Goal: Task Accomplishment & Management: Manage account settings

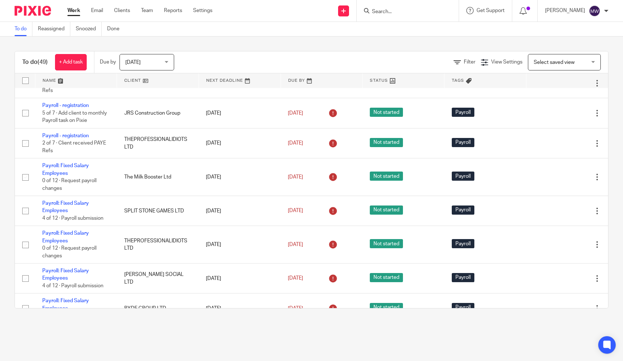
scroll to position [4, 0]
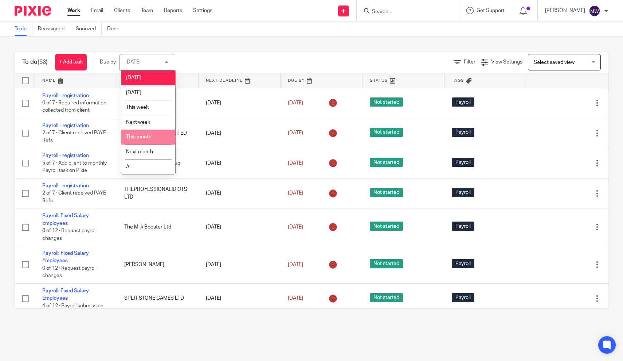
click at [148, 136] on span "This month" at bounding box center [139, 136] width 26 height 5
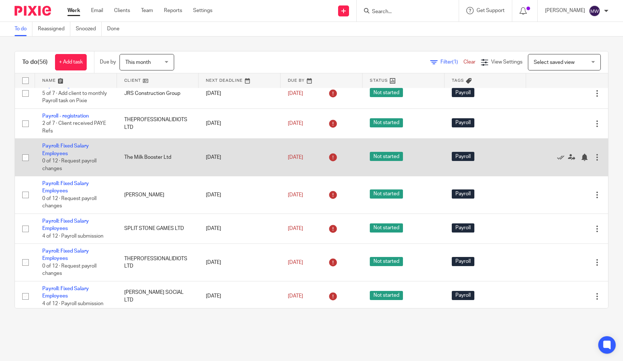
scroll to position [71, 0]
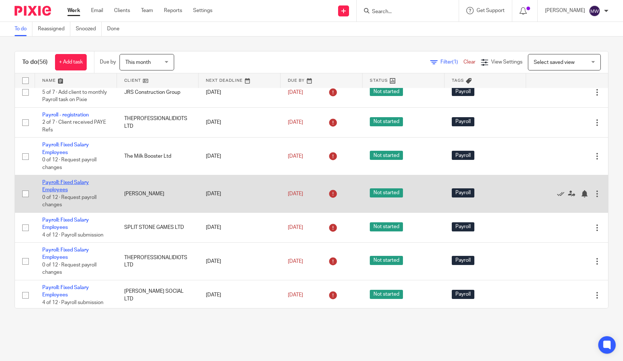
click at [64, 190] on link "Payroll: Fixed Salary Employees" at bounding box center [65, 186] width 47 height 12
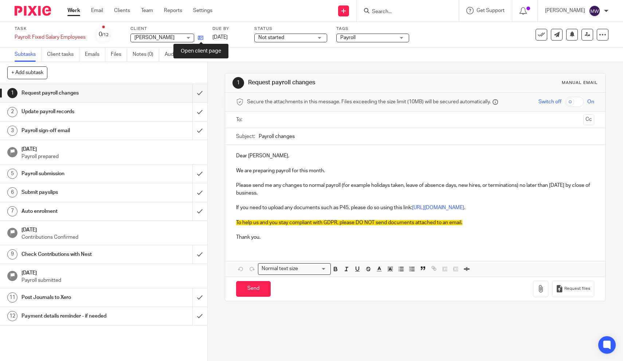
click at [203, 38] on icon at bounding box center [200, 37] width 5 height 5
click at [603, 34] on icon at bounding box center [602, 34] width 7 height 7
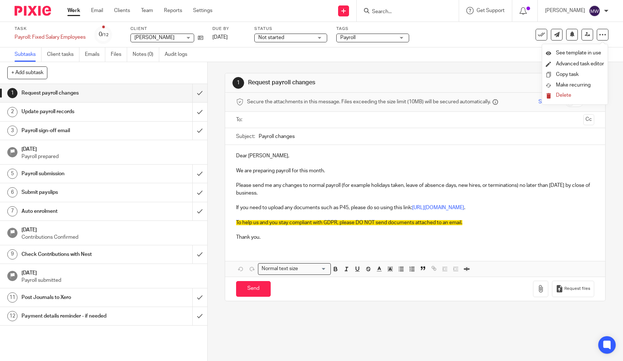
click at [565, 97] on span "Delete" at bounding box center [563, 95] width 15 height 5
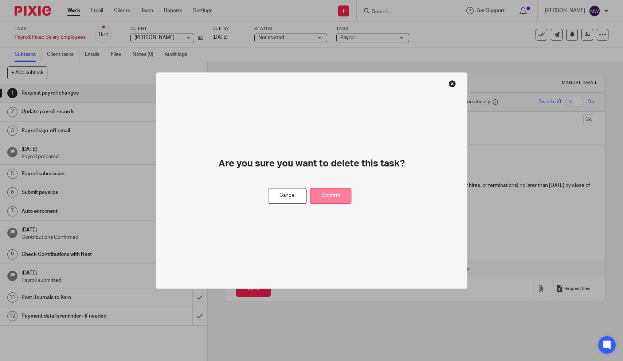
click at [342, 200] on button "Confirm" at bounding box center [331, 196] width 41 height 16
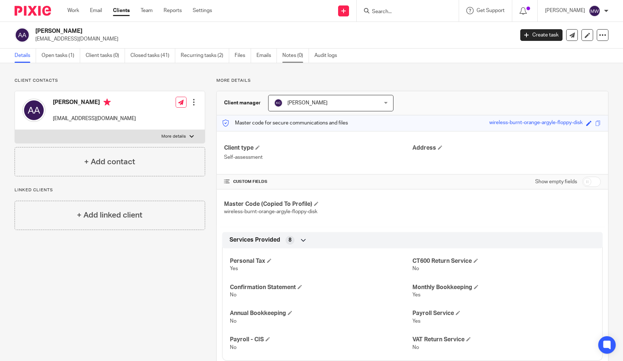
click at [300, 62] on link "Notes (0)" at bounding box center [296, 55] width 27 height 14
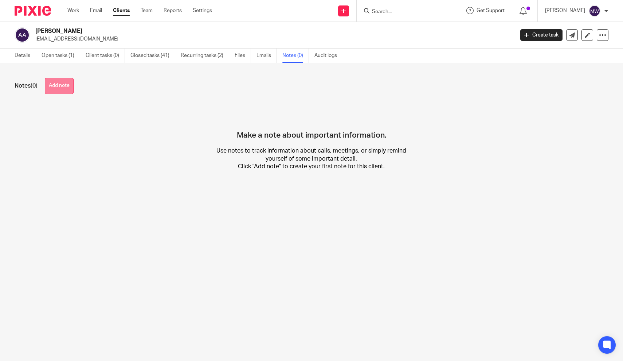
click at [58, 94] on button "Add note" at bounding box center [59, 86] width 29 height 16
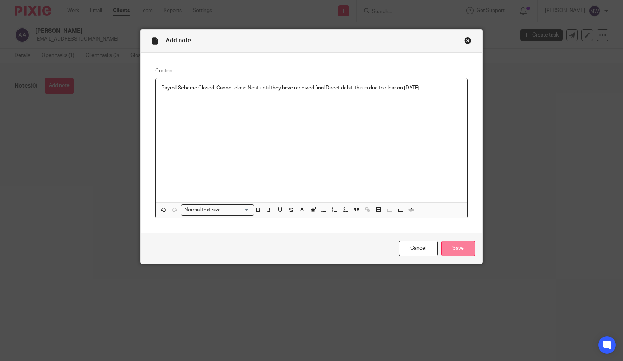
click at [470, 246] on input "Save" at bounding box center [459, 248] width 34 height 16
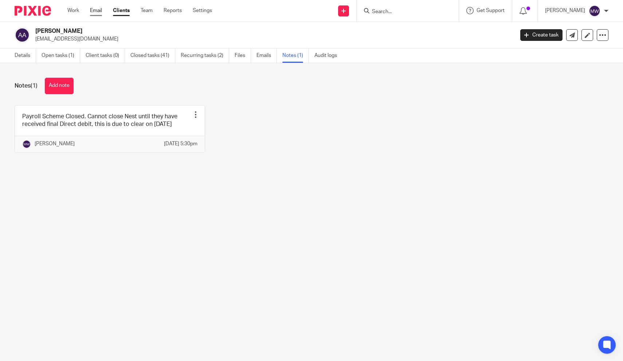
click at [94, 13] on link "Email" at bounding box center [96, 10] width 12 height 7
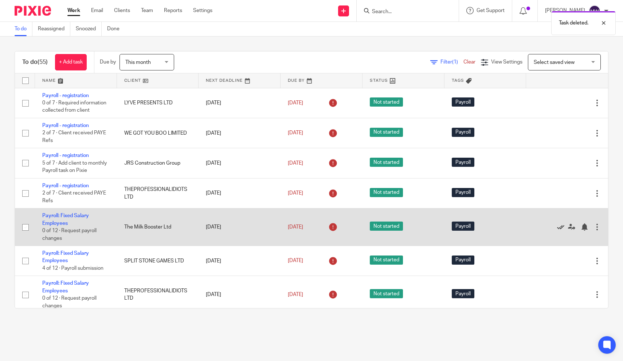
click at [564, 230] on icon at bounding box center [560, 226] width 7 height 7
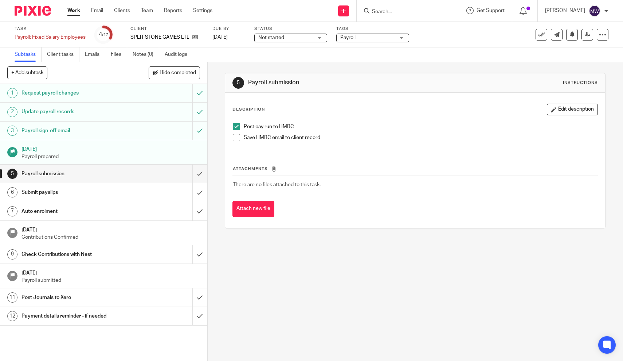
click at [237, 137] on span at bounding box center [236, 137] width 7 height 7
click at [203, 194] on input "submit" at bounding box center [103, 192] width 207 height 18
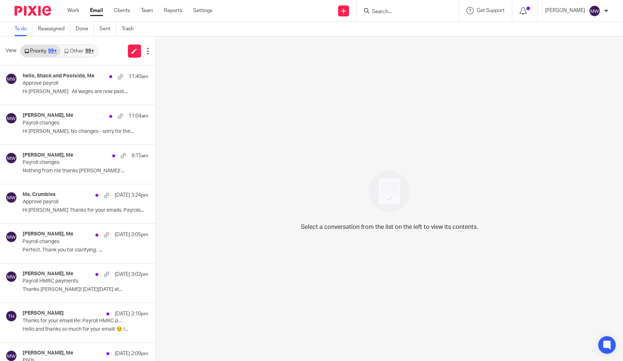
click at [73, 50] on link "Other 99+" at bounding box center [79, 51] width 37 height 12
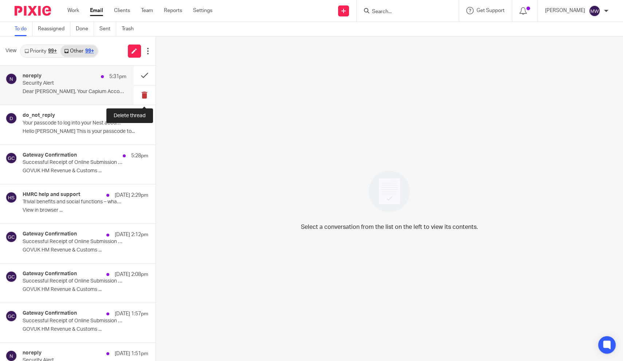
click at [146, 95] on button at bounding box center [145, 94] width 22 height 19
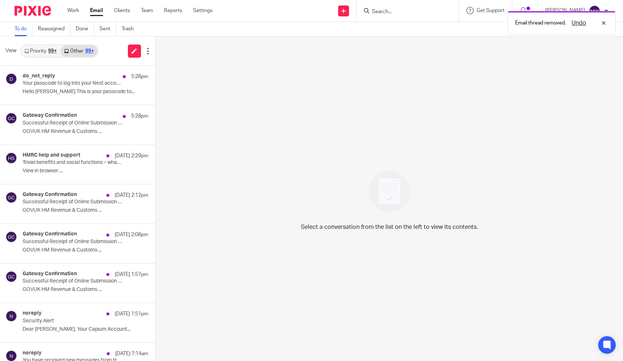
click at [156, 95] on button at bounding box center [159, 94] width 6 height 19
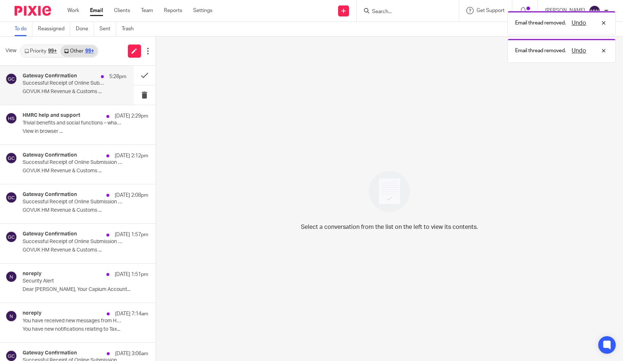
click at [57, 99] on div "Gateway Confirmation 5:28pm Successful Receipt of Online Submission for Referen…" at bounding box center [67, 85] width 134 height 39
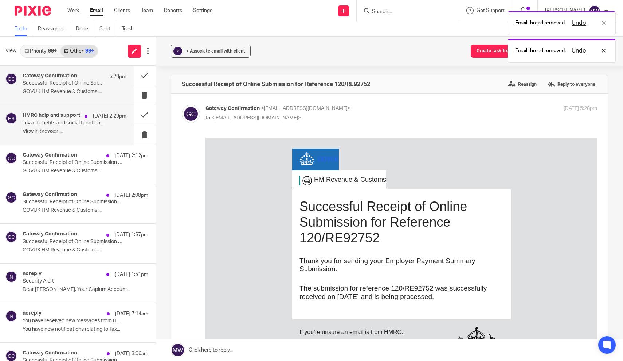
click at [59, 126] on div "HMRC help and support 24 Sep 2:29pm Trivial benefits and social functions – wha…" at bounding box center [75, 124] width 104 height 24
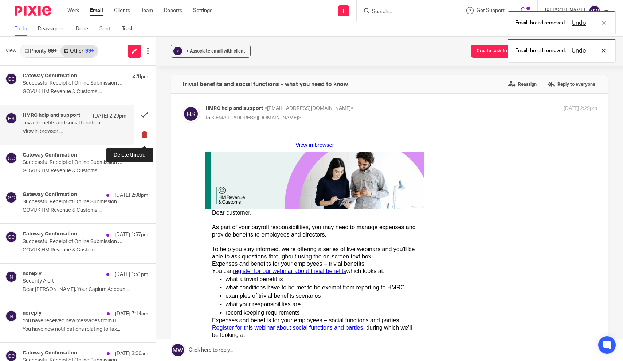
click at [148, 135] on button at bounding box center [145, 134] width 22 height 19
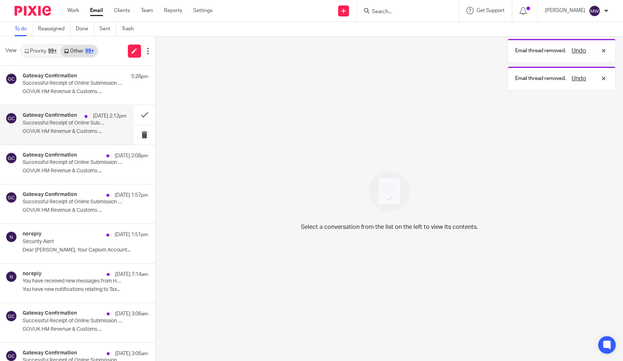
click at [65, 125] on p "Successful Receipt of Online Submission for Reference 475/HB44327" at bounding box center [64, 123] width 83 height 6
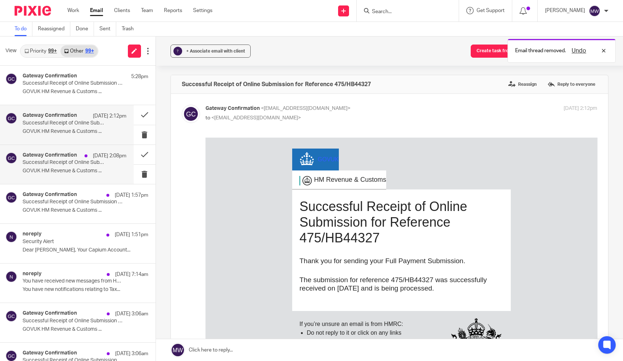
click at [65, 154] on h4 "Gateway Confirmation" at bounding box center [50, 155] width 54 height 6
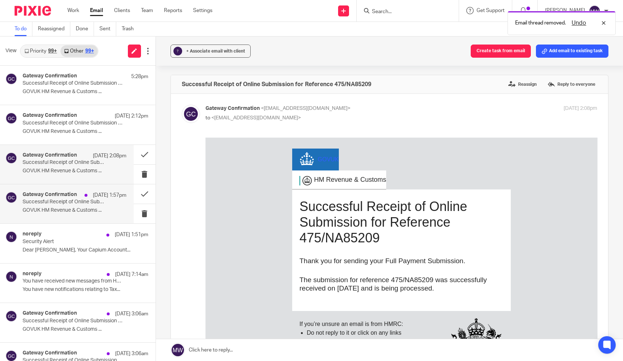
click at [64, 194] on h4 "Gateway Confirmation" at bounding box center [50, 194] width 54 height 6
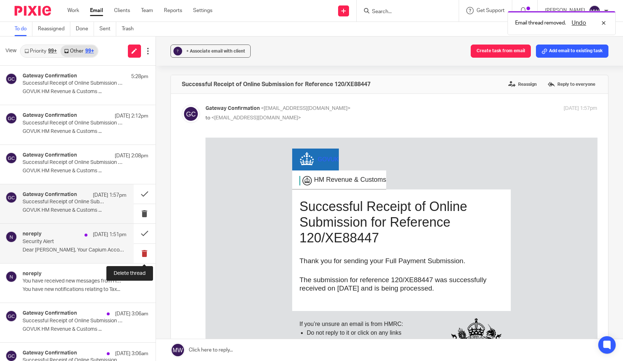
click at [146, 256] on button at bounding box center [145, 253] width 22 height 19
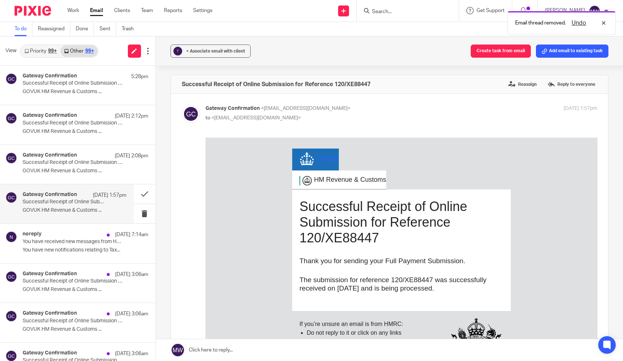
click at [156, 256] on button at bounding box center [159, 253] width 6 height 19
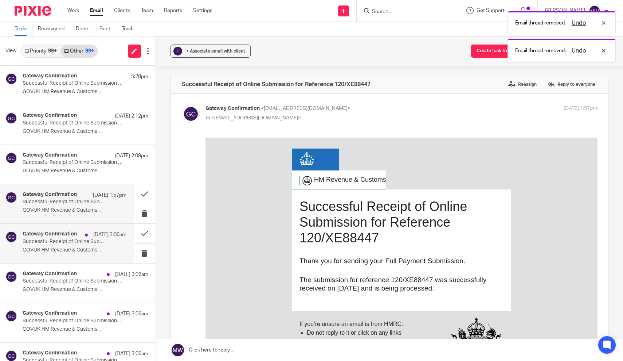
click at [80, 249] on p "GOVUK HM Revenue & Customs ..." at bounding box center [75, 250] width 104 height 6
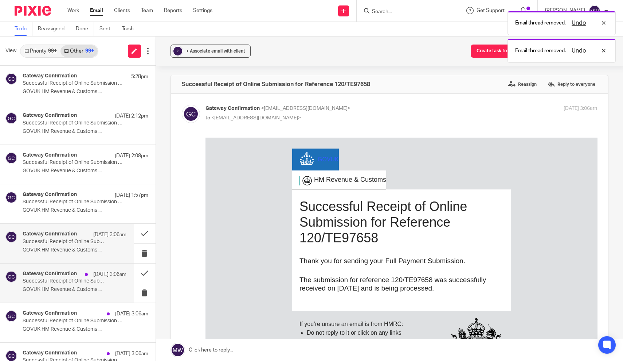
click at [74, 277] on div "Gateway Confirmation 24 Sep 3:06am" at bounding box center [75, 274] width 104 height 7
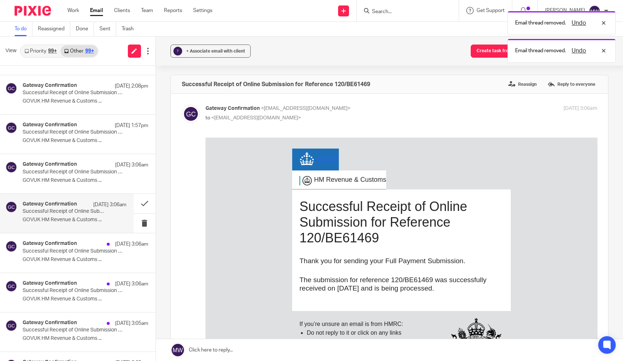
scroll to position [70, 0]
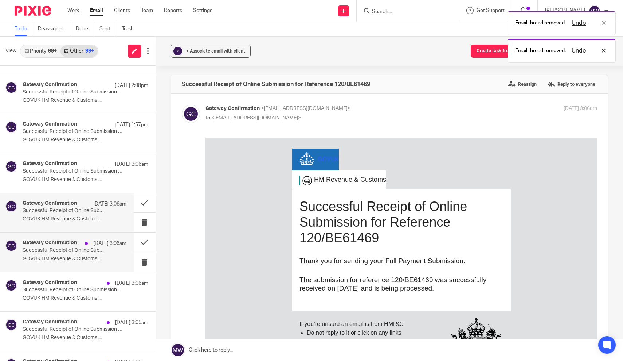
click at [67, 253] on div "Gateway Confirmation 24 Sep 3:06am Successful Receipt of Online Submission for …" at bounding box center [75, 252] width 104 height 24
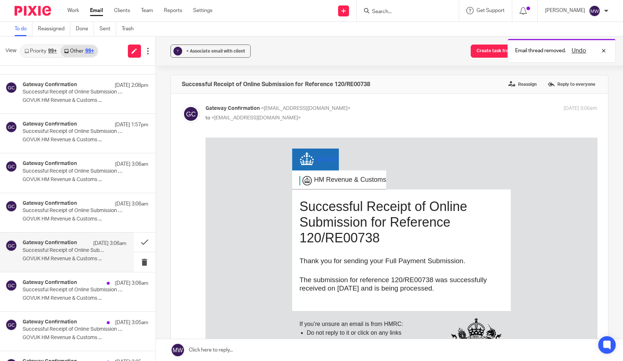
scroll to position [0, 0]
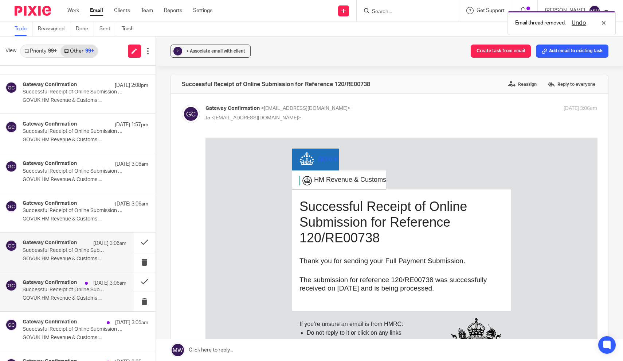
click at [66, 287] on p "Successful Receipt of Online Submission for Reference 120/RE69632" at bounding box center [64, 290] width 83 height 6
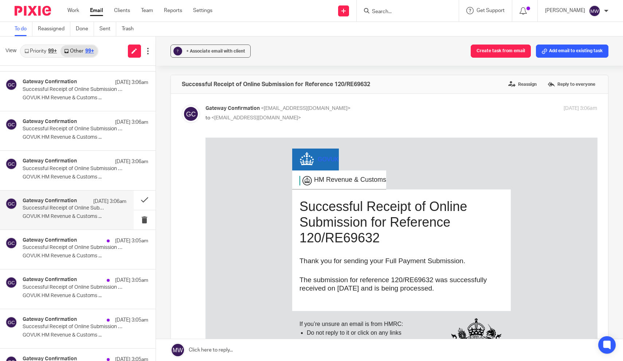
scroll to position [153, 0]
click at [66, 253] on p "GOVUK HM Revenue & Customs ..." at bounding box center [75, 255] width 104 height 6
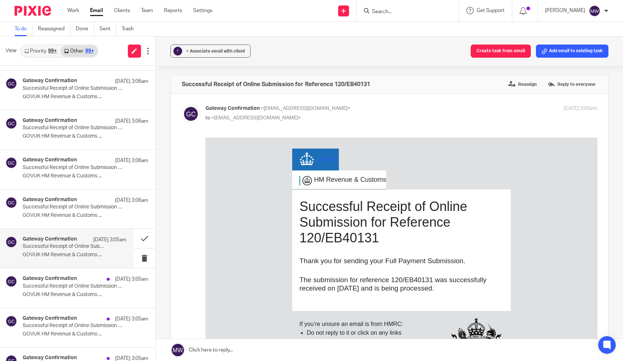
scroll to position [0, 0]
click at [61, 283] on p "Successful Receipt of Online Submission for Reference 120/GE51579" at bounding box center [64, 286] width 83 height 6
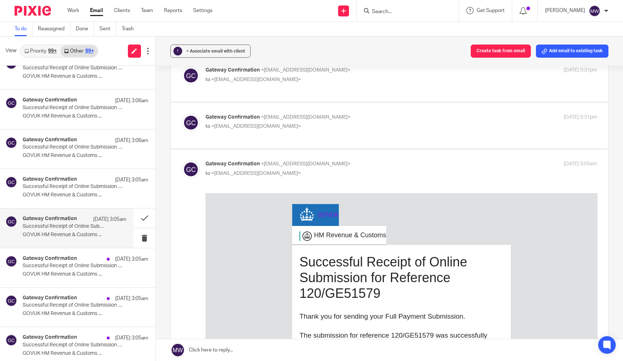
scroll to position [61, 0]
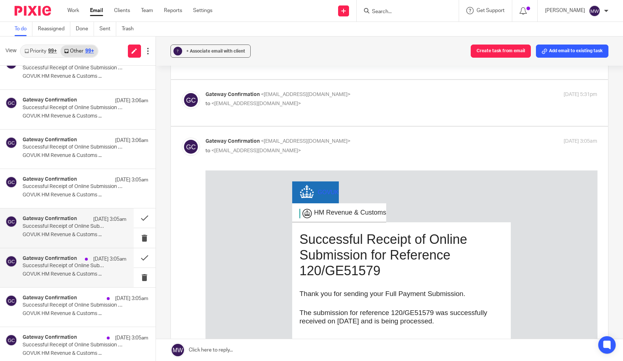
click at [56, 257] on h4 "Gateway Confirmation" at bounding box center [50, 258] width 54 height 6
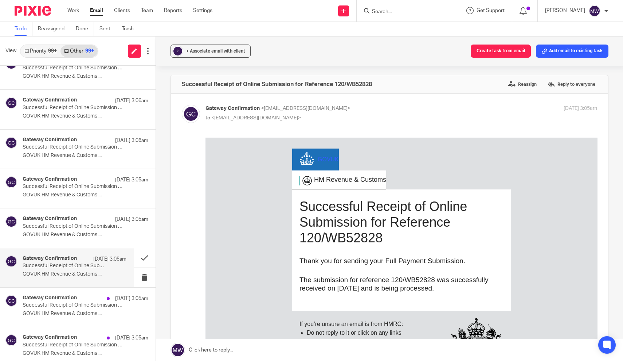
scroll to position [0, 0]
click at [55, 302] on p "Successful Receipt of Online Submission for Reference 120/WE62031" at bounding box center [64, 305] width 83 height 6
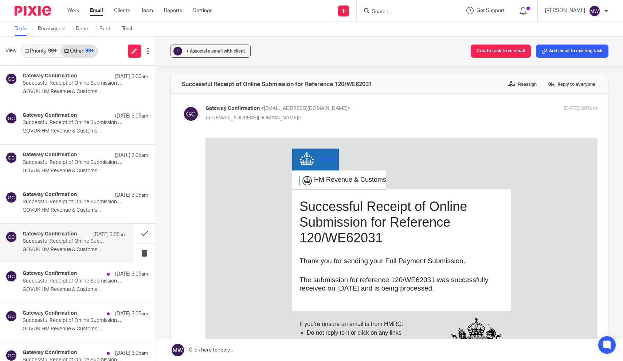
scroll to position [305, 0]
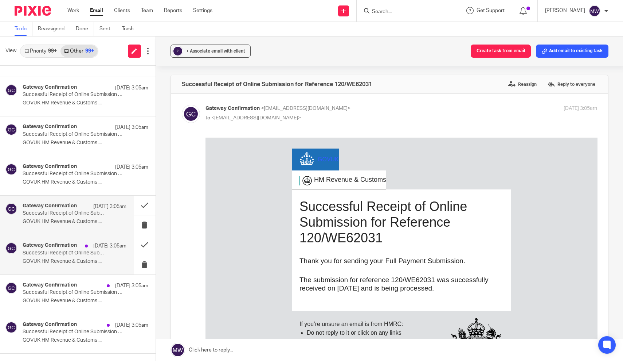
click at [59, 256] on div "Gateway Confirmation 24 Sep 3:05am Successful Receipt of Online Submission for …" at bounding box center [75, 254] width 104 height 24
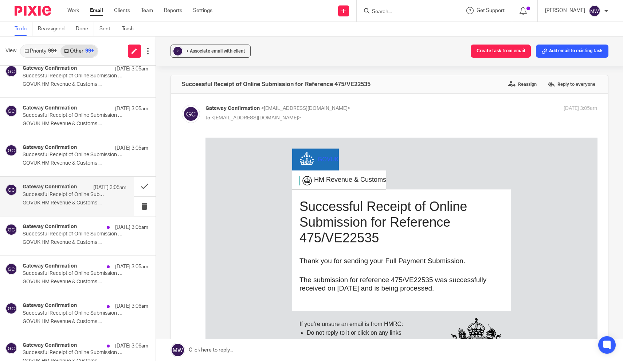
scroll to position [370, 0]
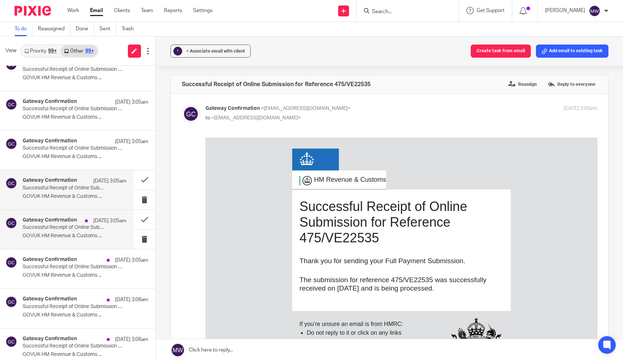
click at [64, 233] on p "GOVUK HM Revenue & Customs ..." at bounding box center [75, 236] width 104 height 6
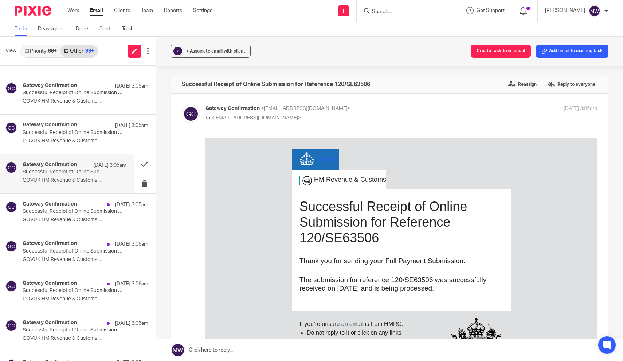
scroll to position [427, 0]
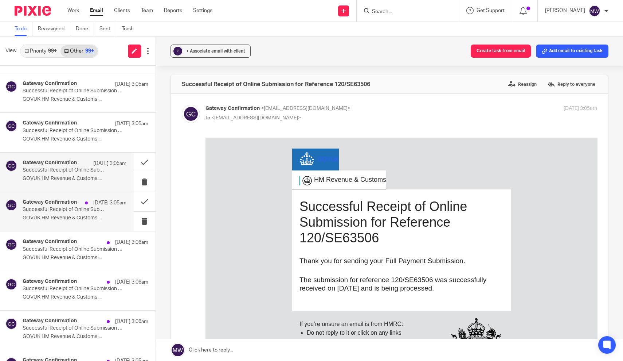
click at [66, 209] on p "Successful Receipt of Online Submission for Reference 120/XE80406" at bounding box center [64, 209] width 83 height 6
click at [576, 57] on button "Add email to existing task" at bounding box center [572, 50] width 73 height 13
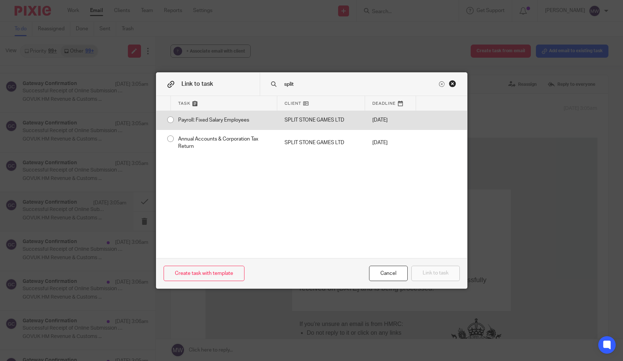
type input "split"
click at [170, 120] on input "radio" at bounding box center [171, 120] width 14 height 14
radio input "false"
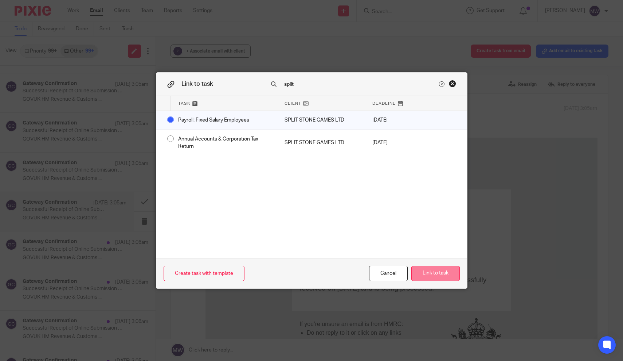
click at [433, 273] on button "Link to task" at bounding box center [436, 273] width 48 height 16
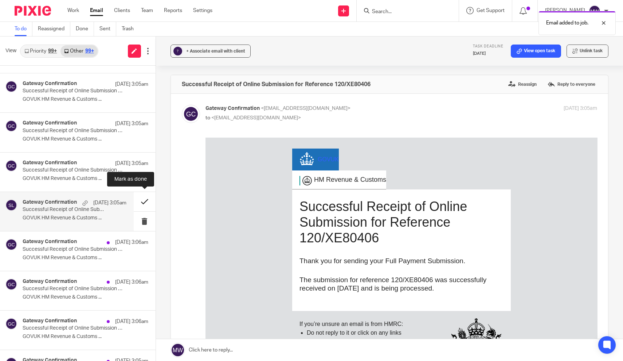
click at [141, 196] on button at bounding box center [145, 201] width 22 height 19
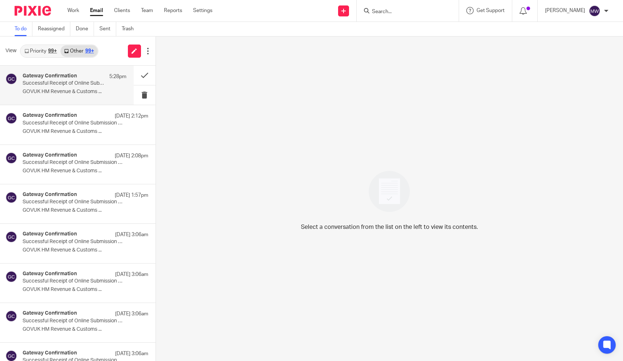
click at [67, 93] on p "GOVUK HM Revenue & Customs ..." at bounding box center [75, 92] width 104 height 6
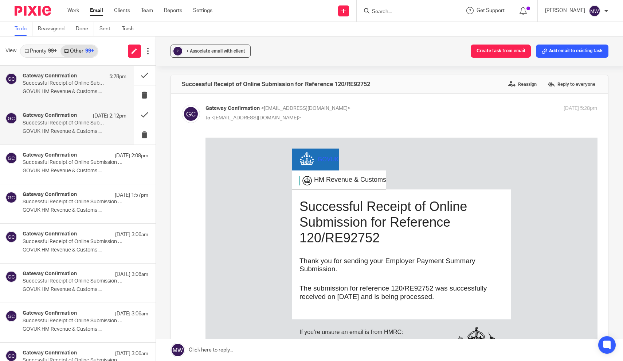
click at [68, 115] on h4 "Gateway Confirmation" at bounding box center [50, 115] width 54 height 6
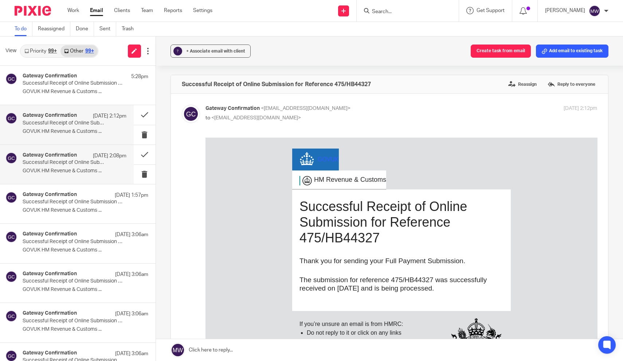
click at [70, 162] on p "Successful Receipt of Online Submission for Reference 475/NA85209" at bounding box center [64, 162] width 83 height 6
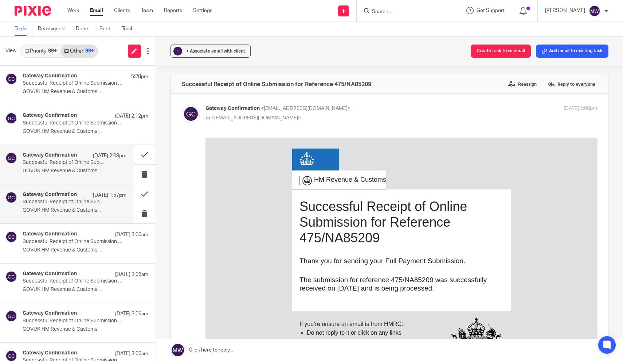
click at [70, 198] on div "Gateway Confirmation 24 Sep 1:57pm" at bounding box center [75, 194] width 104 height 7
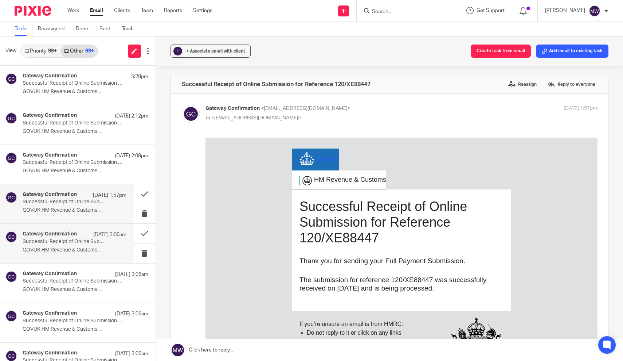
click at [70, 227] on div "Gateway Confirmation 24 Sep 3:06am Successful Receipt of Online Submission for …" at bounding box center [67, 242] width 134 height 39
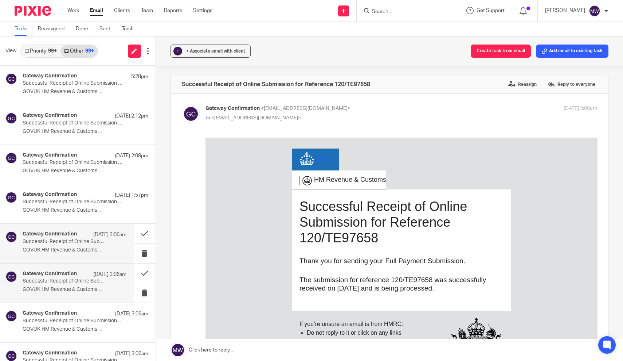
click at [70, 281] on p "Successful Receipt of Online Submission for Reference 120/BE61469" at bounding box center [64, 281] width 83 height 6
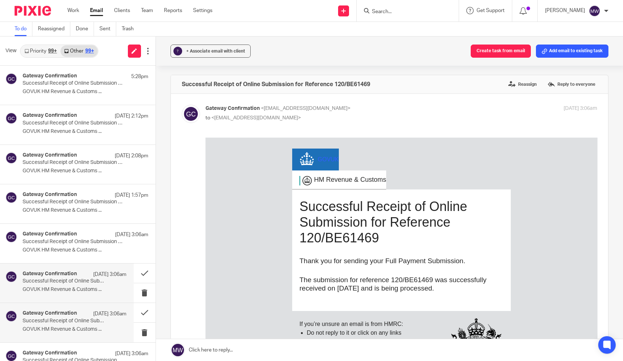
click at [69, 312] on h4 "Gateway Confirmation" at bounding box center [50, 313] width 54 height 6
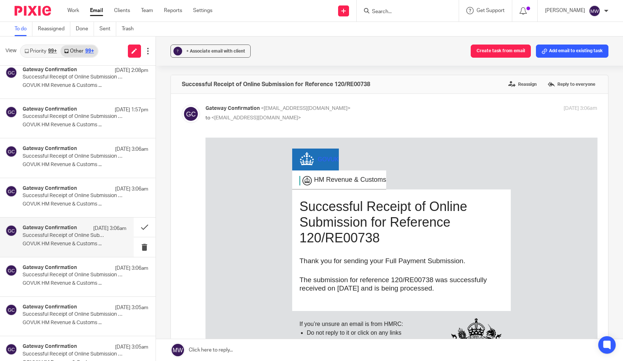
scroll to position [86, 0]
click at [69, 284] on p "GOVUK HM Revenue & Customs ..." at bounding box center [75, 283] width 104 height 6
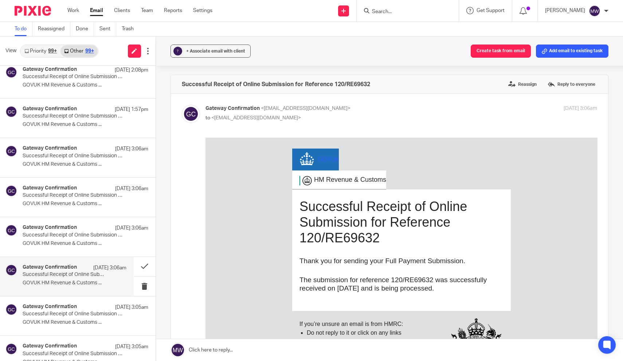
scroll to position [0, 0]
click at [67, 315] on p "Successful Receipt of Online Submission for Reference 120/EB40131" at bounding box center [64, 314] width 83 height 6
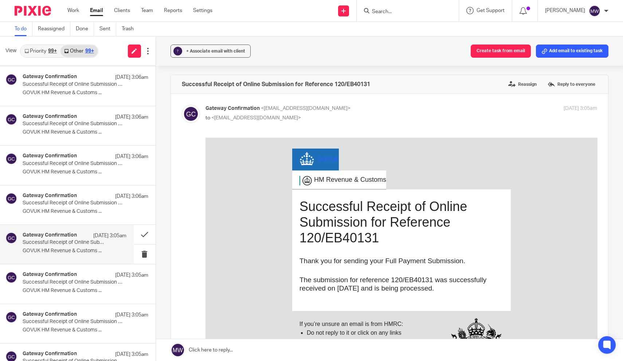
scroll to position [167, 0]
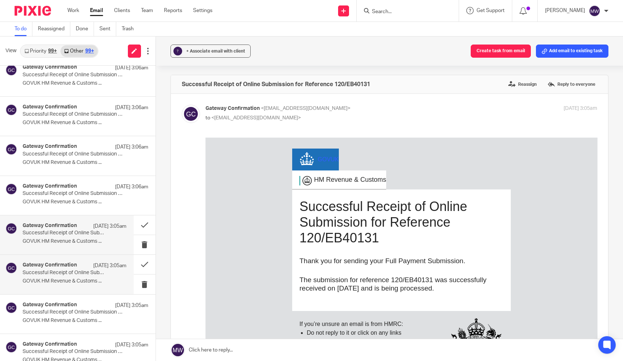
click at [67, 280] on p "GOVUK HM Revenue & Customs ..." at bounding box center [75, 281] width 104 height 6
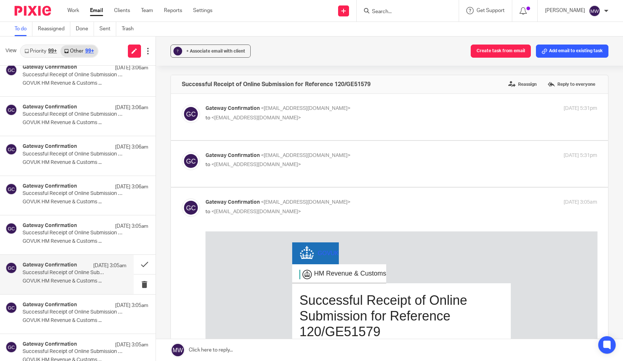
scroll to position [0, 0]
click at [62, 314] on div "Gateway Confirmation 24 Sep 3:05am Successful Receipt of Online Submission for …" at bounding box center [75, 314] width 104 height 24
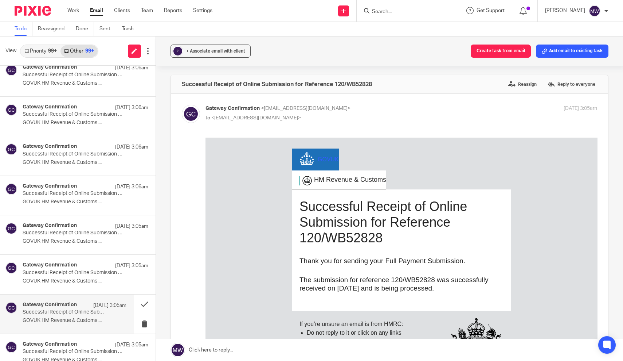
scroll to position [200, 0]
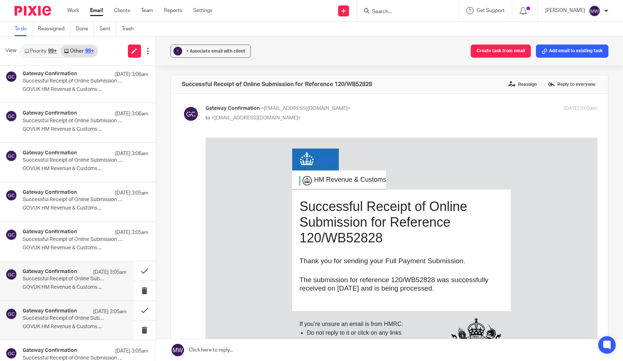
click at [62, 315] on p "Successful Receipt of Online Submission for Reference 120/WE62031" at bounding box center [64, 318] width 83 height 6
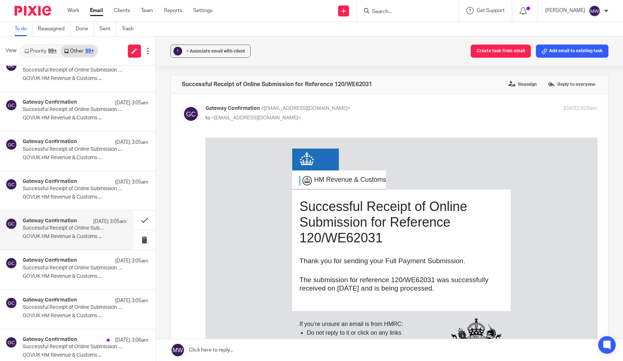
scroll to position [290, 0]
click at [62, 275] on p "GOVUK HM Revenue & Customs ..." at bounding box center [75, 276] width 104 height 6
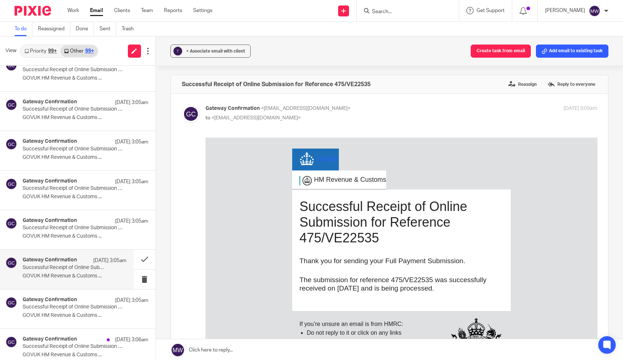
scroll to position [0, 0]
click at [62, 300] on h4 "Gateway Confirmation" at bounding box center [50, 299] width 54 height 6
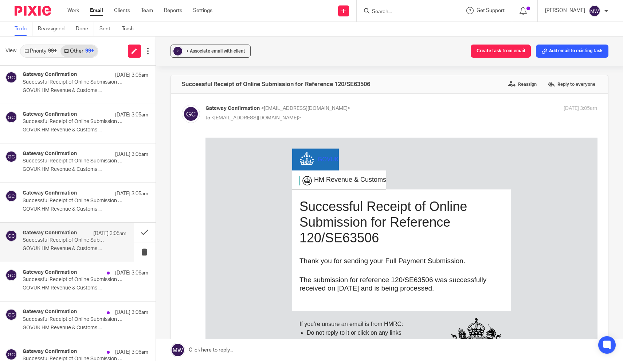
scroll to position [386, 0]
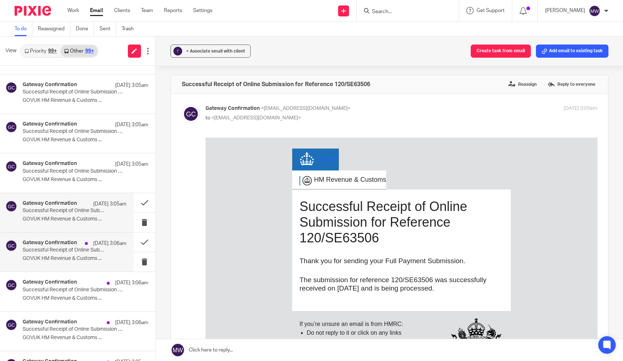
click at [63, 248] on p "Successful Receipt of Online Submission for Reference 120/BE61469" at bounding box center [64, 250] width 83 height 6
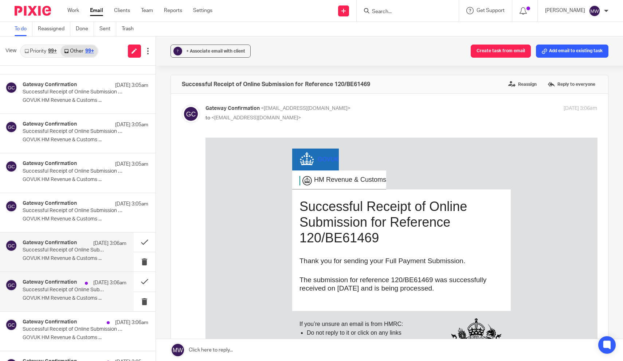
click at [63, 287] on p "Successful Receipt of Online Submission for Reference 120/RE00738" at bounding box center [64, 290] width 83 height 6
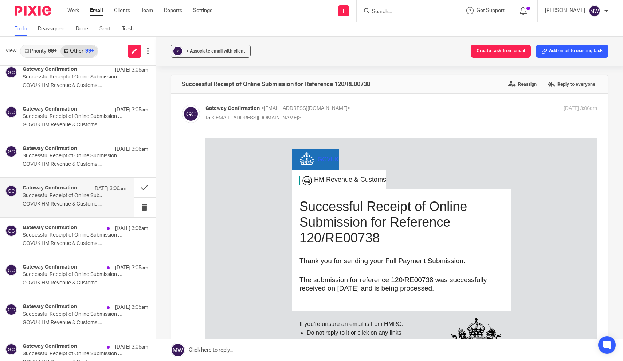
scroll to position [499, 0]
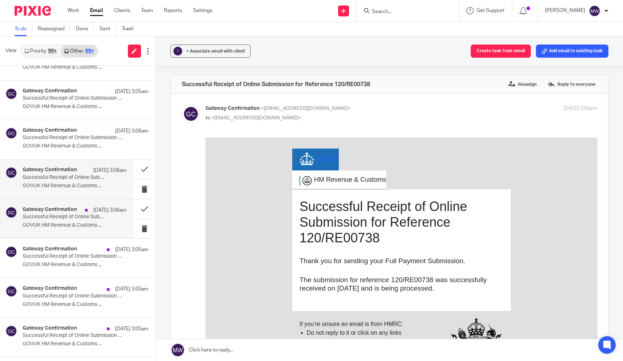
click at [59, 222] on p "GOVUK HM Revenue & Customs ..." at bounding box center [75, 225] width 104 height 6
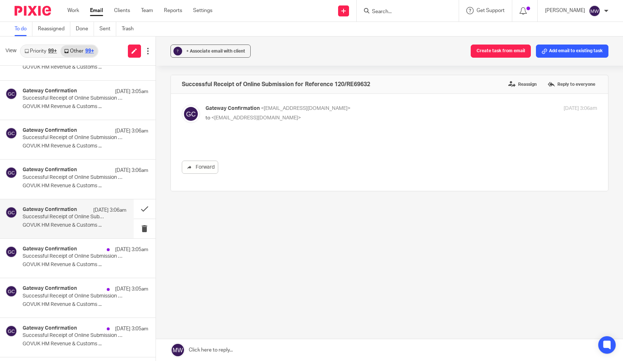
scroll to position [0, 0]
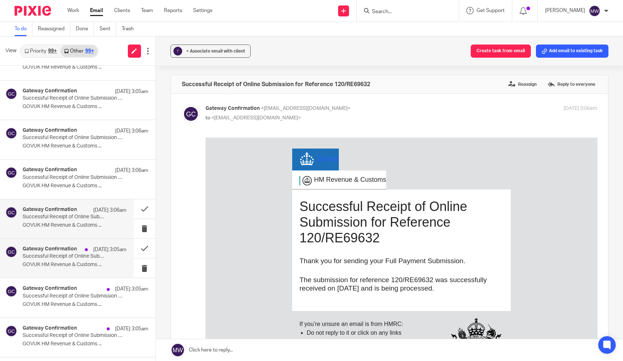
click at [59, 253] on p "Successful Receipt of Online Submission for Reference 120/EB40131" at bounding box center [64, 256] width 83 height 6
click at [60, 301] on p "GOVUK HM Revenue & Customs ..." at bounding box center [75, 304] width 104 height 6
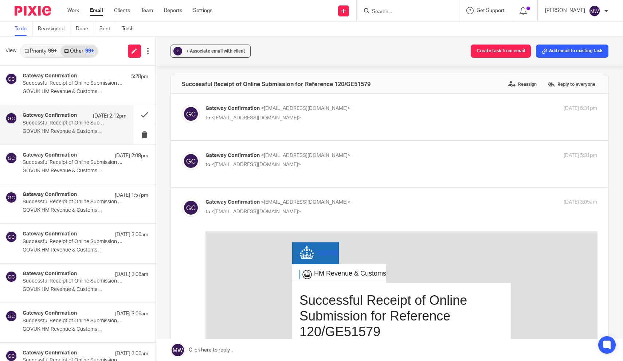
click at [77, 122] on p "Successful Receipt of Online Submission for Reference 475/HB44327" at bounding box center [64, 123] width 83 height 6
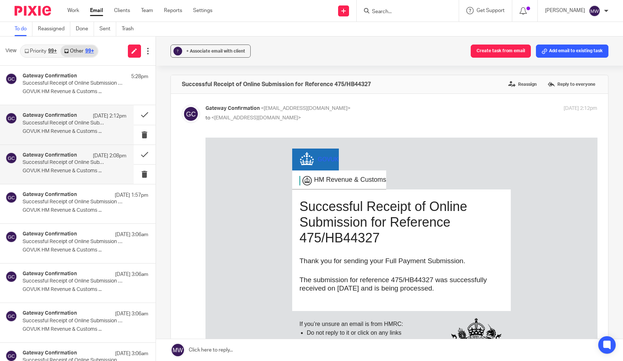
click at [73, 162] on p "Successful Receipt of Online Submission for Reference 475/NA85209" at bounding box center [64, 162] width 83 height 6
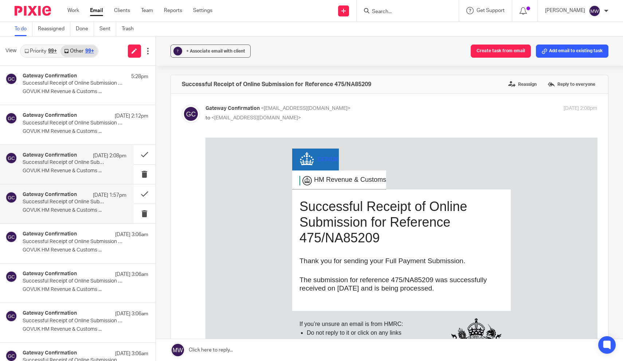
click at [75, 204] on p "Successful Receipt of Online Submission for Reference 120/XE88447" at bounding box center [64, 202] width 83 height 6
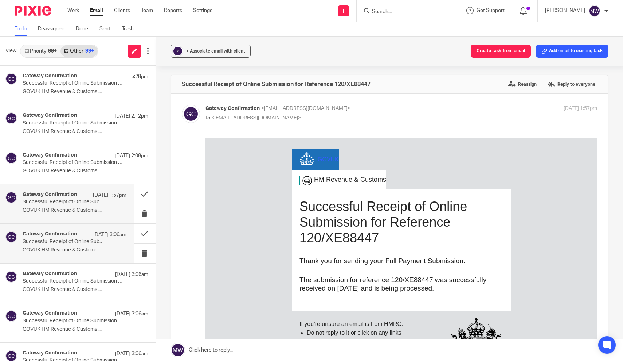
click at [73, 239] on p "Successful Receipt of Online Submission for Reference 120/TE97658" at bounding box center [64, 241] width 83 height 6
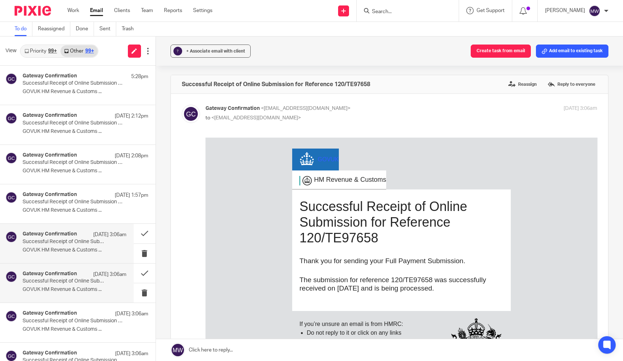
click at [73, 278] on p "Successful Receipt of Online Submission for Reference 120/BE61469" at bounding box center [64, 281] width 83 height 6
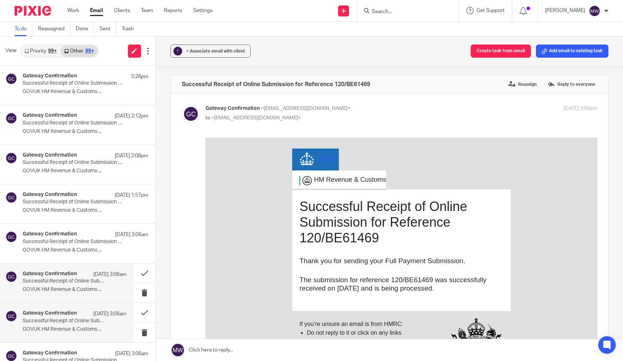
click at [73, 320] on p "Successful Receipt of Online Submission for Reference 120/RE00738" at bounding box center [64, 321] width 83 height 6
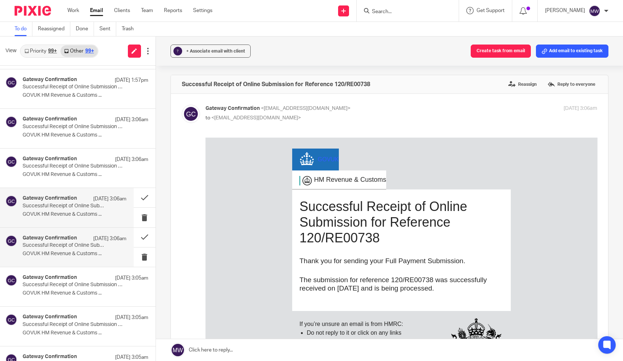
click at [69, 259] on div "Gateway Confirmation 24 Sep 3:06am Successful Receipt of Online Submission for …" at bounding box center [67, 246] width 134 height 39
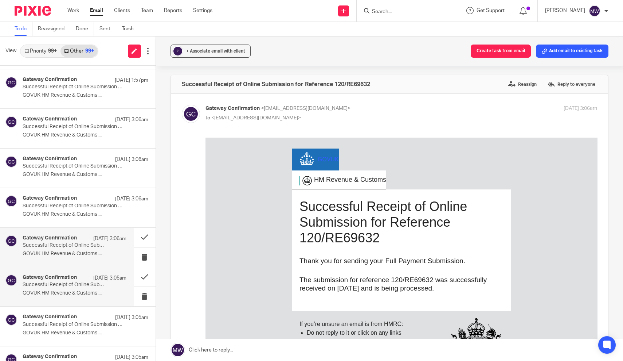
click at [69, 288] on div "Gateway Confirmation 24 Sep 3:05am Successful Receipt of Online Submission for …" at bounding box center [75, 286] width 104 height 24
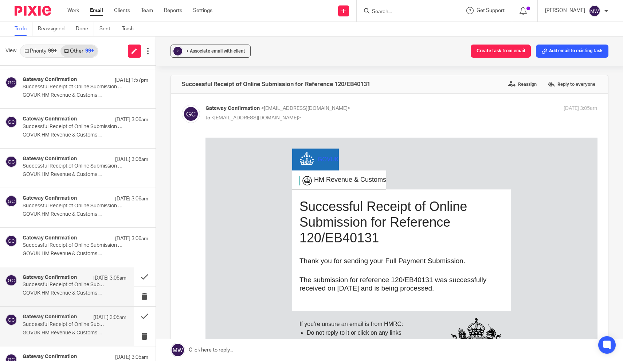
click at [69, 326] on div "Gateway Confirmation 24 Sep 3:05am Successful Receipt of Online Submission for …" at bounding box center [75, 326] width 104 height 24
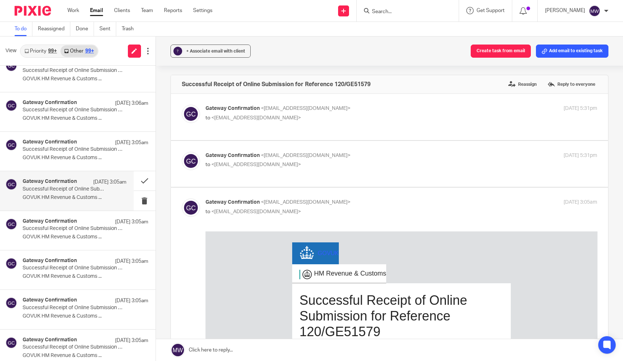
scroll to position [254, 0]
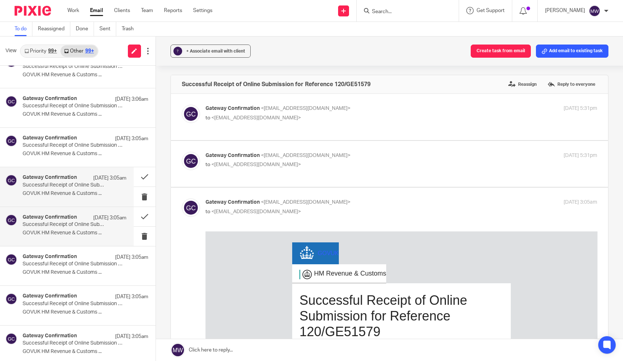
click at [70, 232] on p "GOVUK HM Revenue & Customs ..." at bounding box center [75, 233] width 104 height 6
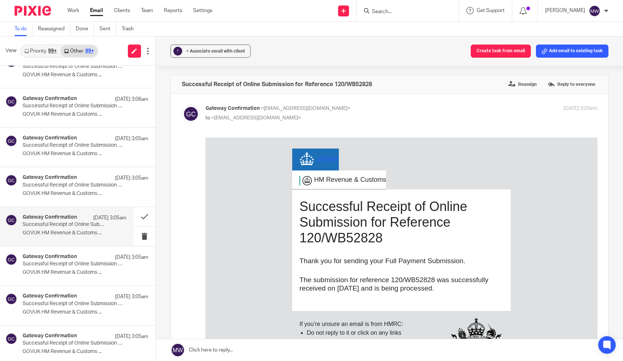
scroll to position [0, 0]
click at [67, 265] on p "Successful Receipt of Online Submission for Reference 120/WE62031" at bounding box center [64, 264] width 83 height 6
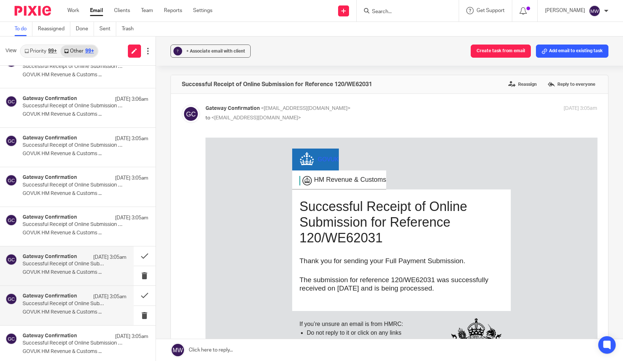
click at [68, 303] on p "Successful Receipt of Online Submission for Reference 475/VE22535" at bounding box center [64, 303] width 83 height 6
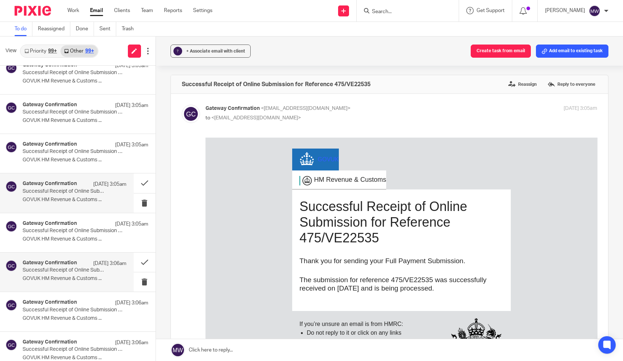
scroll to position [367, 0]
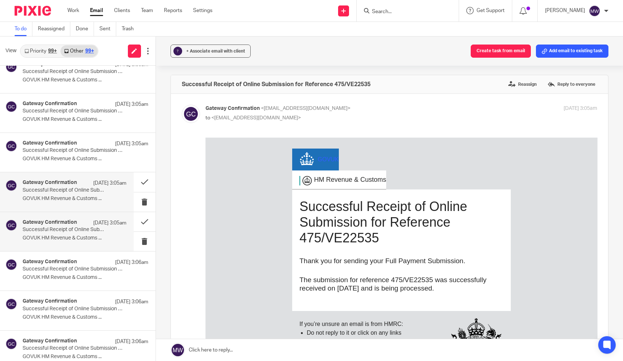
click at [72, 236] on p "GOVUK HM Revenue & Customs ..." at bounding box center [75, 238] width 104 height 6
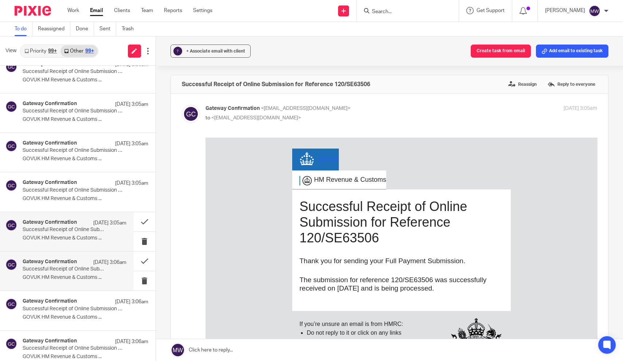
click at [70, 266] on p "Successful Receipt of Online Submission for Reference 120/BE61469" at bounding box center [64, 269] width 83 height 6
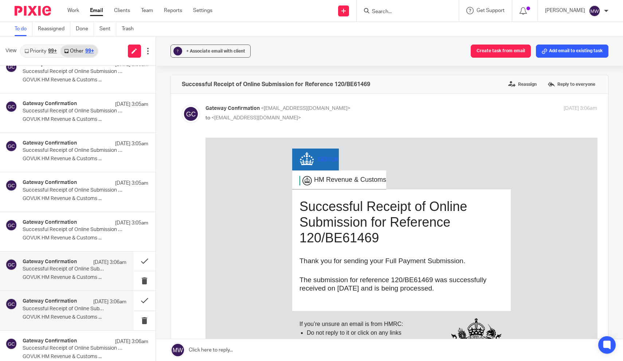
click at [67, 316] on p "GOVUK HM Revenue & Customs ..." at bounding box center [75, 317] width 104 height 6
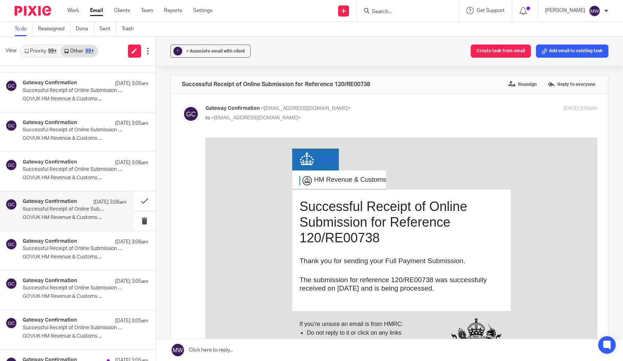
scroll to position [479, 0]
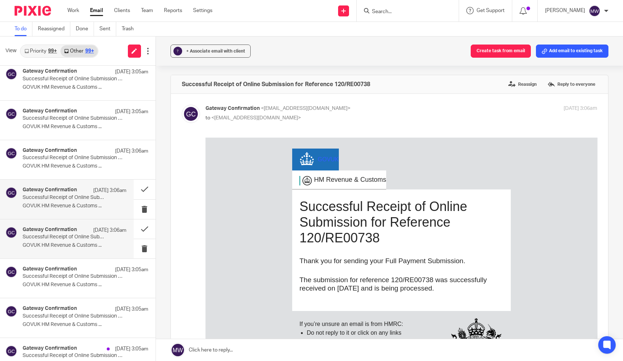
click at [70, 242] on p "GOVUK HM Revenue & Customs ..." at bounding box center [75, 245] width 104 height 6
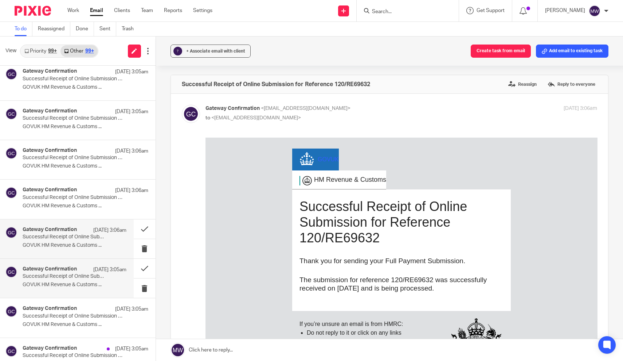
click at [68, 267] on h4 "Gateway Confirmation" at bounding box center [50, 269] width 54 height 6
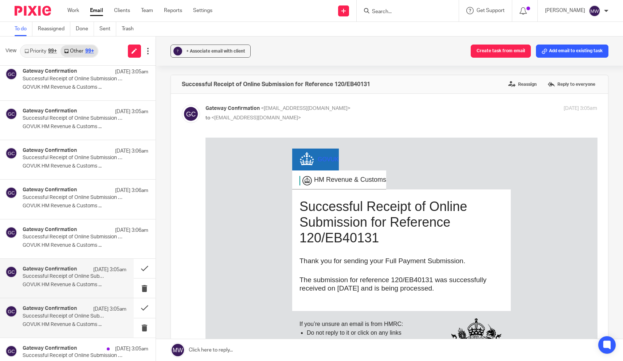
click at [67, 307] on h4 "Gateway Confirmation" at bounding box center [50, 308] width 54 height 6
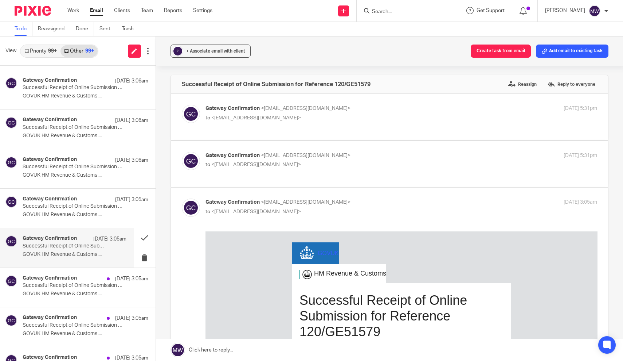
scroll to position [567, 0]
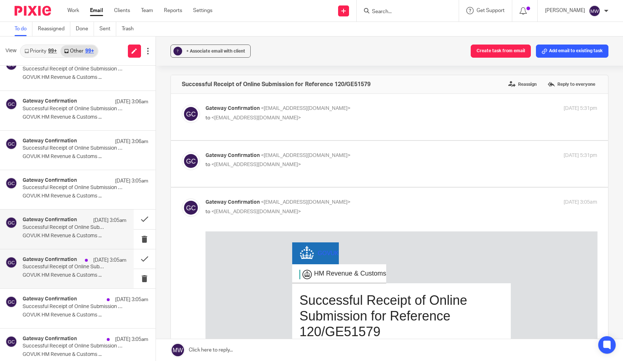
click at [67, 273] on p "GOVUK HM Revenue & Customs ..." at bounding box center [75, 275] width 104 height 6
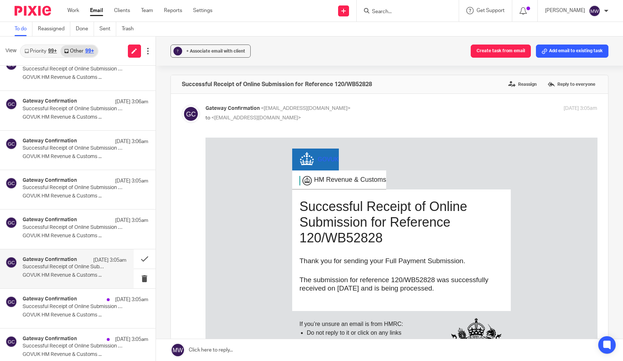
scroll to position [0, 0]
click at [68, 305] on p "Successful Receipt of Online Submission for Reference 120/WE62031" at bounding box center [64, 306] width 83 height 6
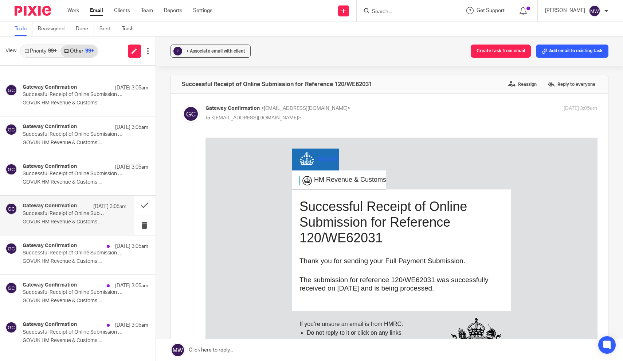
scroll to position [664, 0]
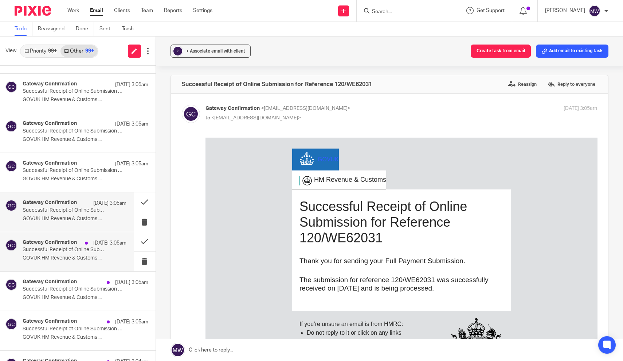
click at [68, 262] on div "Gateway Confirmation 24 Sep 3:05am Successful Receipt of Online Submission for …" at bounding box center [67, 251] width 134 height 39
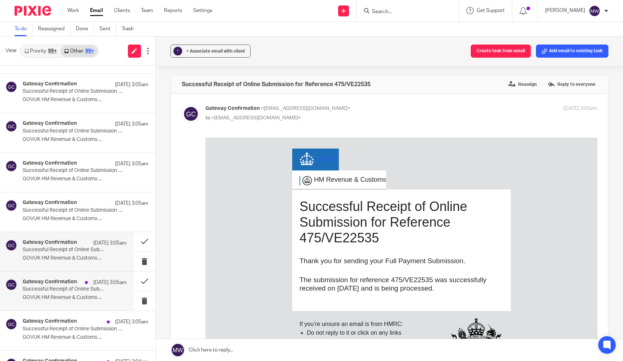
click at [66, 286] on p "Successful Receipt of Online Submission for Reference 120/SE63506" at bounding box center [64, 289] width 83 height 6
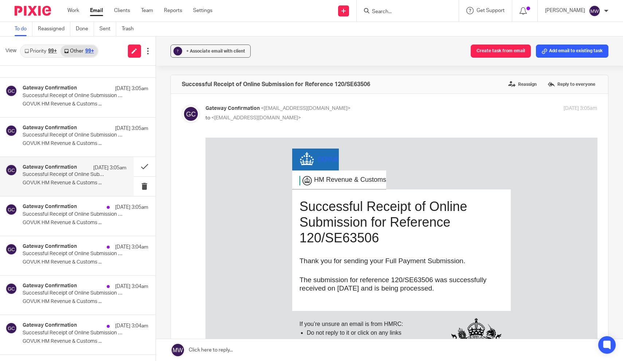
scroll to position [781, 0]
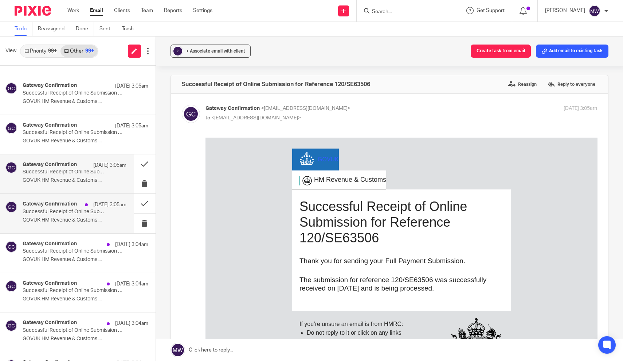
click at [63, 211] on div "Gateway Confirmation 24 Sep 3:05am Successful Receipt of Online Submission for …" at bounding box center [75, 213] width 104 height 24
click at [61, 256] on p "GOVUK HM Revenue & Customs ..." at bounding box center [75, 259] width 104 height 6
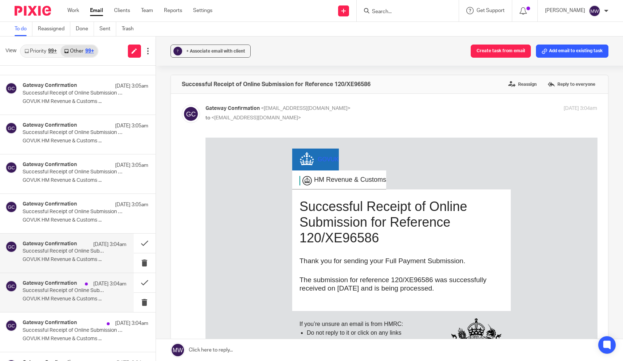
click at [62, 287] on p "Successful Receipt of Online Submission for Reference 120/ZE92601" at bounding box center [64, 290] width 83 height 6
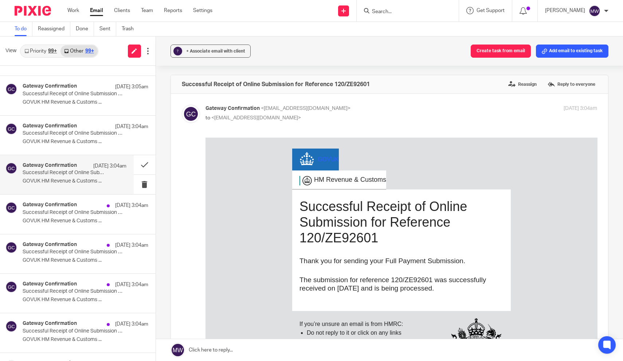
scroll to position [906, 0]
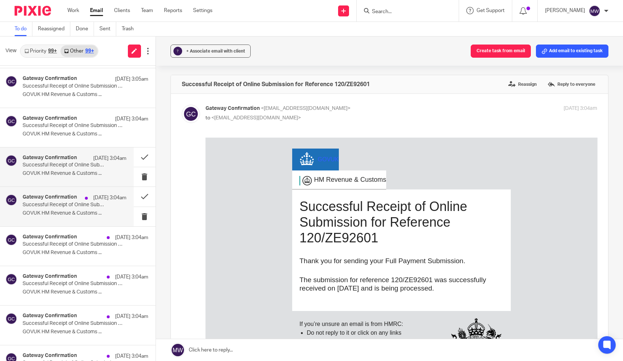
click at [67, 210] on p "GOVUK HM Revenue & Customs ..." at bounding box center [75, 213] width 104 height 6
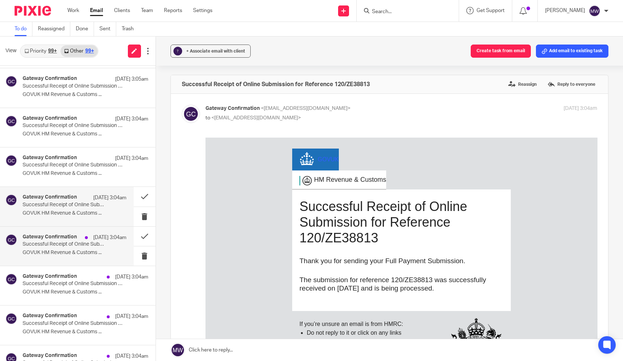
click at [63, 244] on div "Gateway Confirmation 23 Sep 3:04am Successful Receipt of Online Submission for …" at bounding box center [75, 246] width 104 height 24
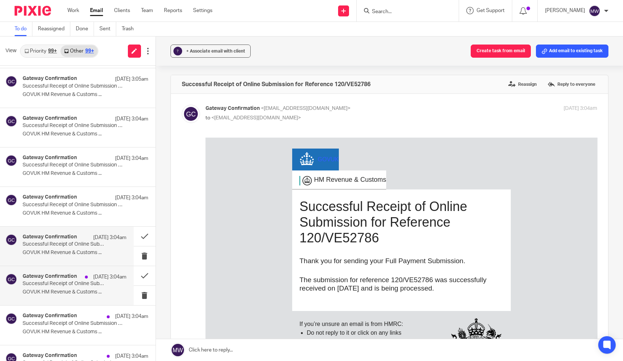
click at [61, 280] on p "Successful Receipt of Online Submission for Reference 475/GE52344" at bounding box center [64, 283] width 83 height 6
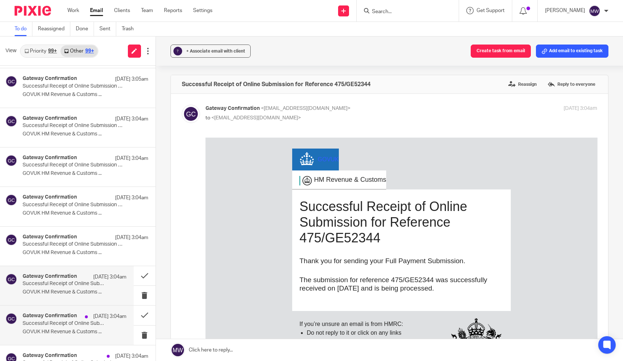
click at [58, 323] on div "Gateway Confirmation 23 Sep 3:04am Successful Receipt of Online Submission for …" at bounding box center [75, 324] width 104 height 24
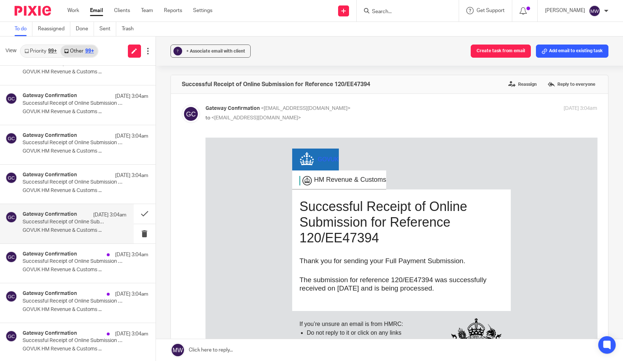
scroll to position [1013, 0]
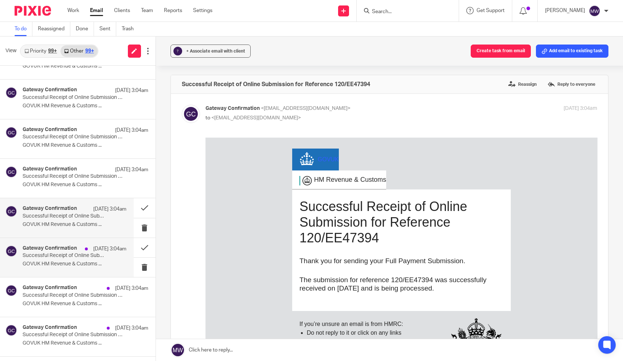
click at [66, 262] on p "GOVUK HM Revenue & Customs ..." at bounding box center [75, 264] width 104 height 6
click at [62, 292] on p "Successful Receipt of Online Submission for Reference 120/GE82007" at bounding box center [64, 295] width 83 height 6
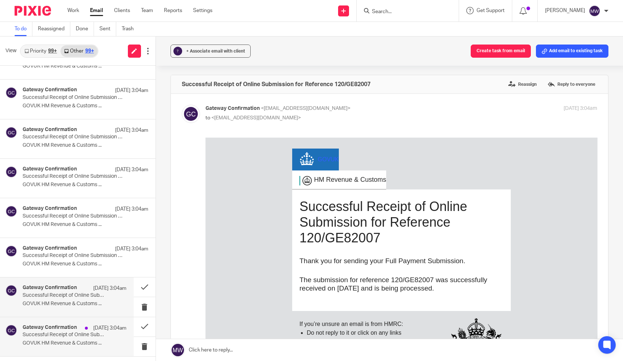
click at [62, 327] on div "Gateway Confirmation 23 Sep 3:04am" at bounding box center [75, 327] width 104 height 7
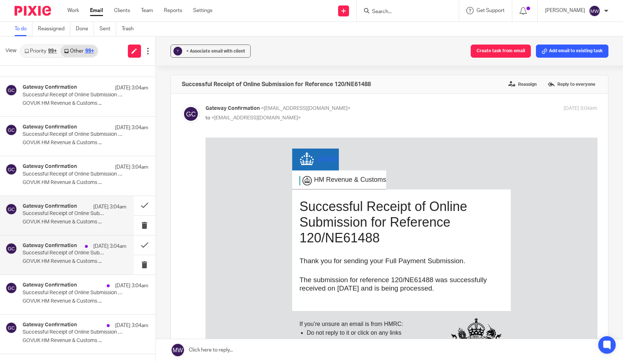
click at [65, 258] on p "GOVUK HM Revenue & Customs ..." at bounding box center [75, 261] width 104 height 6
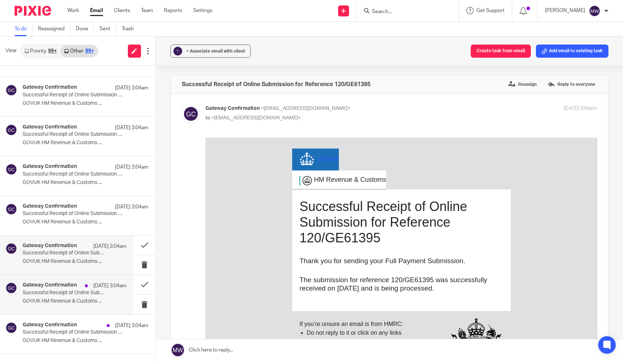
click at [62, 289] on p "Successful Receipt of Online Submission for Reference 120/WE38800" at bounding box center [64, 292] width 83 height 6
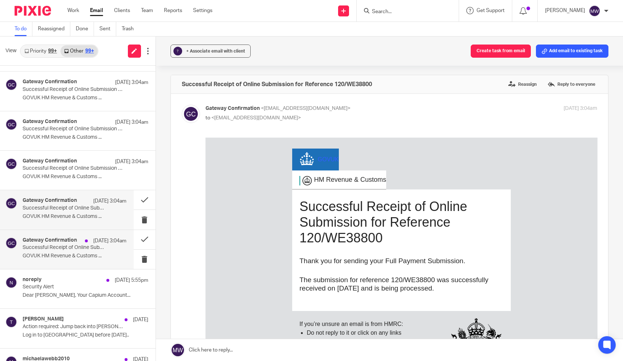
click at [62, 246] on div "Gateway Confirmation 23 Sep 3:04am Successful Receipt of Online Submission for …" at bounding box center [75, 249] width 104 height 24
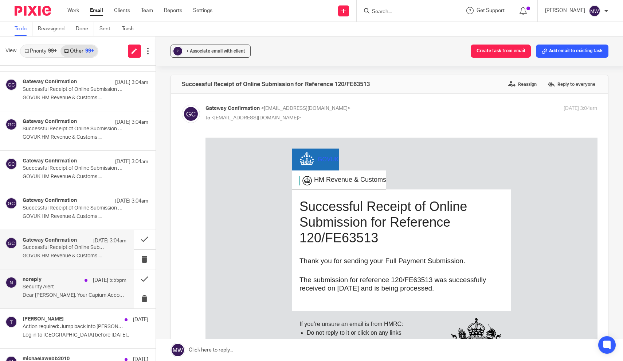
click at [64, 293] on div "noreply 22 Sep 5:55pm Security Alert Dear Ms Michaela Webb, Your Capium Account…" at bounding box center [75, 288] width 104 height 24
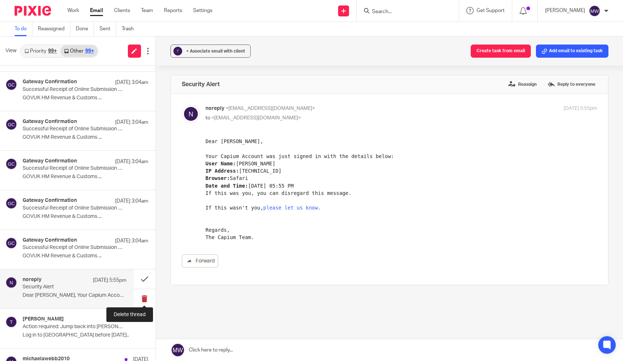
click at [145, 294] on button at bounding box center [145, 298] width 22 height 19
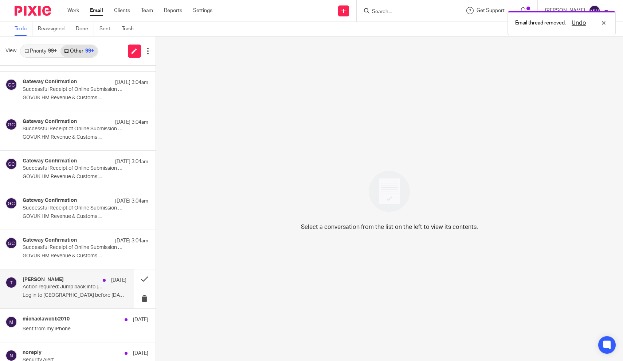
click at [81, 292] on p "Log in to Trello before 21 November 2025 We..." at bounding box center [75, 295] width 104 height 6
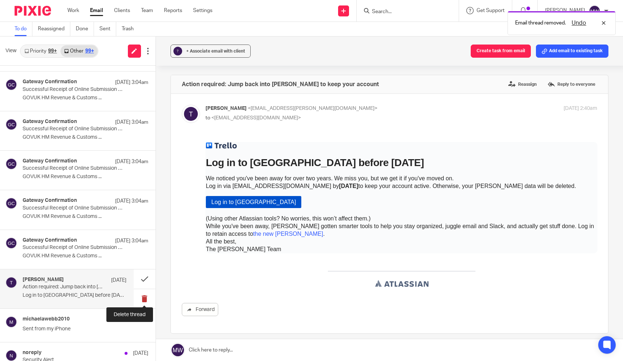
click at [144, 294] on button at bounding box center [145, 298] width 22 height 19
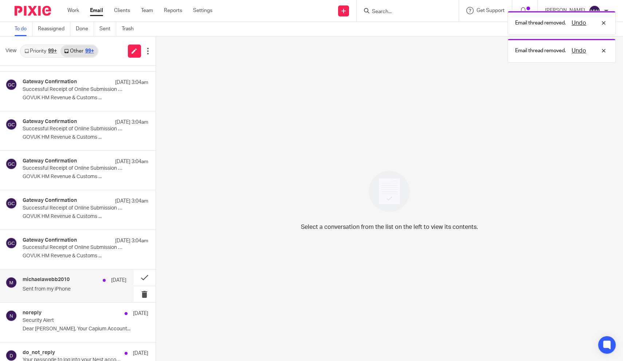
click at [78, 291] on div "michaelawebb2010 21 Sep Sent from my iPhone" at bounding box center [67, 285] width 134 height 33
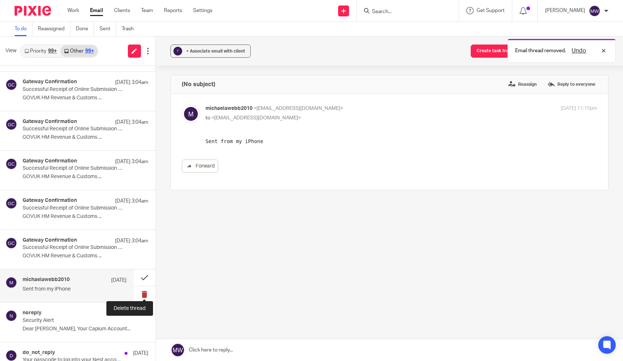
click at [148, 289] on button at bounding box center [145, 294] width 22 height 16
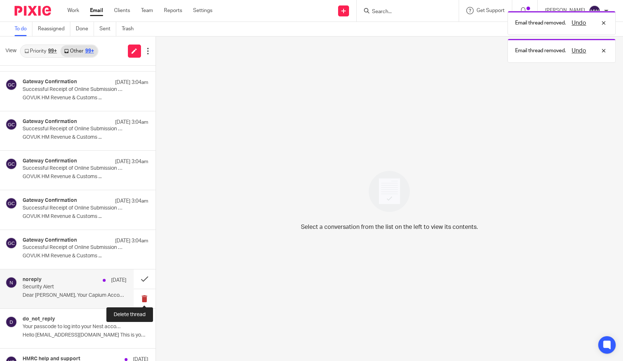
click at [145, 295] on button at bounding box center [145, 298] width 22 height 19
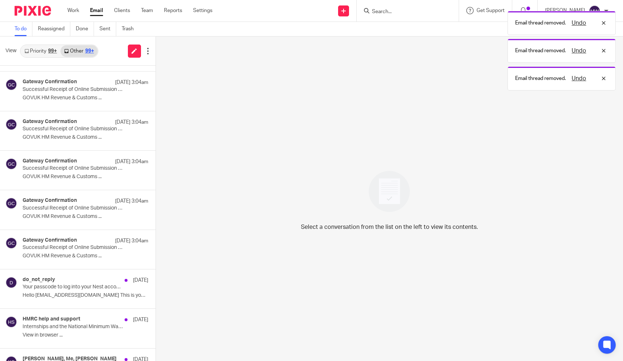
click at [156, 295] on button at bounding box center [159, 298] width 6 height 19
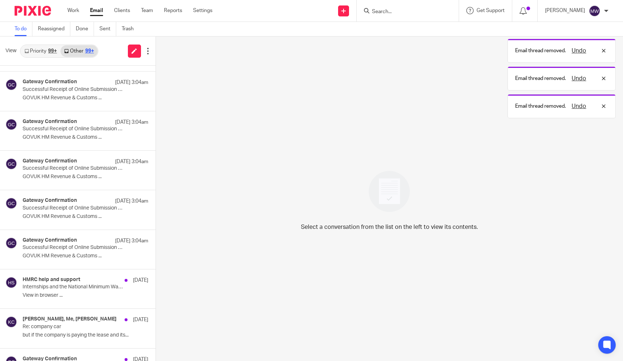
click at [156, 295] on button at bounding box center [159, 298] width 6 height 19
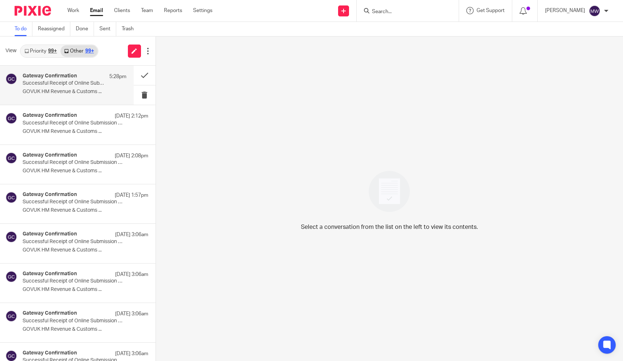
click at [60, 93] on p "GOVUK HM Revenue & Customs ..." at bounding box center [75, 92] width 104 height 6
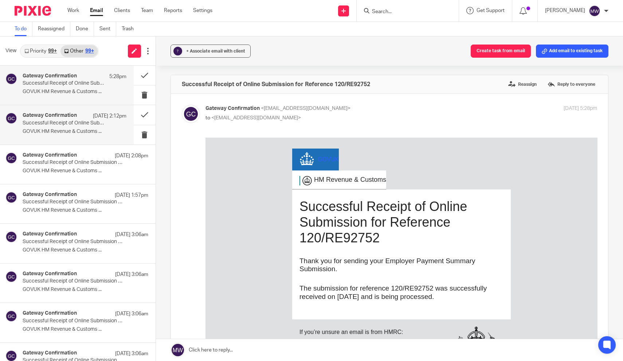
click at [85, 116] on div "Gateway Confirmation 24 Sep 2:12pm" at bounding box center [75, 115] width 104 height 7
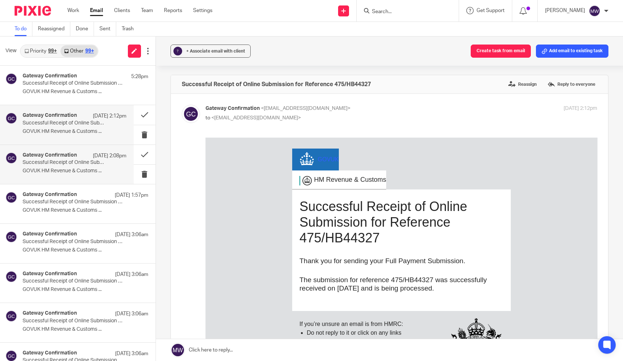
click at [78, 157] on div "Gateway Confirmation 24 Sep 2:08pm" at bounding box center [75, 155] width 104 height 7
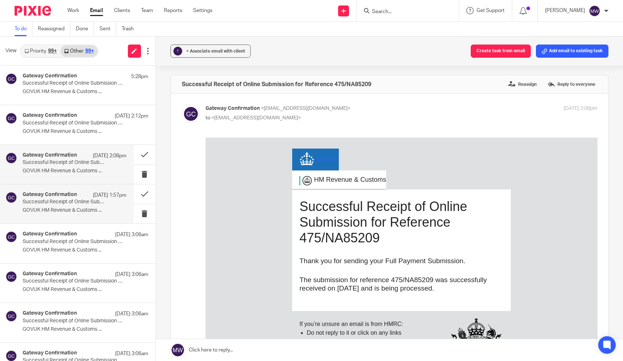
click at [78, 198] on div "Gateway Confirmation 24 Sep 1:57pm" at bounding box center [75, 194] width 104 height 7
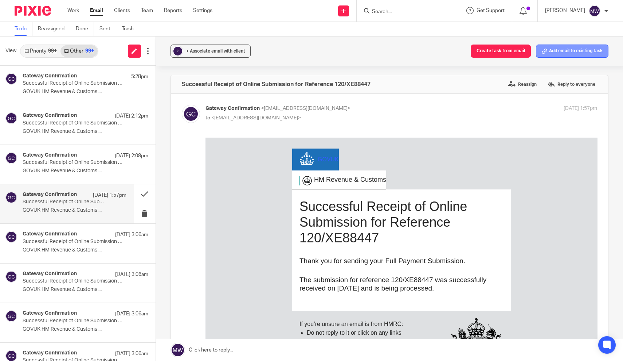
click at [562, 56] on button "Add email to existing task" at bounding box center [572, 50] width 73 height 13
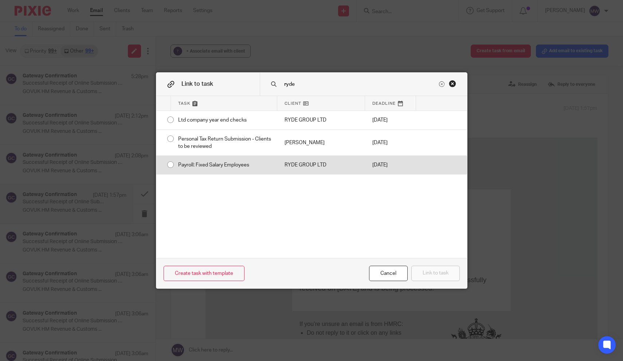
type input "ryde"
click at [182, 166] on div "Payroll: Fixed Salary Employees" at bounding box center [224, 165] width 106 height 18
radio input "true"
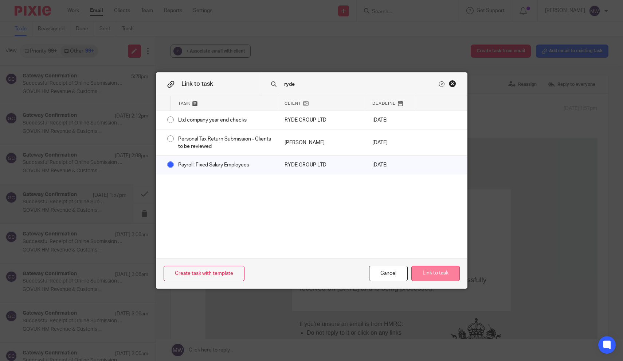
click at [437, 272] on button "Link to task" at bounding box center [436, 273] width 48 height 16
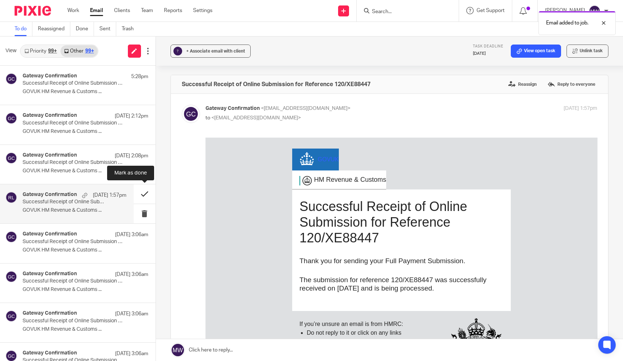
click at [143, 196] on button at bounding box center [145, 193] width 22 height 19
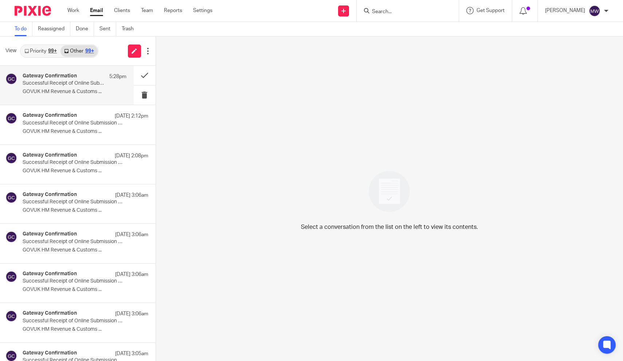
click at [81, 88] on div "Gateway Confirmation 5:28pm Successful Receipt of Online Submission for Referen…" at bounding box center [75, 85] width 104 height 24
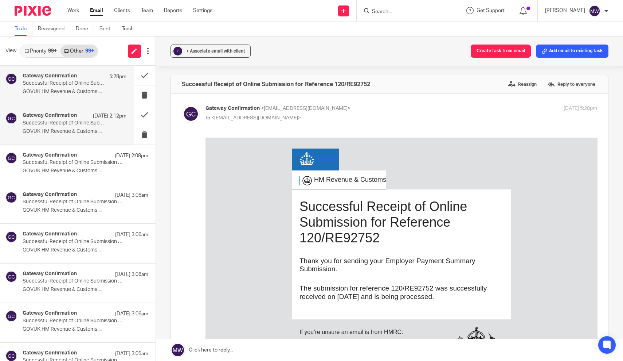
click at [79, 128] on div "Gateway Confirmation 24 Sep 2:12pm Successful Receipt of Online Submission for …" at bounding box center [75, 124] width 104 height 24
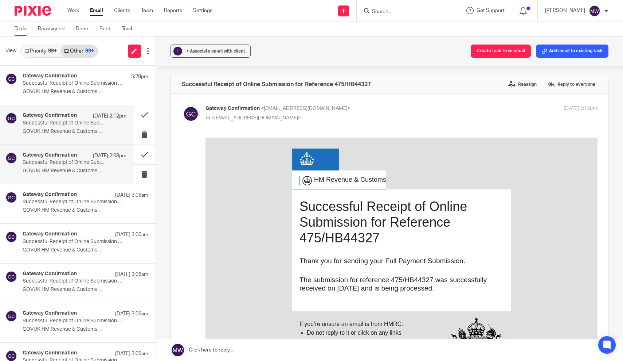
click at [75, 163] on p "Successful Receipt of Online Submission for Reference 475/NA85209" at bounding box center [64, 162] width 83 height 6
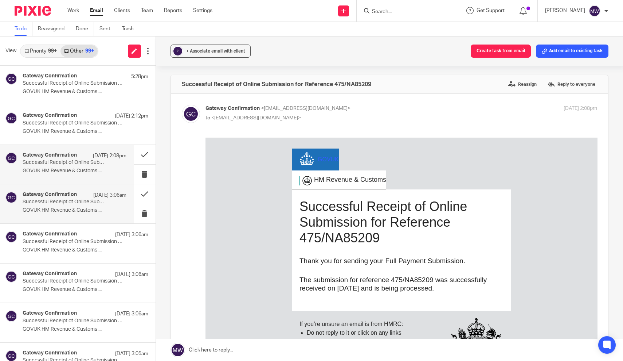
click at [72, 209] on p "GOVUK HM Revenue & Customs ..." at bounding box center [75, 210] width 104 height 6
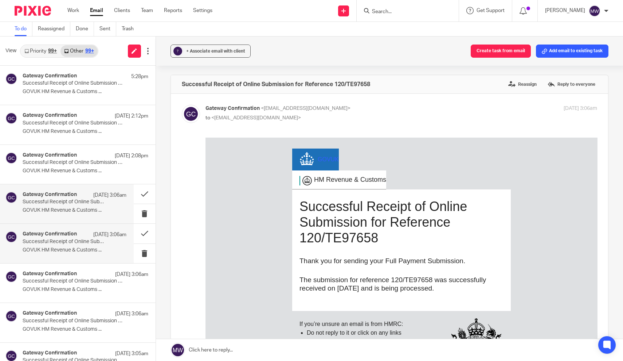
click at [69, 254] on div "Gateway Confirmation 24 Sep 3:06am Successful Receipt of Online Submission for …" at bounding box center [75, 243] width 104 height 24
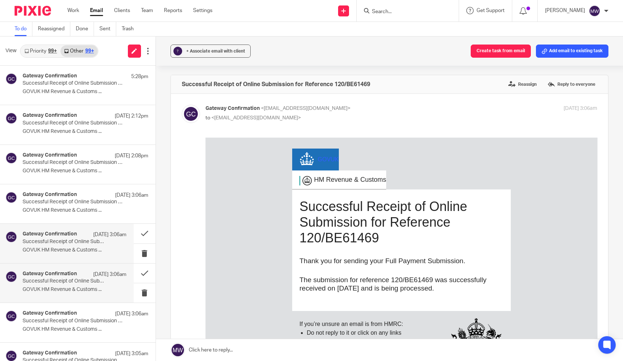
click at [67, 283] on div "Gateway Confirmation 24 Sep 3:06am Successful Receipt of Online Submission for …" at bounding box center [75, 283] width 104 height 24
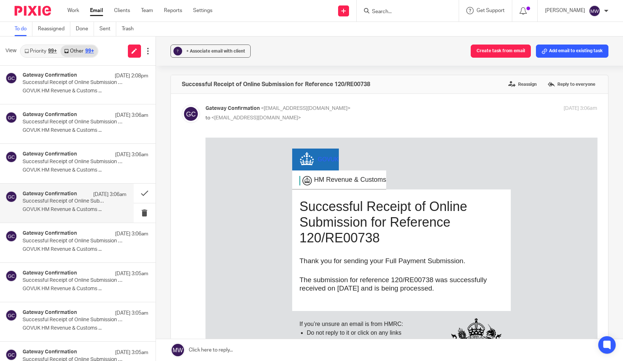
scroll to position [84, 0]
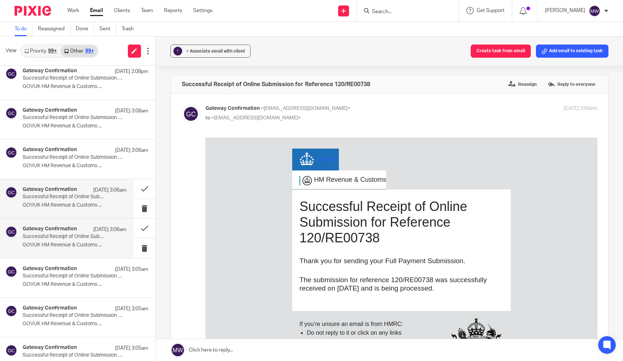
click at [76, 236] on p "Successful Receipt of Online Submission for Reference 120/RE69632" at bounding box center [64, 236] width 83 height 6
click at [71, 278] on div "Gateway Confirmation 24 Sep 3:05am Successful Receipt of Online Submission for …" at bounding box center [75, 277] width 104 height 24
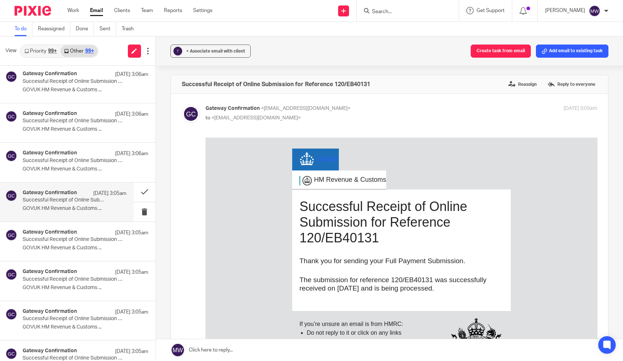
scroll to position [162, 0]
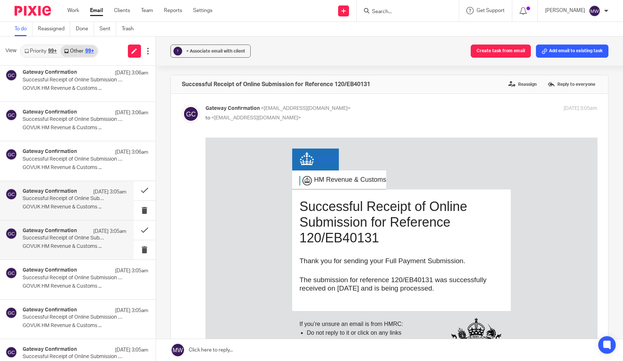
click at [77, 235] on p "Successful Receipt of Online Submission for Reference 120/GE51579" at bounding box center [64, 238] width 83 height 6
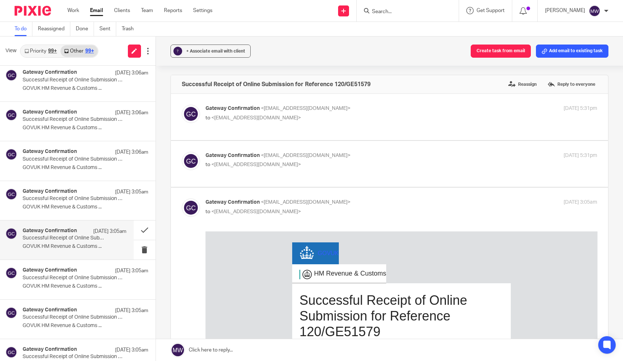
scroll to position [0, 0]
click at [71, 268] on h4 "Gateway Confirmation" at bounding box center [50, 270] width 54 height 6
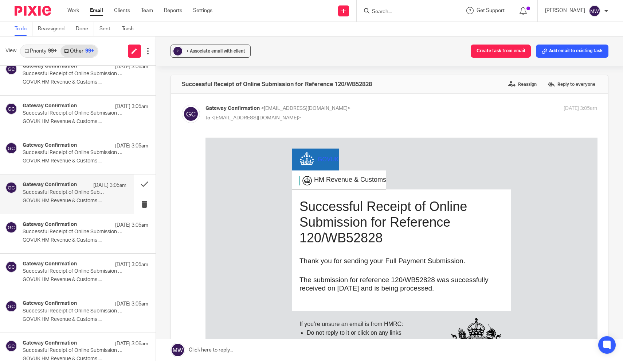
scroll to position [257, 0]
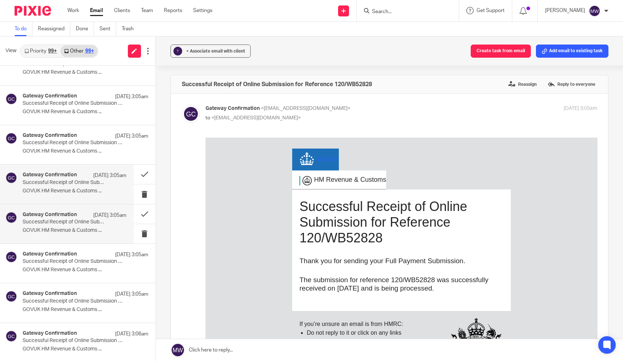
click at [77, 227] on p "GOVUK HM Revenue & Customs ..." at bounding box center [75, 230] width 104 height 6
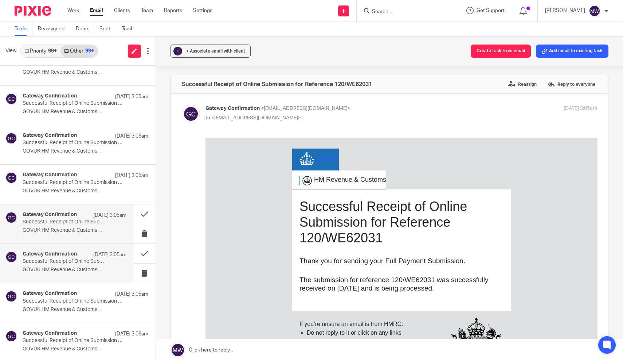
click at [70, 267] on p "GOVUK HM Revenue & Customs ..." at bounding box center [75, 270] width 104 height 6
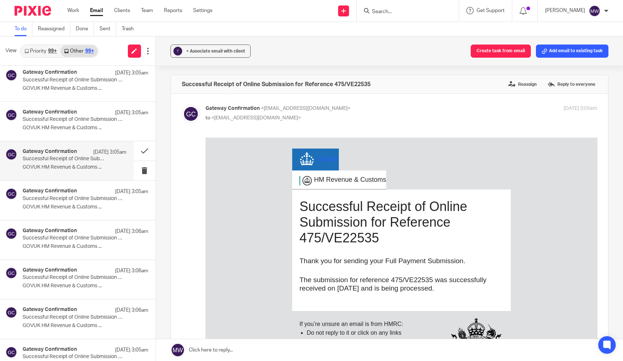
scroll to position [361, 0]
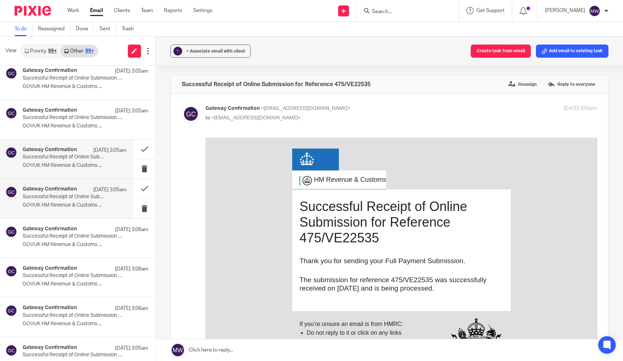
click at [78, 202] on p "GOVUK HM Revenue & Customs ..." at bounding box center [75, 205] width 104 height 6
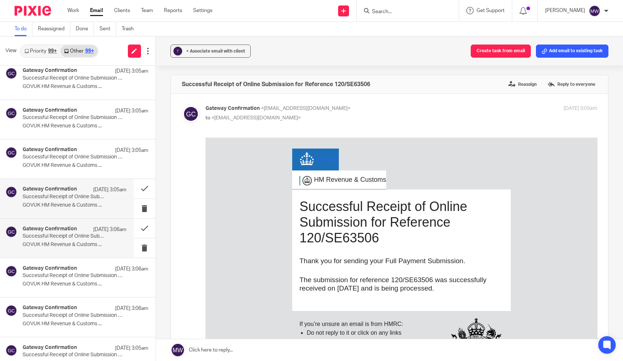
click at [77, 233] on p "Successful Receipt of Online Submission for Reference 120/BE61469" at bounding box center [64, 236] width 83 height 6
click at [77, 272] on p "Successful Receipt of Online Submission for Reference 120/RE00738" at bounding box center [64, 275] width 83 height 6
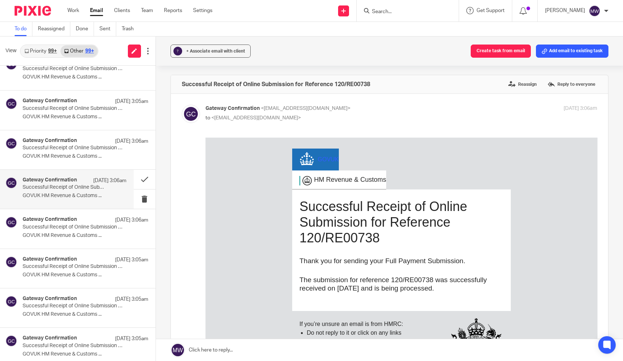
scroll to position [450, 0]
click at [82, 232] on p "GOVUK HM Revenue & Customs ..." at bounding box center [75, 235] width 104 height 6
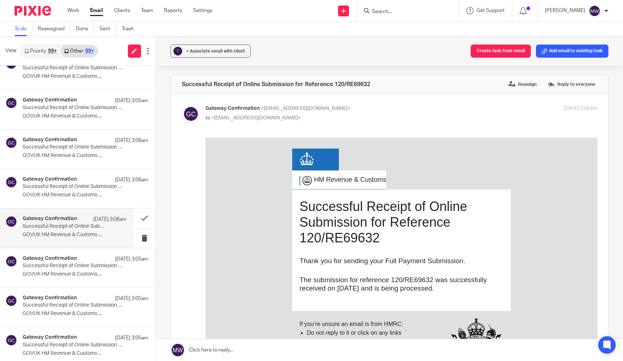
scroll to position [0, 0]
click at [80, 264] on p "Successful Receipt of Online Submission for Reference 120/EB40131" at bounding box center [64, 265] width 83 height 6
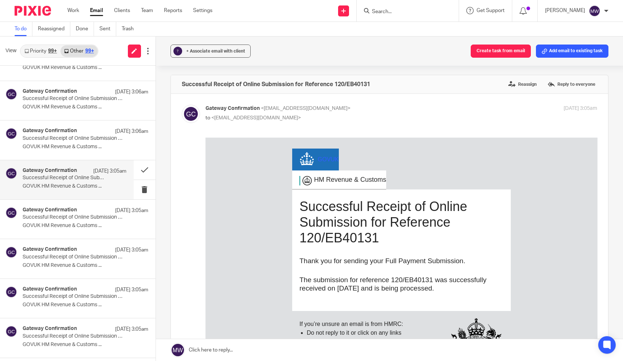
scroll to position [541, 0]
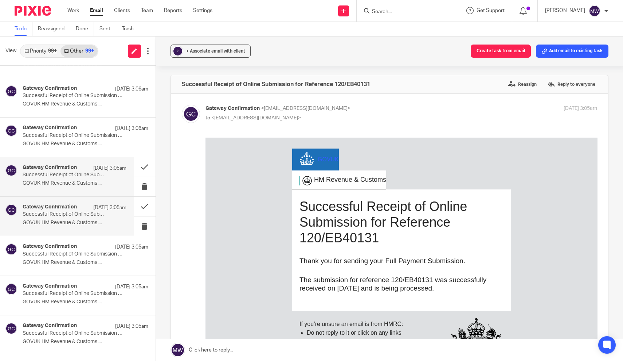
click at [84, 213] on p "Successful Receipt of Online Submission for Reference 120/GE51579" at bounding box center [64, 214] width 83 height 6
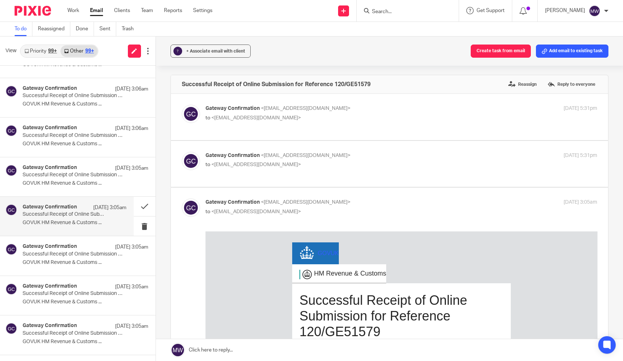
scroll to position [0, 0]
click at [79, 261] on p "GOVUK HM Revenue & Customs ..." at bounding box center [75, 262] width 104 height 6
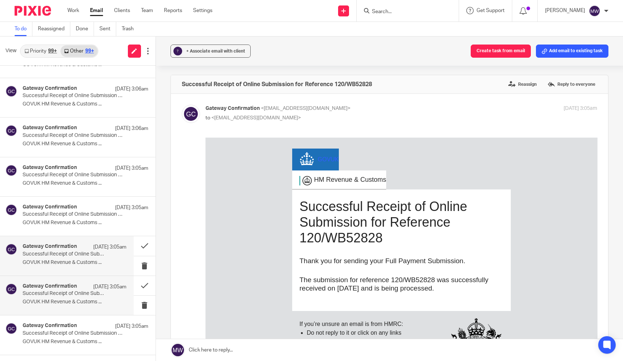
click at [73, 304] on div "Gateway Confirmation 24 Sep 3:05am Successful Receipt of Online Submission for …" at bounding box center [75, 295] width 104 height 24
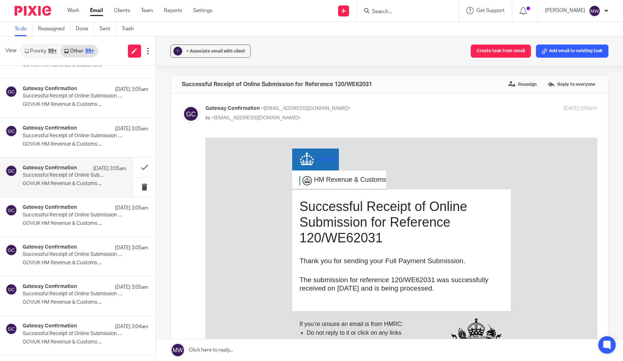
scroll to position [660, 0]
click at [78, 219] on p "GOVUK HM Revenue & Customs ..." at bounding box center [75, 222] width 104 height 6
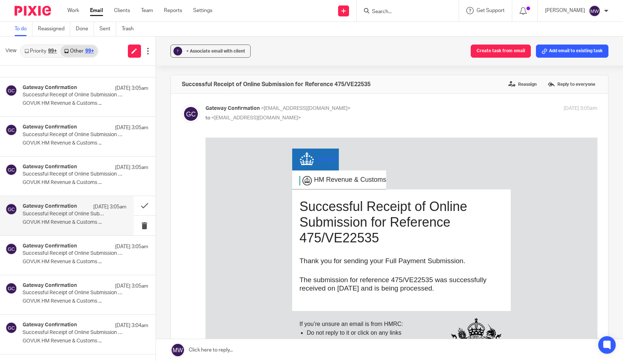
scroll to position [0, 0]
click at [75, 252] on p "Successful Receipt of Online Submission for Reference 120/SE63506" at bounding box center [64, 253] width 83 height 6
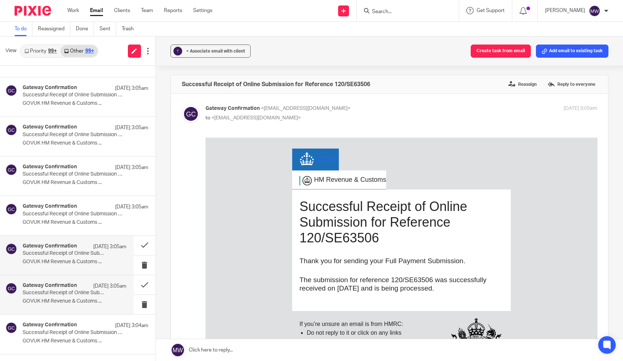
click at [75, 286] on div "Gateway Confirmation 24 Sep 3:05am" at bounding box center [75, 285] width 104 height 7
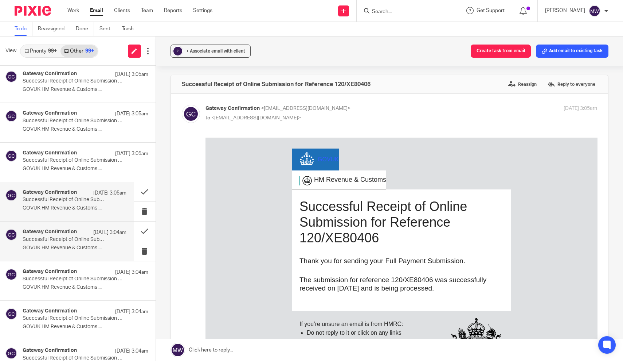
click at [80, 245] on p "GOVUK HM Revenue & Customs ..." at bounding box center [75, 248] width 104 height 6
click at [78, 276] on p "Successful Receipt of Online Submission for Reference 120/ZE92601" at bounding box center [64, 279] width 83 height 6
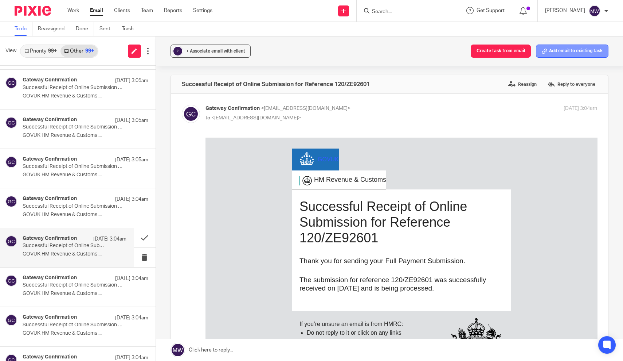
click at [575, 54] on button "Add email to existing task" at bounding box center [572, 50] width 73 height 13
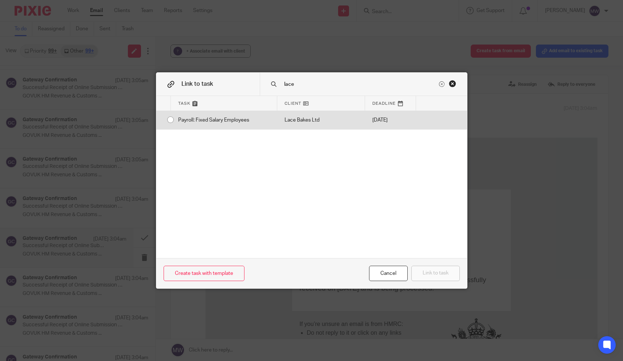
type input "lace"
click at [179, 120] on div "Payroll: Fixed Salary Employees" at bounding box center [224, 120] width 106 height 18
radio input "true"
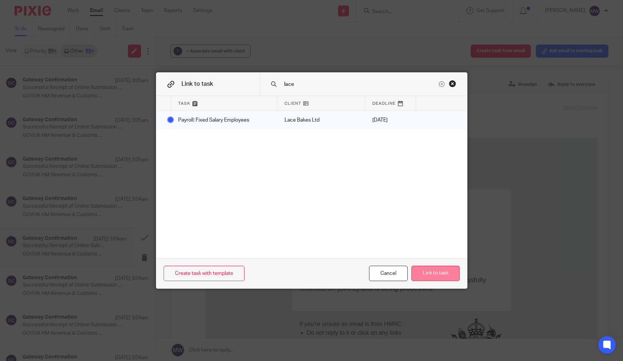
click at [441, 275] on button "Link to task" at bounding box center [436, 273] width 48 height 16
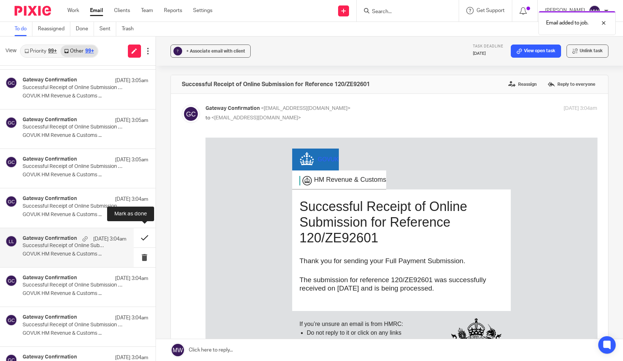
click at [144, 238] on button at bounding box center [145, 237] width 22 height 19
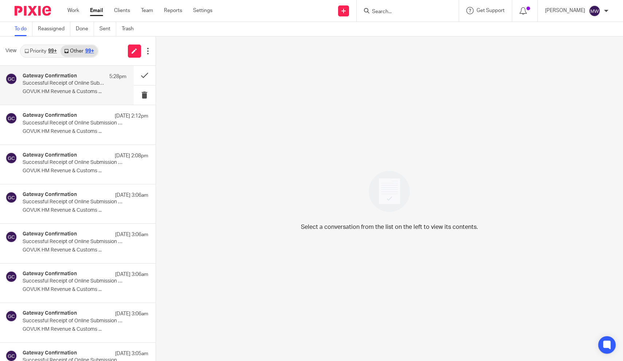
click at [53, 89] on p "GOVUK HM Revenue & Customs ..." at bounding box center [75, 92] width 104 height 6
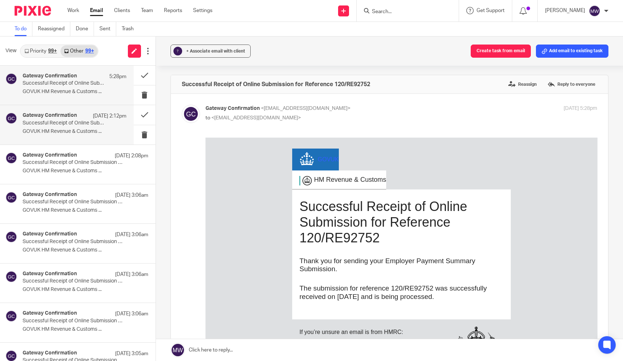
click at [55, 122] on p "Successful Receipt of Online Submission for Reference 475/HB44327" at bounding box center [64, 123] width 83 height 6
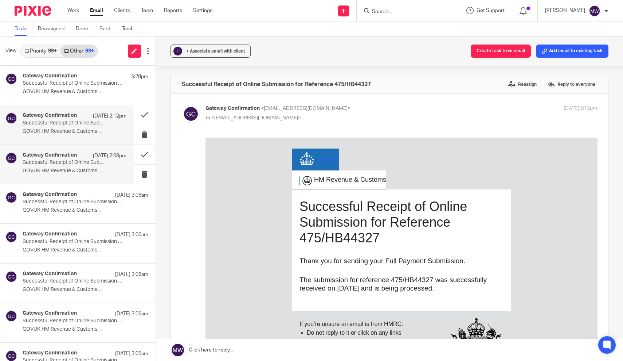
click at [56, 163] on p "Successful Receipt of Online Submission for Reference 475/NA85209" at bounding box center [64, 162] width 83 height 6
click at [575, 50] on button "Add email to existing task" at bounding box center [572, 50] width 73 height 13
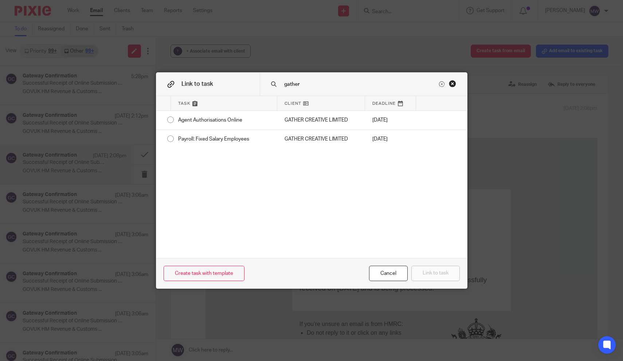
type input "gather"
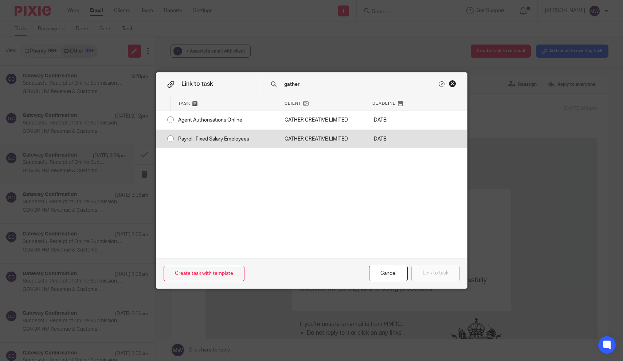
drag, startPoint x: 288, startPoint y: 69, endPoint x: 180, endPoint y: 139, distance: 128.2
click at [180, 139] on div "Payroll: Fixed Salary Employees" at bounding box center [224, 139] width 106 height 18
radio input "true"
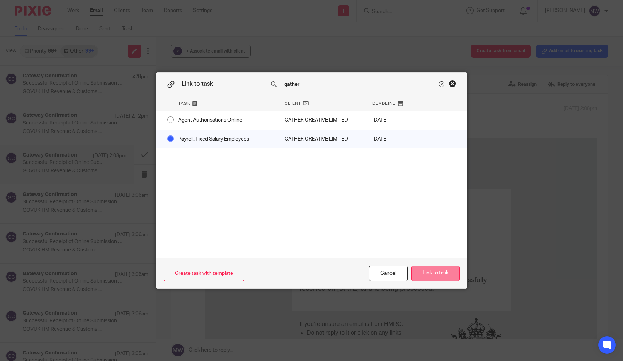
click at [441, 276] on button "Link to task" at bounding box center [436, 273] width 48 height 16
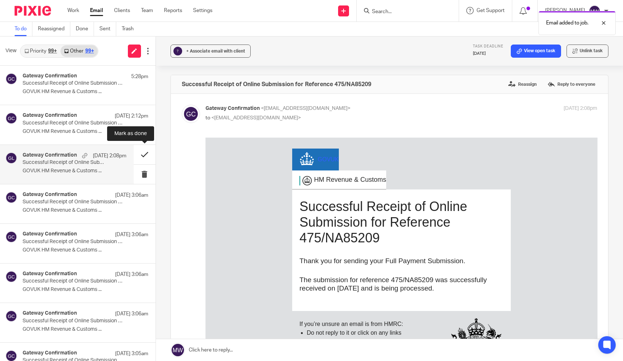
click at [143, 152] on button at bounding box center [145, 154] width 22 height 19
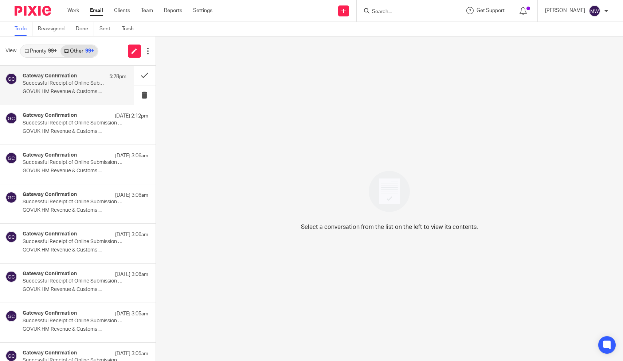
click at [65, 88] on div "Gateway Confirmation 5:28pm Successful Receipt of Online Submission for Referen…" at bounding box center [75, 85] width 104 height 24
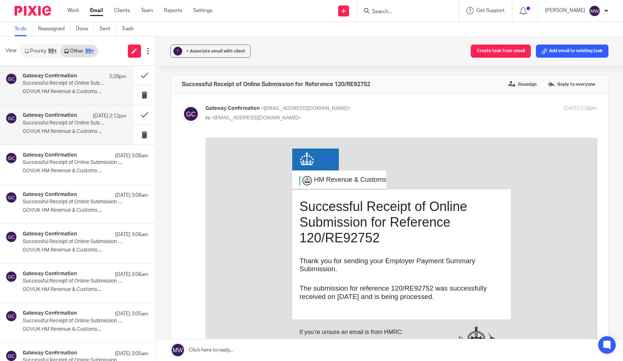
click at [67, 129] on p "GOVUK HM Revenue & Customs ..." at bounding box center [75, 131] width 104 height 6
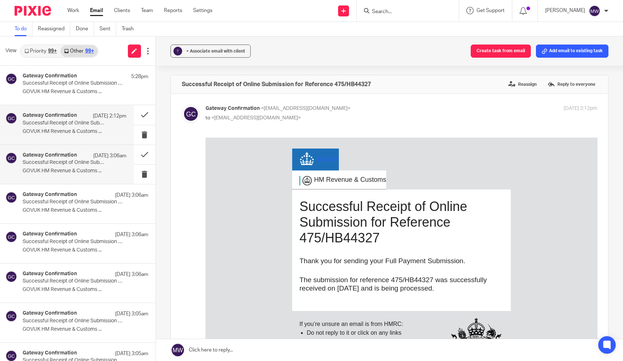
click at [67, 167] on div "Gateway Confirmation 24 Sep 3:06am Successful Receipt of Online Submission for …" at bounding box center [75, 164] width 104 height 24
click at [561, 58] on div "? + Associate email with client Create task from email Add email to existing ta…" at bounding box center [390, 50] width 468 height 29
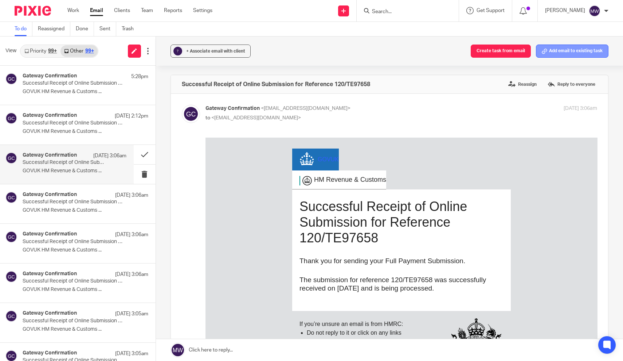
click at [561, 55] on button "Add email to existing task" at bounding box center [572, 50] width 73 height 13
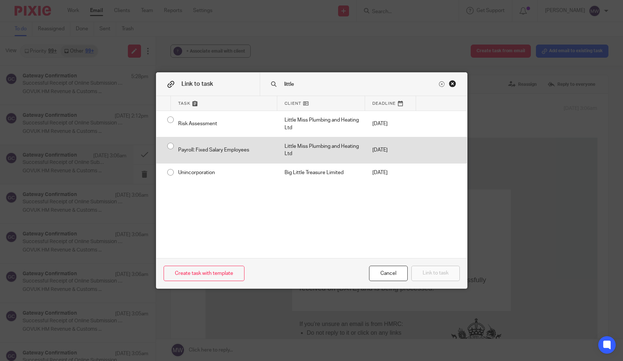
type input "little"
click at [196, 152] on div "Payroll: Fixed Salary Employees" at bounding box center [224, 150] width 106 height 26
radio input "true"
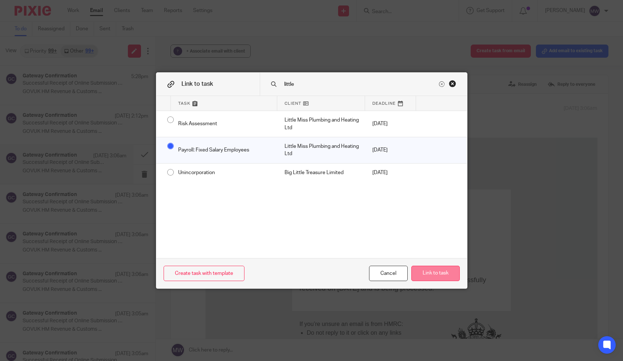
click at [428, 270] on button "Link to task" at bounding box center [436, 273] width 48 height 16
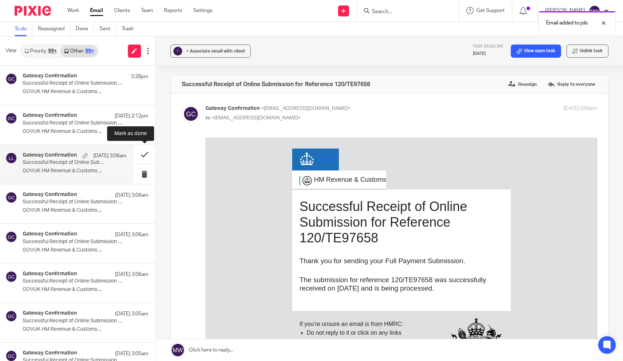
click at [140, 155] on button at bounding box center [145, 154] width 22 height 19
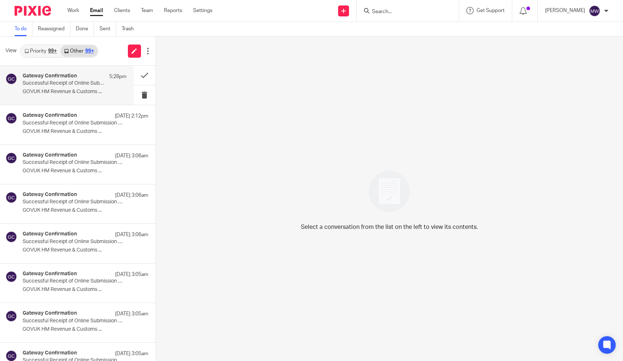
click at [84, 81] on p "Successful Receipt of Online Submission for Reference 120/RE92752" at bounding box center [64, 83] width 83 height 6
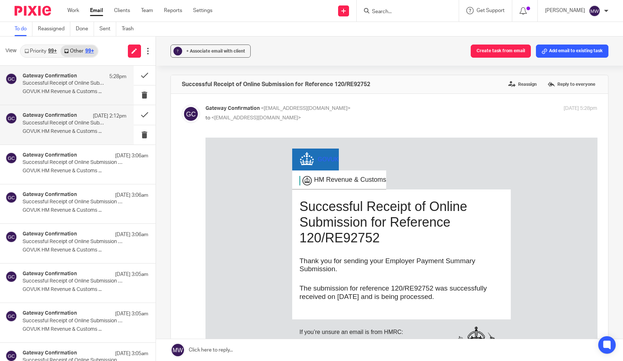
click at [82, 119] on div "Gateway Confirmation 24 Sep 2:12pm" at bounding box center [75, 115] width 104 height 7
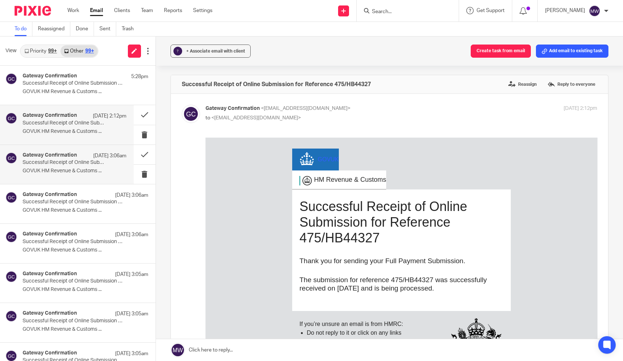
click at [78, 164] on p "Successful Receipt of Online Submission for Reference 120/BE61469" at bounding box center [64, 162] width 83 height 6
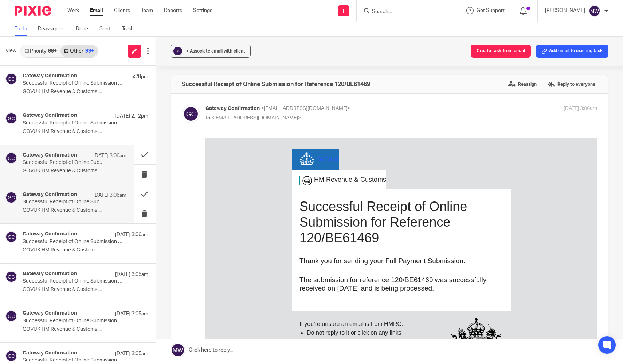
click at [75, 207] on p "GOVUK HM Revenue & Customs ..." at bounding box center [75, 210] width 104 height 6
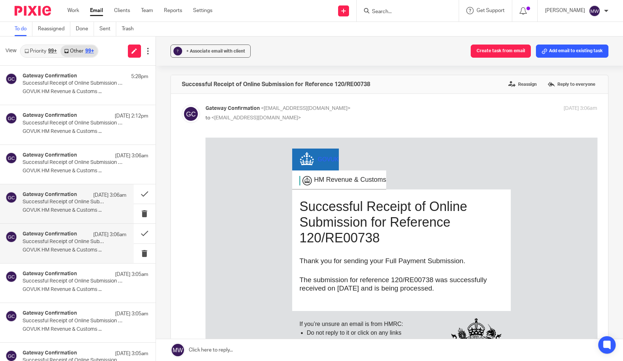
click at [73, 249] on p "GOVUK HM Revenue & Customs ..." at bounding box center [75, 250] width 104 height 6
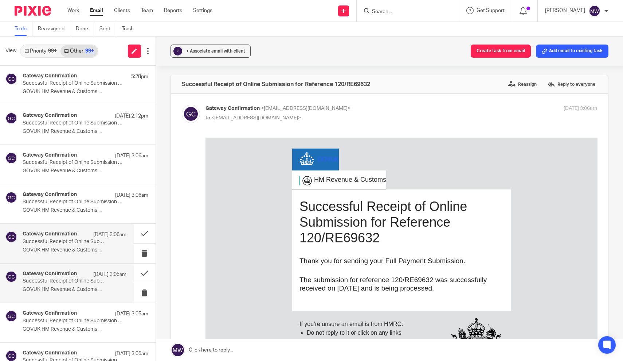
click at [64, 275] on h4 "Gateway Confirmation" at bounding box center [50, 274] width 54 height 6
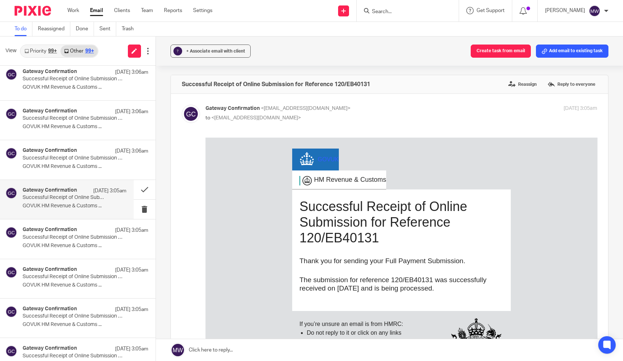
scroll to position [85, 0]
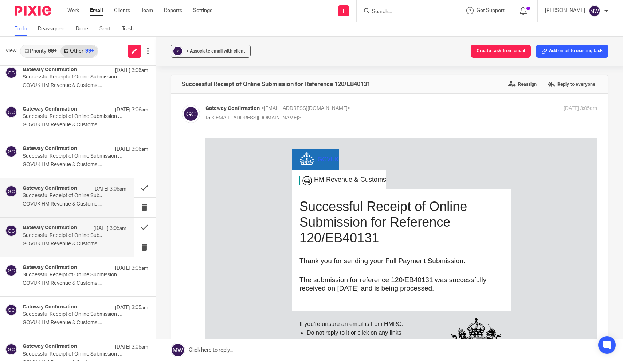
click at [68, 246] on div "Gateway Confirmation 24 Sep 3:05am Successful Receipt of Online Submission for …" at bounding box center [75, 237] width 104 height 24
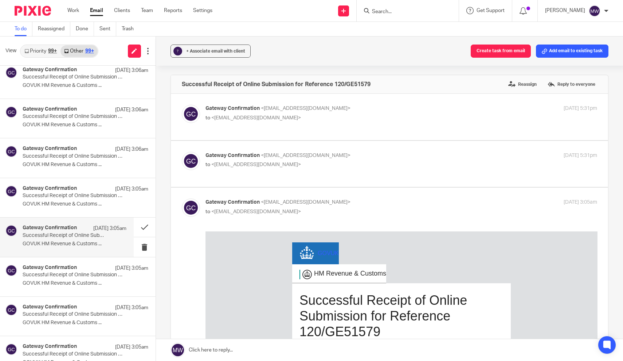
scroll to position [0, 0]
click at [60, 282] on p "GOVUK HM Revenue & Customs ..." at bounding box center [75, 283] width 104 height 6
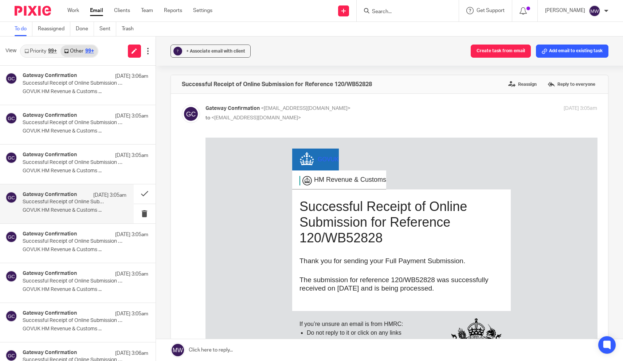
scroll to position [168, 0]
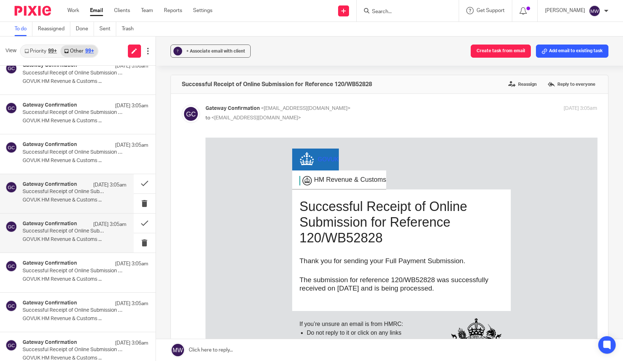
click at [62, 234] on div "Gateway Confirmation 24 Sep 3:05am Successful Receipt of Online Submission for …" at bounding box center [75, 233] width 104 height 24
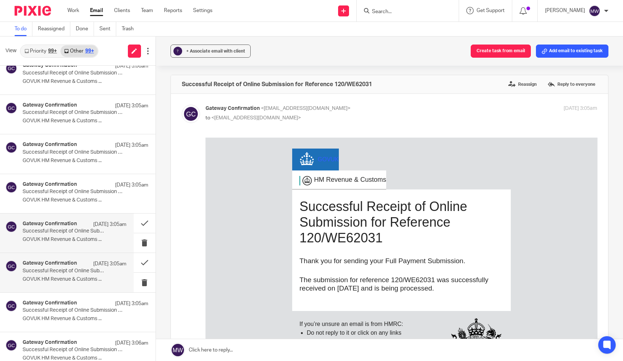
click at [58, 265] on div "Gateway Confirmation 24 Sep 3:05am" at bounding box center [75, 263] width 104 height 7
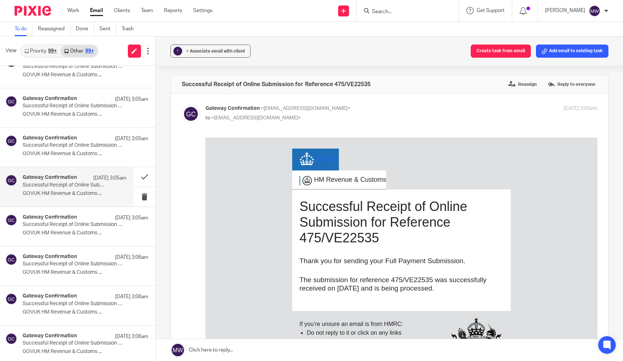
scroll to position [255, 0]
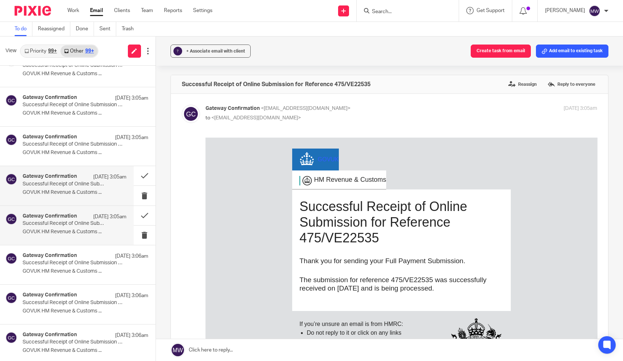
click at [70, 218] on div "Gateway Confirmation 24 Sep 3:05am" at bounding box center [75, 216] width 104 height 7
click at [66, 263] on p "Successful Receipt of Online Submission for Reference 120/BE61469" at bounding box center [64, 263] width 83 height 6
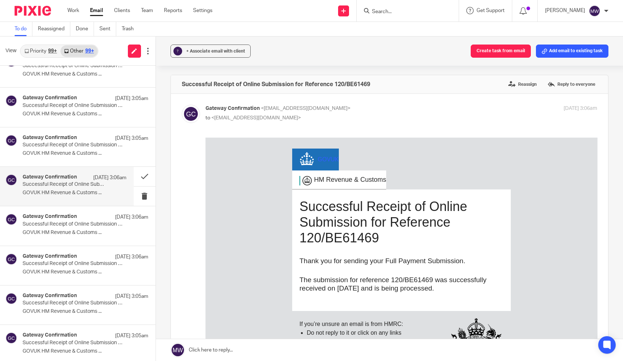
scroll to position [335, 0]
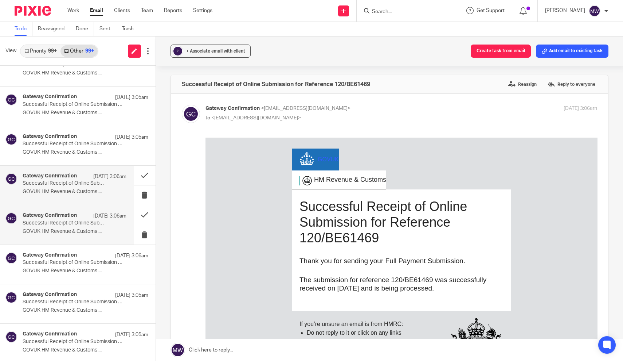
click at [70, 220] on p "Successful Receipt of Online Submission for Reference 120/RE00738" at bounding box center [64, 223] width 83 height 6
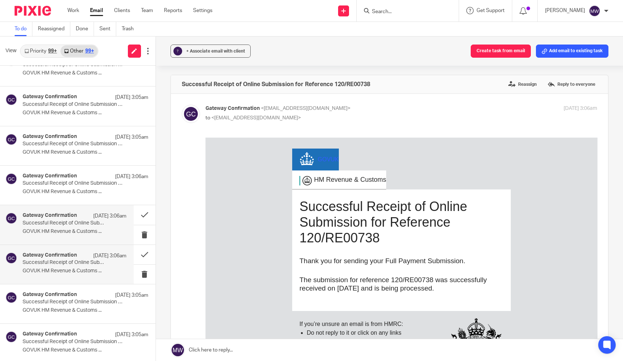
click at [64, 259] on p "Successful Receipt of Online Submission for Reference 120/RE69632" at bounding box center [64, 262] width 83 height 6
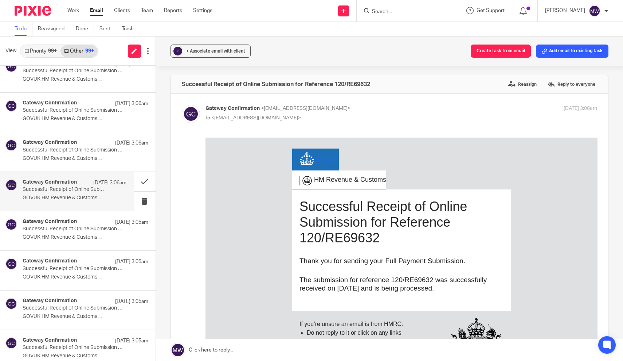
scroll to position [409, 0]
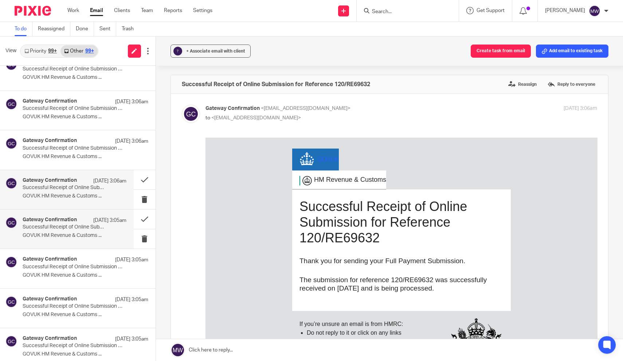
click at [67, 229] on div "Gateway Confirmation 24 Sep 3:05am Successful Receipt of Online Submission for …" at bounding box center [75, 229] width 104 height 24
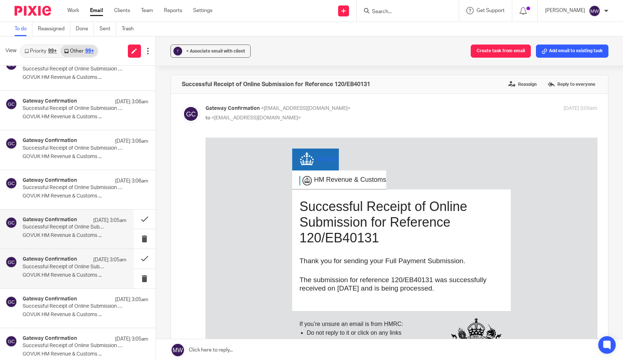
click at [65, 264] on p "Successful Receipt of Online Submission for Reference 120/GE51579" at bounding box center [64, 267] width 83 height 6
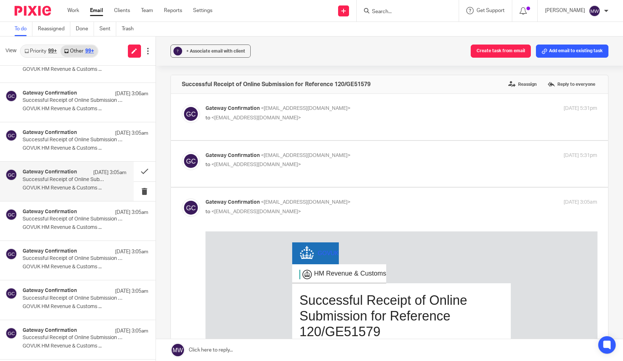
scroll to position [497, 0]
click at [67, 224] on p "GOVUK HM Revenue & Customs ..." at bounding box center [75, 227] width 104 height 6
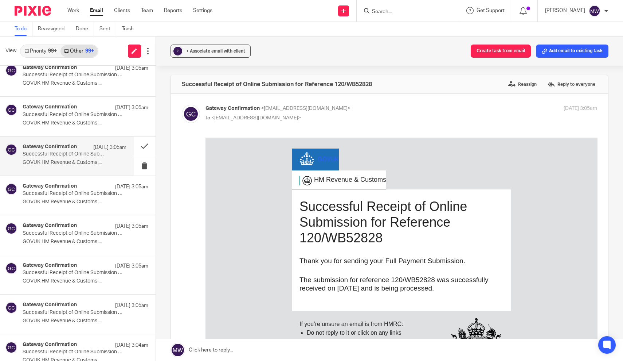
scroll to position [563, 0]
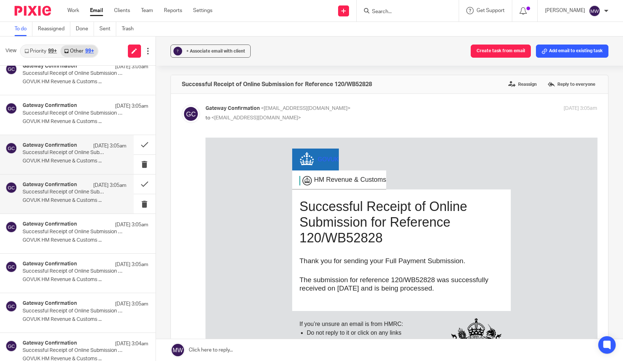
click at [73, 190] on p "Successful Receipt of Online Submission for Reference 120/WE62031" at bounding box center [64, 192] width 83 height 6
click at [66, 237] on p "GOVUK HM Revenue & Customs ..." at bounding box center [75, 240] width 104 height 6
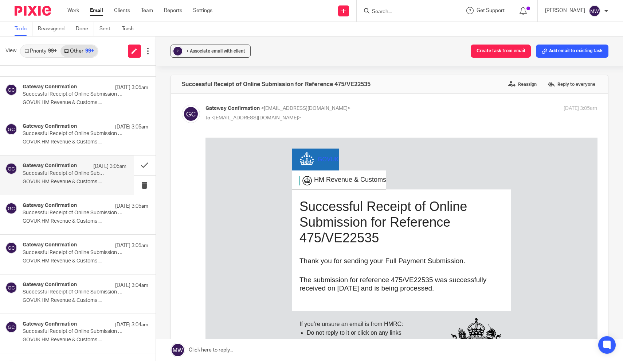
scroll to position [627, 0]
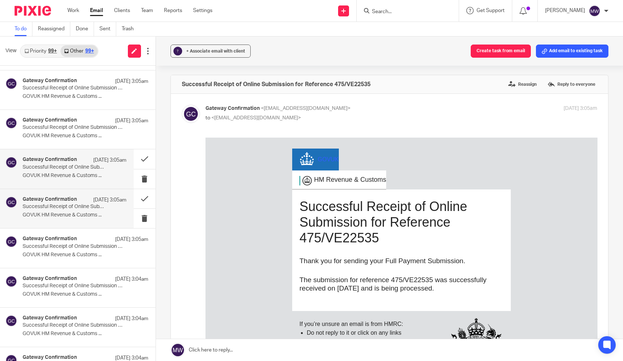
click at [71, 203] on p "Successful Receipt of Online Submission for Reference 120/SE63506" at bounding box center [64, 206] width 83 height 6
click at [65, 245] on p "Successful Receipt of Online Submission for Reference 120/XE80406" at bounding box center [64, 246] width 83 height 6
click at [66, 213] on p "GOVUK HM Revenue & Customs ..." at bounding box center [75, 215] width 104 height 6
click at [565, 50] on button "Add email to existing task" at bounding box center [572, 50] width 73 height 13
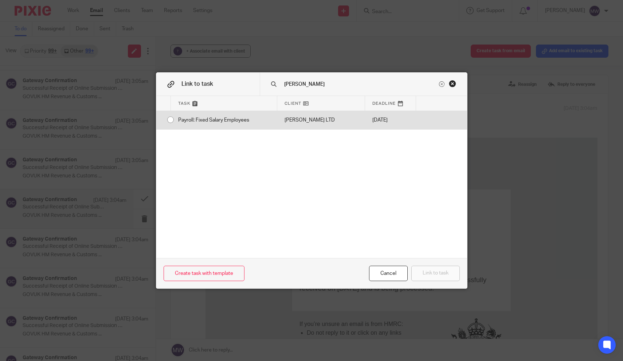
type input "donna"
click at [171, 121] on div "Payroll: Fixed Salary Employees" at bounding box center [224, 120] width 106 height 18
radio input "true"
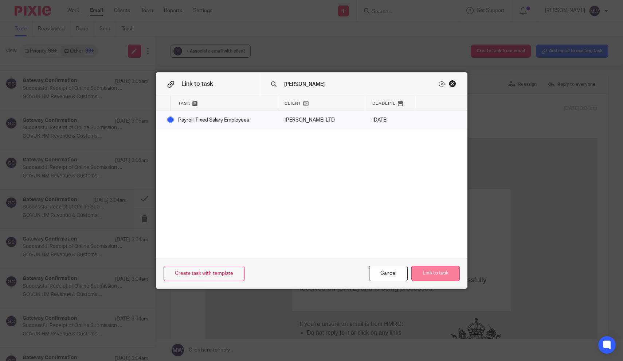
click at [426, 275] on button "Link to task" at bounding box center [436, 273] width 48 height 16
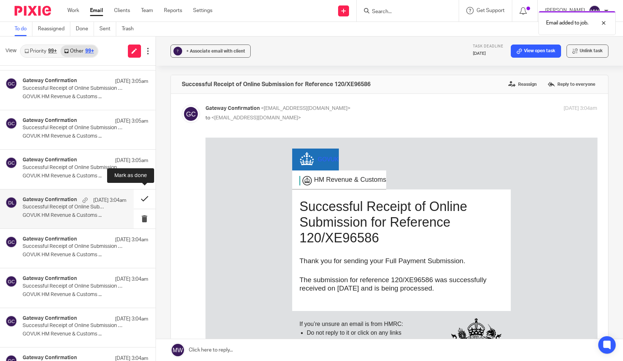
click at [147, 198] on button at bounding box center [145, 198] width 22 height 19
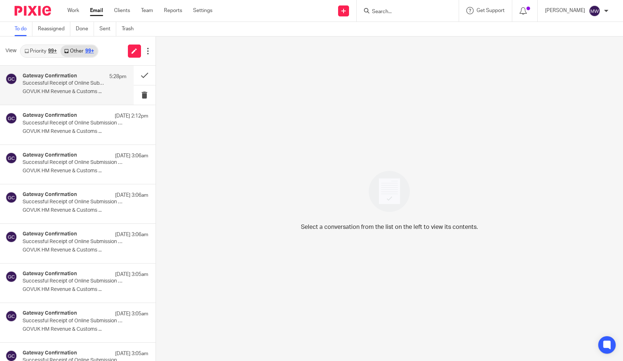
click at [53, 92] on p "GOVUK HM Revenue & Customs ..." at bounding box center [75, 92] width 104 height 6
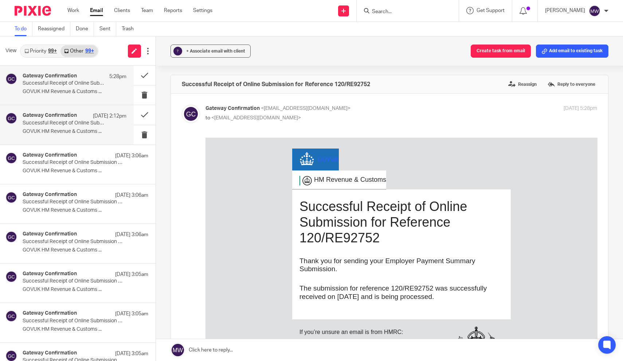
click at [51, 125] on p "Successful Receipt of Online Submission for Reference 475/HB44327" at bounding box center [64, 123] width 83 height 6
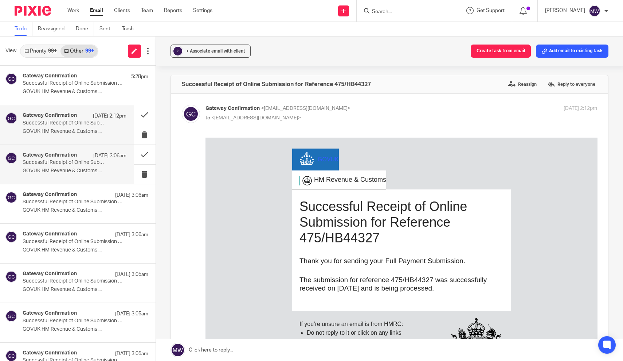
click at [51, 164] on p "Successful Receipt of Online Submission for Reference 120/BE61469" at bounding box center [64, 162] width 83 height 6
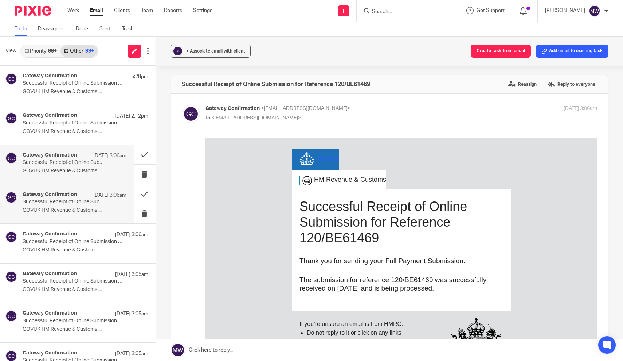
click at [51, 207] on p "GOVUK HM Revenue & Customs ..." at bounding box center [75, 210] width 104 height 6
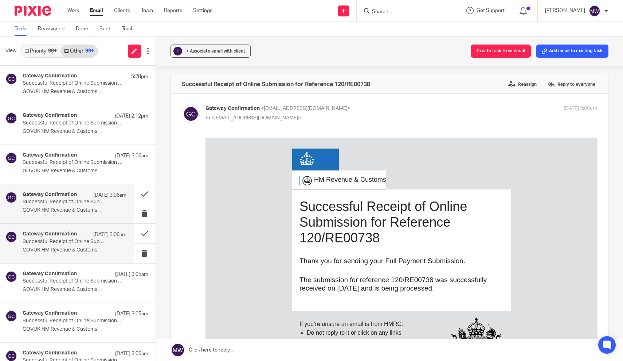
click at [50, 256] on div "Gateway Confirmation 24 Sep 3:06am Successful Receipt of Online Submission for …" at bounding box center [67, 242] width 134 height 39
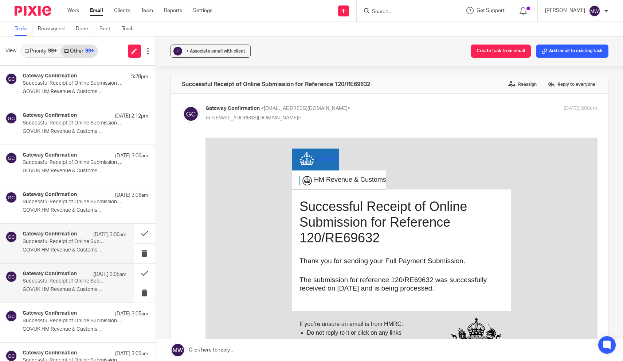
click at [50, 291] on p "GOVUK HM Revenue & Customs ..." at bounding box center [75, 289] width 104 height 6
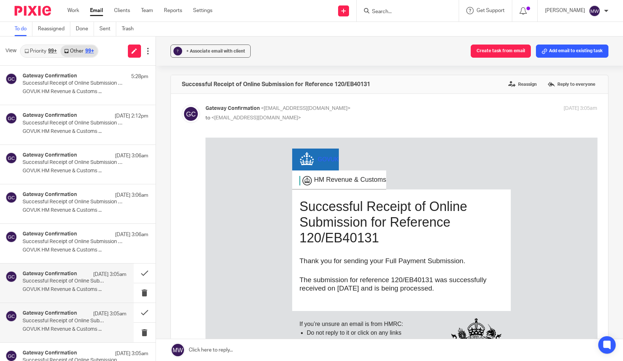
click at [45, 323] on div "Gateway Confirmation 24 Sep 3:05am Successful Receipt of Online Submission for …" at bounding box center [75, 322] width 104 height 24
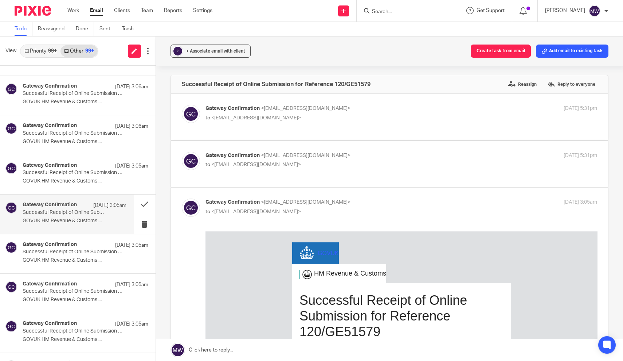
scroll to position [108, 0]
click at [576, 50] on button "Add email to existing task" at bounding box center [572, 50] width 73 height 13
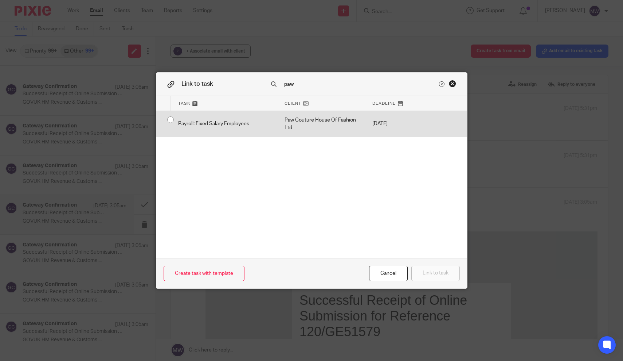
type input "paw"
click at [239, 126] on div "Payroll: Fixed Salary Employees" at bounding box center [224, 124] width 106 height 26
radio input "true"
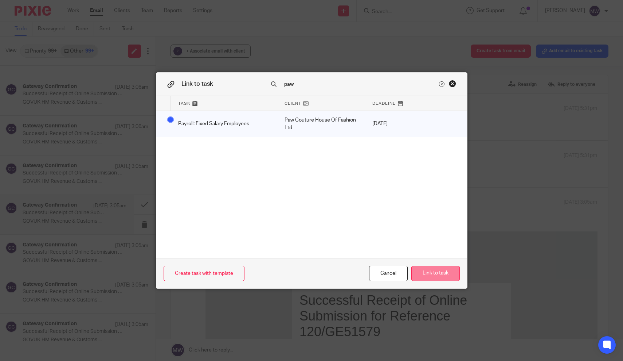
click at [438, 274] on button "Link to task" at bounding box center [436, 273] width 48 height 16
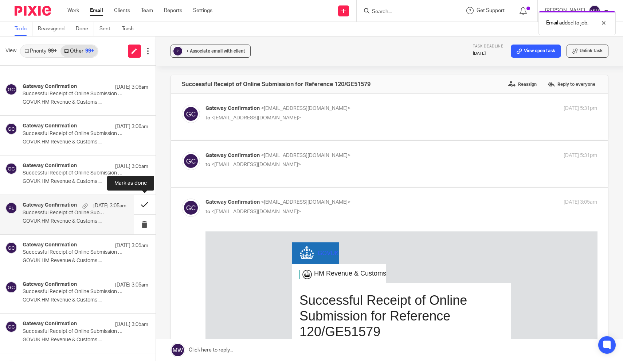
click at [142, 201] on button at bounding box center [145, 204] width 22 height 19
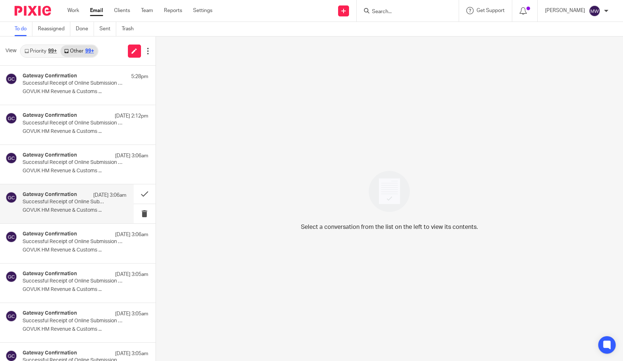
scroll to position [0, 0]
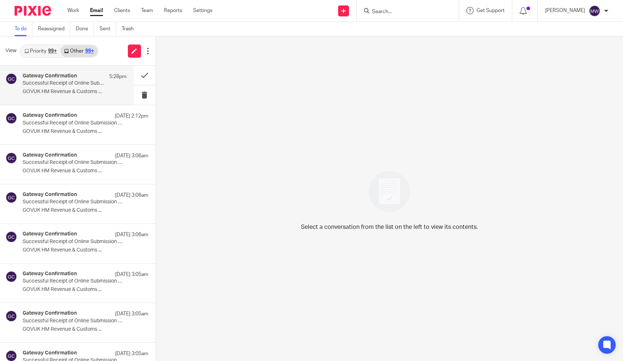
click at [78, 83] on p "Successful Receipt of Online Submission for Reference 120/RE92752" at bounding box center [64, 83] width 83 height 6
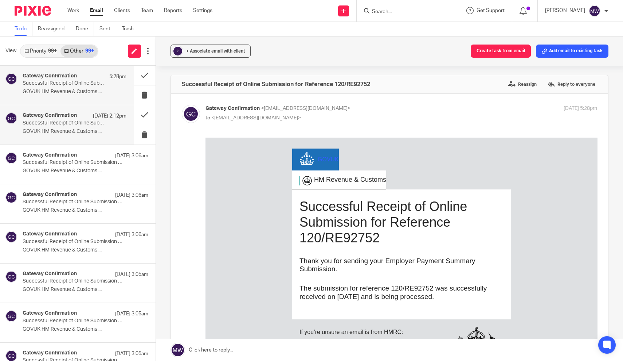
click at [78, 139] on div "Gateway Confirmation 24 Sep 2:12pm Successful Receipt of Online Submission for …" at bounding box center [67, 124] width 134 height 39
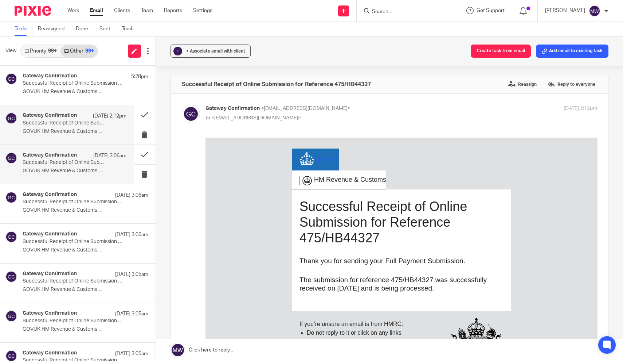
click at [78, 167] on div "Gateway Confirmation 24 Sep 3:06am Successful Receipt of Online Submission for …" at bounding box center [75, 164] width 104 height 24
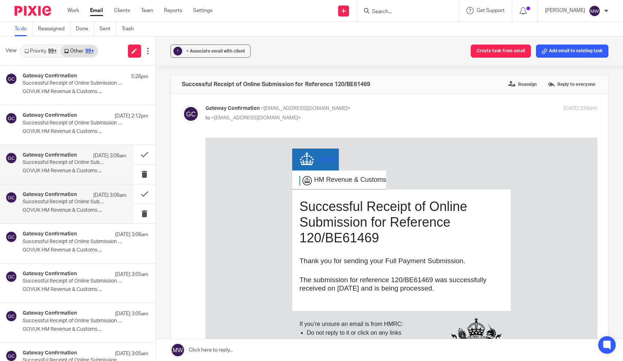
click at [74, 209] on p "GOVUK HM Revenue & Customs ..." at bounding box center [75, 210] width 104 height 6
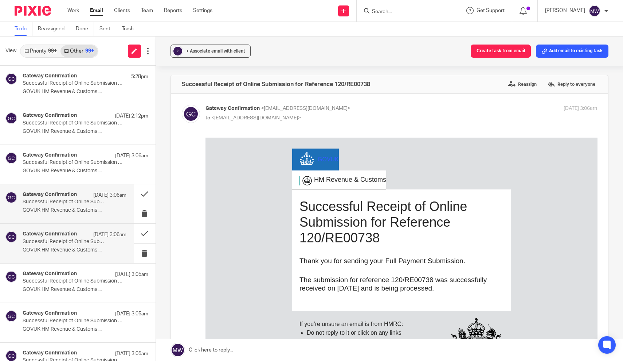
click at [68, 250] on p "GOVUK HM Revenue & Customs ..." at bounding box center [75, 250] width 104 height 6
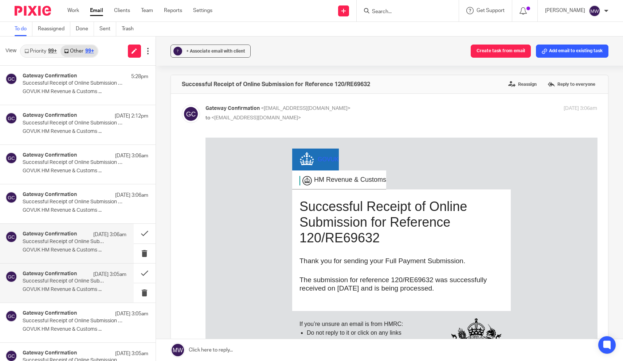
click at [64, 281] on p "Successful Receipt of Online Submission for Reference 120/EB40131" at bounding box center [64, 281] width 83 height 6
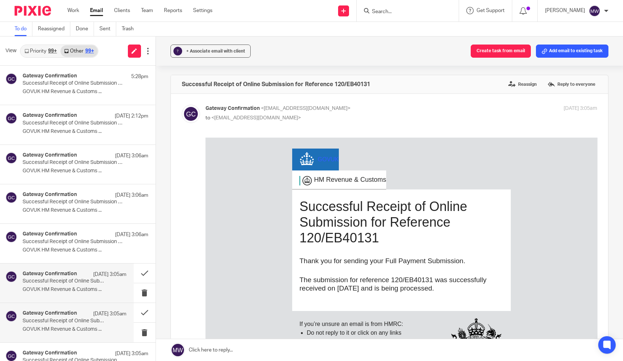
click at [60, 318] on p "Successful Receipt of Online Submission for Reference 120/WB52828" at bounding box center [64, 321] width 83 height 6
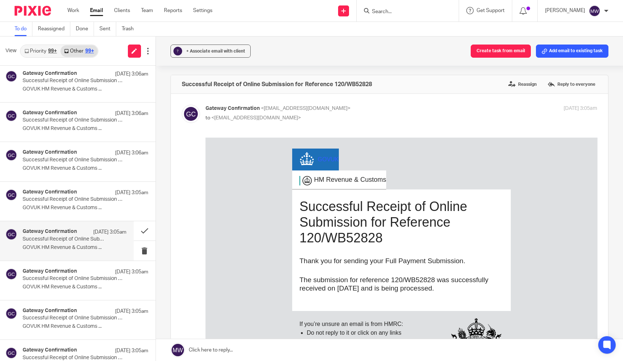
scroll to position [88, 0]
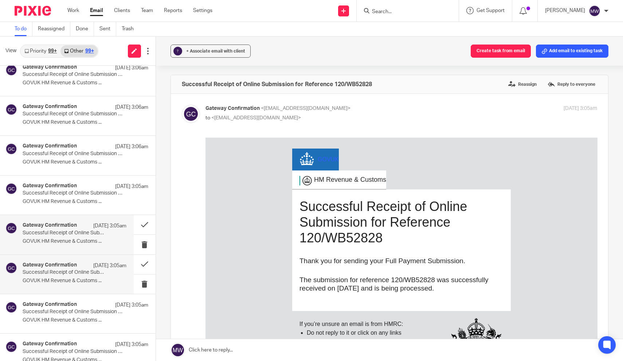
click at [64, 277] on p "GOVUK HM Revenue & Customs ..." at bounding box center [75, 280] width 104 height 6
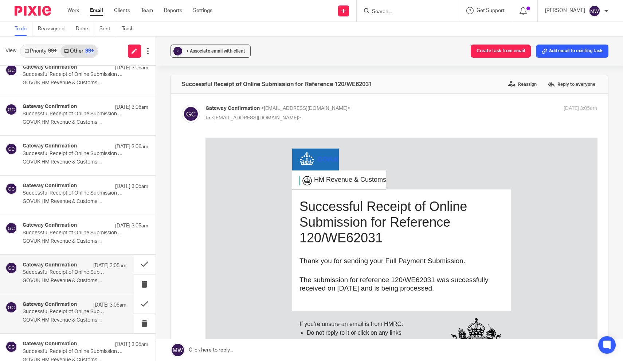
click at [62, 301] on h4 "Gateway Confirmation" at bounding box center [50, 304] width 54 height 6
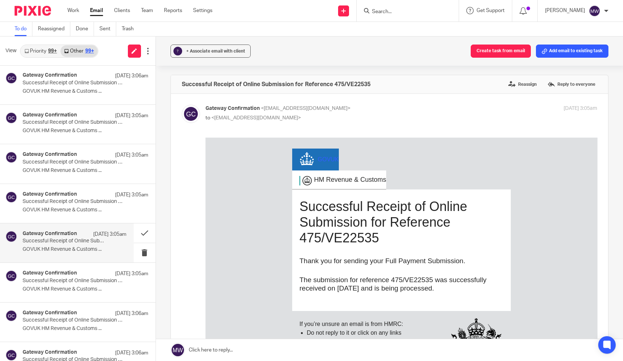
scroll to position [161, 0]
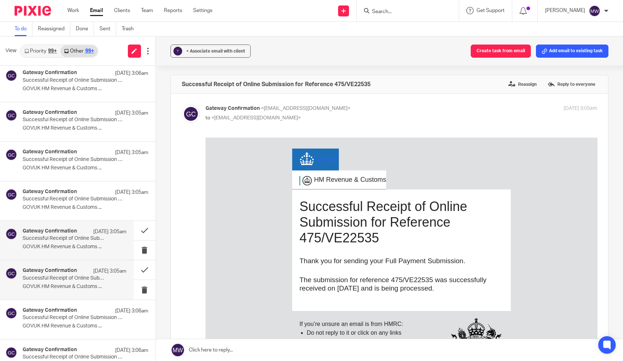
click at [65, 278] on p "Successful Receipt of Online Submission for Reference 120/SE63506" at bounding box center [64, 278] width 83 height 6
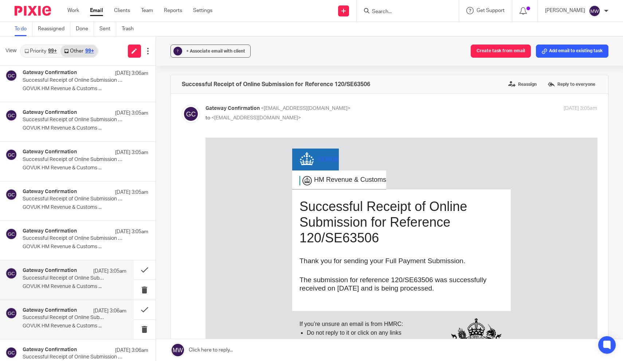
scroll to position [0, 0]
click at [64, 316] on p "Successful Receipt of Online Submission for Reference 120/BE61469" at bounding box center [64, 317] width 83 height 6
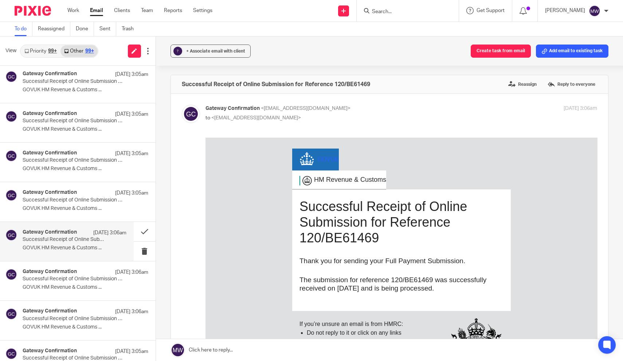
scroll to position [248, 0]
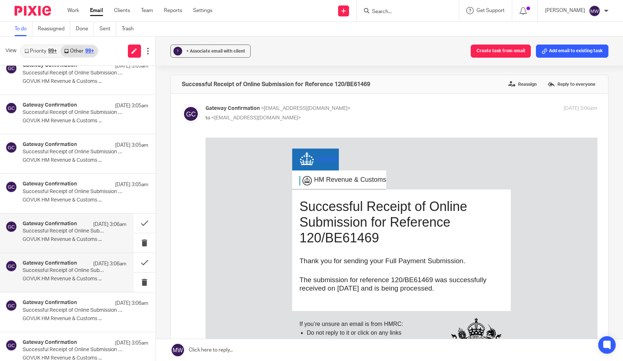
click at [67, 267] on p "Successful Receipt of Online Submission for Reference 120/RE00738" at bounding box center [64, 270] width 83 height 6
click at [67, 307] on p "Successful Receipt of Online Submission for Reference 120/RE69632" at bounding box center [64, 310] width 83 height 6
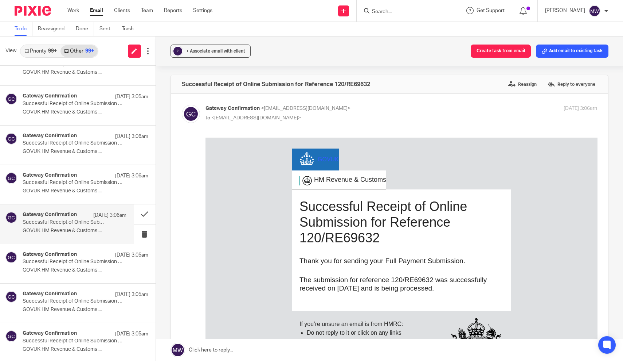
scroll to position [357, 0]
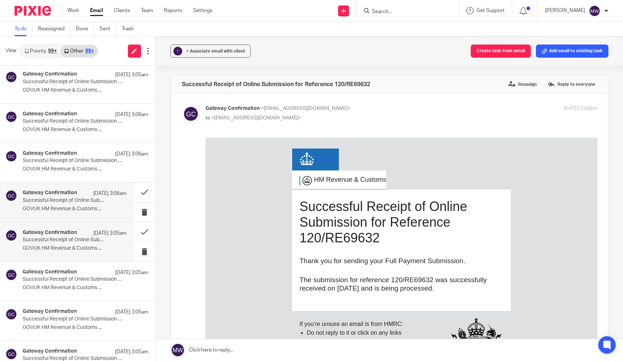
click at [67, 247] on p "GOVUK HM Revenue & Customs ..." at bounding box center [75, 248] width 104 height 6
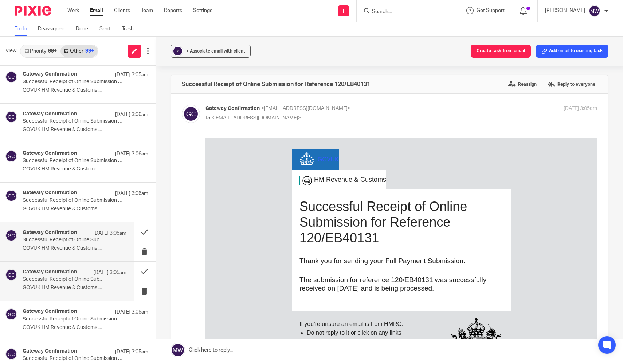
click at [66, 269] on h4 "Gateway Confirmation" at bounding box center [50, 272] width 54 height 6
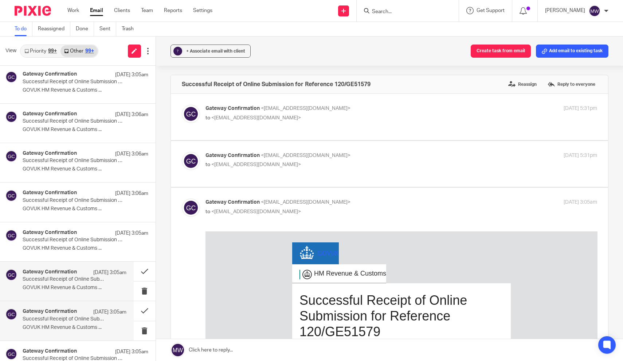
click at [64, 320] on div "Gateway Confirmation 24 Sep 3:05am Successful Receipt of Online Submission for …" at bounding box center [75, 320] width 104 height 24
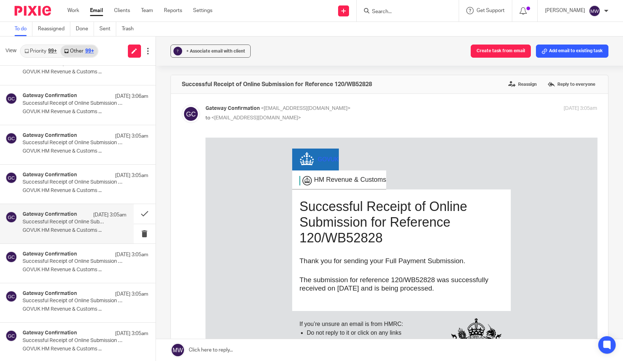
scroll to position [466, 0]
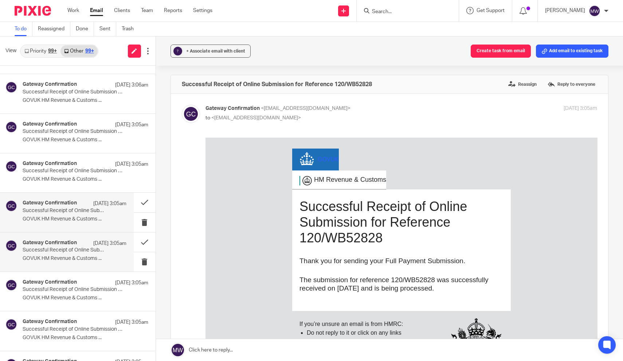
click at [67, 259] on div "Gateway Confirmation 24 Sep 3:05am Successful Receipt of Online Submission for …" at bounding box center [75, 252] width 104 height 24
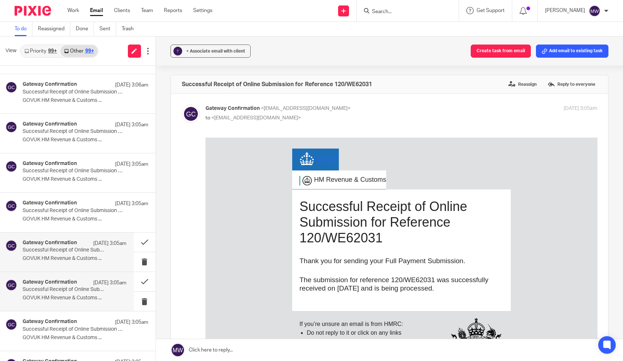
click at [65, 286] on p "Successful Receipt of Online Submission for Reference 475/VE22535" at bounding box center [64, 289] width 83 height 6
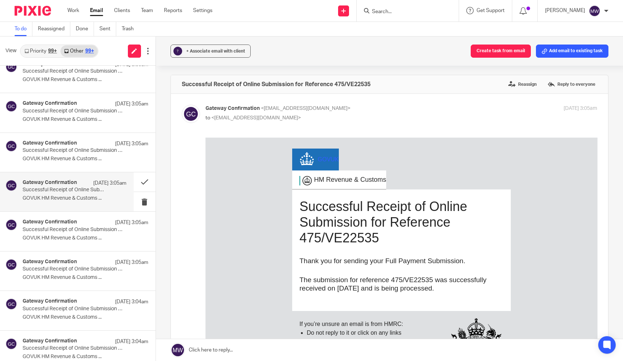
scroll to position [571, 0]
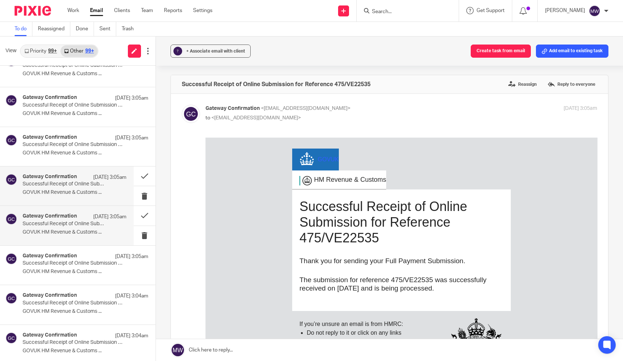
click at [72, 214] on h4 "Gateway Confirmation" at bounding box center [50, 216] width 54 height 6
click at [69, 260] on p "Successful Receipt of Online Submission for Reference 120/XE80406" at bounding box center [64, 263] width 83 height 6
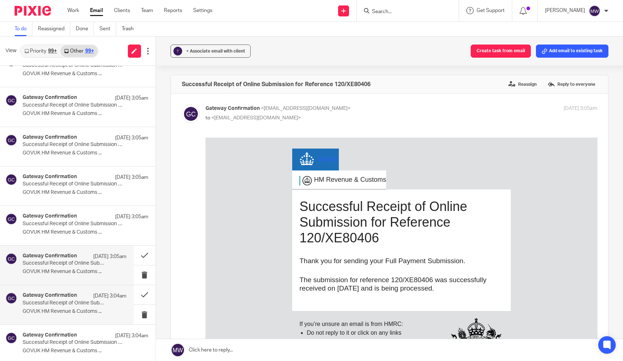
click at [69, 308] on p "GOVUK HM Revenue & Customs ..." at bounding box center [75, 311] width 104 height 6
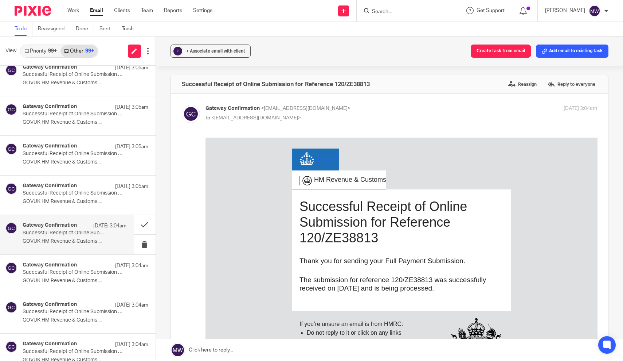
scroll to position [645, 0]
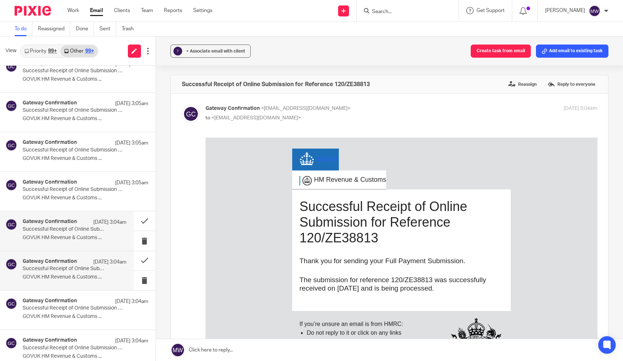
click at [66, 267] on p "Successful Receipt of Online Submission for Reference 120/VE52786" at bounding box center [64, 268] width 83 height 6
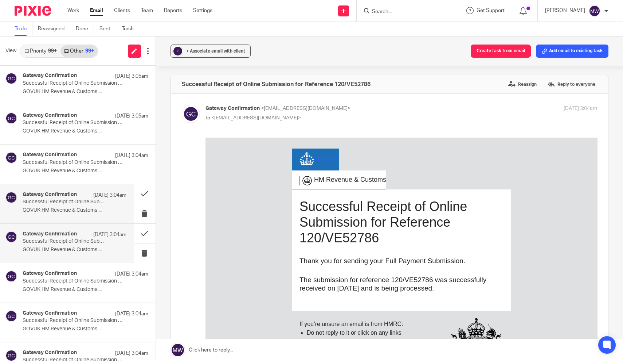
click at [67, 248] on p "GOVUK HM Revenue & Customs ..." at bounding box center [75, 249] width 104 height 6
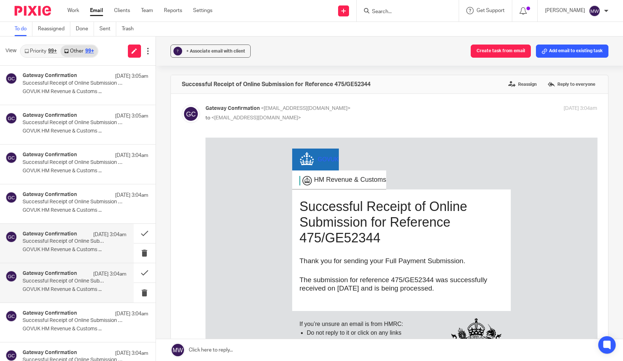
click at [66, 280] on p "Successful Receipt of Online Submission for Reference 120/EE47394" at bounding box center [64, 281] width 83 height 6
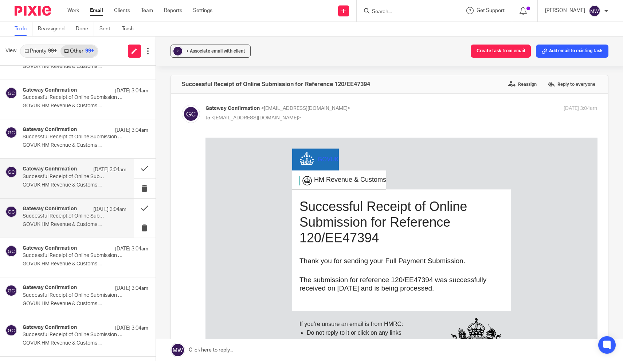
click at [71, 225] on div "Gateway Confirmation 23 Sep 3:04am Successful Receipt of Online Submission for …" at bounding box center [75, 218] width 104 height 24
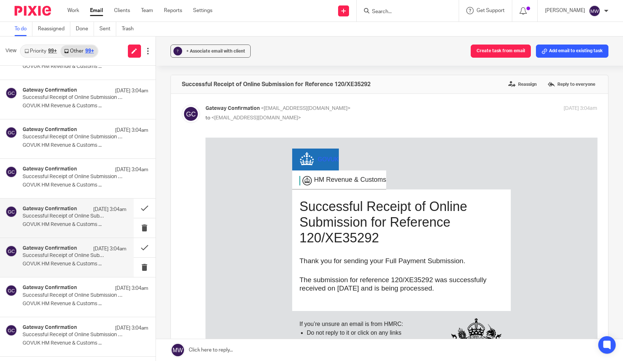
click at [70, 253] on p "Successful Receipt of Online Submission for Reference 120/GE82007" at bounding box center [64, 255] width 83 height 6
click at [61, 293] on p "Successful Receipt of Online Submission for Reference 120/NE61488" at bounding box center [64, 295] width 83 height 6
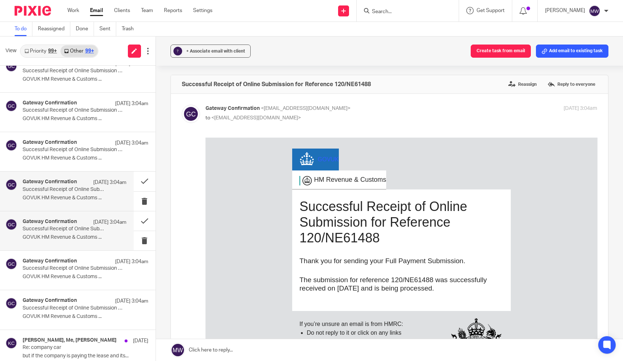
click at [61, 234] on p "GOVUK HM Revenue & Customs ..." at bounding box center [75, 237] width 104 height 6
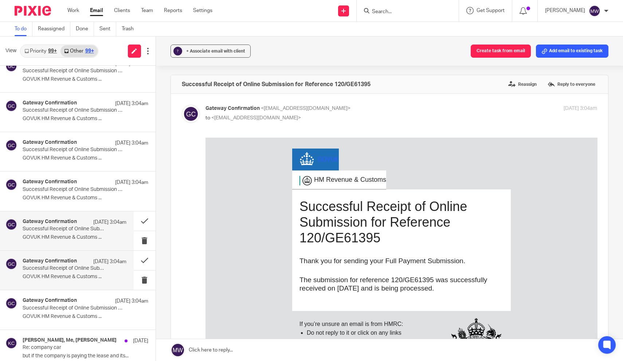
click at [58, 281] on div "Gateway Confirmation 23 Sep 3:04am Successful Receipt of Online Submission for …" at bounding box center [67, 269] width 134 height 39
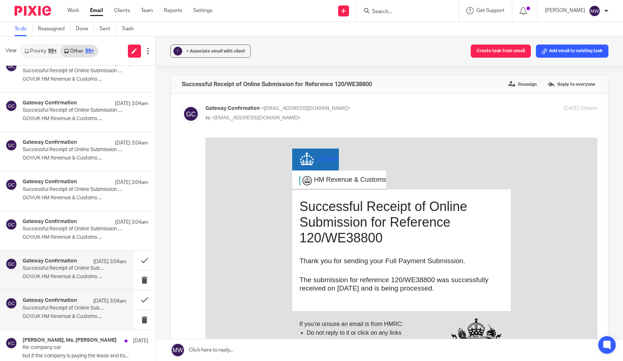
click at [56, 313] on p "GOVUK HM Revenue & Customs ..." at bounding box center [75, 316] width 104 height 6
click at [67, 258] on h4 "Gateway Confirmation" at bounding box center [50, 261] width 54 height 6
click at [561, 48] on button "Add email to existing task" at bounding box center [572, 50] width 73 height 13
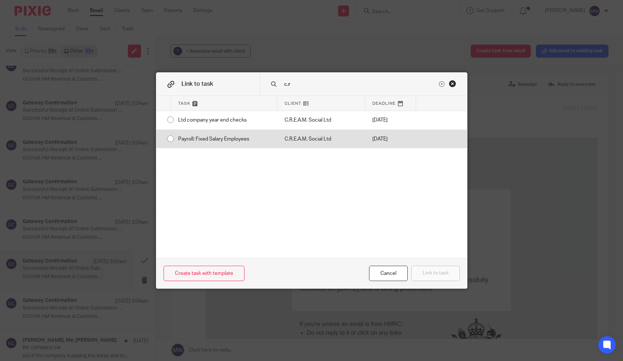
type input "c.r"
click at [202, 135] on div "Payroll: Fixed Salary Employees" at bounding box center [224, 139] width 106 height 18
radio input "true"
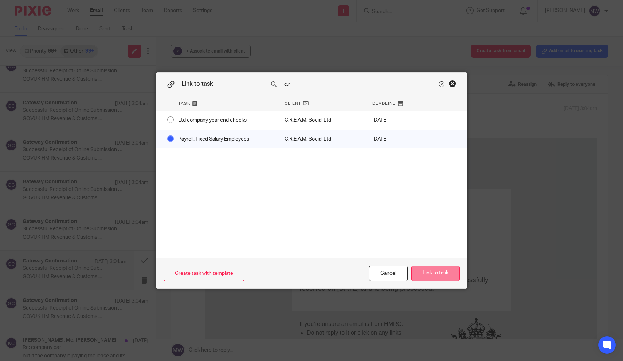
click at [431, 275] on button "Link to task" at bounding box center [436, 273] width 48 height 16
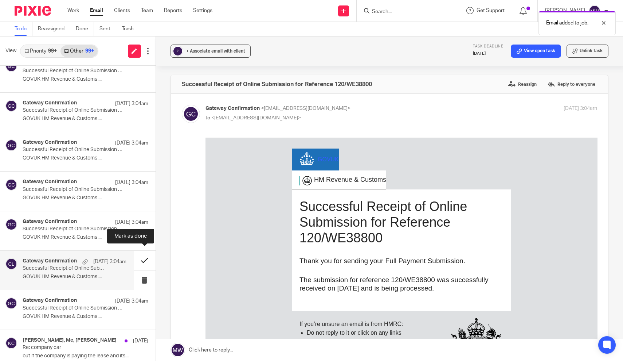
click at [147, 258] on button at bounding box center [145, 259] width 22 height 19
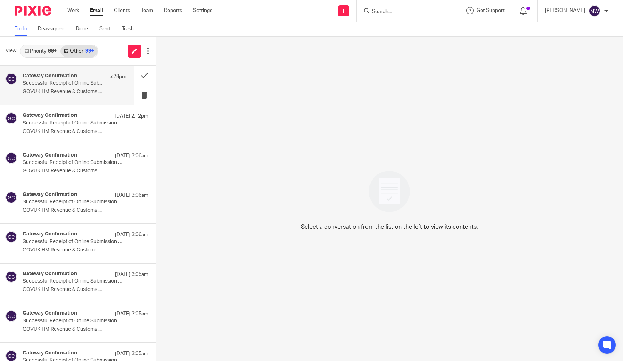
scroll to position [0, 0]
click at [60, 91] on p "GOVUK HM Revenue & Customs ..." at bounding box center [75, 92] width 104 height 6
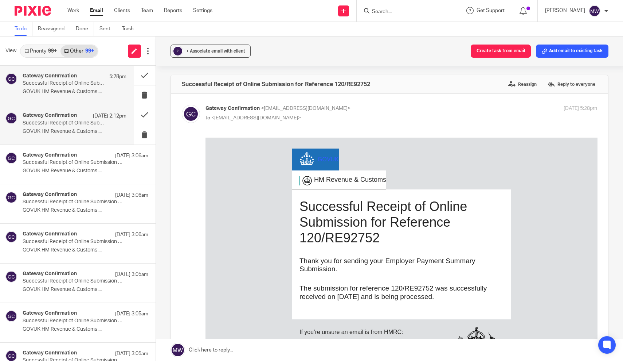
click at [59, 128] on div "Gateway Confirmation 24 Sep 2:12pm Successful Receipt of Online Submission for …" at bounding box center [75, 124] width 104 height 24
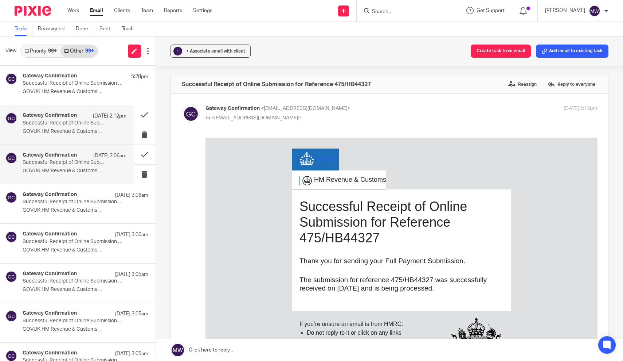
click at [59, 168] on p "GOVUK HM Revenue & Customs ..." at bounding box center [75, 171] width 104 height 6
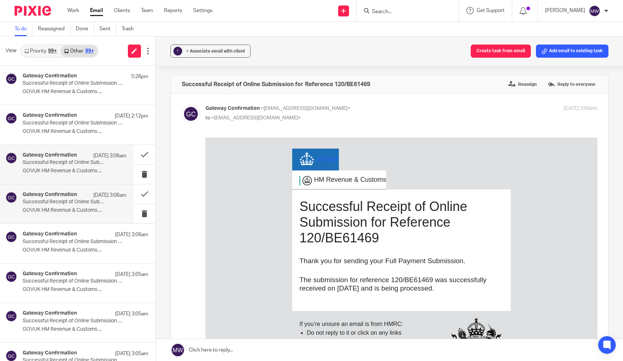
click at [58, 212] on p "GOVUK HM Revenue & Customs ..." at bounding box center [75, 210] width 104 height 6
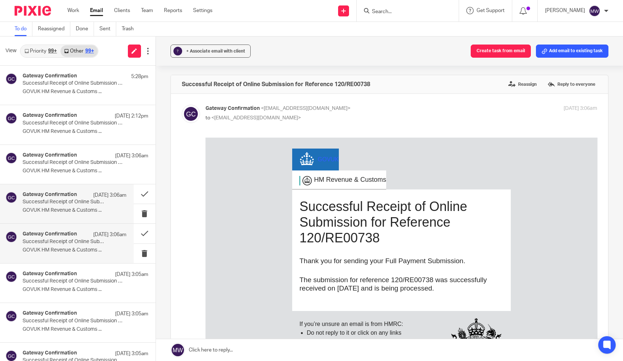
click at [58, 250] on p "GOVUK HM Revenue & Customs ..." at bounding box center [75, 250] width 104 height 6
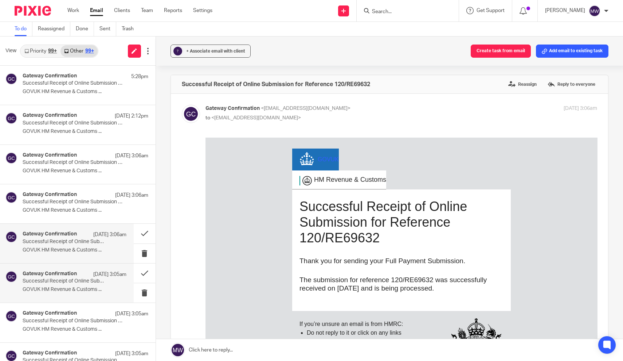
click at [59, 284] on div "Gateway Confirmation 24 Sep 3:05am Successful Receipt of Online Submission for …" at bounding box center [75, 283] width 104 height 24
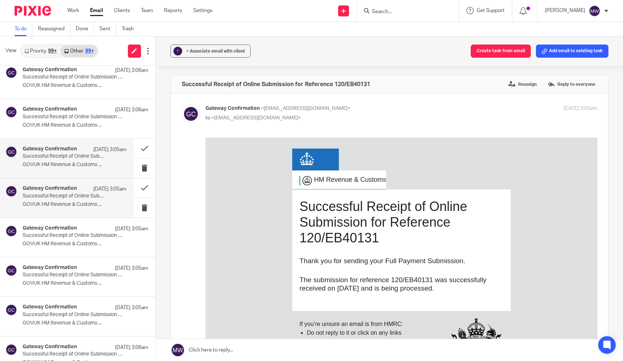
scroll to position [126, 0]
click at [73, 186] on h4 "Gateway Confirmation" at bounding box center [50, 187] width 54 height 6
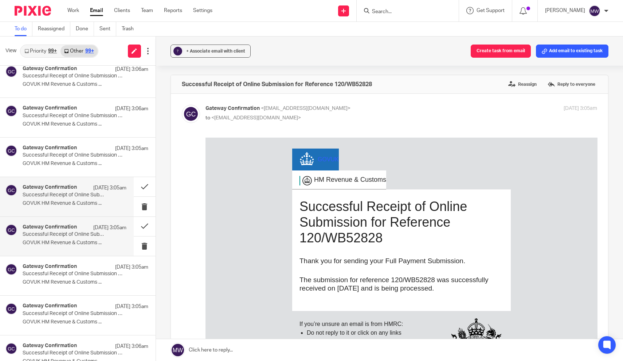
scroll to position [0, 0]
click at [66, 237] on div "Gateway Confirmation 24 Sep 3:05am Successful Receipt of Online Submission for …" at bounding box center [75, 236] width 104 height 24
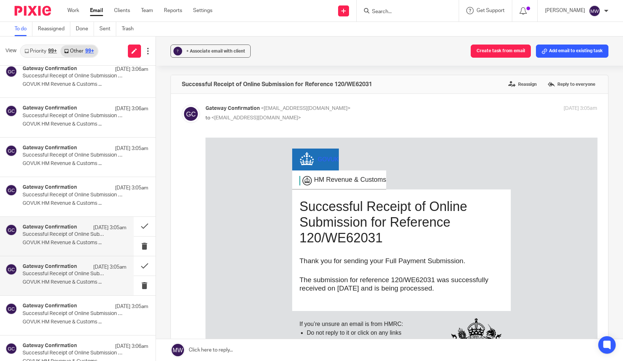
click at [66, 271] on p "Successful Receipt of Online Submission for Reference 475/VE22535" at bounding box center [64, 274] width 83 height 6
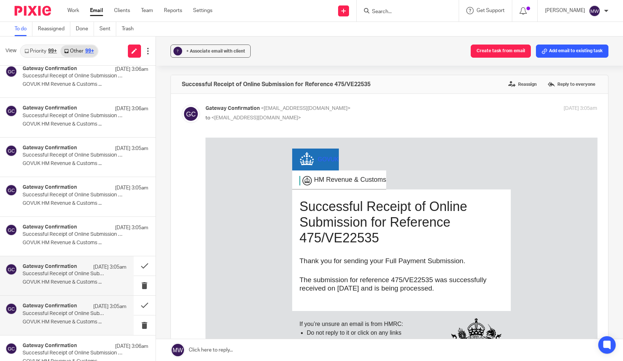
click at [66, 305] on h4 "Gateway Confirmation" at bounding box center [50, 306] width 54 height 6
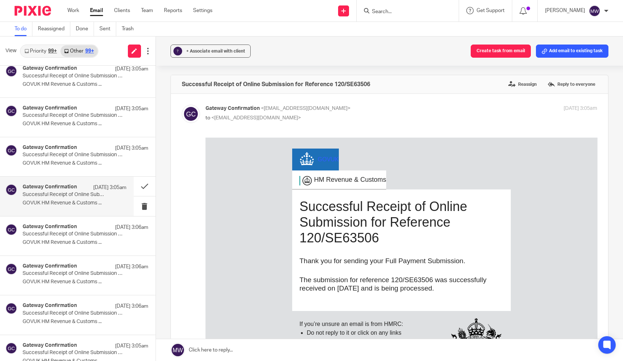
scroll to position [249, 0]
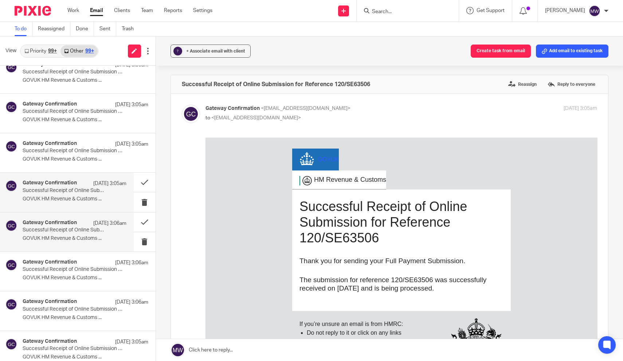
click at [63, 235] on p "GOVUK HM Revenue & Customs ..." at bounding box center [75, 238] width 104 height 6
click at [64, 275] on p "GOVUK HM Revenue & Customs ..." at bounding box center [75, 278] width 104 height 6
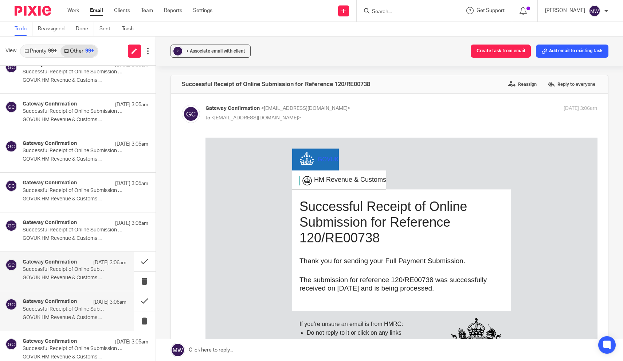
click at [65, 310] on p "Successful Receipt of Online Submission for Reference 120/RE69632" at bounding box center [64, 309] width 83 height 6
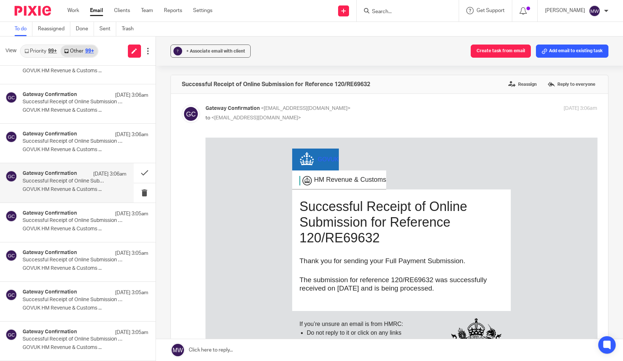
scroll to position [377, 0]
click at [65, 225] on p "GOVUK HM Revenue & Customs ..." at bounding box center [75, 228] width 104 height 6
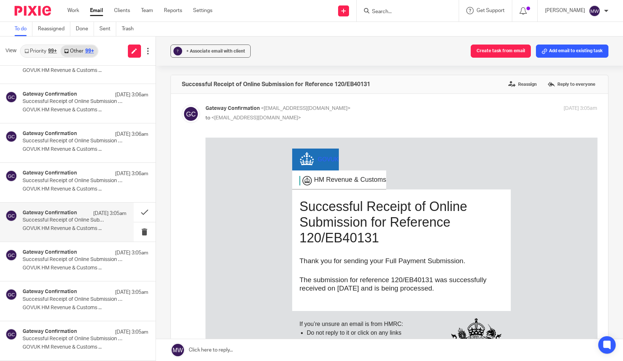
scroll to position [0, 0]
click at [63, 259] on p "Successful Receipt of Online Submission for Reference 120/GE51579" at bounding box center [64, 259] width 83 height 6
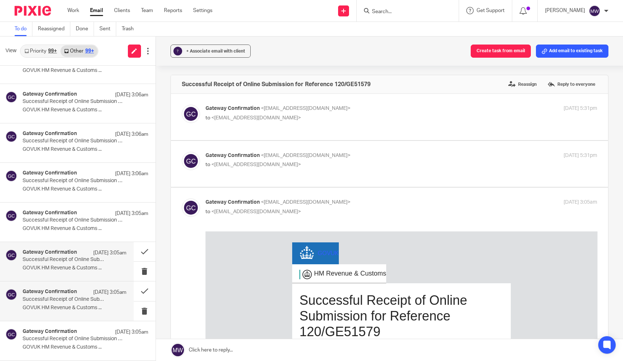
click at [64, 297] on p "Successful Receipt of Online Submission for Reference 120/WB52828" at bounding box center [64, 299] width 83 height 6
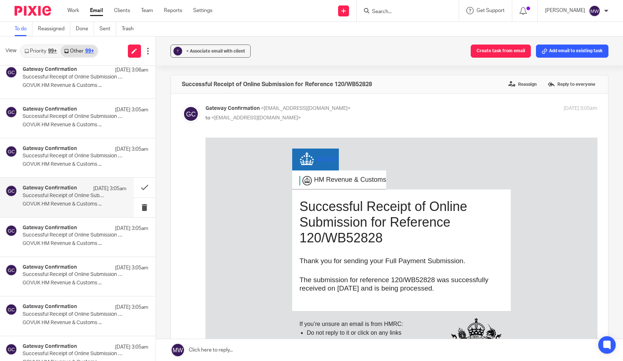
scroll to position [498, 0]
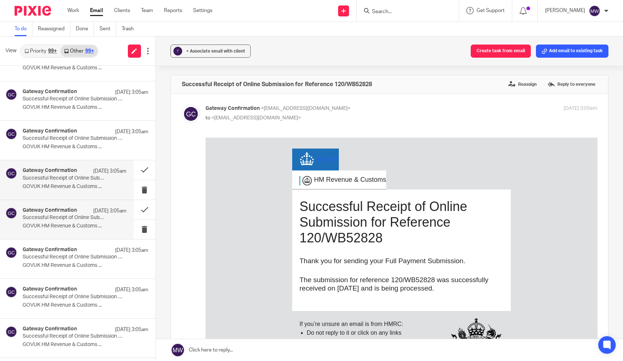
click at [76, 223] on p "GOVUK HM Revenue & Customs ..." at bounding box center [75, 226] width 104 height 6
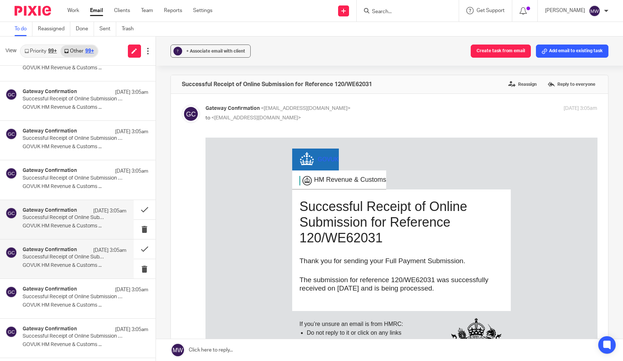
click at [70, 257] on p "Successful Receipt of Online Submission for Reference 475/VE22535" at bounding box center [64, 257] width 83 height 6
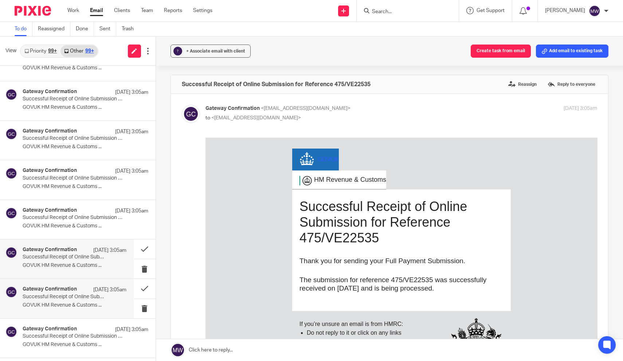
click at [70, 288] on h4 "Gateway Confirmation" at bounding box center [50, 289] width 54 height 6
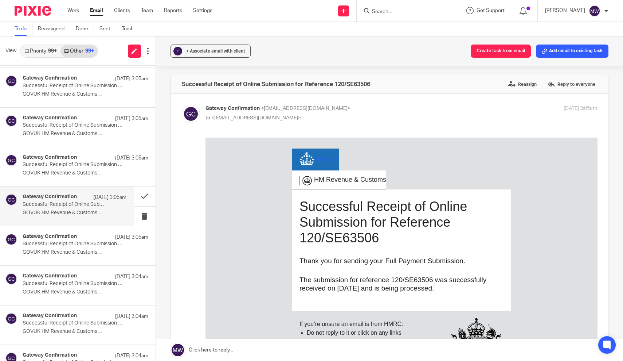
scroll to position [594, 0]
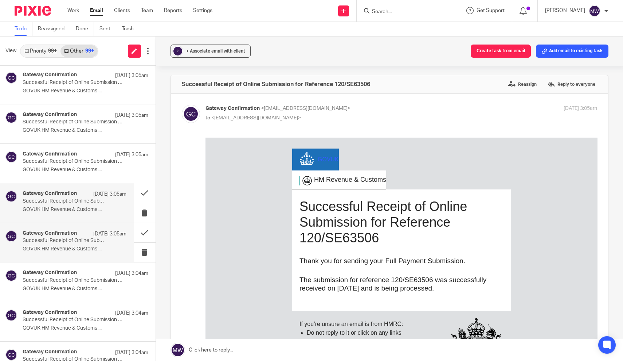
click at [75, 238] on p "Successful Receipt of Online Submission for Reference 120/XE80406" at bounding box center [64, 240] width 83 height 6
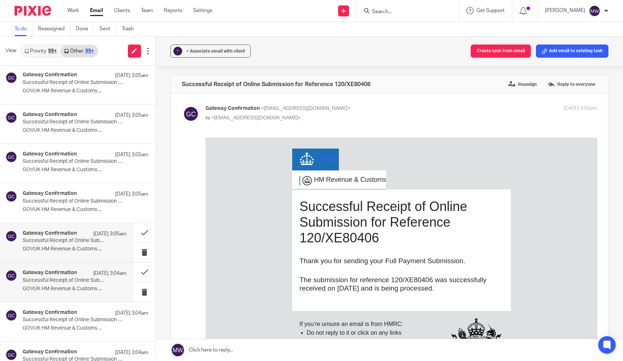
click at [73, 277] on p "Successful Receipt of Online Submission for Reference 120/ZE38813" at bounding box center [64, 280] width 83 height 6
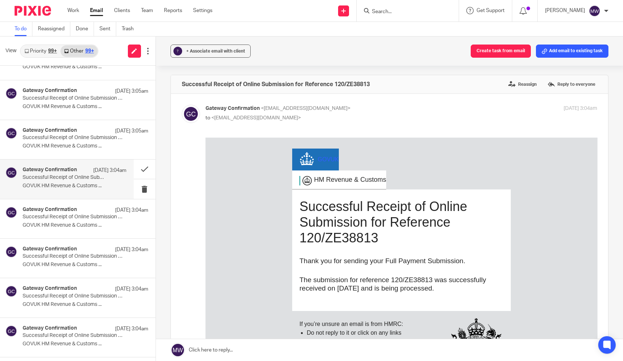
scroll to position [701, 0]
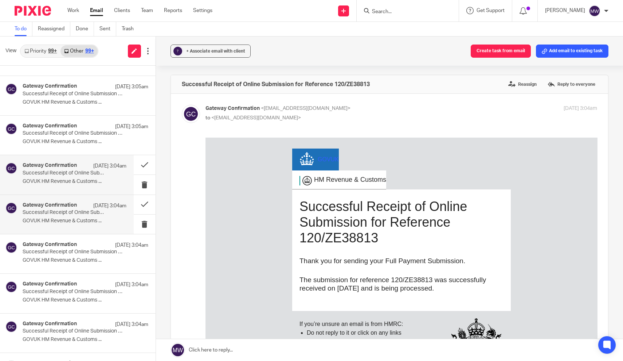
click at [71, 212] on p "Successful Receipt of Online Submission for Reference 120/VE52786" at bounding box center [64, 212] width 83 height 6
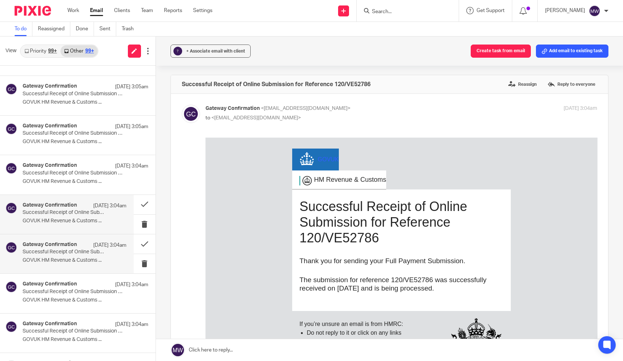
click at [68, 249] on p "Successful Receipt of Online Submission for Reference 475/GE52344" at bounding box center [64, 252] width 83 height 6
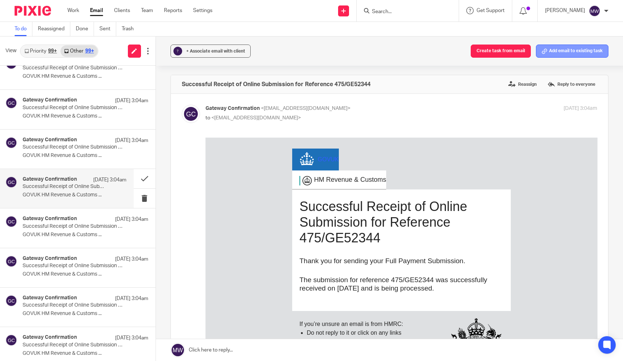
click at [569, 51] on button "Add email to existing task" at bounding box center [572, 50] width 73 height 13
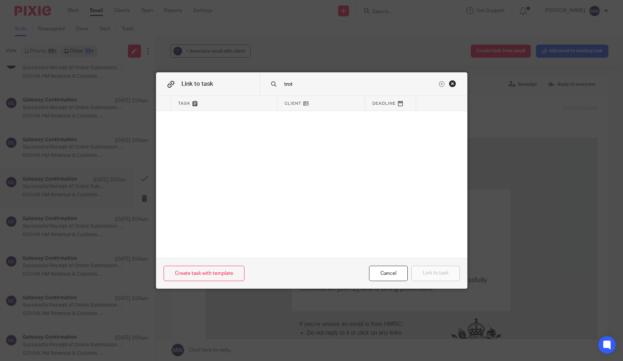
drag, startPoint x: 282, startPoint y: 101, endPoint x: 207, endPoint y: 122, distance: 77.6
click at [207, 122] on div "Task Client Deadline" at bounding box center [311, 177] width 311 height 162
click at [302, 86] on input "trot" at bounding box center [361, 84] width 154 height 8
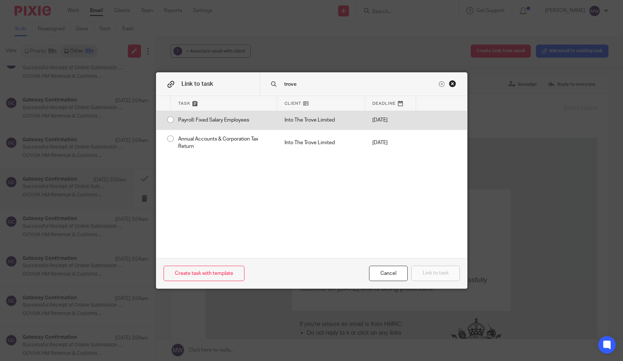
type input "trove"
click at [168, 121] on input "radio" at bounding box center [171, 120] width 14 height 14
radio input "false"
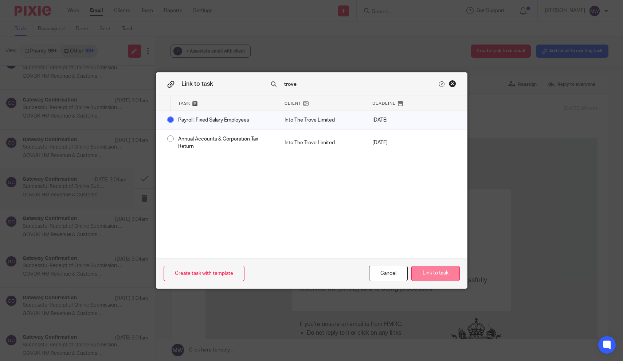
click at [431, 274] on button "Link to task" at bounding box center [436, 273] width 48 height 16
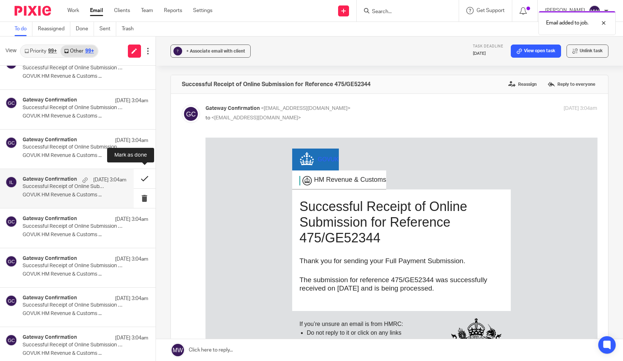
click at [147, 180] on button at bounding box center [145, 178] width 22 height 19
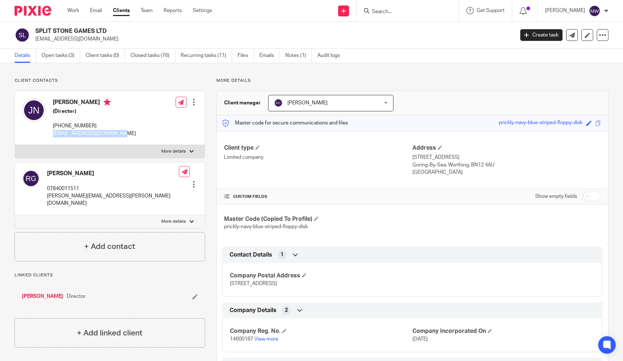
click at [386, 13] on input "Search" at bounding box center [405, 12] width 66 height 7
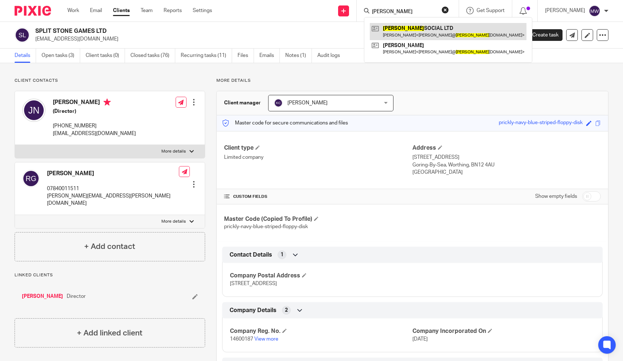
type input "[PERSON_NAME]"
click at [406, 28] on link at bounding box center [448, 31] width 157 height 17
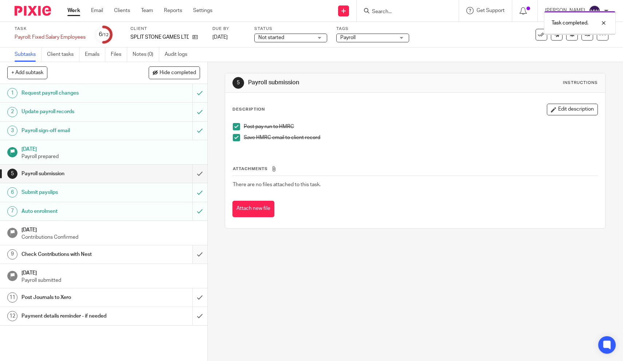
click at [201, 252] on input "submit" at bounding box center [103, 254] width 207 height 18
click at [201, 296] on input "submit" at bounding box center [103, 297] width 207 height 18
click at [144, 310] on div "Payment details reminder - if needed" at bounding box center [104, 315] width 164 height 11
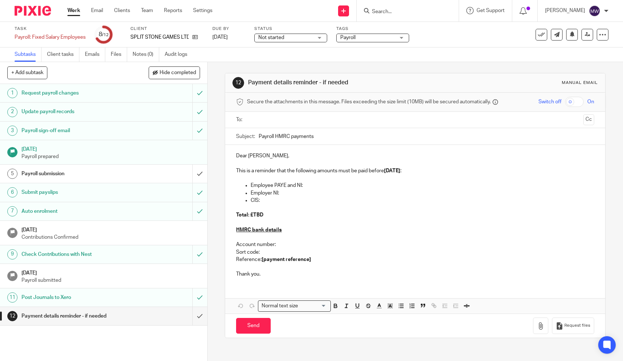
click at [285, 116] on input "text" at bounding box center [415, 120] width 331 height 8
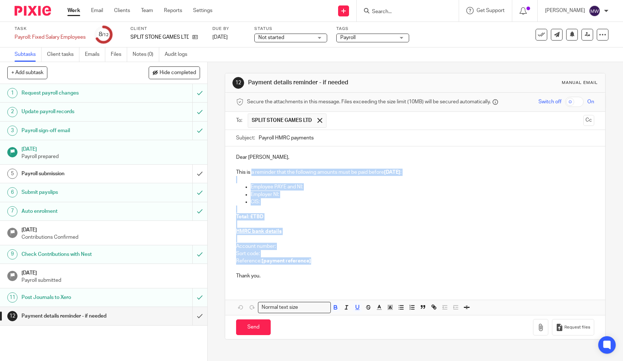
drag, startPoint x: 314, startPoint y: 258, endPoint x: 253, endPoint y: 174, distance: 104.2
click at [253, 174] on div "Dear Jack, This is a reminder that the following amounts must be paid before [D…" at bounding box center [415, 215] width 380 height 139
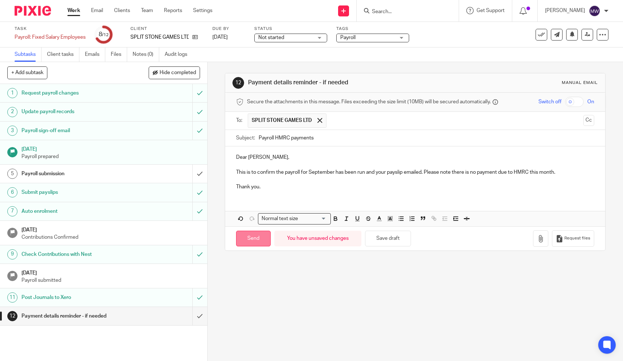
click at [260, 230] on input "Send" at bounding box center [253, 238] width 35 height 16
type input "Sent"
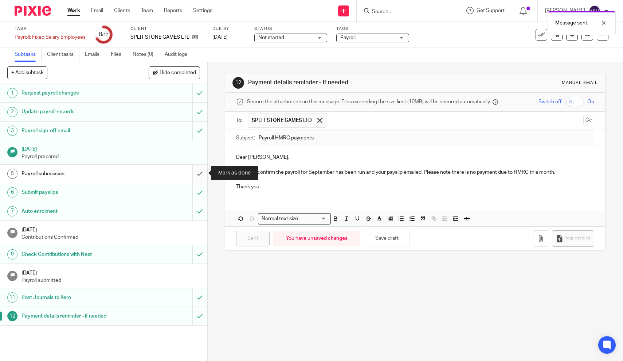
click at [203, 171] on input "submit" at bounding box center [103, 173] width 207 height 18
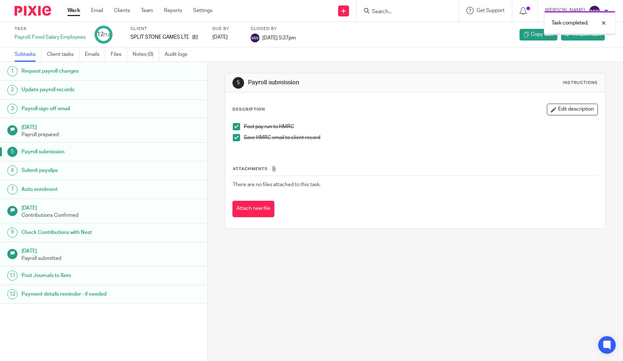
click at [75, 12] on link "Work" at bounding box center [73, 10] width 13 height 7
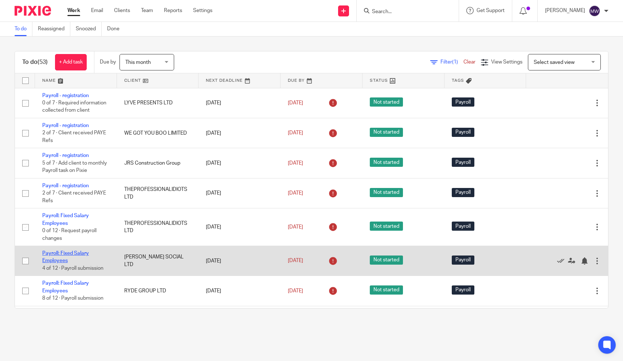
click at [55, 257] on link "Payroll: Fixed Salary Employees" at bounding box center [65, 256] width 47 height 12
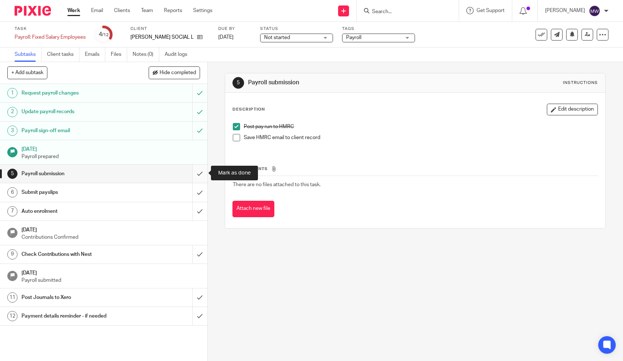
click at [202, 174] on input "submit" at bounding box center [103, 173] width 207 height 18
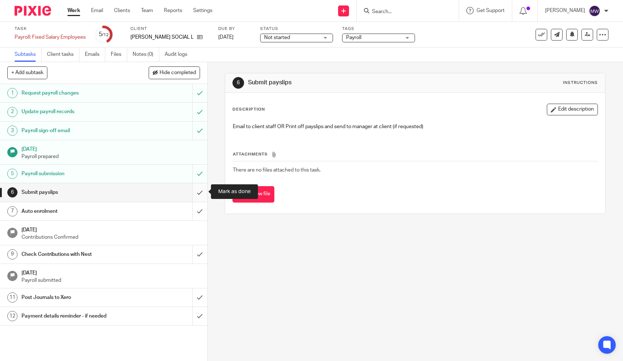
click at [200, 193] on input "submit" at bounding box center [103, 192] width 207 height 18
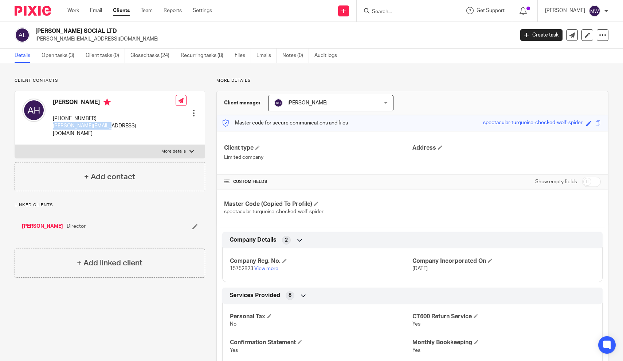
click at [412, 12] on input "Search" at bounding box center [405, 12] width 66 height 7
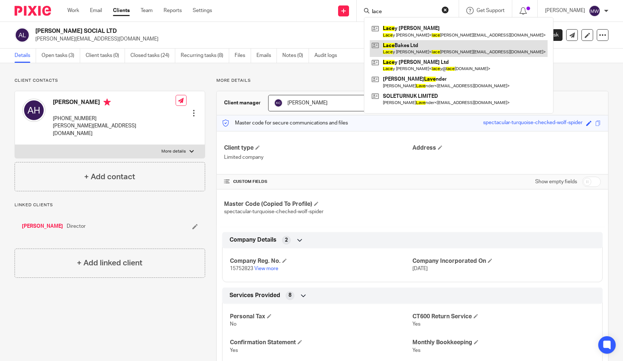
type input "lace"
click at [406, 47] on link at bounding box center [459, 48] width 178 height 17
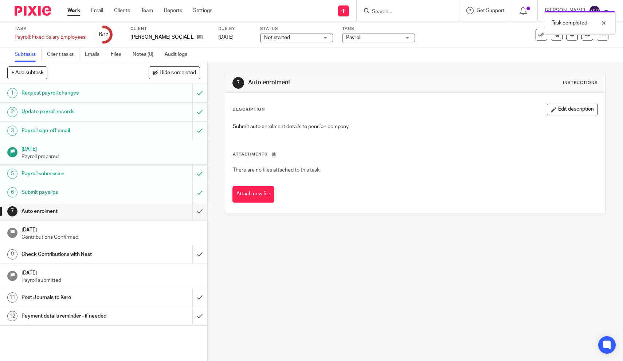
click at [200, 211] on input "submit" at bounding box center [103, 211] width 207 height 18
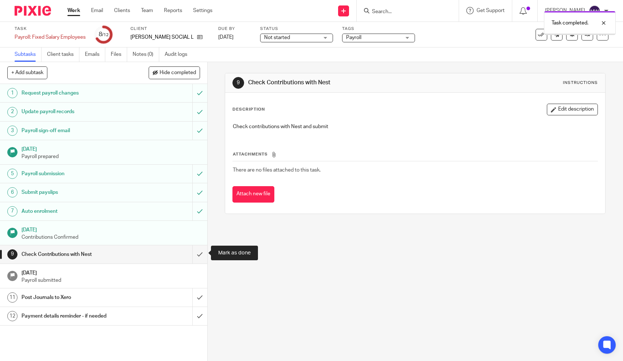
click at [201, 246] on input "submit" at bounding box center [103, 254] width 207 height 18
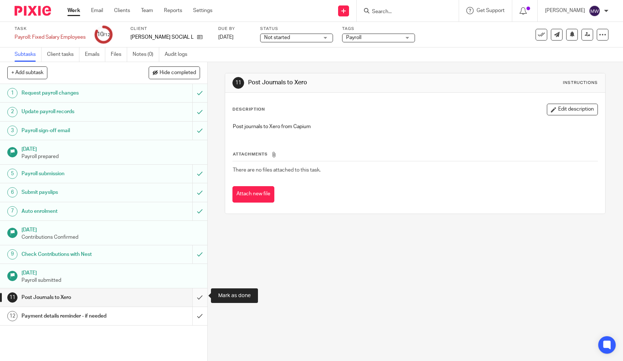
click at [202, 298] on input "submit" at bounding box center [103, 297] width 207 height 18
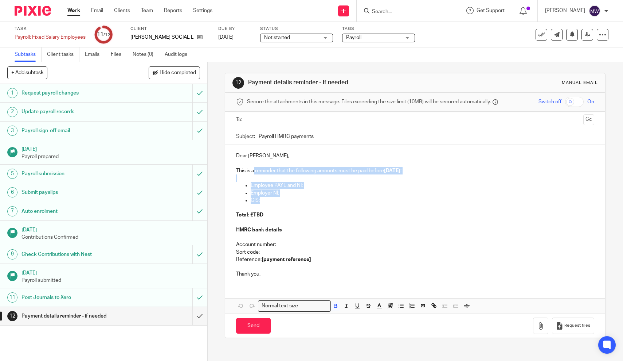
drag, startPoint x: 263, startPoint y: 202, endPoint x: 254, endPoint y: 170, distance: 33.1
click at [254, 170] on div "Dear [PERSON_NAME], This is a reminder that the following amounts must be paid …" at bounding box center [415, 214] width 380 height 139
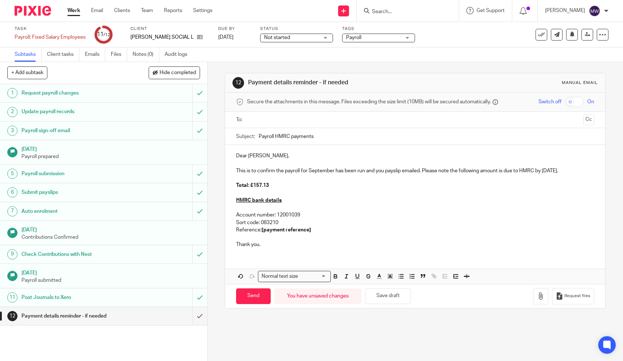
click at [319, 228] on p "Reference: [payment reference]" at bounding box center [415, 229] width 358 height 7
click at [541, 292] on icon "button" at bounding box center [540, 295] width 7 height 7
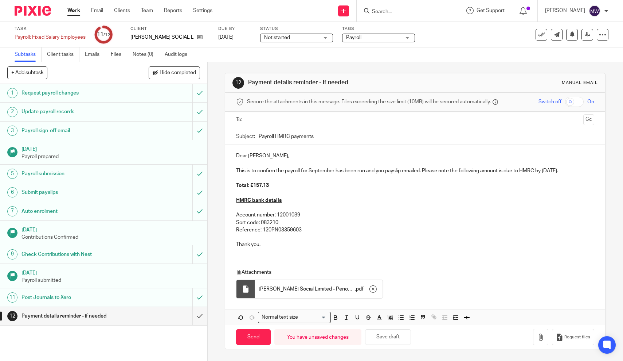
click at [282, 122] on input "text" at bounding box center [415, 120] width 331 height 8
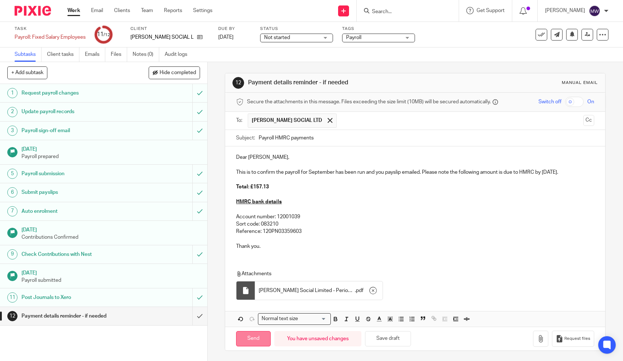
click at [253, 331] on input "Send" at bounding box center [253, 339] width 35 height 16
type input "Sent"
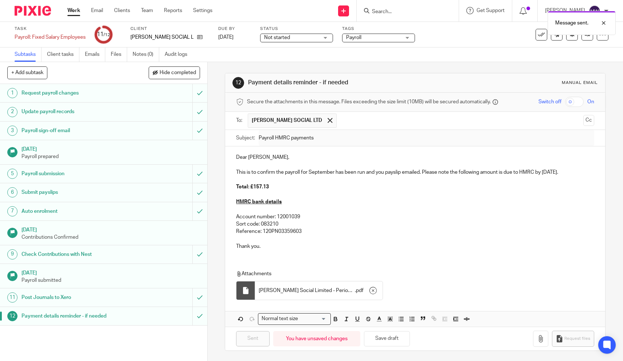
click at [77, 13] on link "Work" at bounding box center [73, 10] width 13 height 7
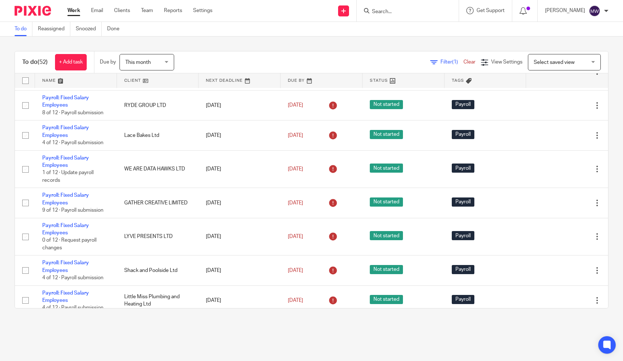
scroll to position [157, 0]
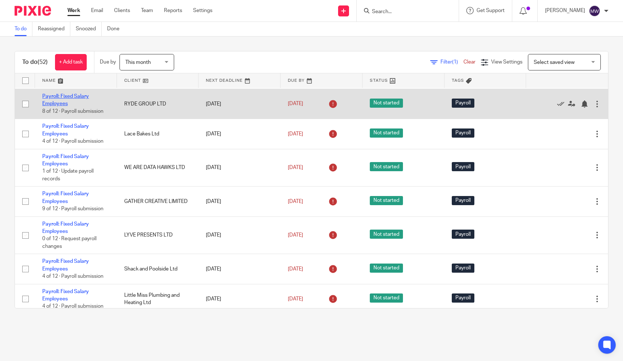
click at [61, 98] on link "Payroll: Fixed Salary Employees" at bounding box center [65, 100] width 47 height 12
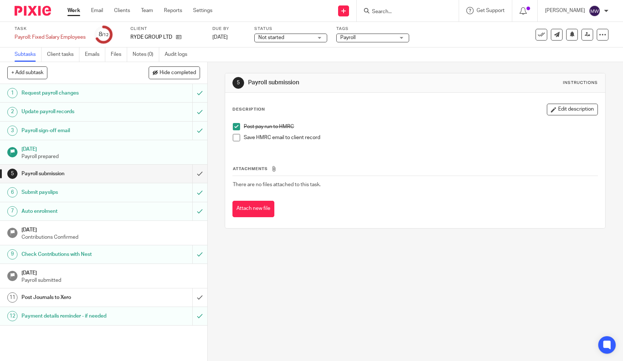
click at [239, 135] on span at bounding box center [236, 137] width 7 height 7
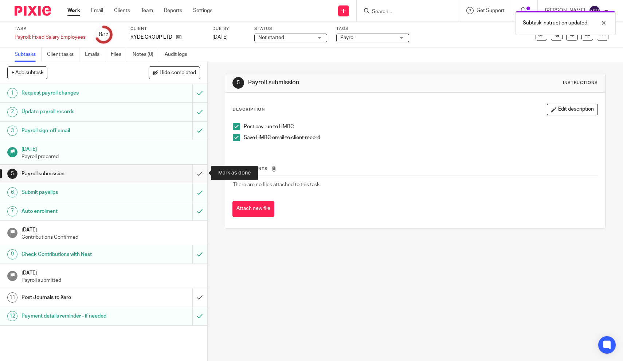
click at [199, 169] on input "submit" at bounding box center [103, 173] width 207 height 18
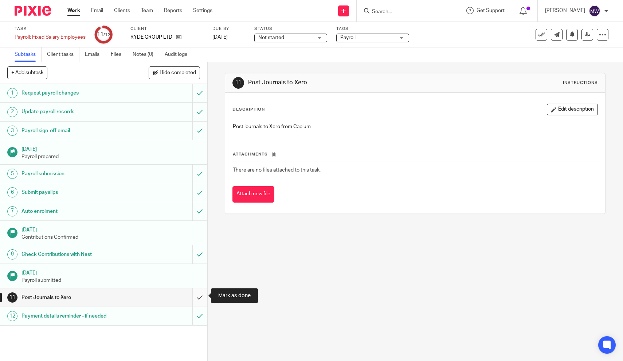
click at [198, 294] on input "submit" at bounding box center [103, 297] width 207 height 18
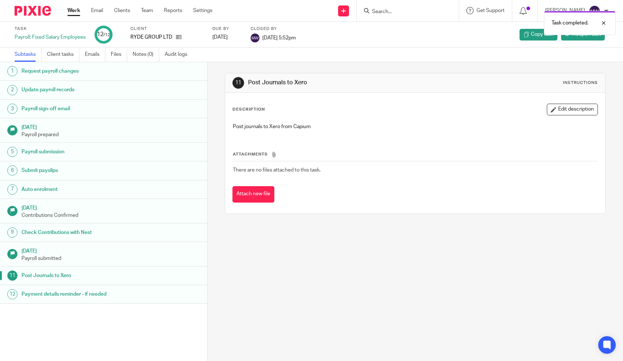
click at [74, 10] on link "Work" at bounding box center [73, 10] width 13 height 7
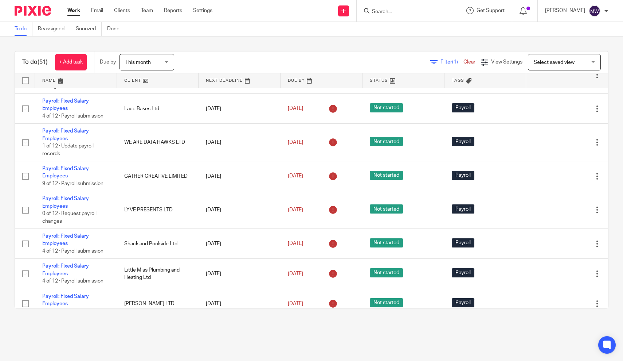
scroll to position [159, 0]
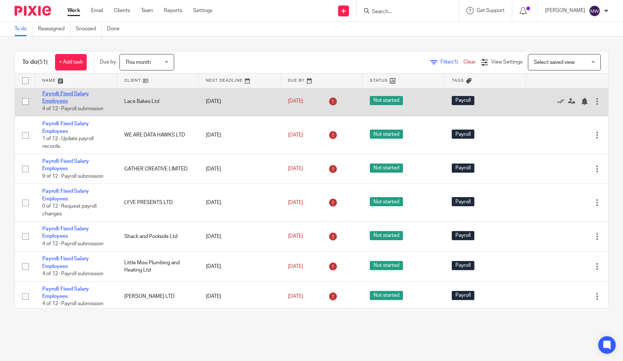
click at [61, 101] on link "Payroll: Fixed Salary Employees" at bounding box center [65, 97] width 47 height 12
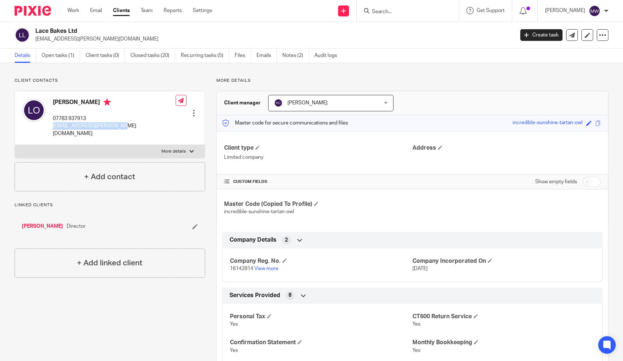
click at [397, 12] on input "Search" at bounding box center [405, 12] width 66 height 7
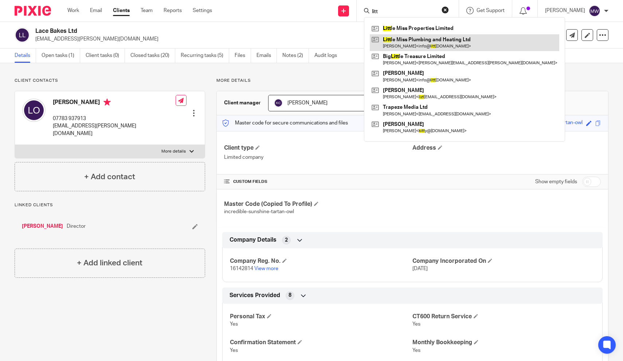
type input "litt"
click at [397, 41] on link at bounding box center [465, 42] width 190 height 17
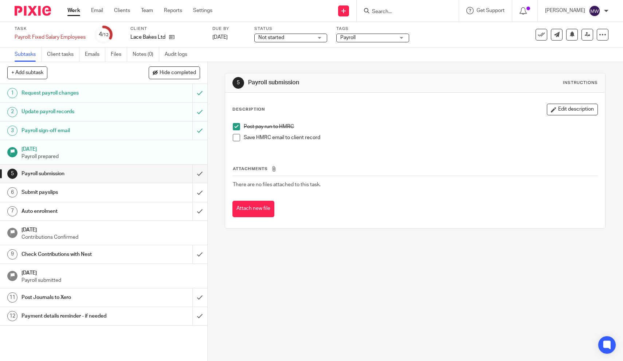
click at [238, 139] on span at bounding box center [236, 137] width 7 height 7
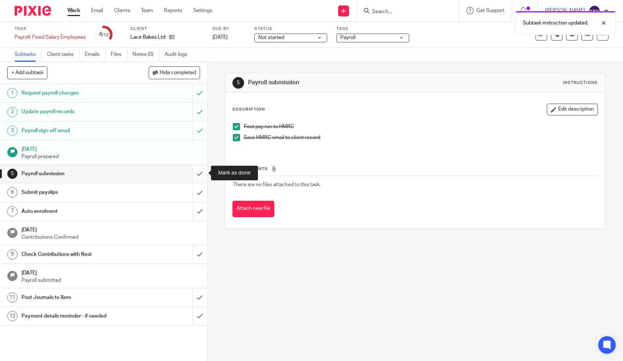
click at [197, 175] on input "submit" at bounding box center [103, 173] width 207 height 18
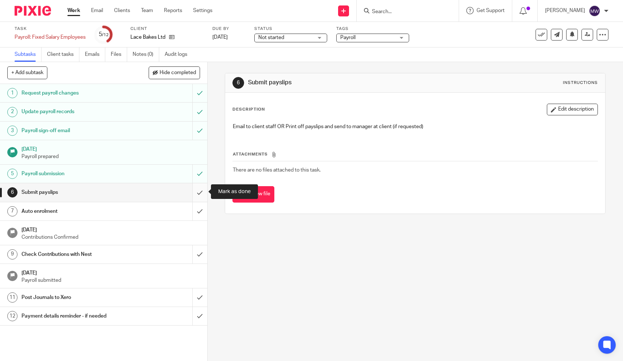
click at [201, 190] on input "submit" at bounding box center [103, 192] width 207 height 18
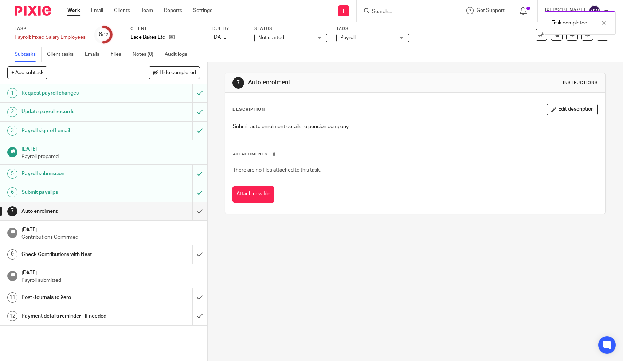
click at [199, 210] on input "submit" at bounding box center [103, 211] width 207 height 18
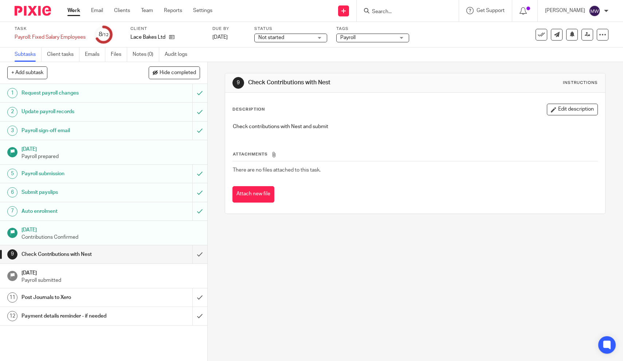
click at [201, 253] on input "submit" at bounding box center [103, 254] width 207 height 18
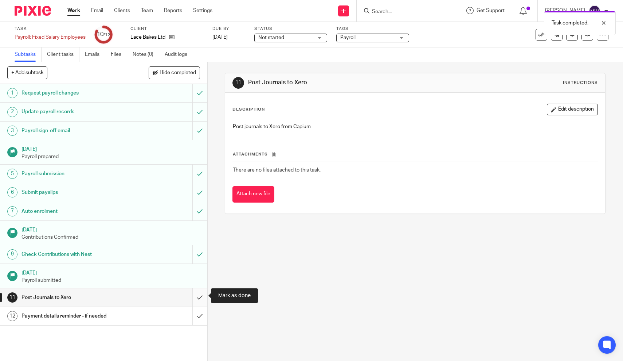
click at [200, 295] on input "submit" at bounding box center [103, 297] width 207 height 18
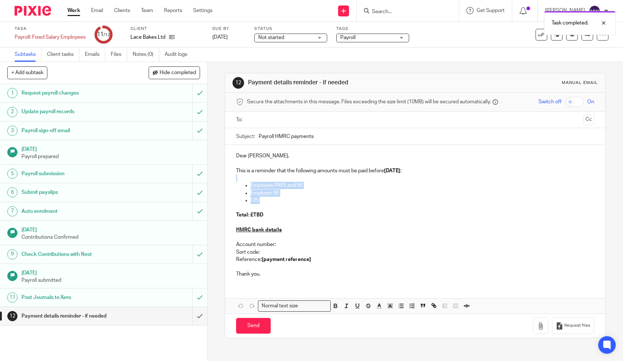
drag, startPoint x: 268, startPoint y: 201, endPoint x: 236, endPoint y: 180, distance: 38.8
click at [236, 180] on div "Dear [PERSON_NAME], This is a reminder that the following amounts must be paid …" at bounding box center [415, 214] width 380 height 139
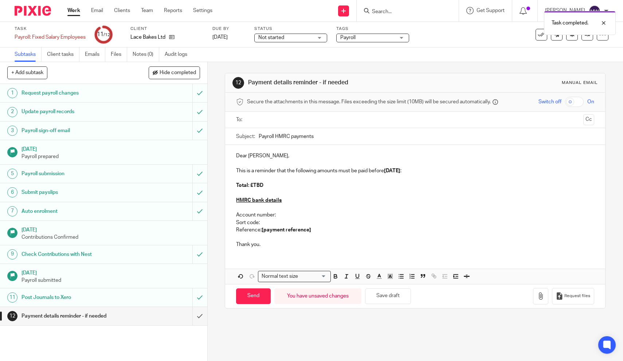
click at [253, 170] on p "This is a reminder that the following amounts must be paid before [DATE] :" at bounding box center [415, 170] width 358 height 7
click at [576, 170] on strong "[DATE]" at bounding box center [567, 170] width 16 height 5
click at [282, 218] on p "Account number:" at bounding box center [415, 214] width 358 height 7
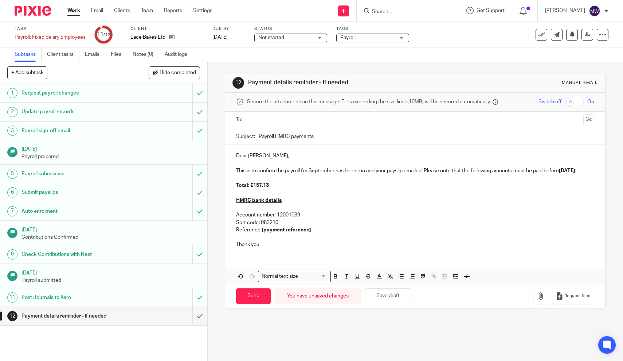
click at [315, 233] on p "Reference: [payment reference]" at bounding box center [415, 229] width 358 height 7
click at [284, 120] on input "text" at bounding box center [415, 120] width 331 height 8
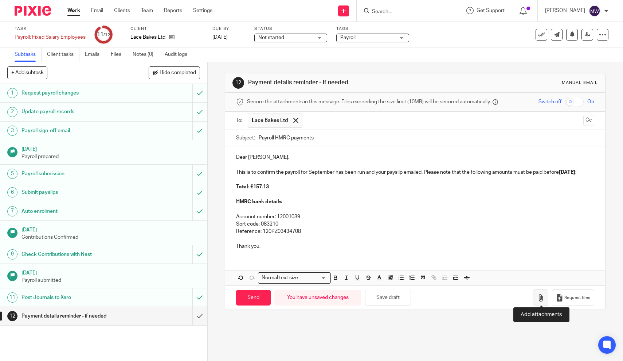
click at [539, 295] on icon "button" at bounding box center [540, 297] width 7 height 7
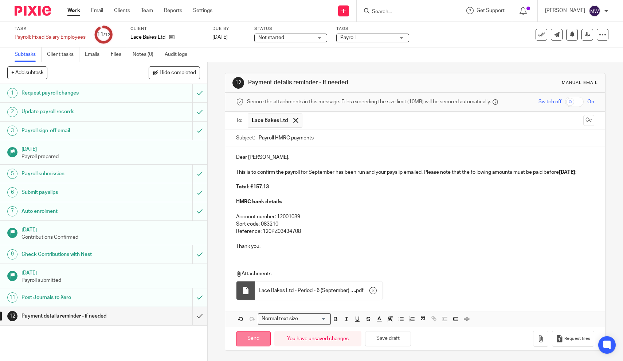
click at [254, 340] on input "Send" at bounding box center [253, 339] width 35 height 16
type input "Sent"
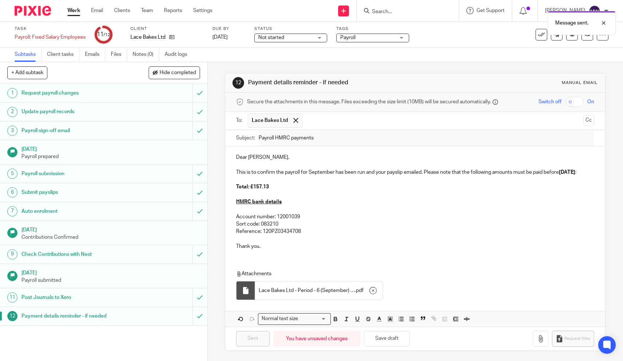
click at [78, 14] on link "Work" at bounding box center [73, 10] width 13 height 7
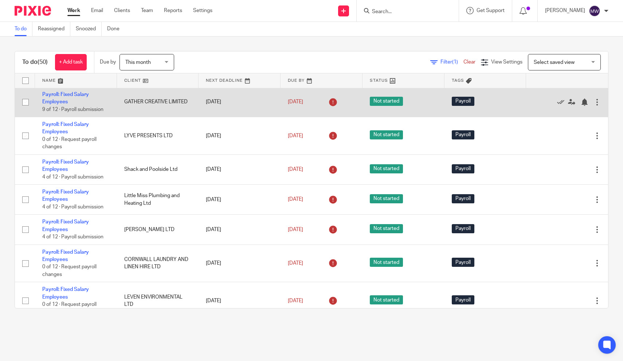
scroll to position [197, 0]
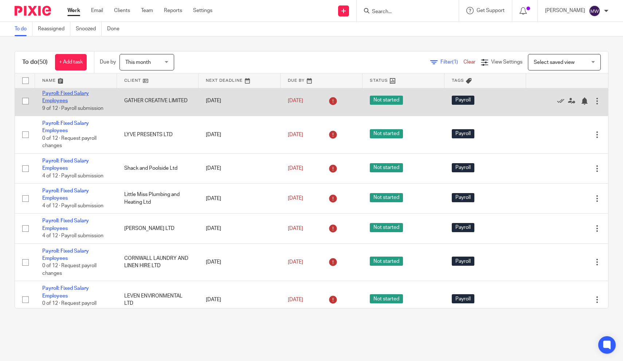
click at [66, 96] on link "Payroll: Fixed Salary Employees" at bounding box center [65, 97] width 47 height 12
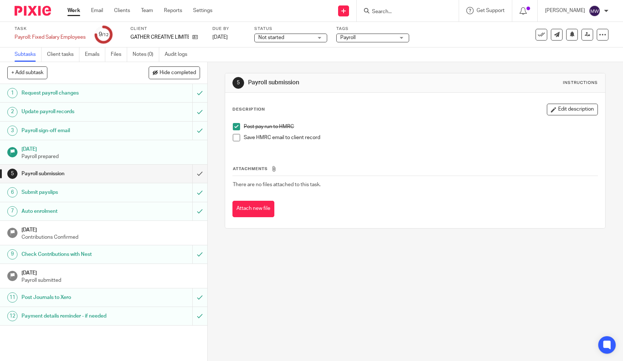
click at [238, 137] on span at bounding box center [236, 137] width 7 height 7
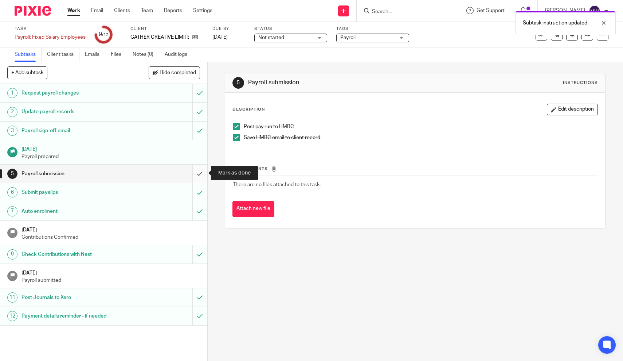
click at [198, 171] on input "submit" at bounding box center [103, 173] width 207 height 18
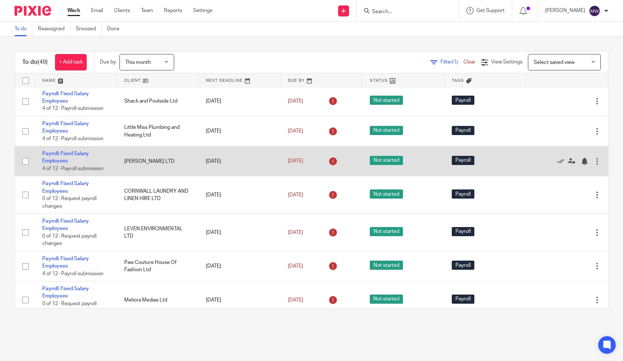
scroll to position [237, 0]
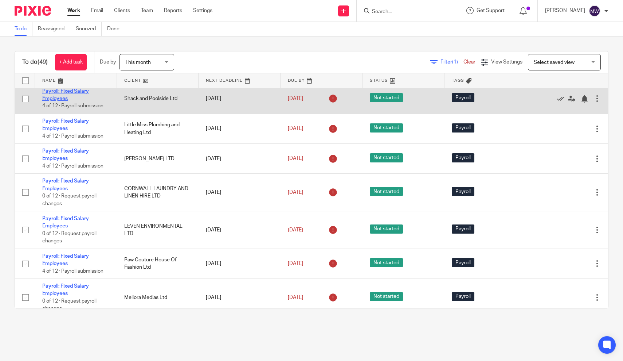
click at [59, 101] on link "Payroll: Fixed Salary Employees" at bounding box center [65, 95] width 47 height 12
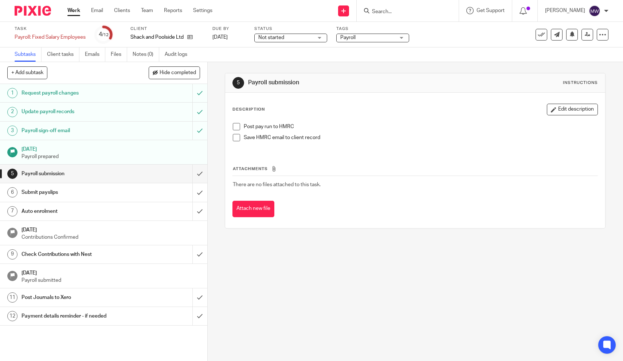
click at [238, 126] on span at bounding box center [236, 126] width 7 height 7
click at [199, 190] on input "submit" at bounding box center [103, 192] width 207 height 18
click at [202, 212] on input "submit" at bounding box center [103, 211] width 207 height 18
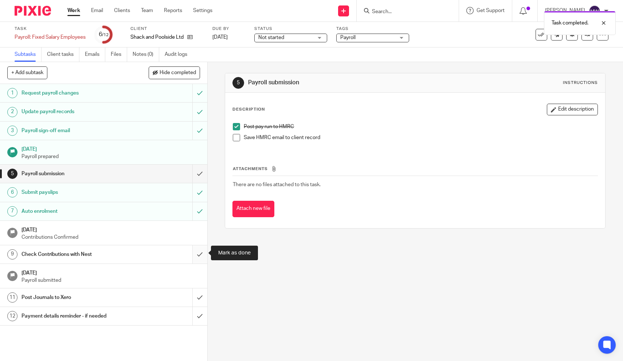
click at [199, 254] on input "submit" at bounding box center [103, 254] width 207 height 18
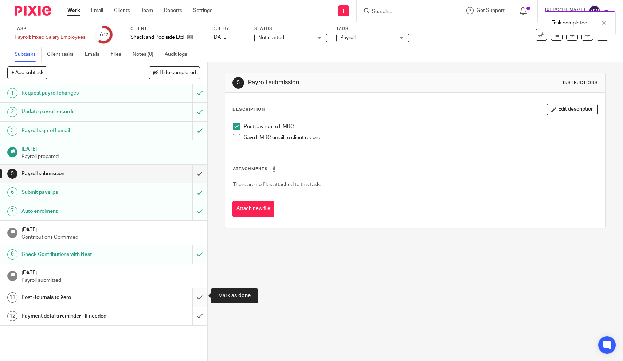
click at [199, 292] on input "submit" at bounding box center [103, 297] width 207 height 18
click at [114, 316] on h1 "Payment details reminder - if needed" at bounding box center [76, 315] width 109 height 11
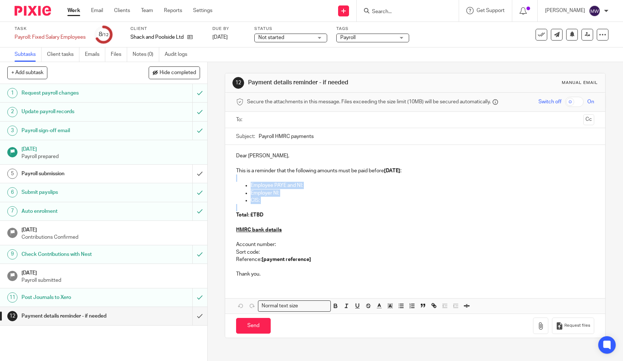
drag, startPoint x: 269, startPoint y: 203, endPoint x: 239, endPoint y: 179, distance: 38.9
click at [239, 179] on div "Dear Thomas, This is a reminder that the following amounts must be paid before …" at bounding box center [415, 214] width 380 height 139
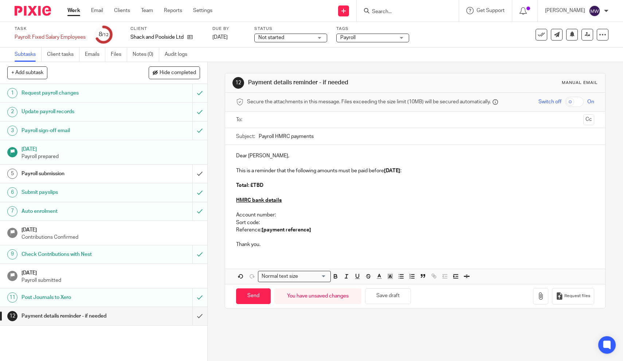
click at [280, 122] on input "text" at bounding box center [415, 120] width 331 height 8
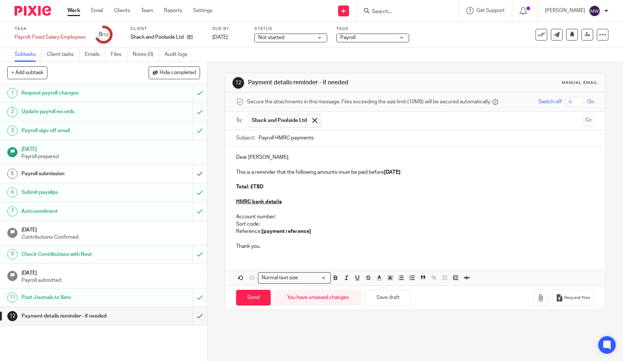
click at [252, 173] on p "This is a reminder that the following amounts must be paid before [DATE] :" at bounding box center [415, 171] width 358 height 7
click at [580, 173] on p "This is to confirm the payroll for September has been run and the payslips emai…" at bounding box center [415, 171] width 358 height 7
click at [272, 234] on strong "[payment reference]" at bounding box center [287, 231] width 50 height 5
click at [284, 234] on strong "[ reference]" at bounding box center [276, 231] width 28 height 5
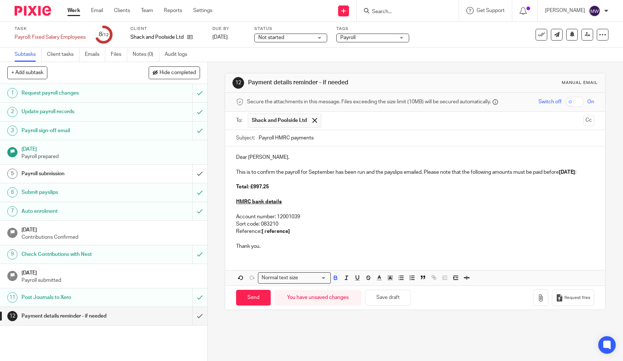
click at [284, 234] on strong "[ reference]" at bounding box center [276, 231] width 28 height 5
click at [543, 301] on button "button" at bounding box center [540, 297] width 15 height 16
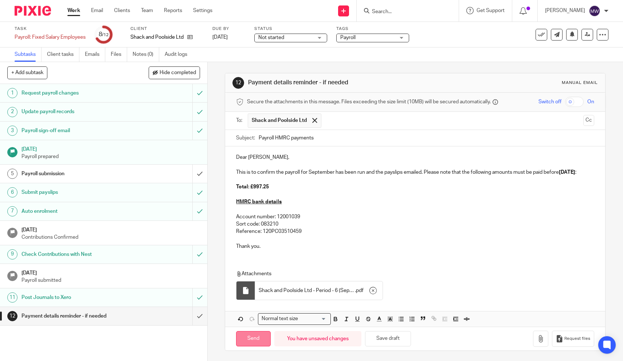
click at [252, 334] on input "Send" at bounding box center [253, 339] width 35 height 16
type input "Sent"
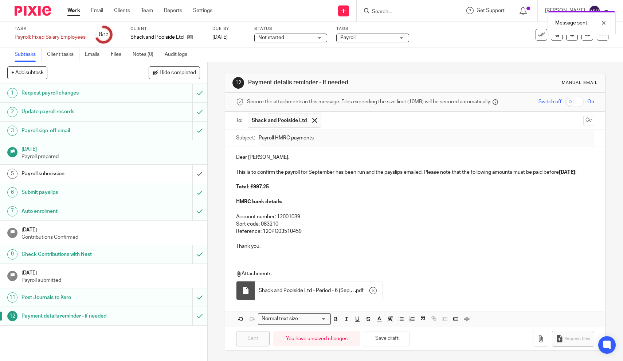
click at [69, 14] on link "Work" at bounding box center [73, 10] width 13 height 7
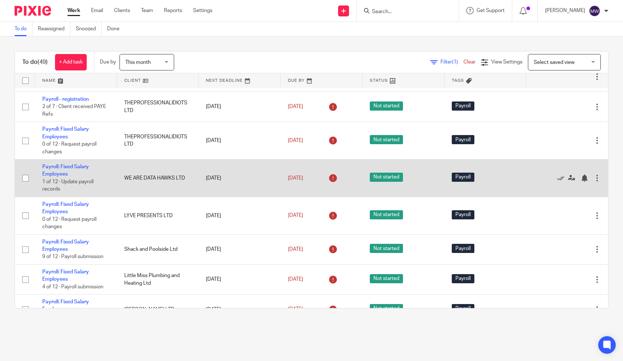
scroll to position [85, 0]
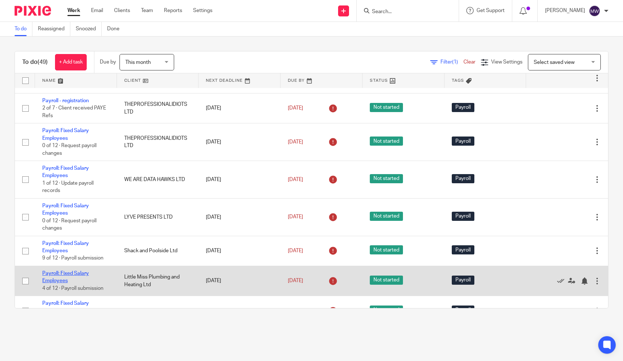
click at [53, 276] on link "Payroll: Fixed Salary Employees" at bounding box center [65, 277] width 47 height 12
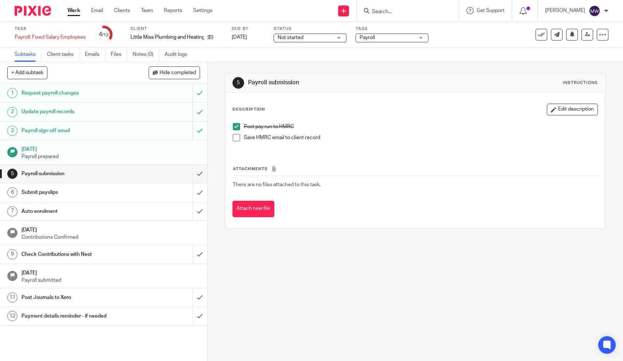
click at [239, 138] on span at bounding box center [236, 137] width 7 height 7
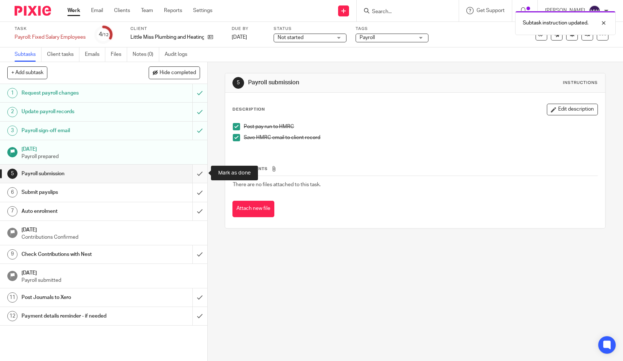
click at [199, 175] on input "submit" at bounding box center [103, 173] width 207 height 18
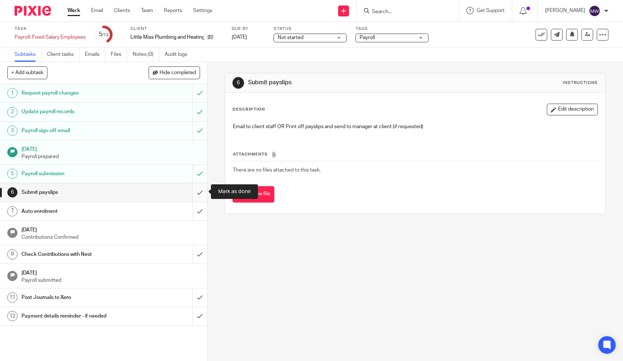
click at [196, 194] on input "submit" at bounding box center [103, 192] width 207 height 18
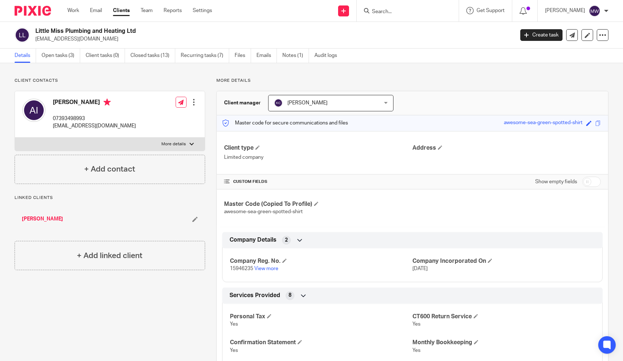
click at [393, 11] on input "Search" at bounding box center [405, 12] width 66 height 7
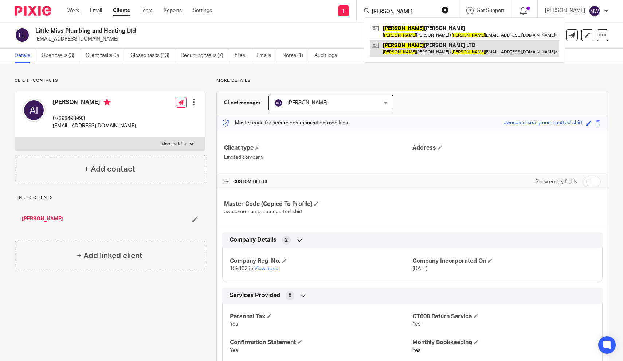
type input "donna"
click at [416, 45] on link at bounding box center [465, 48] width 190 height 17
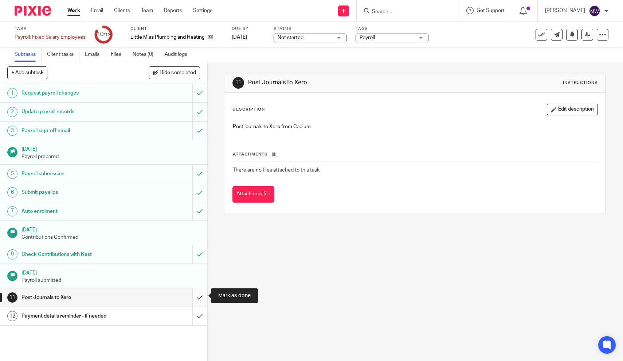
click at [202, 298] on input "submit" at bounding box center [103, 297] width 207 height 18
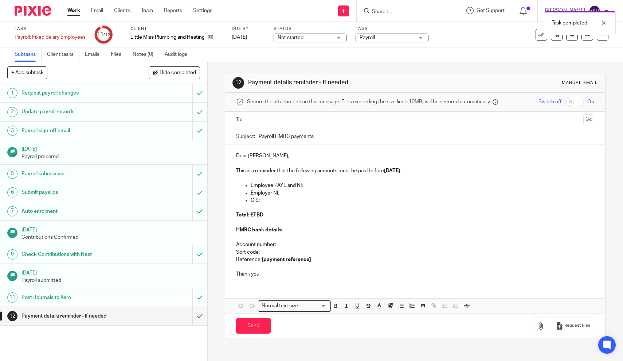
click at [258, 124] on input "text" at bounding box center [415, 120] width 331 height 8
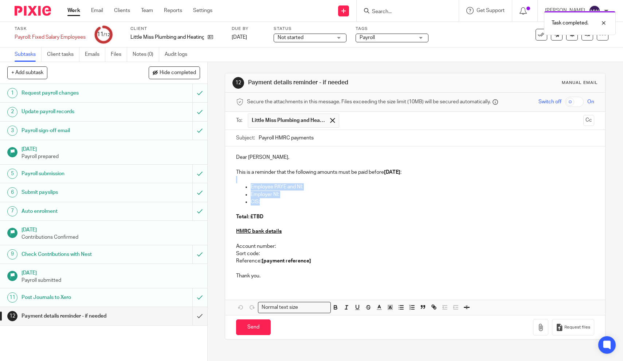
drag, startPoint x: 265, startPoint y: 202, endPoint x: 240, endPoint y: 180, distance: 33.3
click at [240, 180] on div "Dear [PERSON_NAME], This is a reminder that the following amounts must be paid …" at bounding box center [415, 215] width 380 height 139
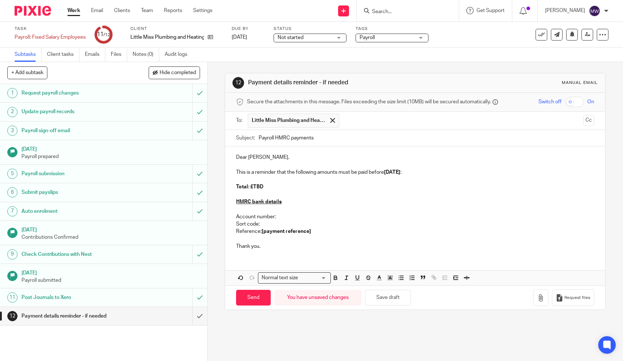
click at [251, 172] on p "This is a reminder that the following amounts must be paid before [DATE] :" at bounding box center [415, 171] width 358 height 7
click at [576, 172] on strong "[DATE]" at bounding box center [567, 172] width 16 height 5
click at [315, 235] on p "Reference: [payment reference]" at bounding box center [415, 230] width 358 height 7
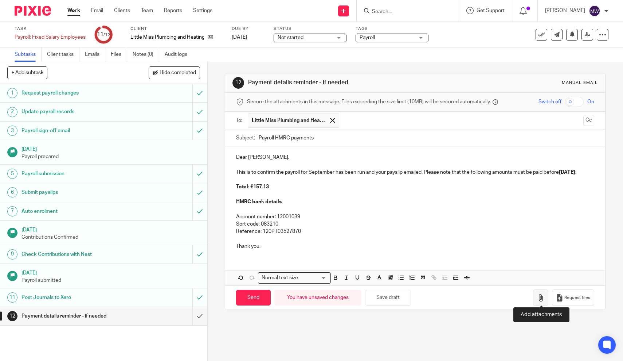
click at [543, 296] on icon "button" at bounding box center [540, 297] width 7 height 7
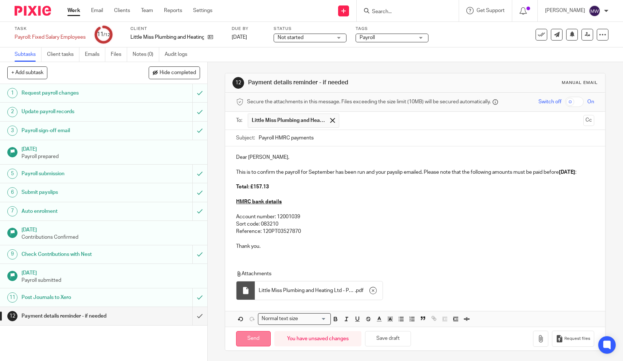
click at [257, 341] on input "Send" at bounding box center [253, 339] width 35 height 16
type input "Sent"
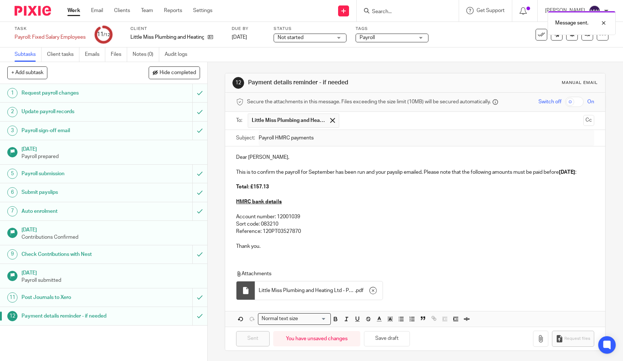
click at [73, 13] on link "Work" at bounding box center [73, 10] width 13 height 7
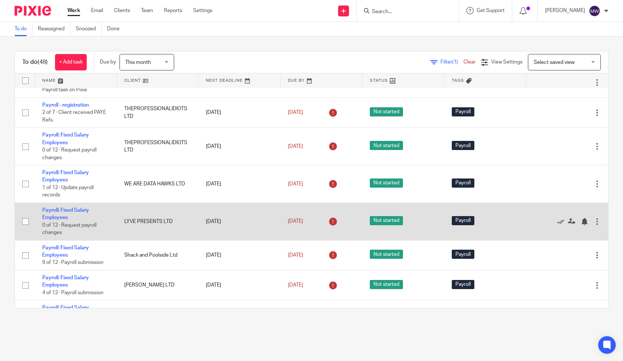
scroll to position [79, 0]
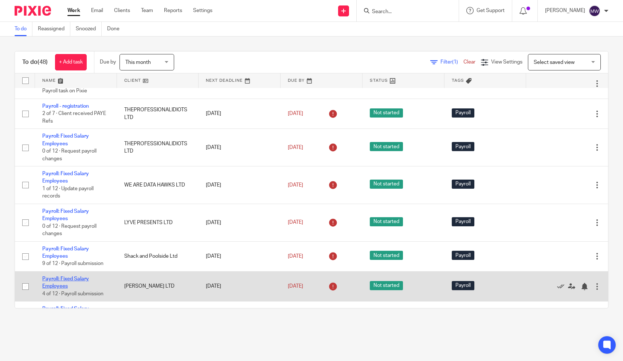
click at [73, 280] on link "Payroll: Fixed Salary Employees" at bounding box center [65, 282] width 47 height 12
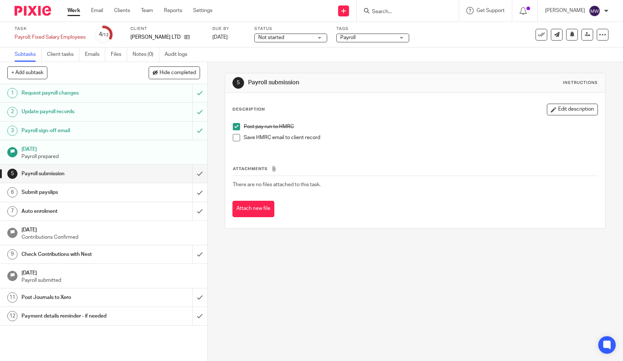
click at [239, 140] on span at bounding box center [236, 137] width 7 height 7
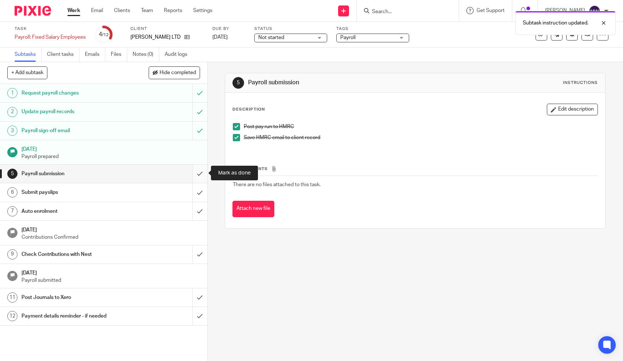
click at [199, 172] on input "submit" at bounding box center [103, 173] width 207 height 18
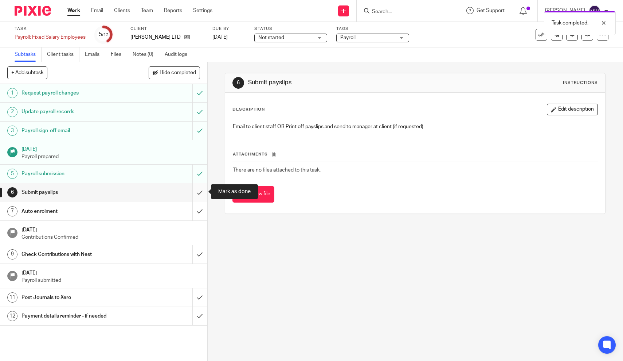
click at [199, 194] on input "submit" at bounding box center [103, 192] width 207 height 18
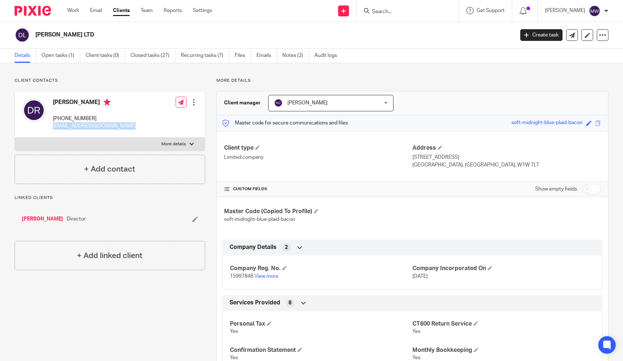
click at [393, 10] on input "Search" at bounding box center [405, 12] width 66 height 7
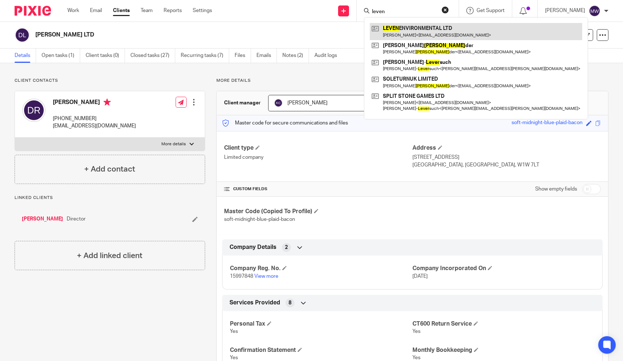
type input "leven"
click at [398, 28] on link at bounding box center [476, 31] width 213 height 17
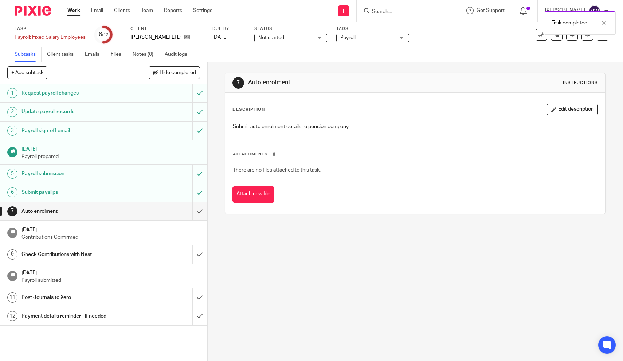
click at [199, 206] on input "submit" at bounding box center [103, 211] width 207 height 18
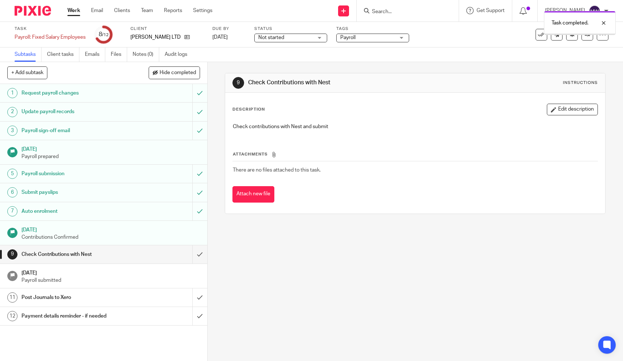
click at [200, 254] on input "submit" at bounding box center [103, 254] width 207 height 18
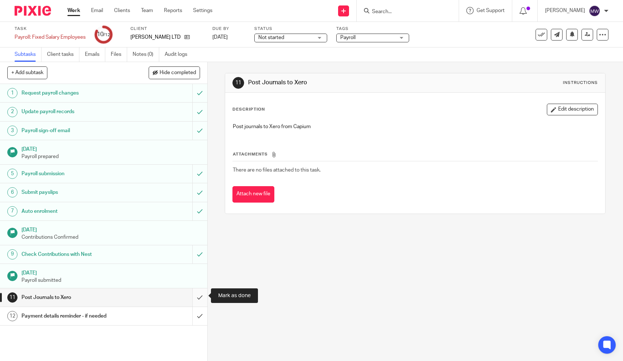
click at [201, 295] on input "submit" at bounding box center [103, 297] width 207 height 18
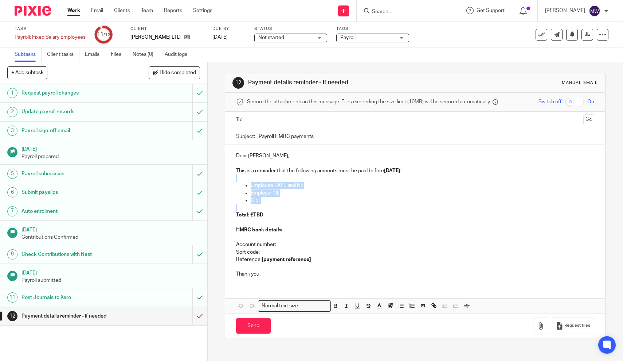
drag, startPoint x: 266, startPoint y: 203, endPoint x: 237, endPoint y: 180, distance: 37.1
click at [237, 180] on div "Dear [PERSON_NAME], This is a reminder that the following amounts must be paid …" at bounding box center [415, 214] width 380 height 139
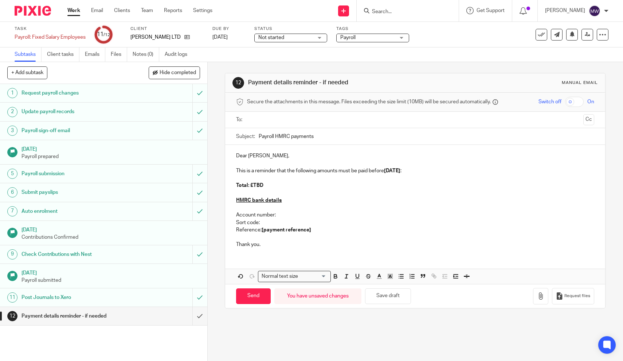
click at [252, 170] on p "This is a reminder that the following amounts must be paid before [DATE] :" at bounding box center [415, 170] width 358 height 7
click at [579, 170] on p "This is to confirm the payroll for September has been run and your payslip emai…" at bounding box center [415, 170] width 358 height 7
click at [314, 233] on p "Reference: [payment reference]" at bounding box center [415, 229] width 358 height 7
click at [302, 122] on input "text" at bounding box center [415, 120] width 331 height 8
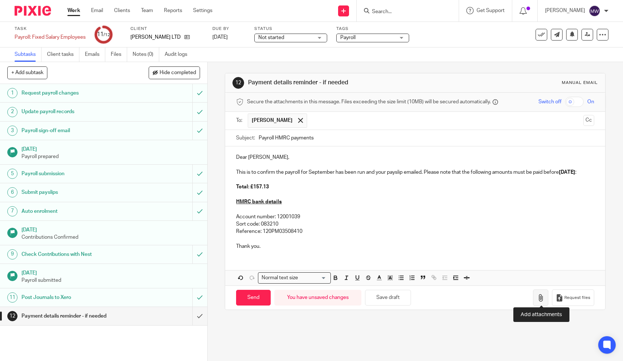
click at [541, 294] on icon "button" at bounding box center [540, 297] width 7 height 7
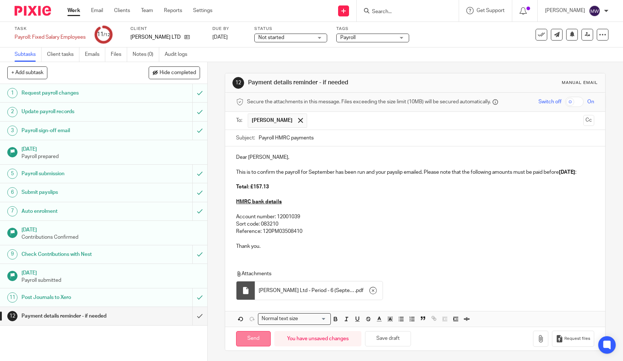
click at [258, 334] on input "Send" at bounding box center [253, 339] width 35 height 16
type input "Sent"
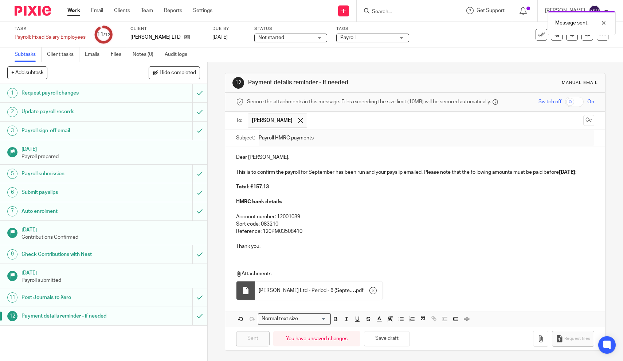
click at [71, 11] on link "Work" at bounding box center [73, 10] width 13 height 7
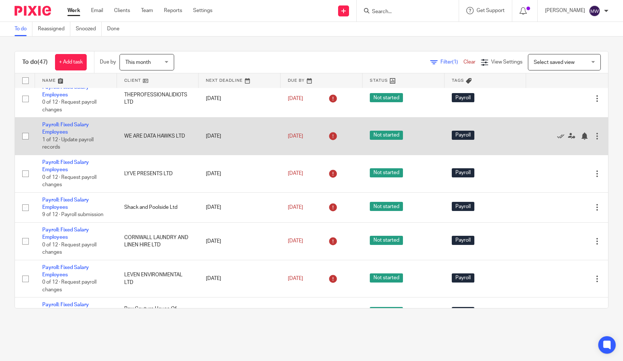
scroll to position [124, 0]
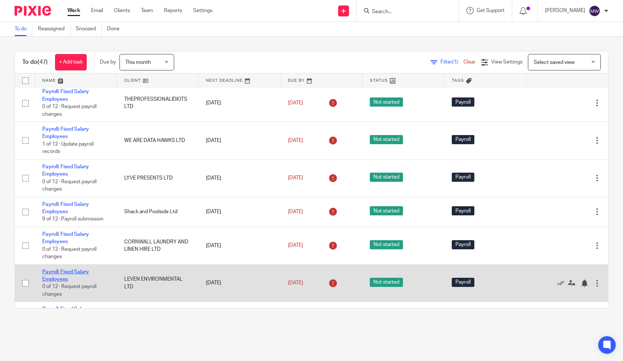
click at [60, 274] on link "Payroll: Fixed Salary Employees" at bounding box center [65, 275] width 47 height 12
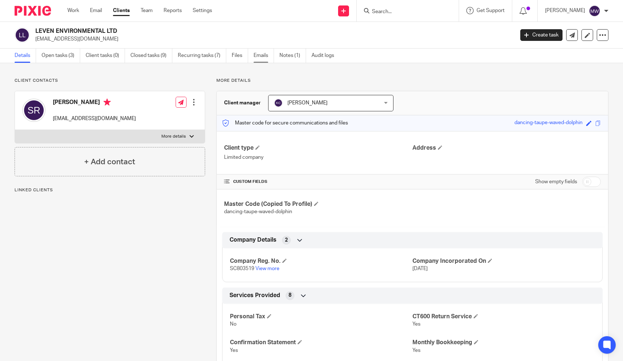
click at [262, 57] on link "Emails" at bounding box center [264, 55] width 20 height 14
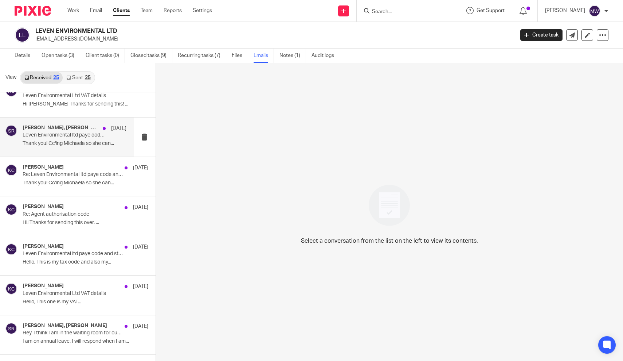
scroll to position [63, 0]
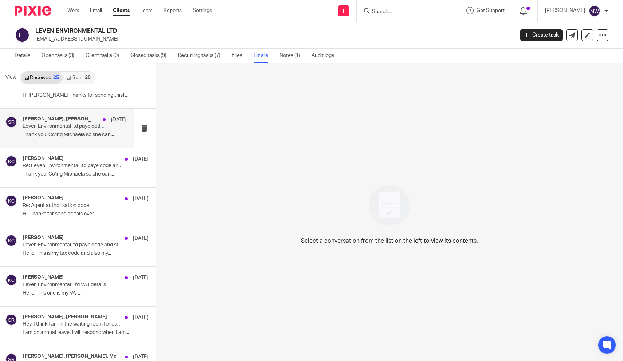
click at [75, 127] on p "Leven Environmental ltd paye code and student loan" at bounding box center [64, 126] width 83 height 6
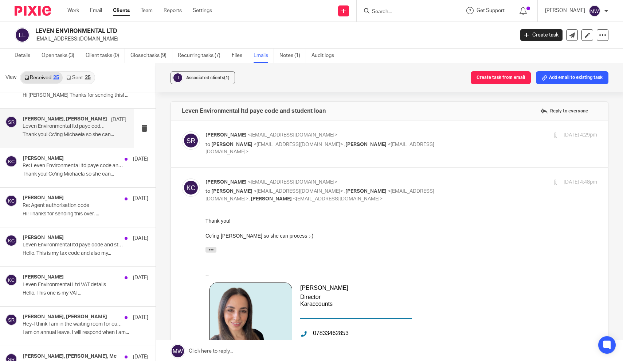
scroll to position [0, 0]
click at [287, 134] on p "Saz Reed <sazreed@outlook.com>" at bounding box center [336, 135] width 261 height 8
checkbox input "true"
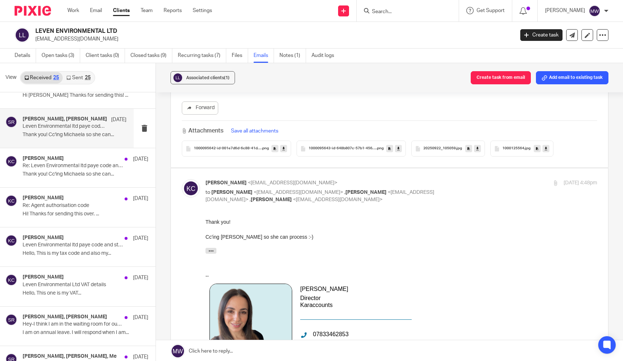
scroll to position [622, 0]
click at [439, 145] on span "20250922_105059" at bounding box center [440, 147] width 32 height 4
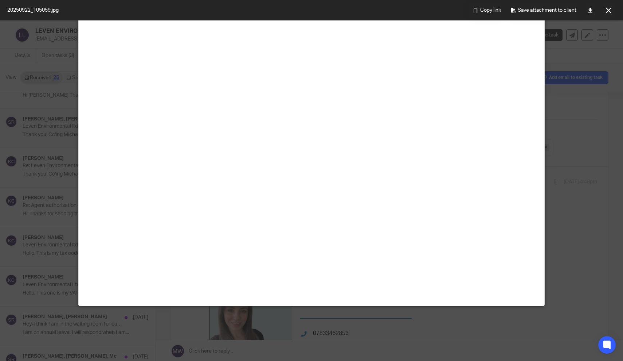
scroll to position [555, 0]
click at [604, 11] on button at bounding box center [609, 10] width 15 height 15
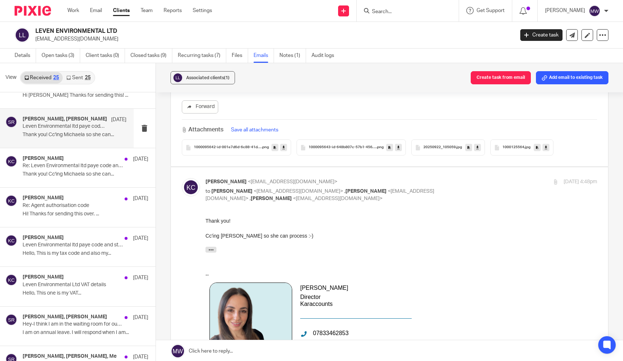
click at [509, 145] on span "1000125564" at bounding box center [514, 147] width 22 height 4
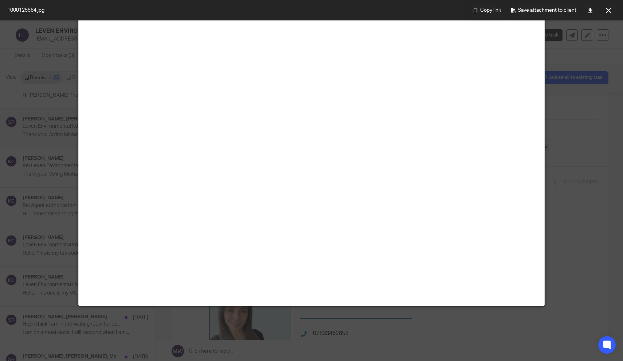
scroll to position [392, 0]
click at [606, 10] on button at bounding box center [609, 10] width 15 height 15
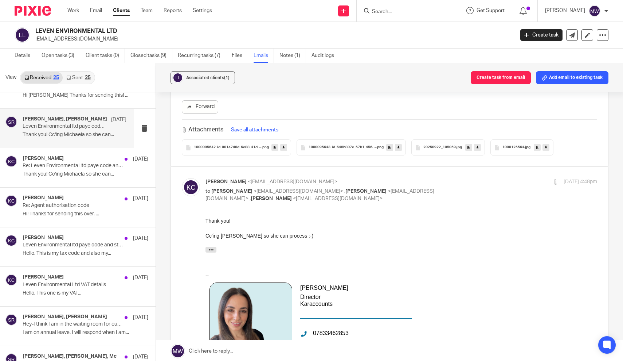
click at [71, 40] on p "sazreed@outlook.com" at bounding box center [272, 38] width 474 height 7
click at [28, 55] on link "Details" at bounding box center [26, 55] width 22 height 14
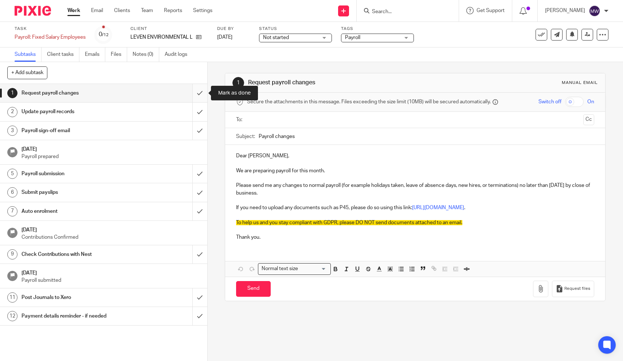
click at [198, 94] on input "submit" at bounding box center [103, 93] width 207 height 18
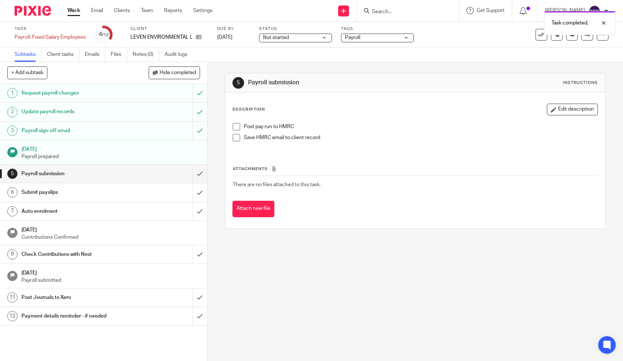
click at [239, 128] on span at bounding box center [236, 126] width 7 height 7
click at [198, 194] on input "submit" at bounding box center [103, 192] width 207 height 18
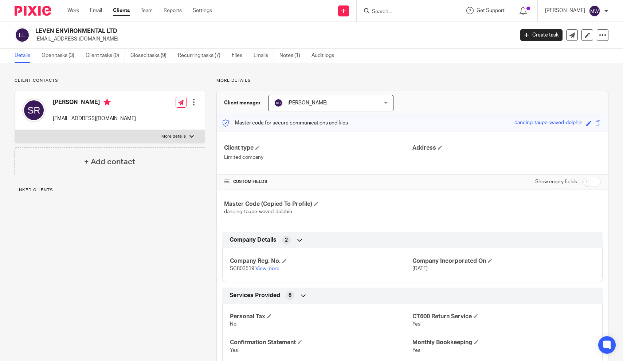
click at [79, 118] on p "[EMAIL_ADDRESS][DOMAIN_NAME]" at bounding box center [94, 118] width 83 height 7
click at [79, 118] on p "sazreed@outlook.com" at bounding box center [94, 118] width 83 height 7
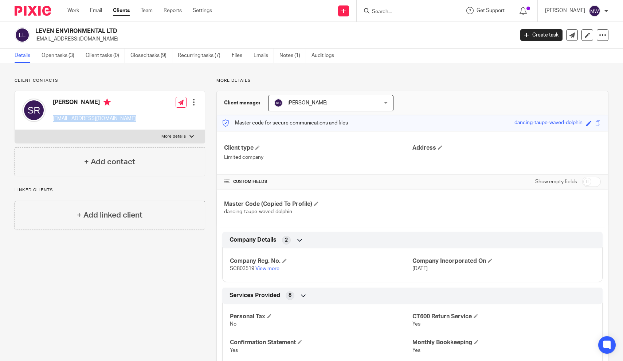
click at [398, 11] on input "Search" at bounding box center [405, 12] width 66 height 7
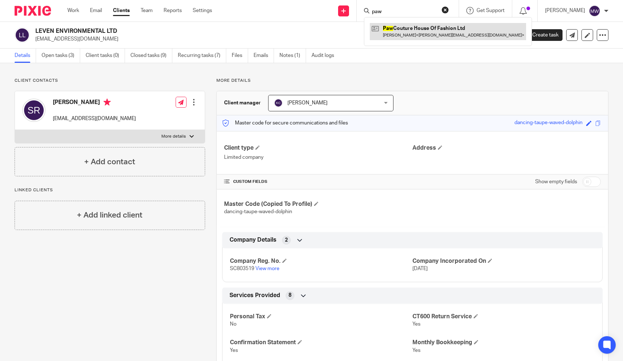
type input "paw"
click at [402, 30] on link at bounding box center [448, 31] width 156 height 17
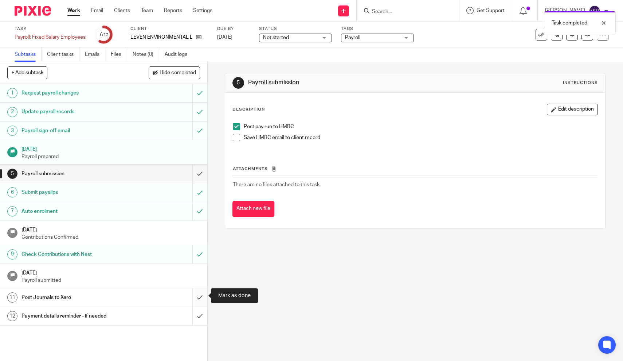
click at [195, 295] on input "submit" at bounding box center [103, 297] width 207 height 18
click at [124, 315] on h1 "Payment details reminder - if needed" at bounding box center [76, 315] width 109 height 11
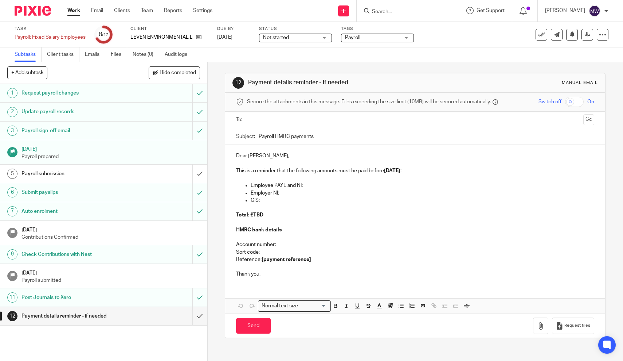
click at [279, 123] on input "text" at bounding box center [415, 120] width 331 height 8
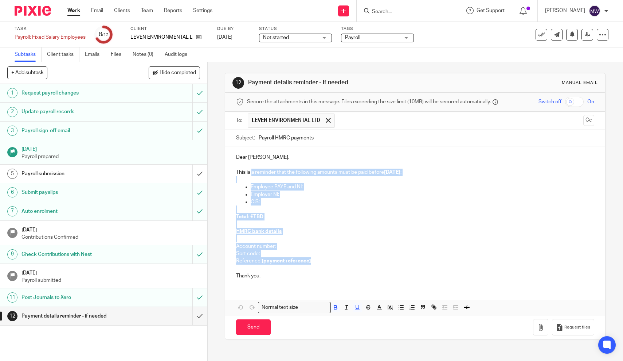
drag, startPoint x: 312, startPoint y: 257, endPoint x: 253, endPoint y: 172, distance: 103.4
click at [253, 172] on div "Dear Sarah, This is a reminder that the following amounts must be paid before […" at bounding box center [415, 215] width 380 height 139
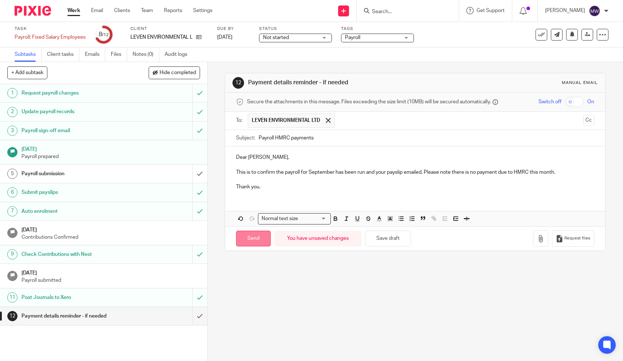
click at [260, 232] on input "Send" at bounding box center [253, 238] width 35 height 16
type input "Sent"
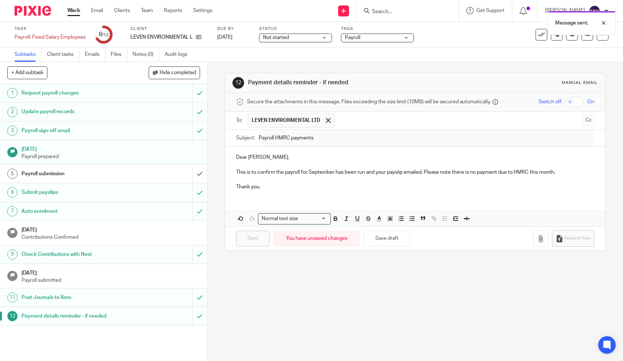
click at [72, 13] on link "Work" at bounding box center [73, 10] width 13 height 7
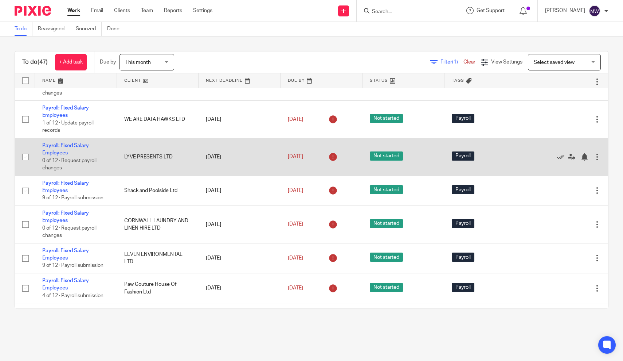
scroll to position [146, 0]
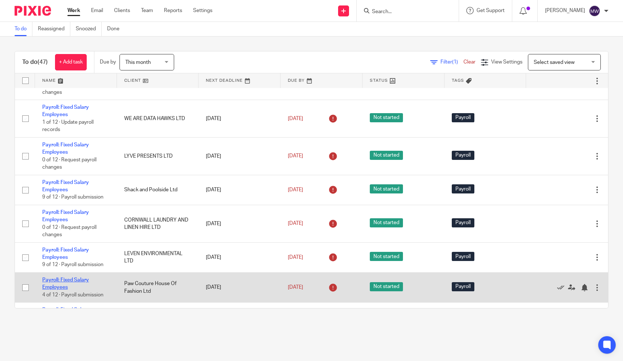
click at [47, 282] on link "Payroll: Fixed Salary Employees" at bounding box center [65, 283] width 47 height 12
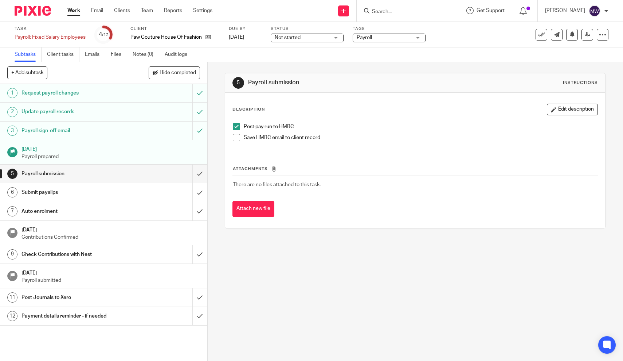
click at [237, 139] on span at bounding box center [236, 137] width 7 height 7
click at [198, 195] on input "submit" at bounding box center [103, 192] width 207 height 18
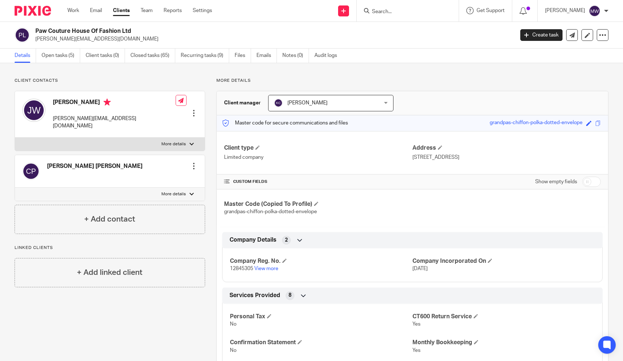
click at [376, 15] on div at bounding box center [408, 11] width 102 height 22
click at [386, 11] on input "Search" at bounding box center [405, 12] width 66 height 7
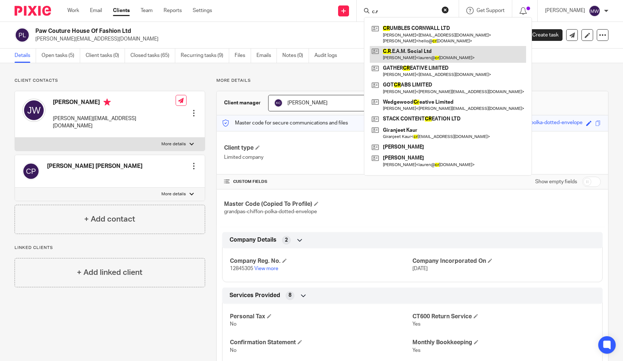
type input "c.r"
click at [402, 53] on link at bounding box center [448, 54] width 156 height 17
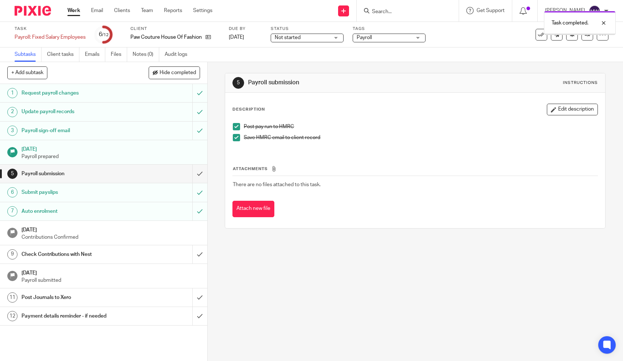
click at [199, 257] on input "submit" at bounding box center [103, 254] width 207 height 18
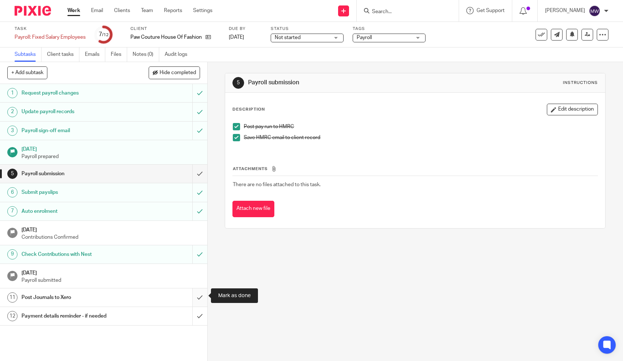
click at [199, 294] on input "submit" at bounding box center [103, 297] width 207 height 18
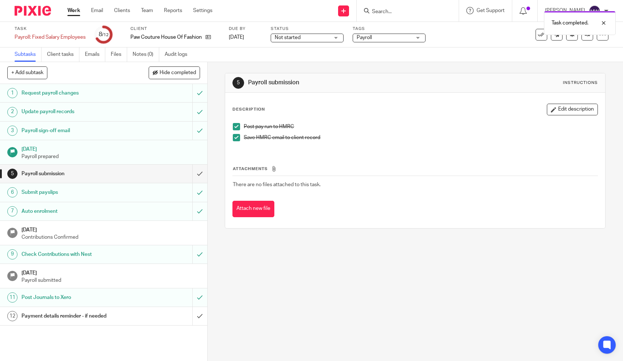
click at [128, 312] on h1 "Payment details reminder - if needed" at bounding box center [76, 315] width 109 height 11
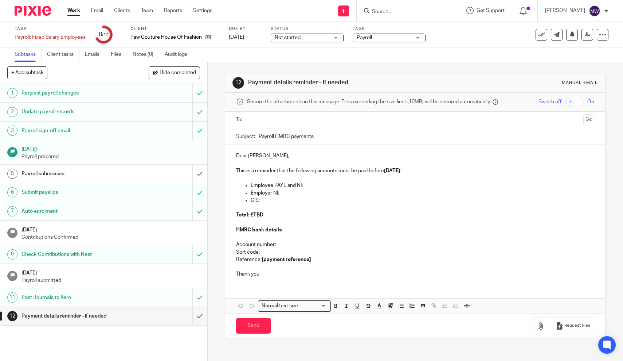
click at [274, 124] on input "text" at bounding box center [415, 120] width 331 height 8
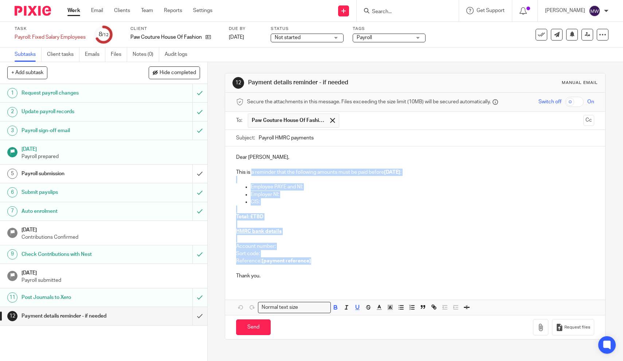
drag, startPoint x: 314, startPoint y: 259, endPoint x: 253, endPoint y: 172, distance: 106.2
click at [253, 172] on div "Dear James, This is a reminder that the following amounts must be paid before […" at bounding box center [415, 215] width 380 height 139
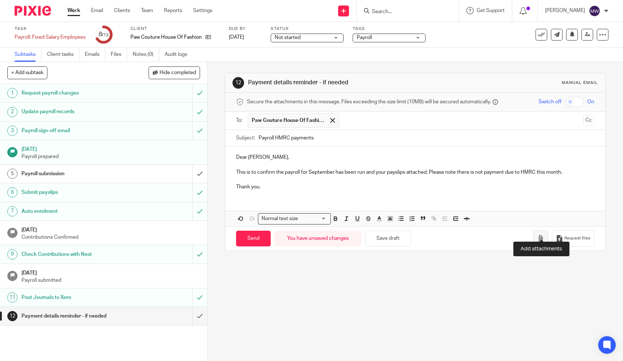
click at [542, 235] on icon "button" at bounding box center [540, 238] width 7 height 7
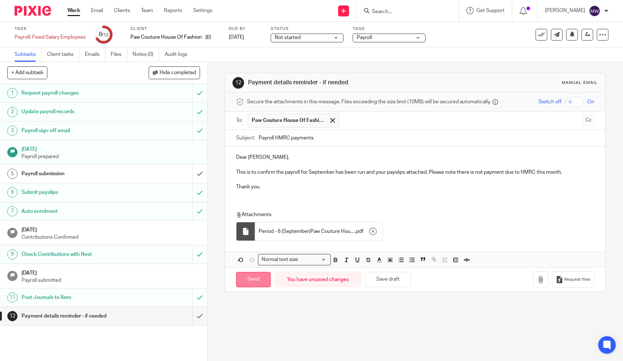
click at [260, 272] on input "Send" at bounding box center [253, 280] width 35 height 16
type input "Sent"
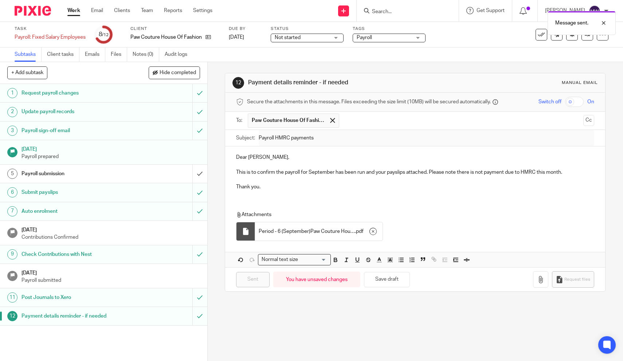
click at [72, 11] on link "Work" at bounding box center [73, 10] width 13 height 7
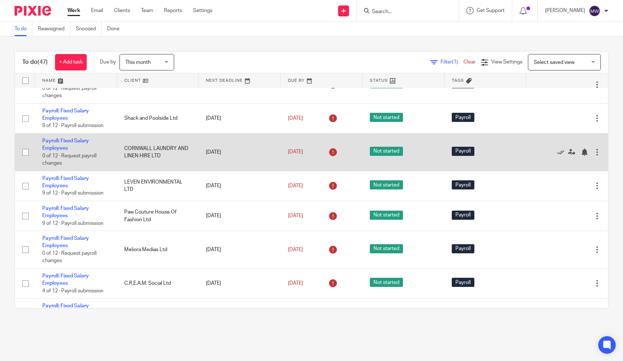
scroll to position [219, 0]
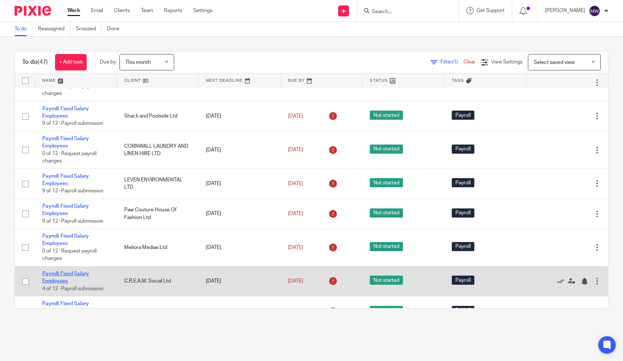
click at [54, 277] on link "Payroll: Fixed Salary Employees" at bounding box center [65, 277] width 47 height 12
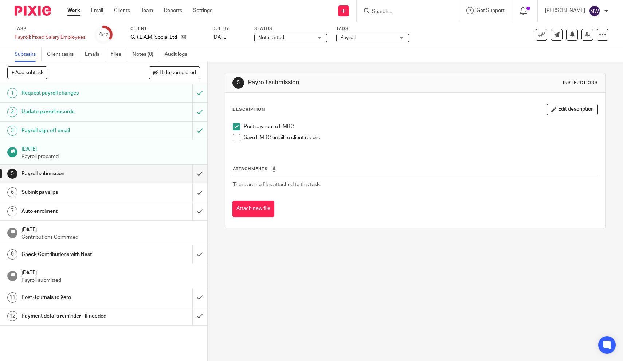
click at [238, 137] on span at bounding box center [236, 137] width 7 height 7
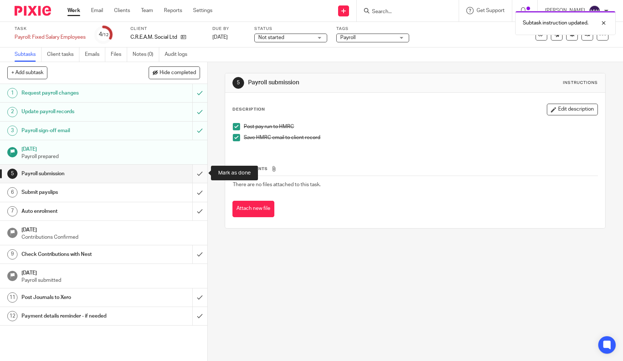
click at [201, 174] on input "submit" at bounding box center [103, 173] width 207 height 18
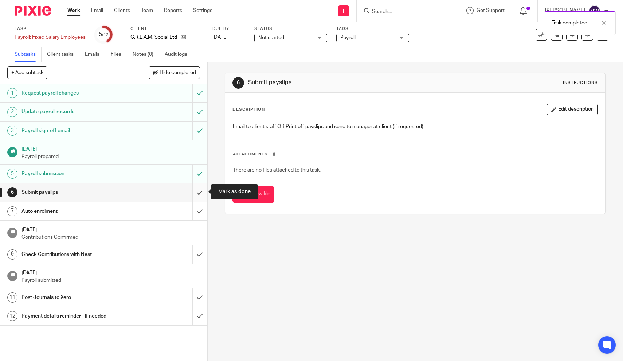
click at [201, 189] on input "submit" at bounding box center [103, 192] width 207 height 18
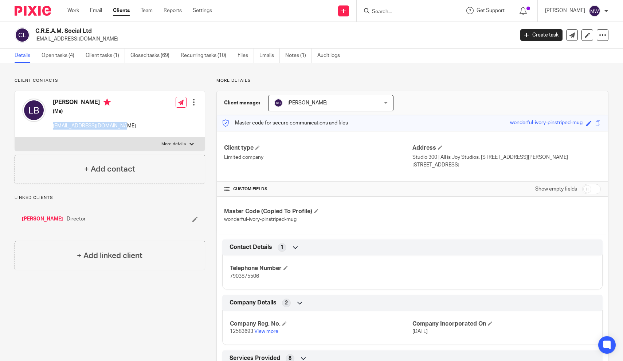
click at [399, 9] on input "Search" at bounding box center [405, 12] width 66 height 7
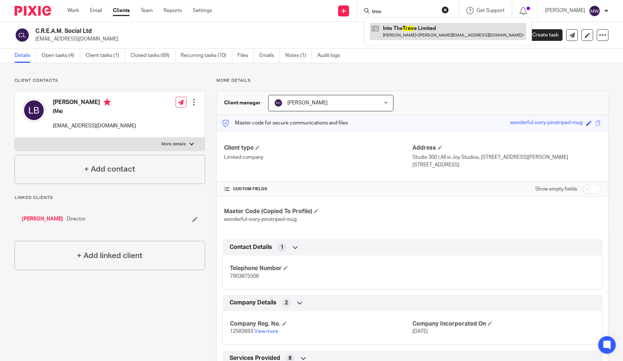
type input "trov"
click at [412, 28] on link at bounding box center [448, 31] width 156 height 17
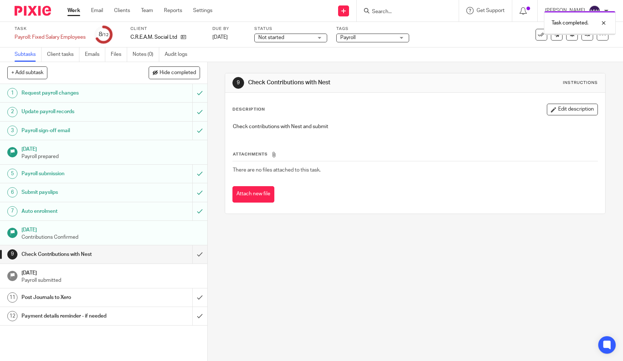
click at [199, 251] on input "submit" at bounding box center [103, 254] width 207 height 18
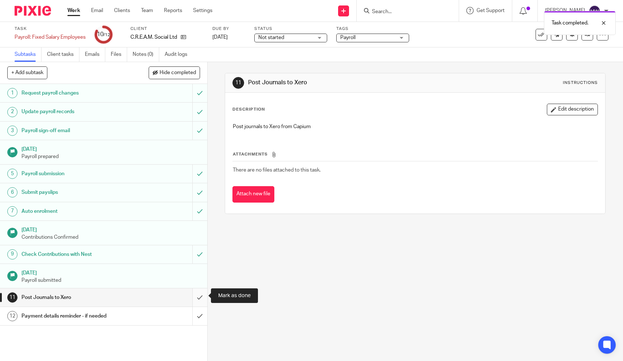
click at [196, 296] on input "submit" at bounding box center [103, 297] width 207 height 18
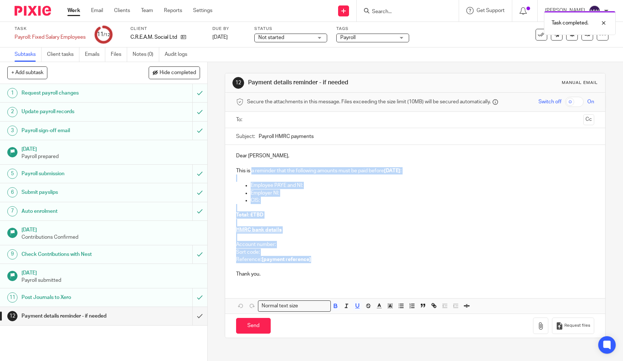
drag, startPoint x: 316, startPoint y: 257, endPoint x: 253, endPoint y: 171, distance: 106.5
click at [253, 171] on div "Dear [PERSON_NAME], This is a reminder that the following amounts must be paid …" at bounding box center [415, 214] width 380 height 139
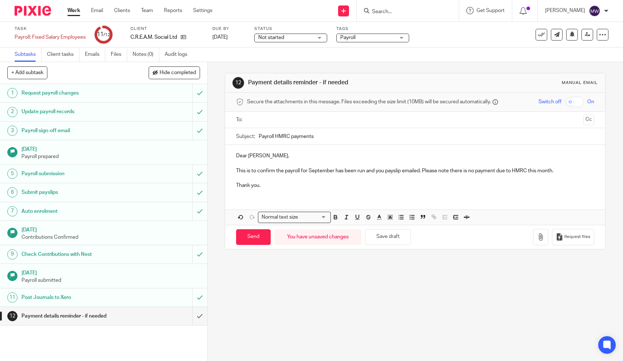
click at [276, 121] on input "text" at bounding box center [415, 120] width 331 height 8
click at [252, 236] on input "Send" at bounding box center [253, 238] width 35 height 16
type input "Sent"
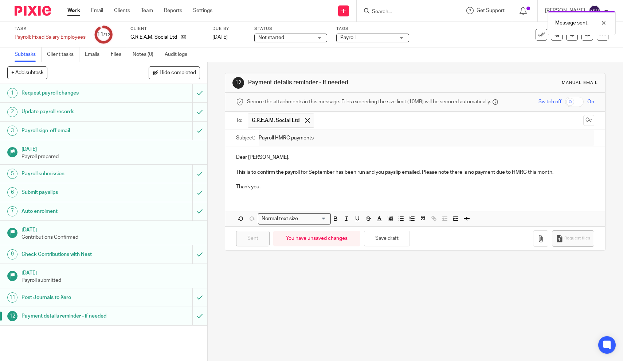
click at [78, 10] on link "Work" at bounding box center [73, 10] width 13 height 7
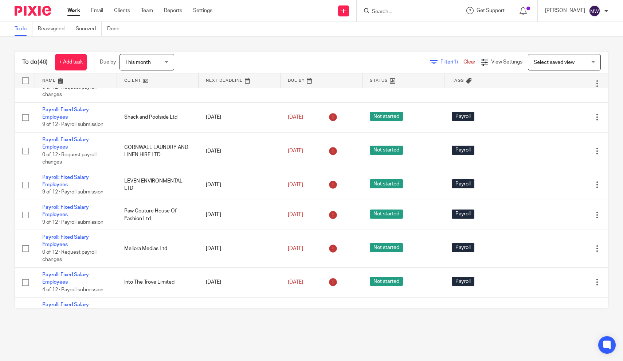
scroll to position [219, 0]
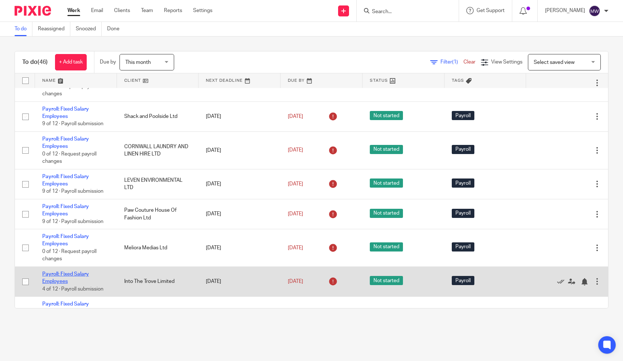
click at [54, 284] on link "Payroll: Fixed Salary Employees" at bounding box center [65, 277] width 47 height 12
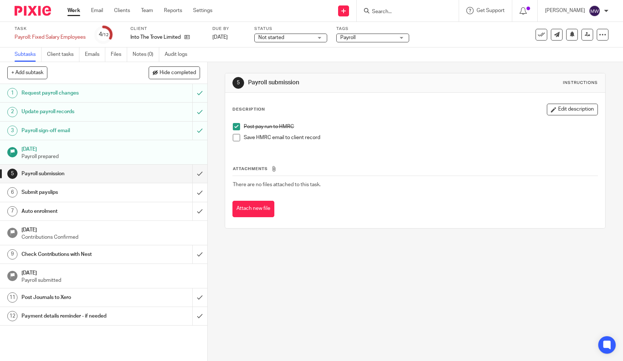
click at [237, 137] on span at bounding box center [236, 137] width 7 height 7
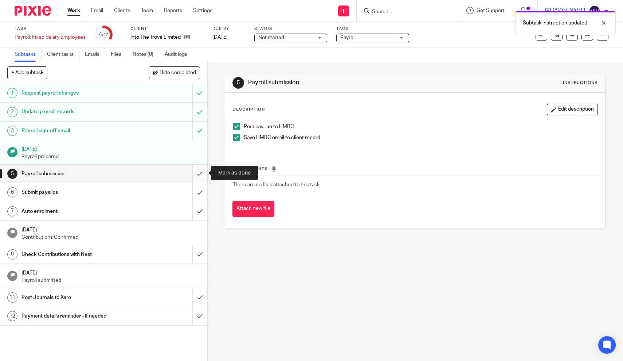
click at [199, 172] on input "submit" at bounding box center [103, 173] width 207 height 18
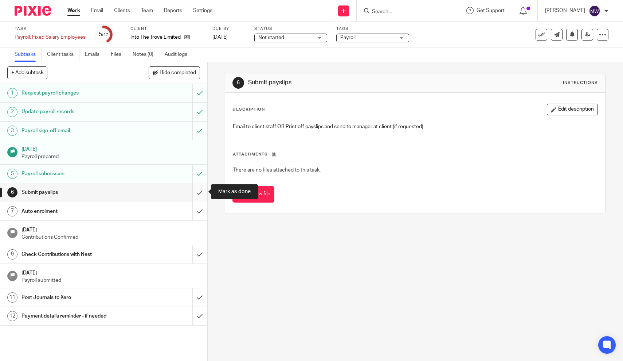
click at [197, 195] on input "submit" at bounding box center [103, 192] width 207 height 18
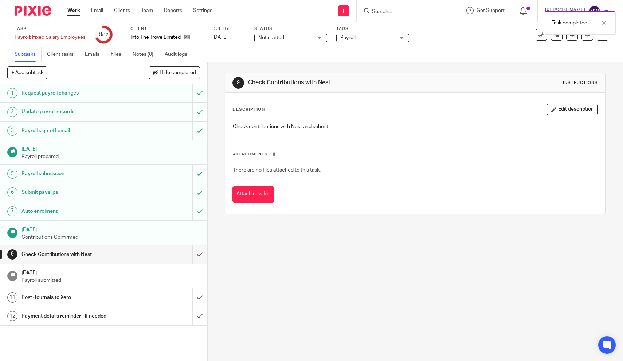
click at [199, 250] on input "submit" at bounding box center [103, 254] width 207 height 18
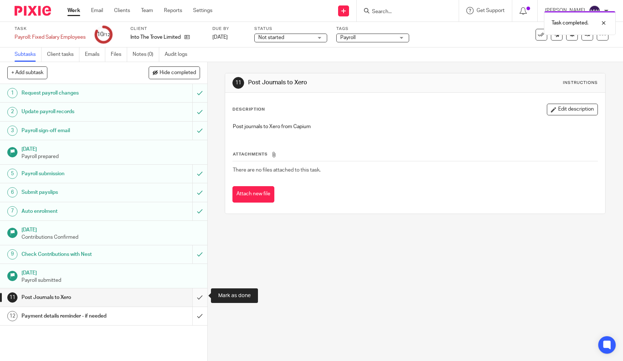
click at [204, 293] on input "submit" at bounding box center [103, 297] width 207 height 18
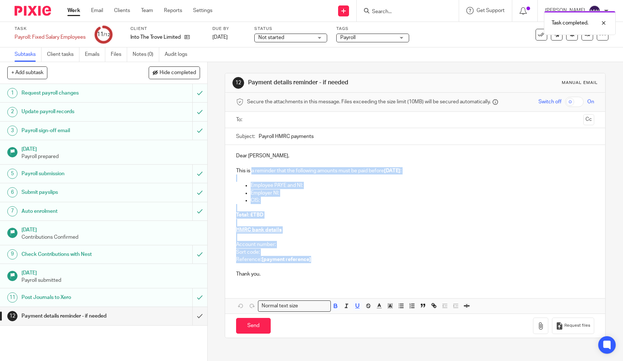
drag, startPoint x: 316, startPoint y: 257, endPoint x: 253, endPoint y: 172, distance: 105.2
click at [253, 172] on div "Dear [PERSON_NAME], This is a reminder that the following amounts must be paid …" at bounding box center [415, 214] width 380 height 139
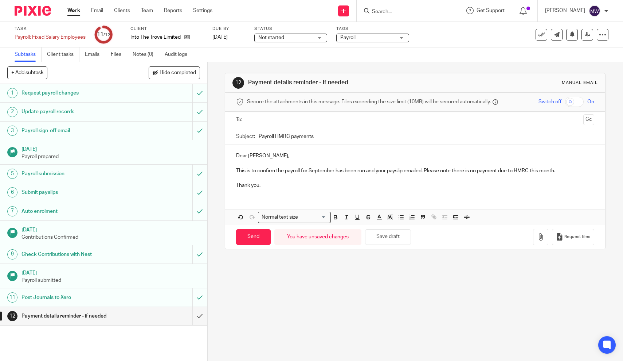
click at [269, 116] on input "text" at bounding box center [415, 120] width 331 height 8
click at [253, 230] on input "Send" at bounding box center [253, 238] width 35 height 16
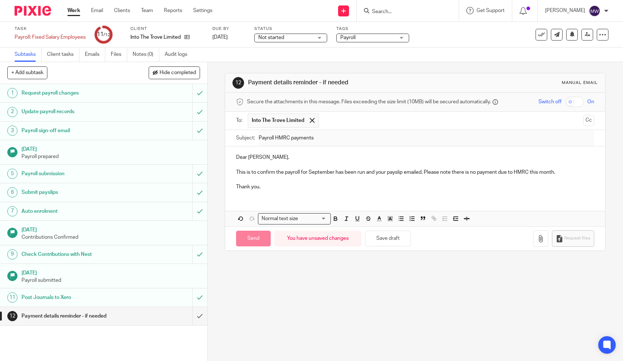
type input "Sent"
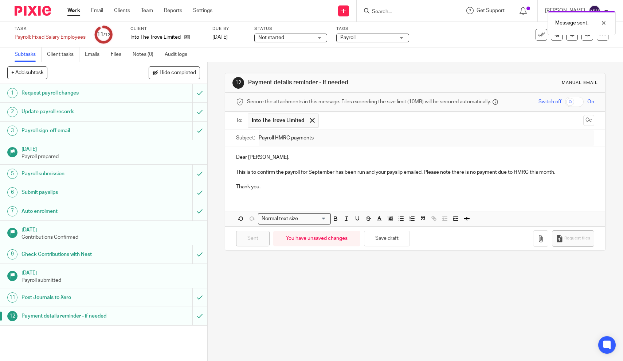
click at [75, 13] on link "Work" at bounding box center [73, 10] width 13 height 7
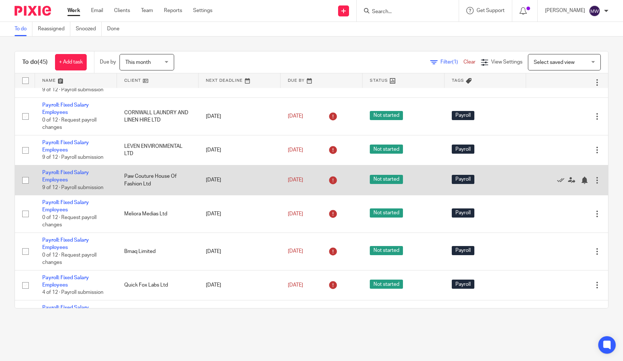
scroll to position [250, 0]
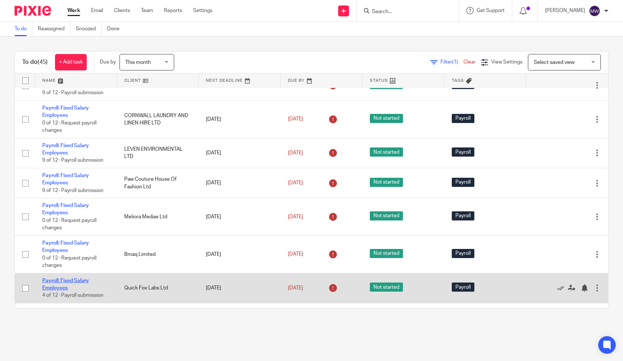
click at [58, 284] on link "Payroll: Fixed Salary Employees" at bounding box center [65, 284] width 47 height 12
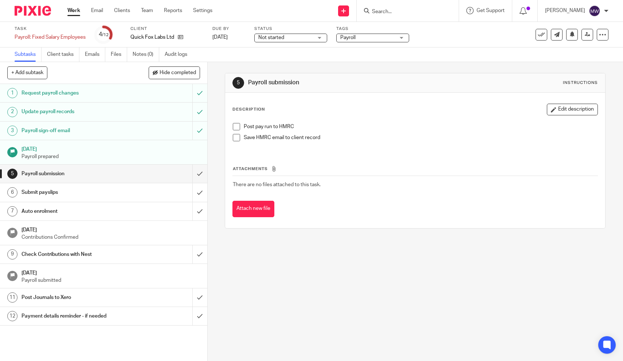
click at [239, 124] on span at bounding box center [236, 126] width 7 height 7
click at [198, 194] on input "submit" at bounding box center [103, 192] width 207 height 18
click at [82, 315] on h1 "Payment details reminder - if needed" at bounding box center [76, 315] width 109 height 11
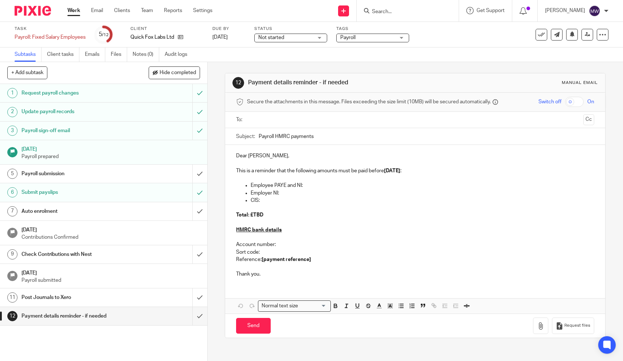
click at [274, 118] on input "text" at bounding box center [415, 120] width 331 height 8
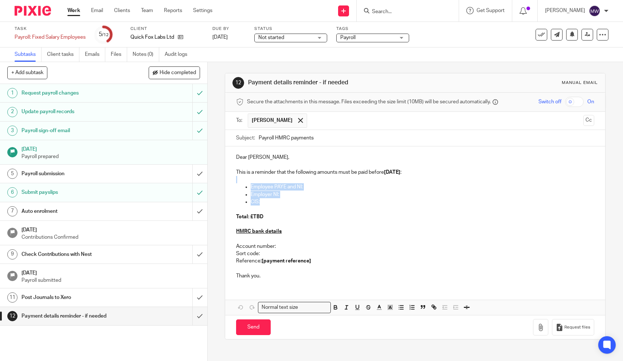
drag, startPoint x: 264, startPoint y: 200, endPoint x: 237, endPoint y: 175, distance: 36.6
click at [237, 175] on div "Dear [PERSON_NAME], This is a reminder that the following amounts must be paid …" at bounding box center [415, 215] width 380 height 139
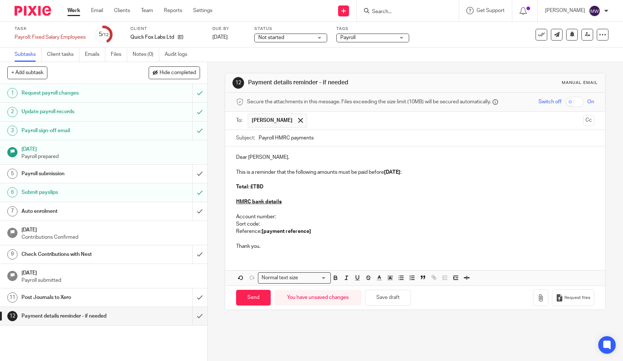
click at [252, 172] on p "This is a reminder that the following amounts must be paid before [DATE] :" at bounding box center [415, 171] width 358 height 7
click at [522, 171] on p "This is to confirm the payroll for September has been run. Please note that the…" at bounding box center [415, 171] width 358 height 7
click at [278, 215] on p "Account number:" at bounding box center [415, 216] width 358 height 7
click at [318, 229] on p "Reference: [payment reference]" at bounding box center [415, 230] width 358 height 7
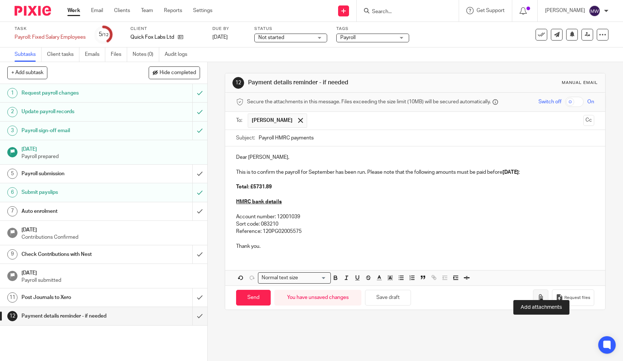
click at [541, 294] on icon "button" at bounding box center [540, 297] width 7 height 7
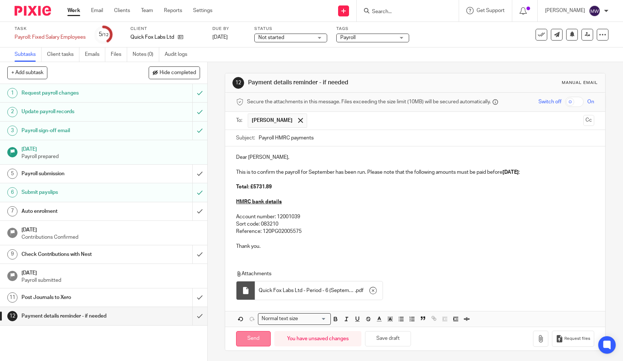
click at [255, 331] on input "Send" at bounding box center [253, 339] width 35 height 16
type input "Sent"
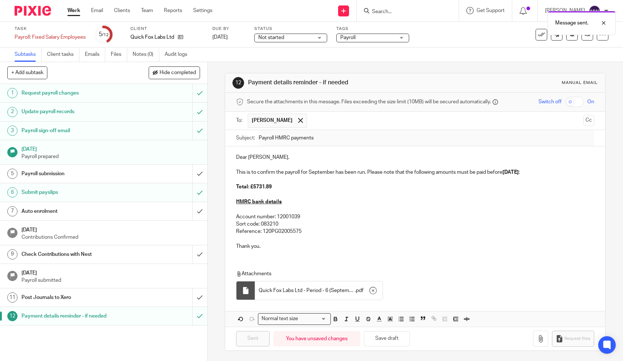
click at [74, 13] on link "Work" at bounding box center [73, 10] width 13 height 7
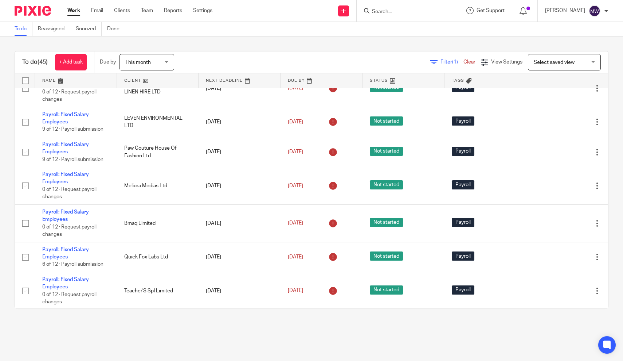
scroll to position [285, 0]
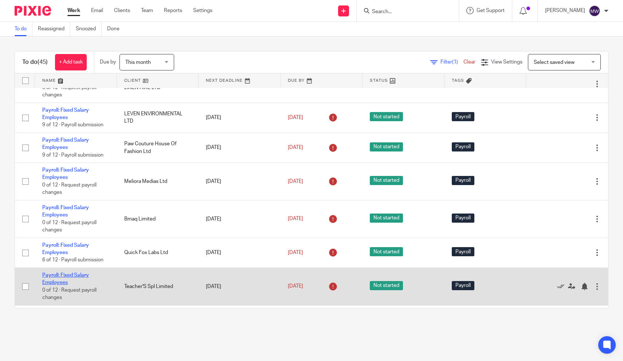
click at [55, 282] on link "Payroll: Fixed Salary Employees" at bounding box center [65, 278] width 47 height 12
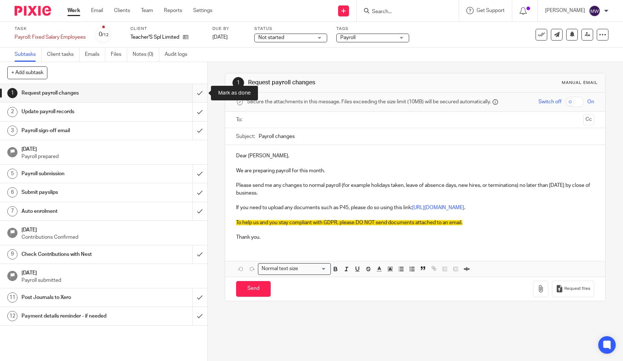
click at [201, 91] on input "submit" at bounding box center [103, 93] width 207 height 18
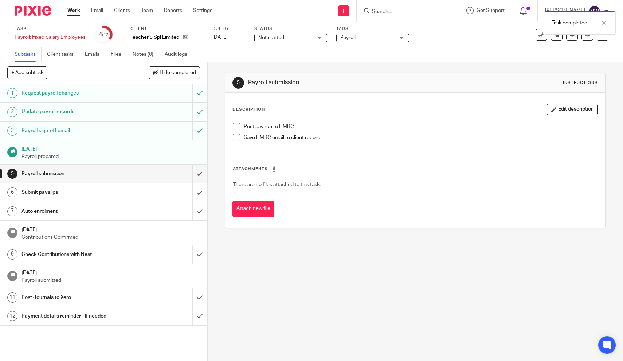
click at [72, 13] on link "Work" at bounding box center [73, 10] width 13 height 7
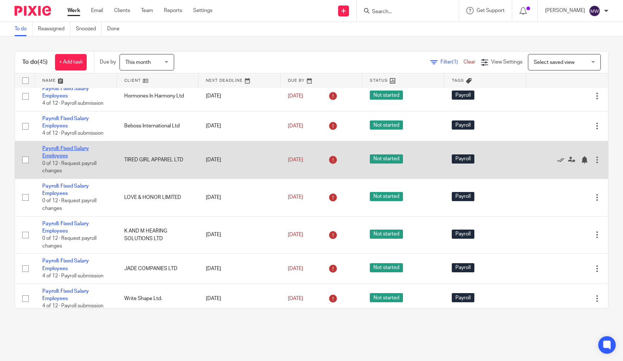
scroll to position [794, 0]
click at [52, 158] on link "Payroll: Fixed Salary Employees" at bounding box center [65, 151] width 47 height 12
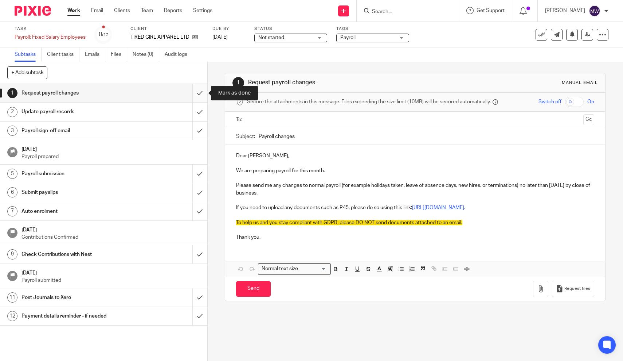
click at [201, 92] on input "submit" at bounding box center [103, 93] width 207 height 18
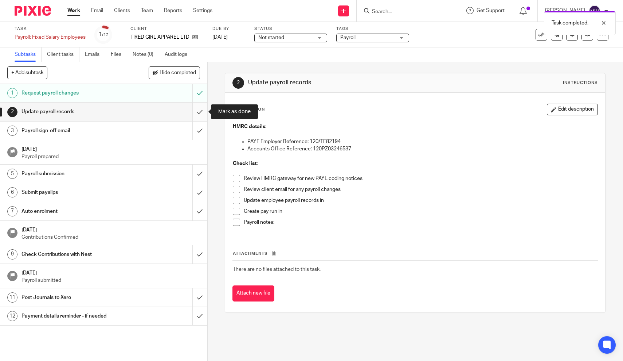
click at [201, 112] on input "submit" at bounding box center [103, 111] width 207 height 18
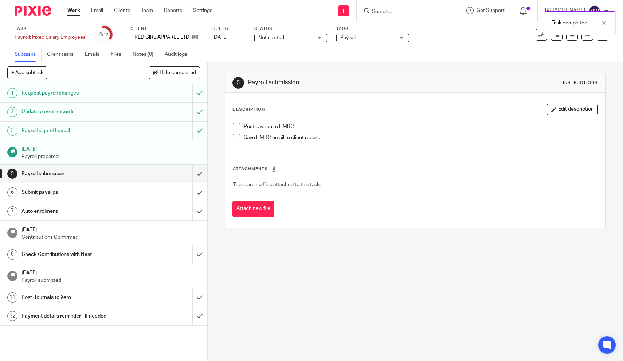
click at [236, 128] on span at bounding box center [236, 126] width 7 height 7
click at [199, 185] on input "submit" at bounding box center [103, 192] width 207 height 18
click at [201, 215] on input "submit" at bounding box center [103, 211] width 207 height 18
click at [100, 308] on link "12 Payment details reminder - if needed" at bounding box center [96, 316] width 192 height 18
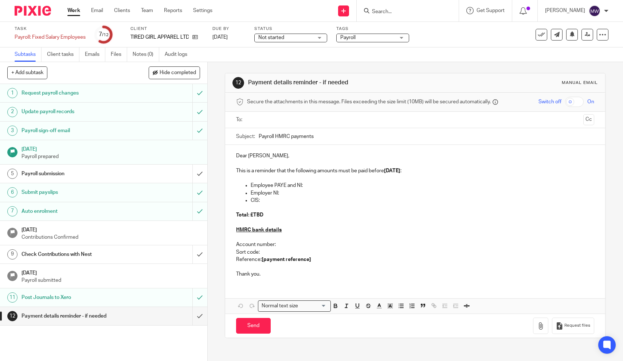
click at [279, 118] on input "text" at bounding box center [415, 120] width 331 height 8
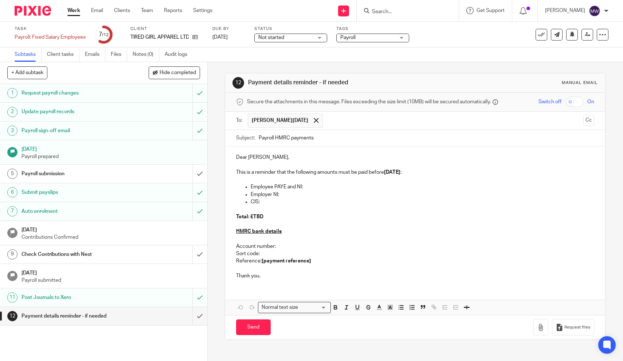
click at [264, 157] on p "Dear Louise," at bounding box center [415, 156] width 358 height 7
drag, startPoint x: 263, startPoint y: 201, endPoint x: 243, endPoint y: 178, distance: 30.2
click at [243, 178] on div "Dear James, This is a reminder that the following amounts must be paid before […" at bounding box center [415, 215] width 380 height 139
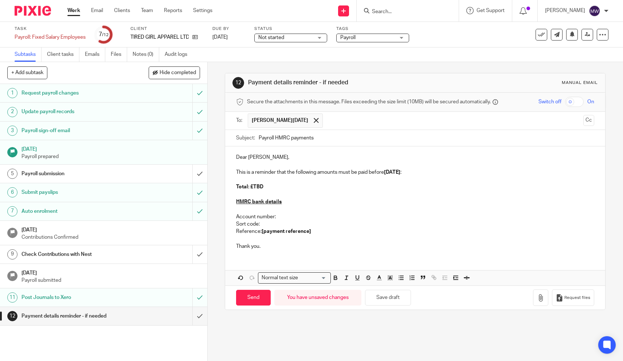
click at [252, 171] on p "This is a reminder that the following amounts must be paid before [DATE] :" at bounding box center [415, 171] width 358 height 7
click at [582, 173] on p "This is to confirm the payroll for September has been run and the payslips atta…" at bounding box center [415, 171] width 358 height 7
click at [267, 190] on p "Total: £TBD" at bounding box center [415, 186] width 358 height 7
click at [267, 189] on strong "Total: £T147.88" at bounding box center [254, 186] width 36 height 5
click at [288, 220] on p "Account number:" at bounding box center [415, 216] width 358 height 7
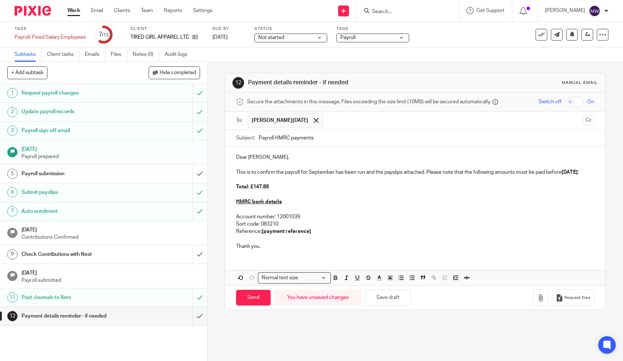
click at [315, 235] on p "Reference: [payment reference]" at bounding box center [415, 230] width 358 height 7
click at [542, 294] on icon "button" at bounding box center [540, 297] width 7 height 7
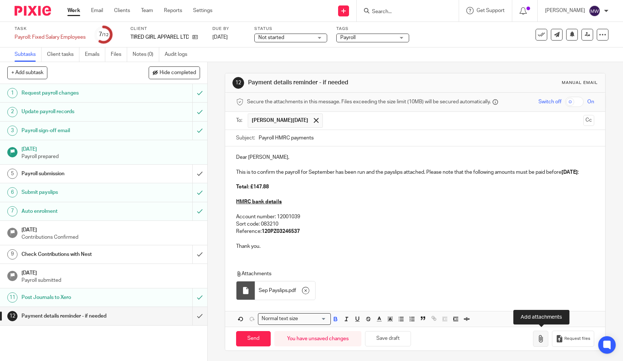
click at [539, 338] on icon "button" at bounding box center [540, 338] width 7 height 7
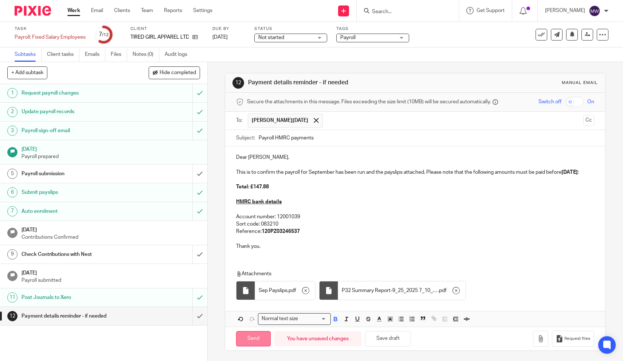
click at [248, 338] on input "Send" at bounding box center [253, 339] width 35 height 16
type input "Sent"
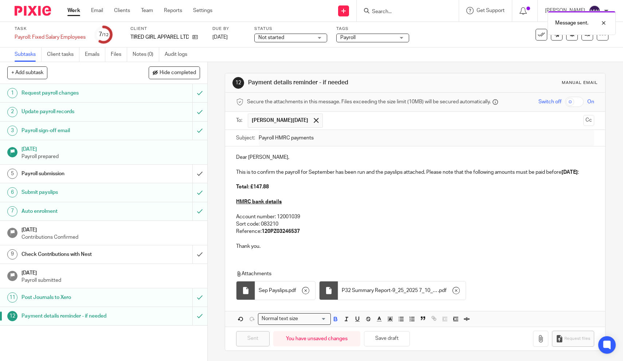
click at [73, 12] on link "Work" at bounding box center [73, 10] width 13 height 7
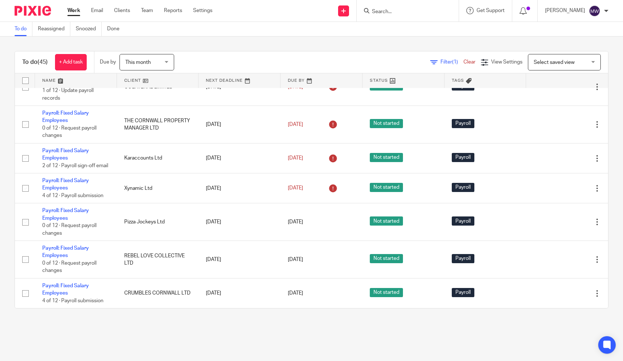
scroll to position [1275, 0]
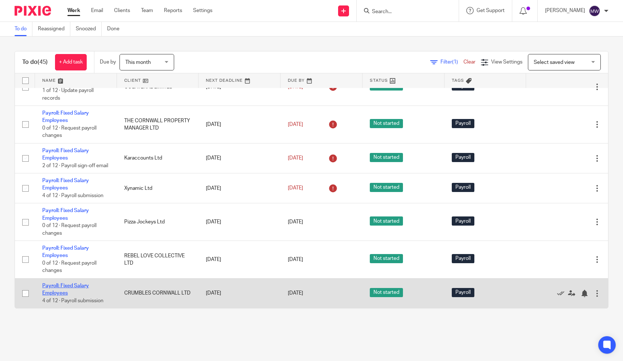
click at [67, 287] on link "Payroll: Fixed Salary Employees" at bounding box center [65, 289] width 47 height 12
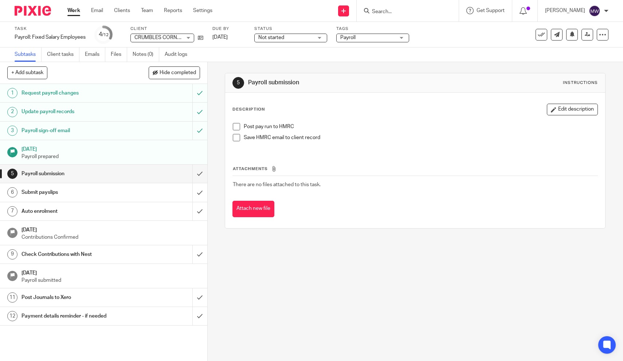
click at [237, 126] on span at bounding box center [236, 126] width 7 height 7
click at [199, 193] on input "submit" at bounding box center [103, 192] width 207 height 18
click at [92, 311] on h1 "Payment details reminder - if needed" at bounding box center [76, 315] width 109 height 11
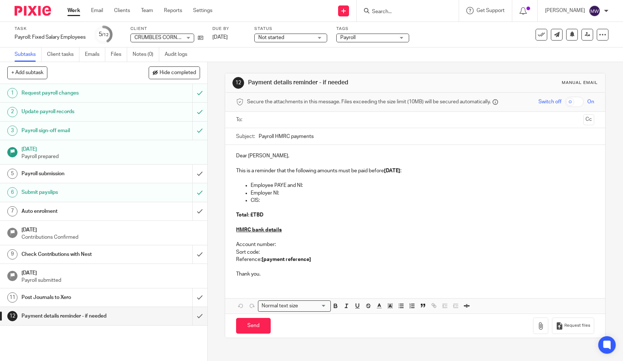
click at [273, 122] on input "text" at bounding box center [415, 120] width 331 height 8
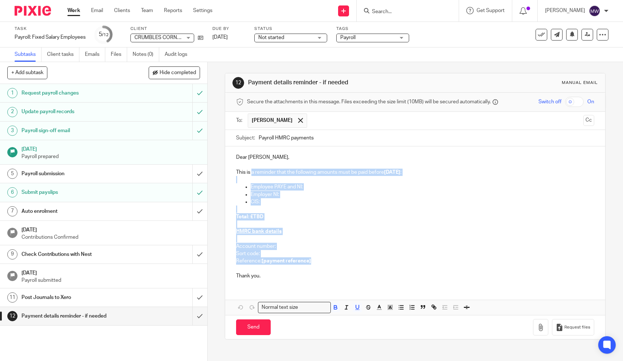
drag, startPoint x: 318, startPoint y: 258, endPoint x: 253, endPoint y: 174, distance: 105.6
click at [253, 174] on div "Dear [PERSON_NAME], This is a reminder that the following amounts must be paid …" at bounding box center [415, 215] width 380 height 139
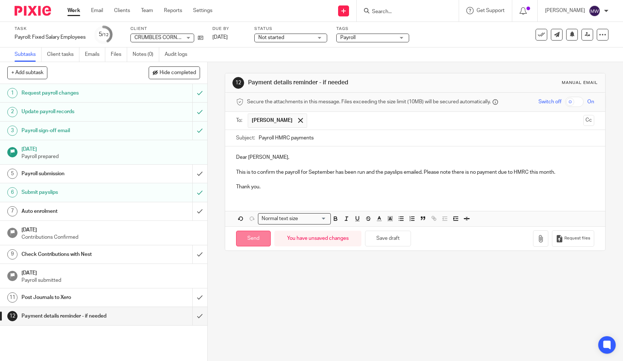
click at [255, 232] on input "Send" at bounding box center [253, 238] width 35 height 16
type input "Sent"
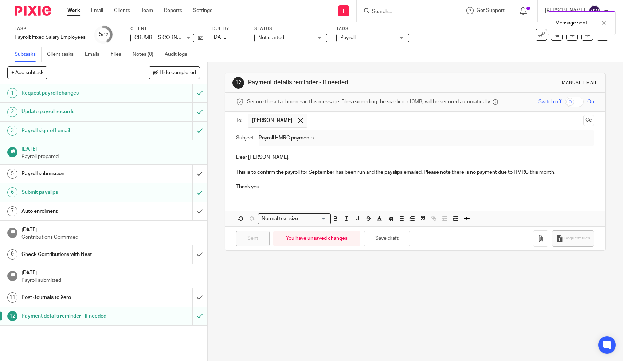
click at [73, 12] on link "Work" at bounding box center [73, 10] width 13 height 7
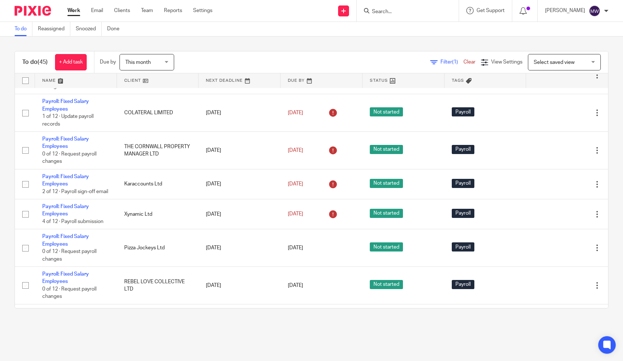
scroll to position [1239, 0]
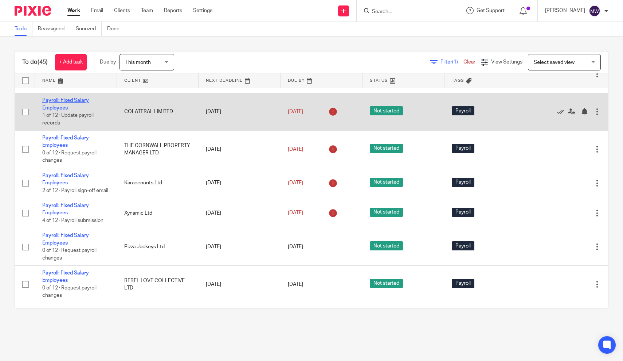
click at [56, 110] on link "Payroll: Fixed Salary Employees" at bounding box center [65, 104] width 47 height 12
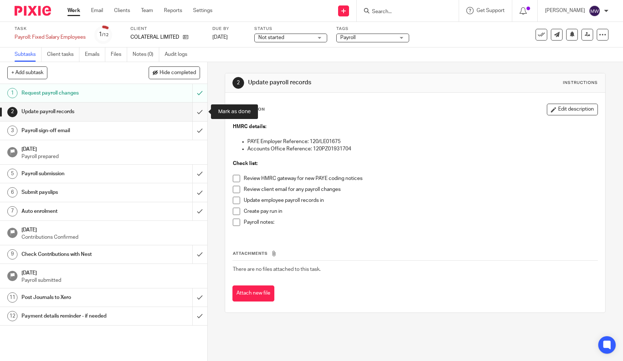
click at [202, 116] on input "submit" at bounding box center [103, 111] width 207 height 18
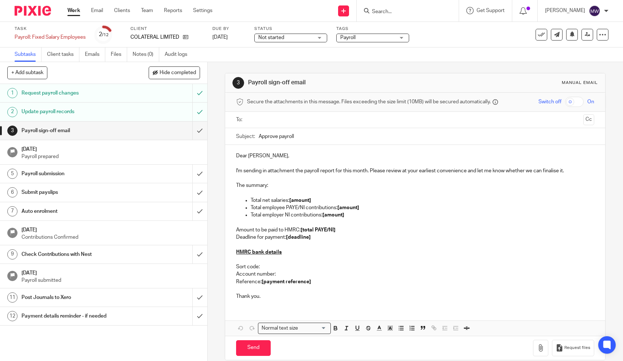
click at [277, 125] on ul at bounding box center [416, 120] width 336 height 12
click at [280, 118] on input "text" at bounding box center [415, 120] width 331 height 8
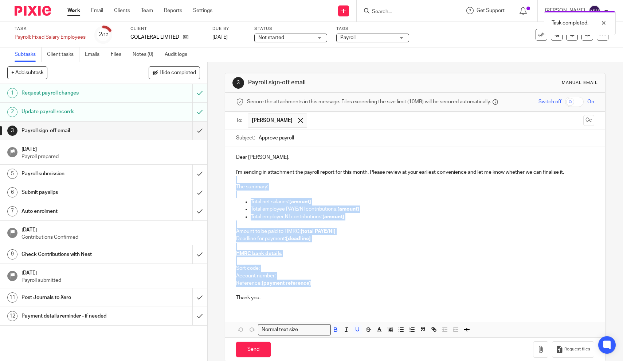
drag, startPoint x: 313, startPoint y: 282, endPoint x: 239, endPoint y: 179, distance: 126.5
click at [239, 179] on div "Dear [PERSON_NAME], I'm sending in attachment the payroll report for this month…" at bounding box center [415, 226] width 380 height 160
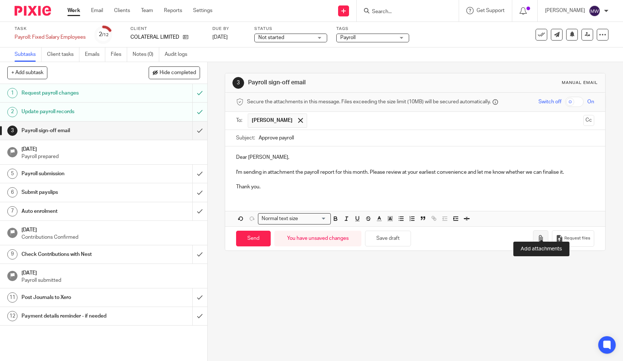
click at [540, 230] on button "button" at bounding box center [540, 238] width 15 height 16
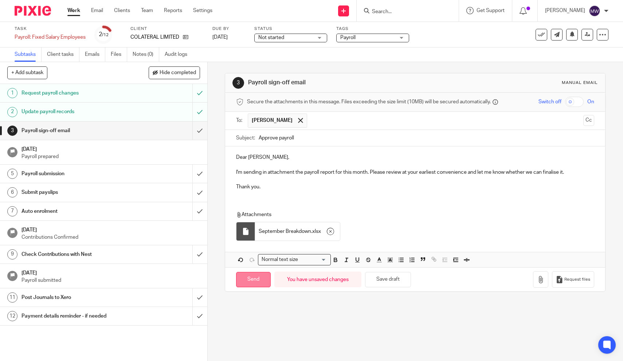
click at [257, 272] on input "Send" at bounding box center [253, 280] width 35 height 16
click at [82, 0] on div "Work Email Clients Team Reports Settings Work Email Clients Team Reports Settin…" at bounding box center [141, 11] width 163 height 22
type input "Sent"
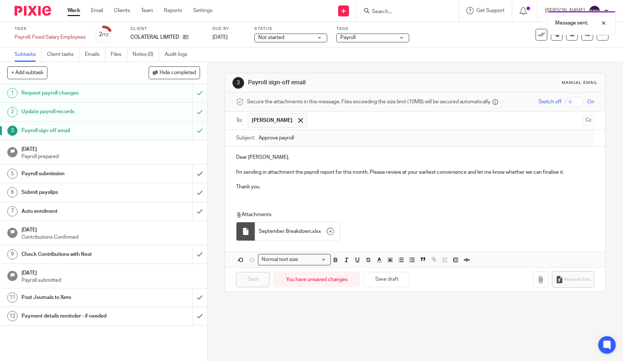
click at [75, 17] on div "Work Email Clients Team Reports Settings Work Email Clients Team Reports Settin…" at bounding box center [141, 11] width 163 height 22
click at [75, 14] on link "Work" at bounding box center [73, 10] width 13 height 7
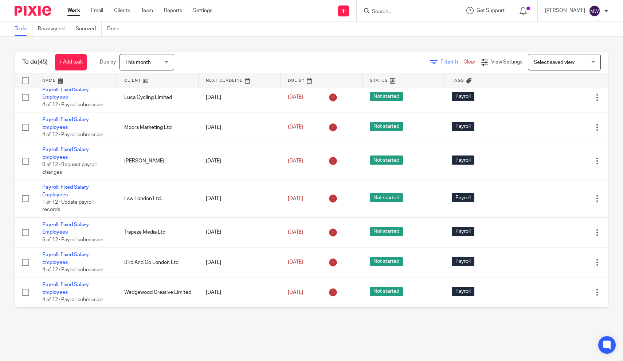
scroll to position [503, 0]
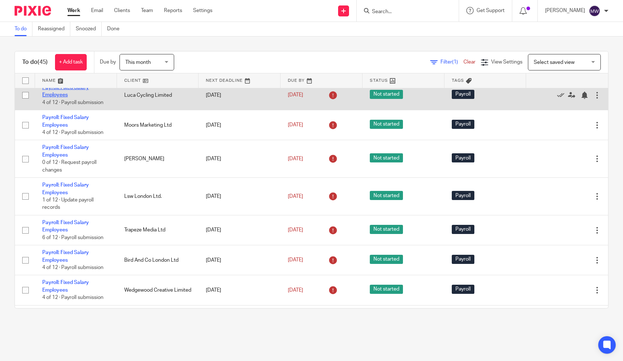
click at [62, 94] on link "Payroll: Fixed Salary Employees" at bounding box center [65, 91] width 47 height 12
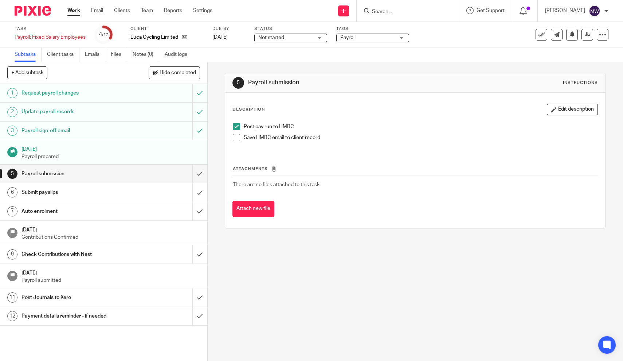
click at [235, 135] on span at bounding box center [236, 137] width 7 height 7
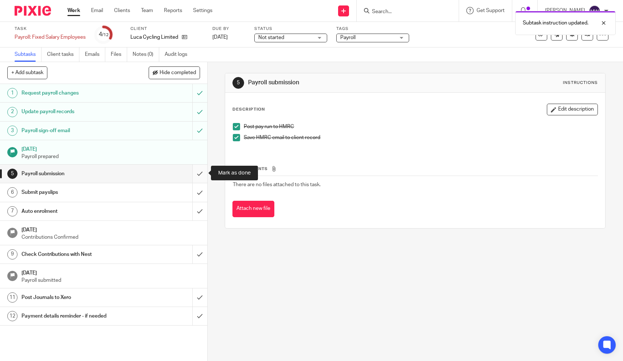
click at [199, 172] on input "submit" at bounding box center [103, 173] width 207 height 18
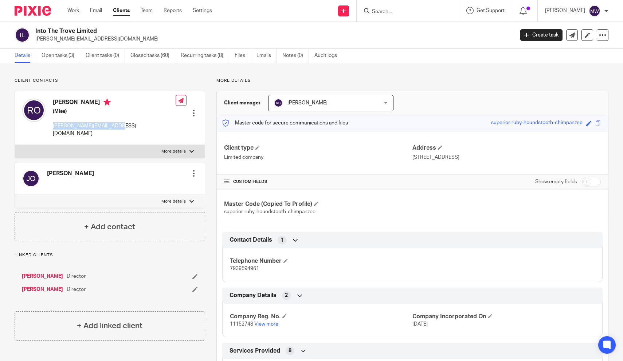
click at [396, 9] on input "Search" at bounding box center [405, 12] width 66 height 7
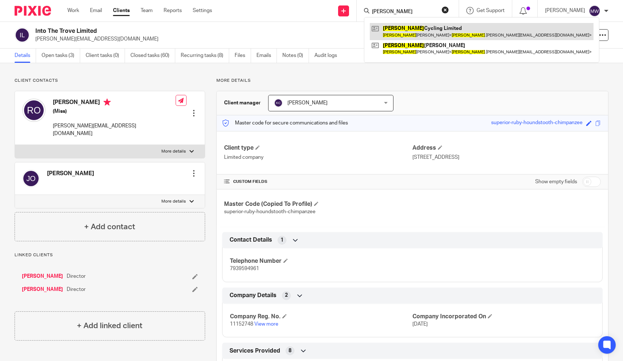
type input "[PERSON_NAME]"
click at [423, 26] on link at bounding box center [482, 31] width 224 height 17
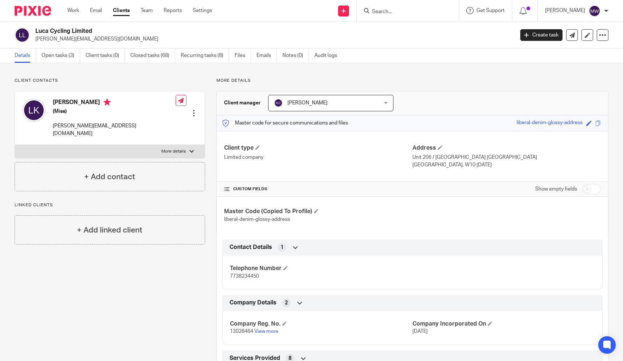
click at [72, 126] on p "[PERSON_NAME][EMAIL_ADDRESS][DOMAIN_NAME]" at bounding box center [114, 129] width 123 height 15
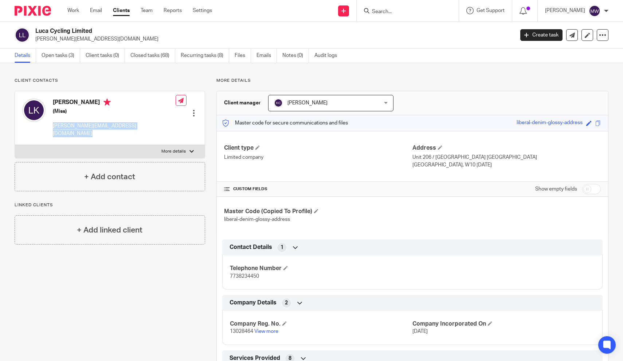
click at [393, 14] on input "Search" at bounding box center [405, 12] width 66 height 7
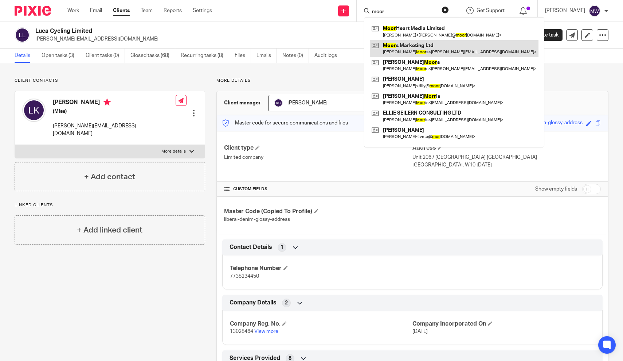
type input "moor"
click at [423, 46] on link at bounding box center [454, 48] width 169 height 17
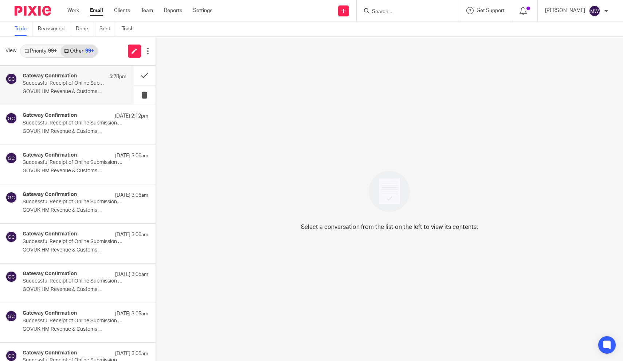
click at [79, 95] on div "Gateway Confirmation 5:28pm Successful Receipt of Online Submission for Referen…" at bounding box center [75, 85] width 104 height 24
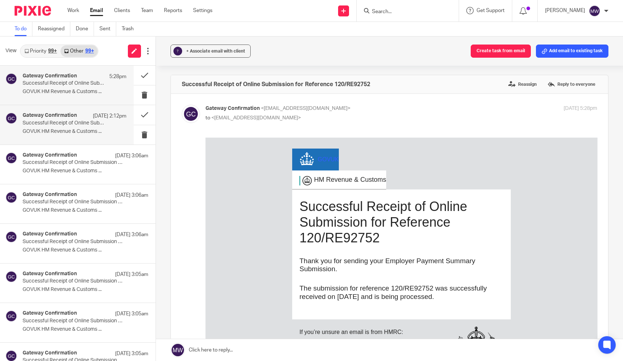
click at [76, 118] on h4 "Gateway Confirmation" at bounding box center [50, 115] width 54 height 6
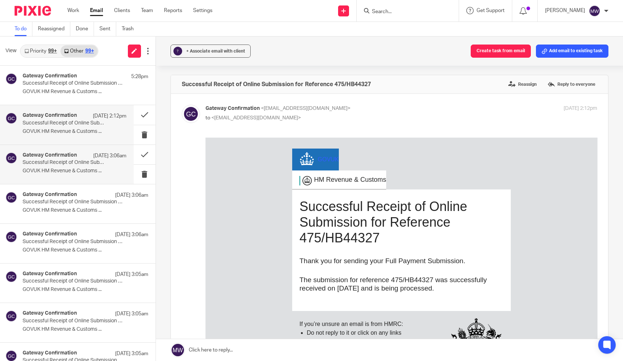
click at [69, 158] on div "Gateway Confirmation 24 Sep 3:06am" at bounding box center [75, 155] width 104 height 7
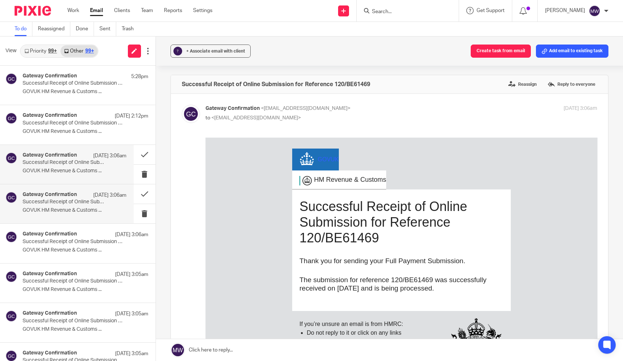
click at [69, 194] on h4 "Gateway Confirmation" at bounding box center [50, 194] width 54 height 6
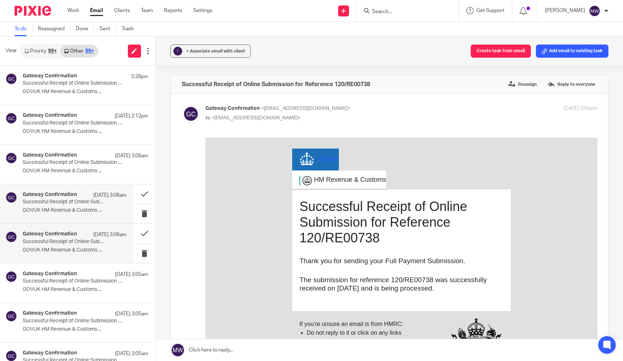
click at [68, 240] on p "Successful Receipt of Online Submission for Reference 120/RE69632" at bounding box center [64, 241] width 83 height 6
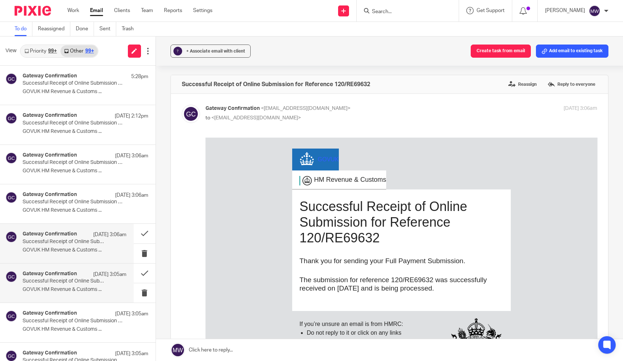
click at [68, 281] on p "Successful Receipt of Online Submission for Reference 120/EB40131" at bounding box center [64, 281] width 83 height 6
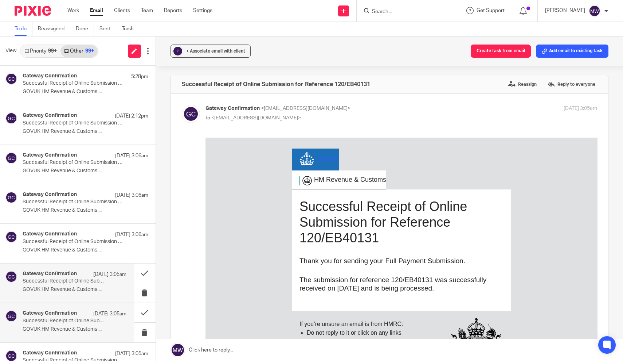
click at [69, 304] on div "Gateway Confirmation 24 Sep 3:05am Successful Receipt of Online Submission for …" at bounding box center [67, 322] width 134 height 39
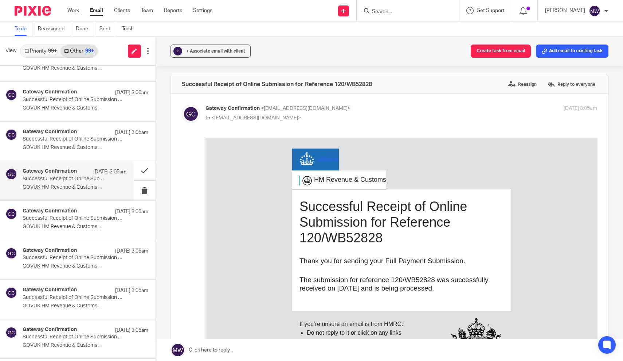
scroll to position [148, 0]
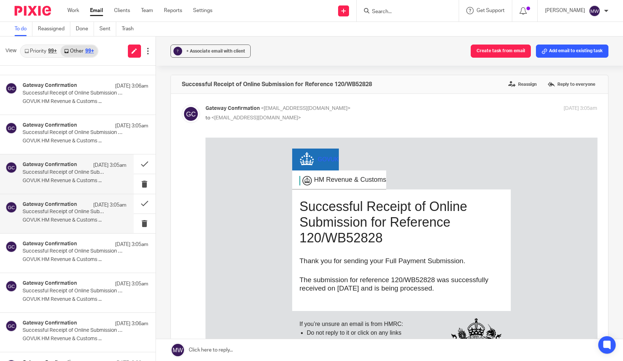
click at [79, 221] on p "GOVUK HM Revenue & Customs ..." at bounding box center [75, 220] width 104 height 6
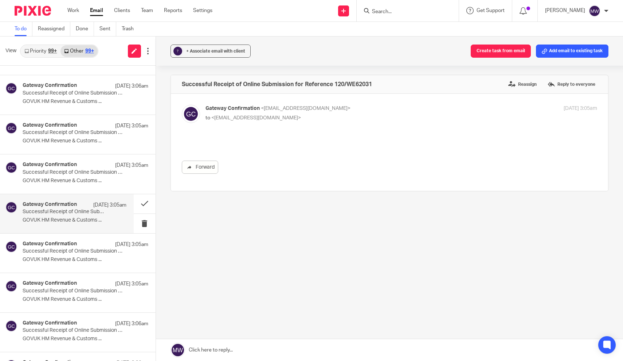
scroll to position [0, 0]
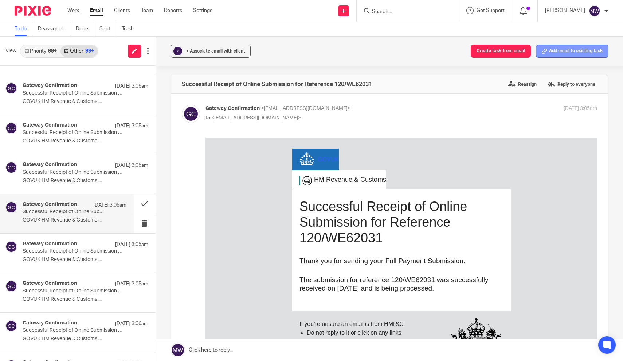
click at [590, 51] on button "Add email to existing task" at bounding box center [572, 50] width 73 height 13
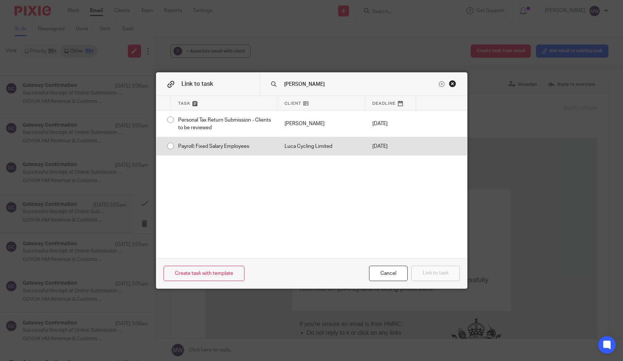
type input "luca"
click at [239, 145] on div "Payroll: Fixed Salary Employees" at bounding box center [224, 146] width 106 height 18
radio input "true"
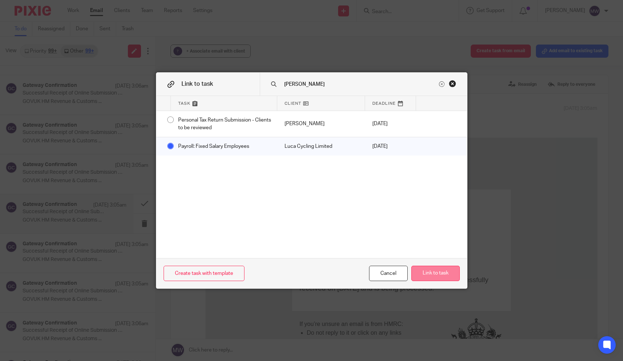
click at [447, 272] on button "Link to task" at bounding box center [436, 273] width 48 height 16
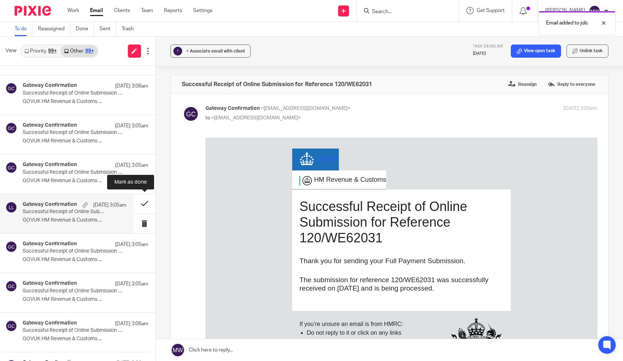
click at [141, 202] on button at bounding box center [145, 203] width 22 height 19
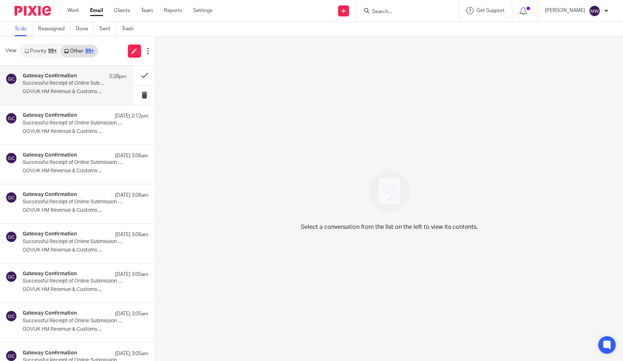
click at [66, 90] on p "GOVUK HM Revenue & Customs ..." at bounding box center [75, 92] width 104 height 6
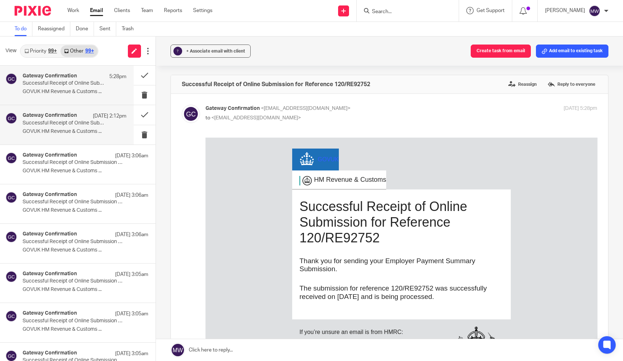
click at [67, 121] on p "Successful Receipt of Online Submission for Reference 475/HB44327" at bounding box center [64, 123] width 83 height 6
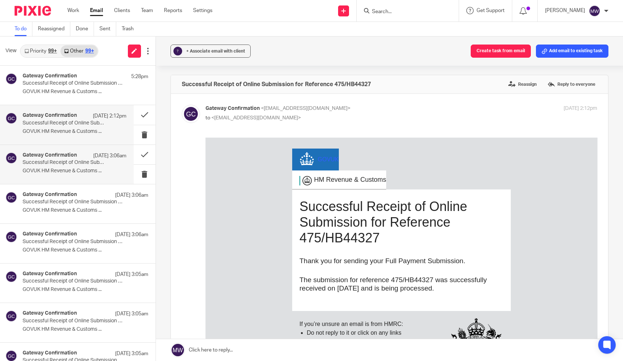
click at [66, 159] on p "Successful Receipt of Online Submission for Reference 120/BE61469" at bounding box center [64, 162] width 83 height 6
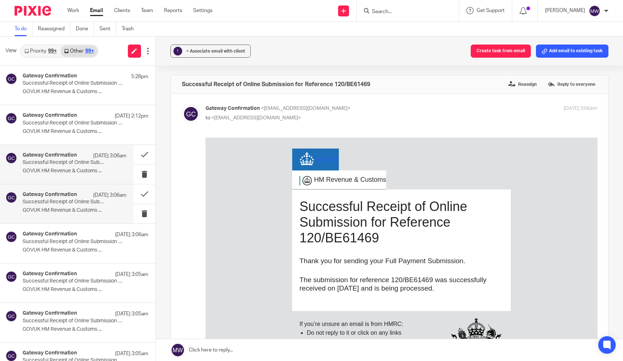
click at [65, 194] on h4 "Gateway Confirmation" at bounding box center [50, 194] width 54 height 6
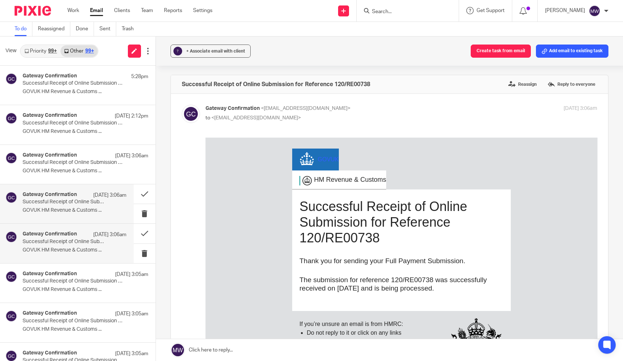
click at [65, 248] on p "GOVUK HM Revenue & Customs ..." at bounding box center [75, 250] width 104 height 6
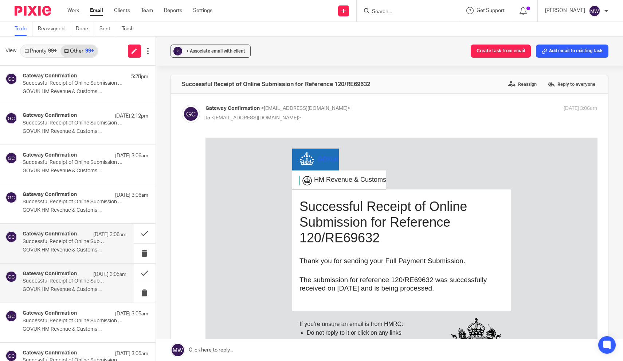
click at [65, 274] on h4 "Gateway Confirmation" at bounding box center [50, 274] width 54 height 6
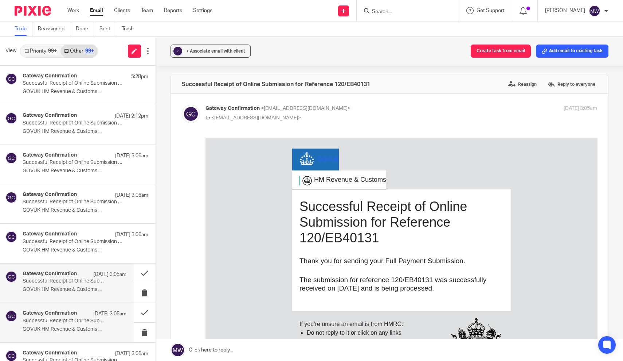
click at [64, 324] on div "Gateway Confirmation 24 Sep 3:05am Successful Receipt of Online Submission for …" at bounding box center [75, 322] width 104 height 24
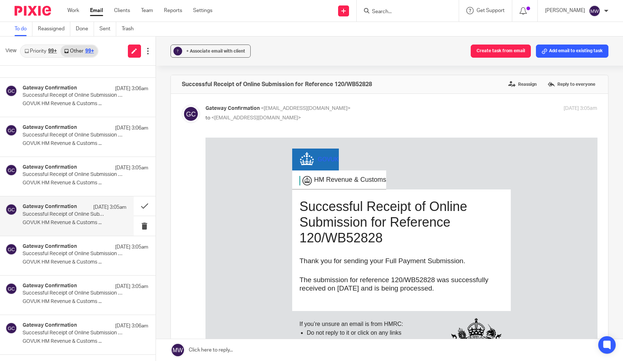
scroll to position [107, 0]
click at [70, 265] on div "Gateway Confirmation 24 Sep 3:05am Successful Receipt of Online Submission for …" at bounding box center [75, 255] width 104 height 24
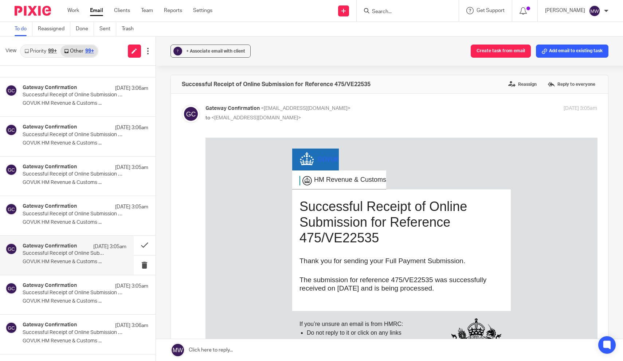
scroll to position [0, 0]
click at [576, 55] on button "Add email to existing task" at bounding box center [572, 50] width 73 height 13
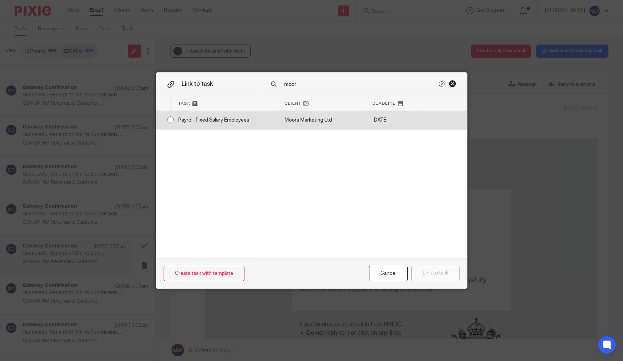
type input "moor"
click at [184, 122] on div "Payroll: Fixed Salary Employees" at bounding box center [224, 120] width 106 height 18
radio input "true"
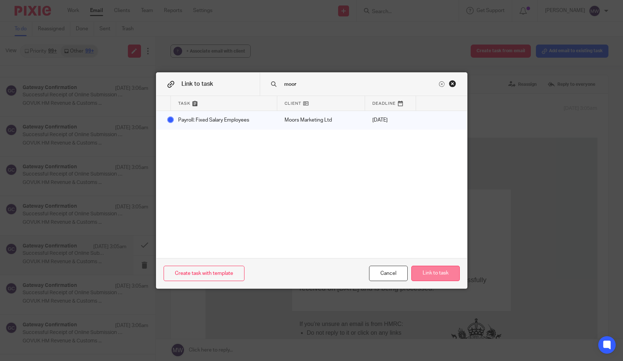
click at [427, 272] on button "Link to task" at bounding box center [436, 273] width 48 height 16
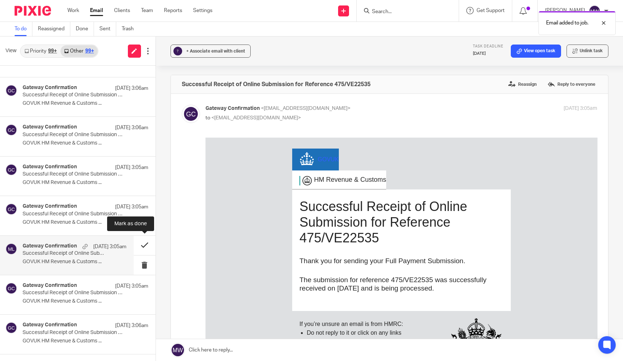
click at [143, 243] on button at bounding box center [145, 245] width 22 height 19
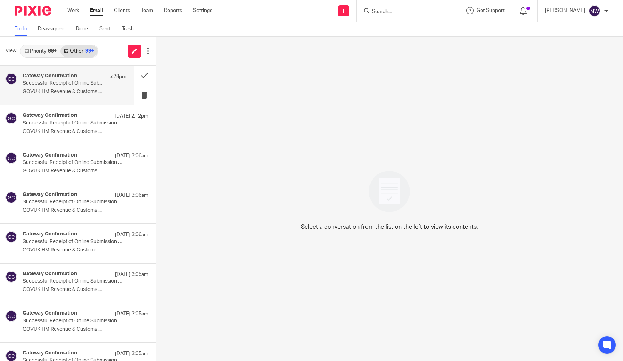
click at [66, 88] on div "Gateway Confirmation 5:28pm Successful Receipt of Online Submission for Referen…" at bounding box center [75, 85] width 104 height 24
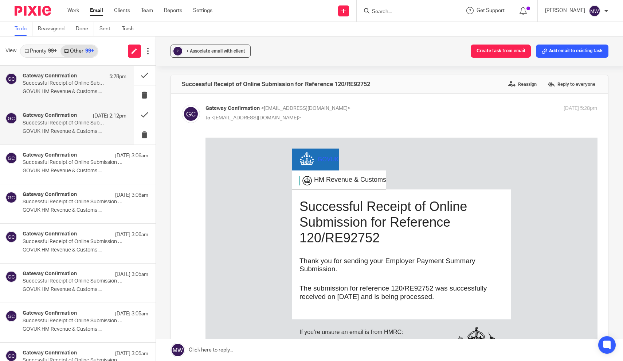
click at [63, 125] on p "Successful Receipt of Online Submission for Reference 475/HB44327" at bounding box center [64, 123] width 83 height 6
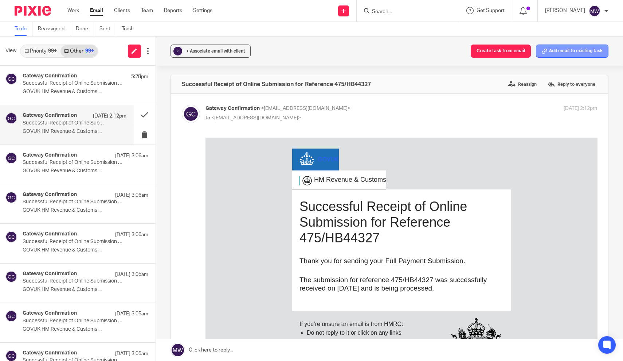
click at [576, 57] on button "Add email to existing task" at bounding box center [572, 50] width 73 height 13
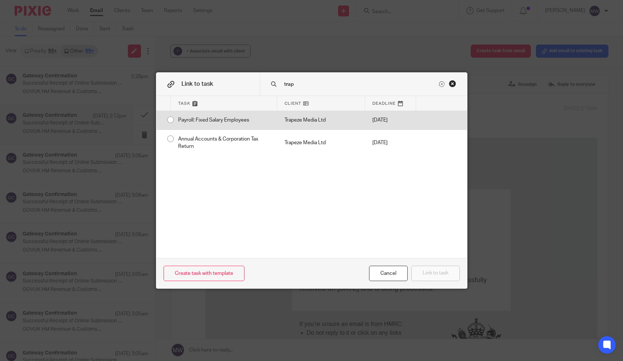
type input "trap"
click at [256, 120] on div "Payroll: Fixed Salary Employees" at bounding box center [224, 120] width 106 height 18
radio input "true"
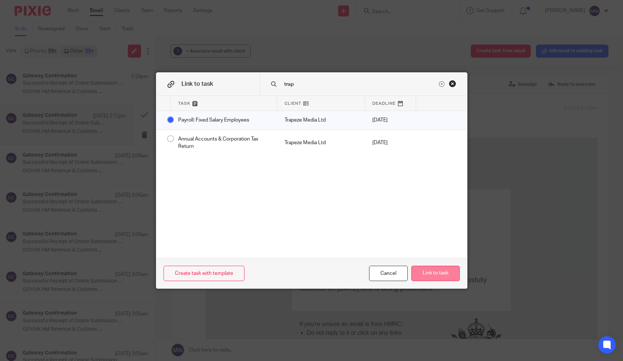
click at [434, 273] on button "Link to task" at bounding box center [436, 273] width 48 height 16
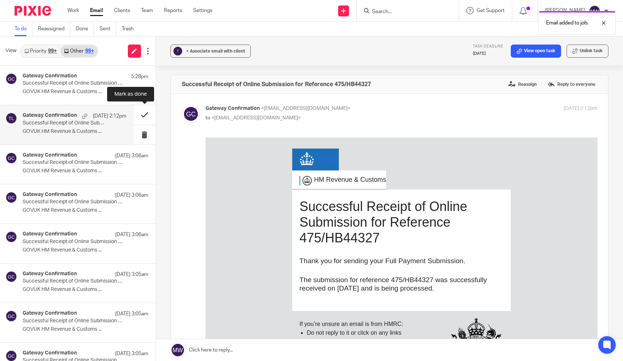
click at [147, 119] on button at bounding box center [145, 114] width 22 height 19
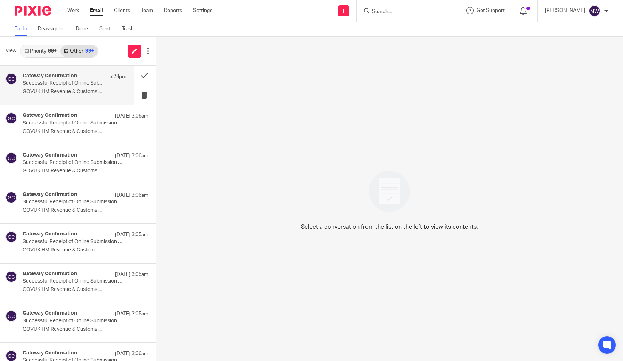
click at [67, 77] on h4 "Gateway Confirmation" at bounding box center [50, 76] width 54 height 6
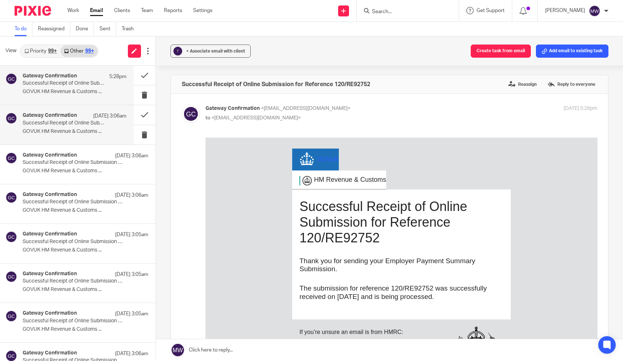
click at [69, 135] on div "Gateway Confirmation 24 Sep 3:06am Successful Receipt of Online Submission for …" at bounding box center [75, 124] width 104 height 24
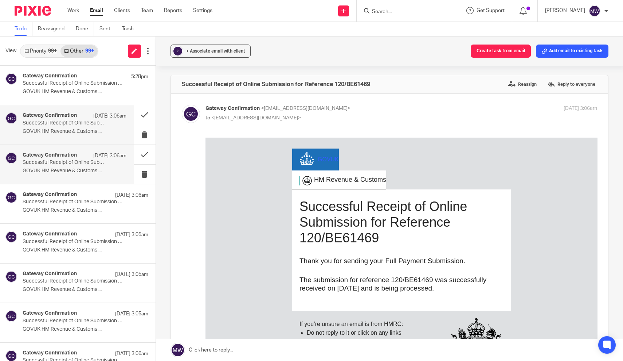
click at [70, 175] on div "Gateway Confirmation 24 Sep 3:06am Successful Receipt of Online Submission for …" at bounding box center [75, 164] width 104 height 24
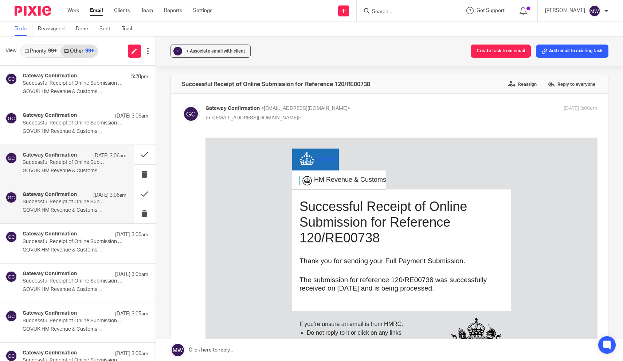
click at [68, 197] on h4 "Gateway Confirmation" at bounding box center [50, 194] width 54 height 6
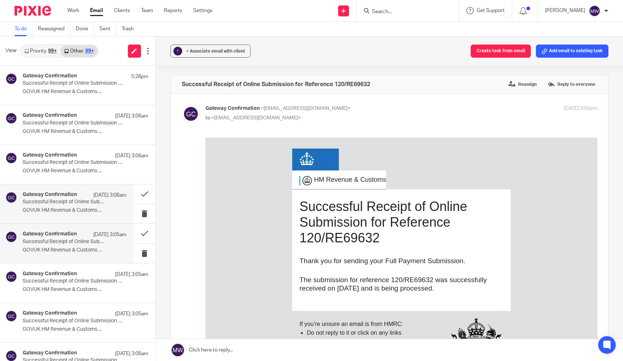
click at [67, 237] on div "Gateway Confirmation 24 Sep 3:05am" at bounding box center [75, 234] width 104 height 7
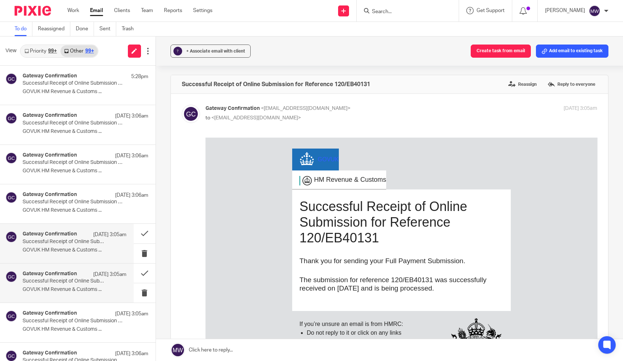
click at [67, 275] on h4 "Gateway Confirmation" at bounding box center [50, 274] width 54 height 6
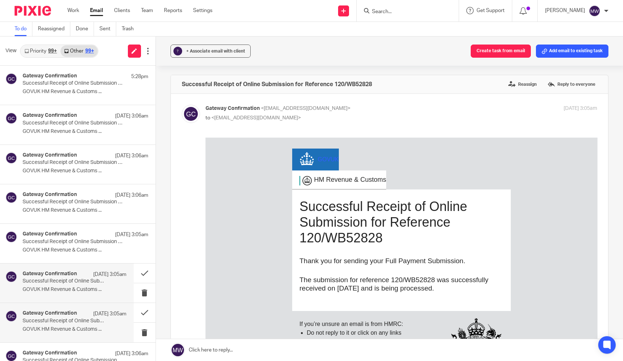
click at [66, 319] on p "Successful Receipt of Online Submission for Reference 120/SE63506" at bounding box center [64, 321] width 83 height 6
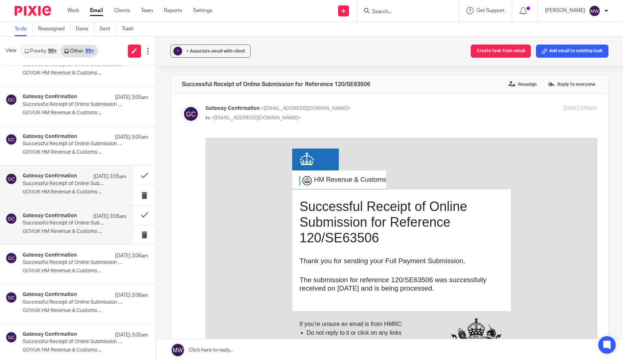
scroll to position [139, 0]
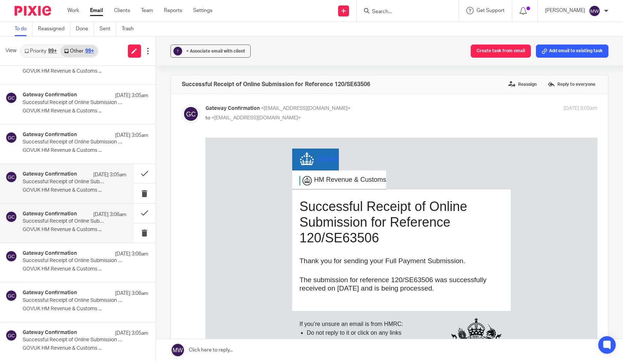
click at [78, 216] on div "Gateway Confirmation 24 Sep 3:06am" at bounding box center [75, 214] width 104 height 7
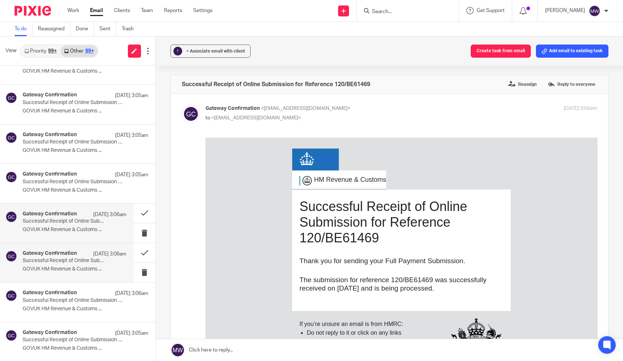
click at [76, 250] on h4 "Gateway Confirmation" at bounding box center [50, 253] width 54 height 6
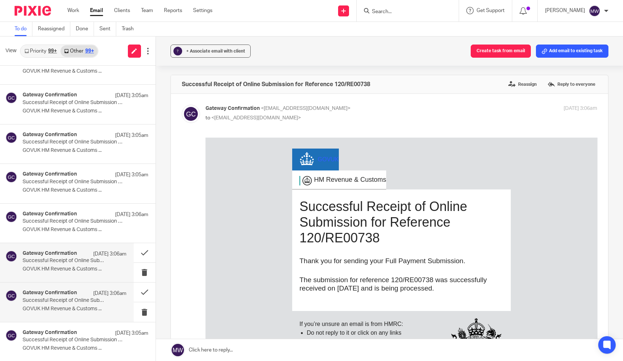
click at [74, 298] on p "Successful Receipt of Online Submission for Reference 120/RE69632" at bounding box center [64, 300] width 83 height 6
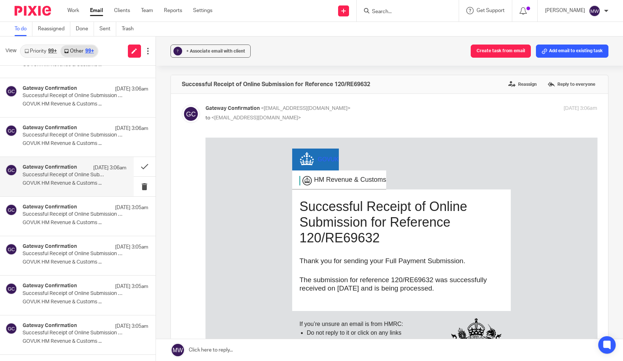
scroll to position [266, 0]
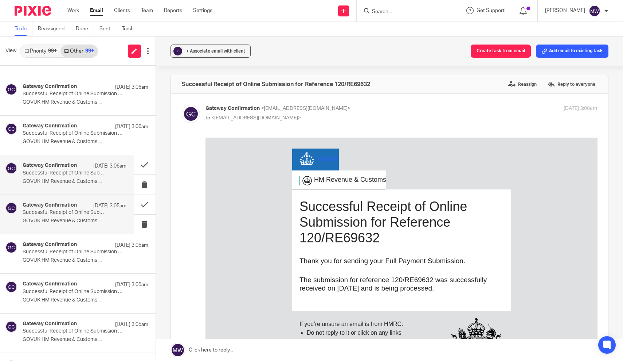
click at [74, 223] on div "Gateway Confirmation 24 Sep 3:05am Successful Receipt of Online Submission for …" at bounding box center [75, 214] width 104 height 24
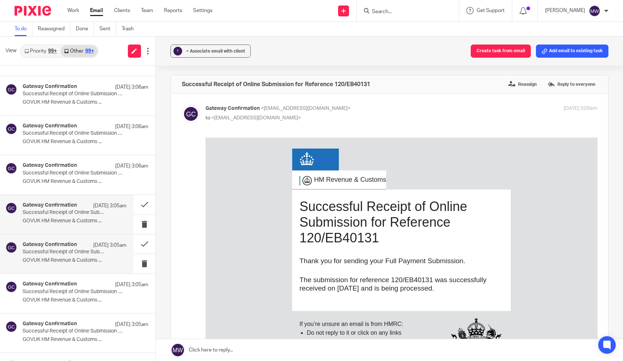
click at [71, 257] on p "GOVUK HM Revenue & Customs ..." at bounding box center [75, 260] width 104 height 6
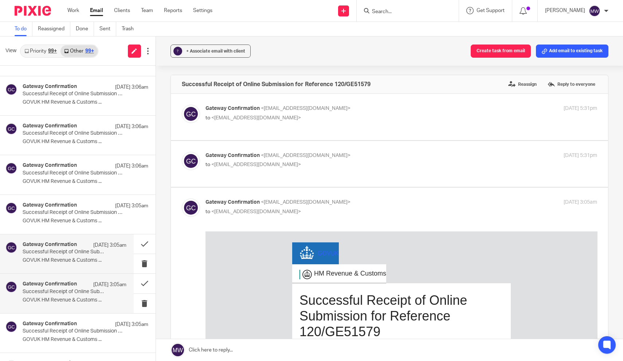
click at [67, 293] on div "Gateway Confirmation 24 Sep 3:05am Successful Receipt of Online Submission for …" at bounding box center [75, 293] width 104 height 24
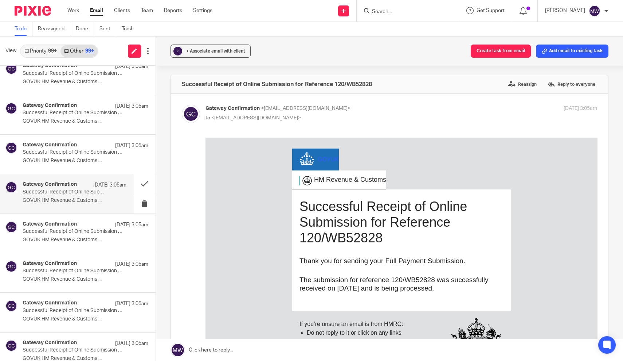
scroll to position [370, 0]
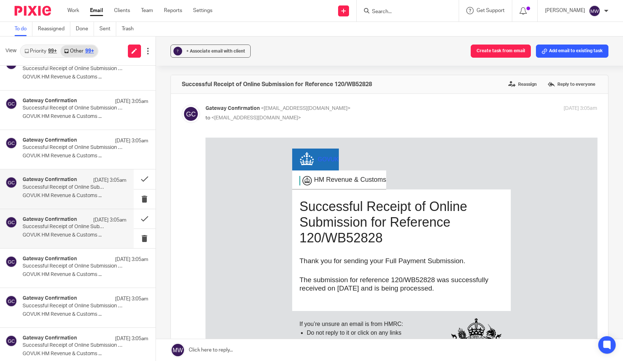
click at [74, 228] on div "Gateway Confirmation 24 Sep 3:05am Successful Receipt of Online Submission for …" at bounding box center [75, 228] width 104 height 24
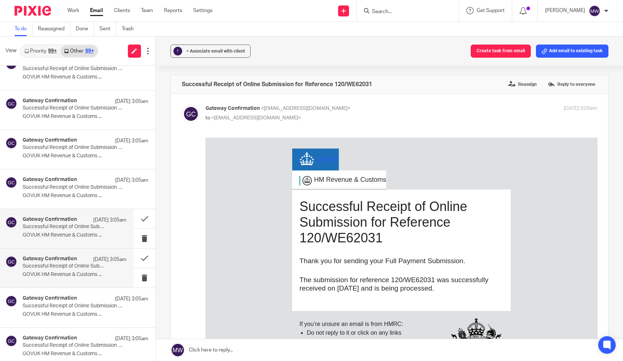
click at [71, 265] on p "Successful Receipt of Online Submission for Reference 475/VE22535" at bounding box center [64, 266] width 83 height 6
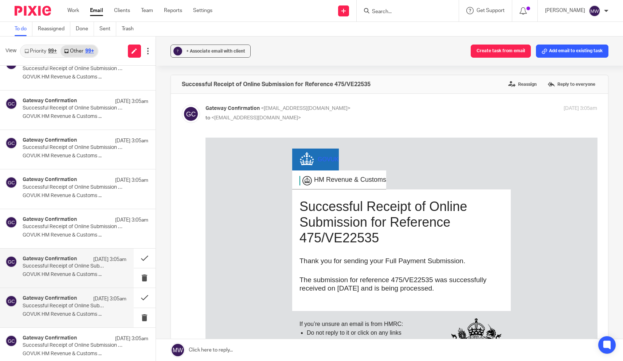
click at [70, 297] on h4 "Gateway Confirmation" at bounding box center [50, 298] width 54 height 6
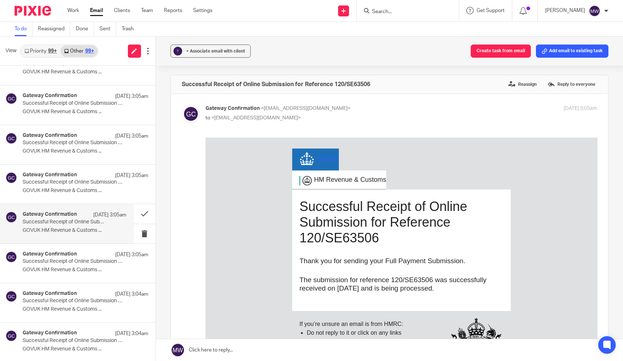
scroll to position [464, 0]
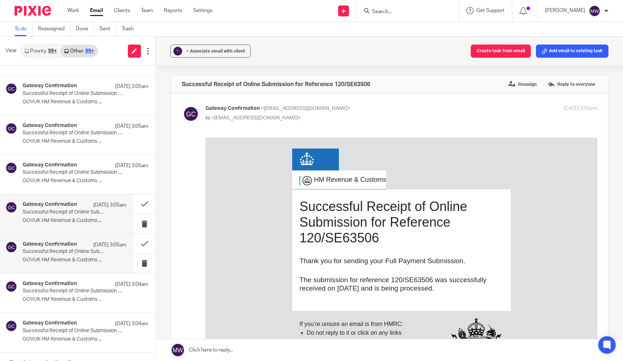
click at [71, 260] on p "GOVUK HM Revenue & Customs ..." at bounding box center [75, 260] width 104 height 6
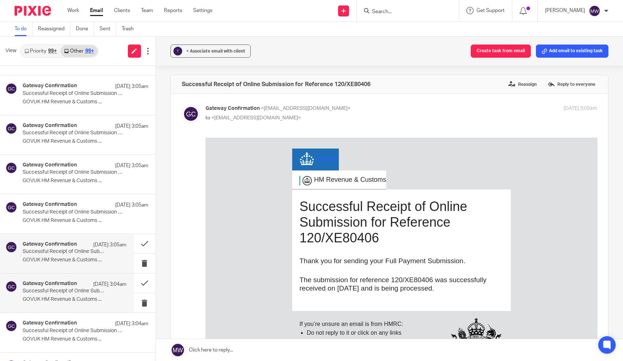
click at [68, 296] on p "GOVUK HM Revenue & Customs ..." at bounding box center [75, 299] width 104 height 6
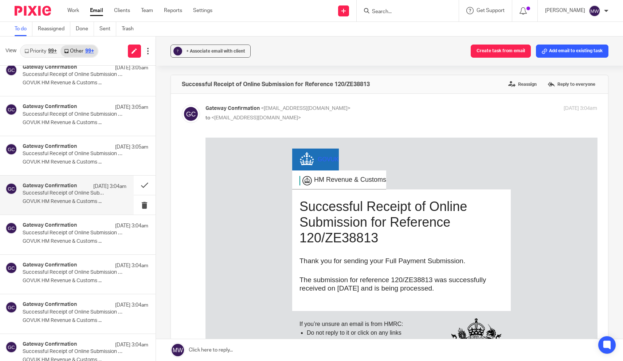
scroll to position [561, 0]
click at [68, 240] on p "GOVUK HM Revenue & Customs ..." at bounding box center [75, 241] width 104 height 6
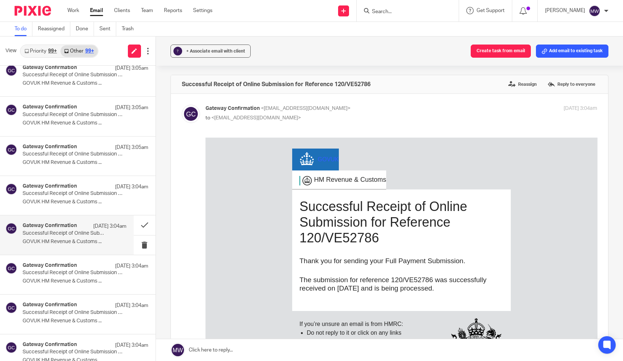
scroll to position [0, 0]
click at [66, 270] on p "Successful Receipt of Online Submission for Reference 120/EE47394" at bounding box center [64, 272] width 83 height 6
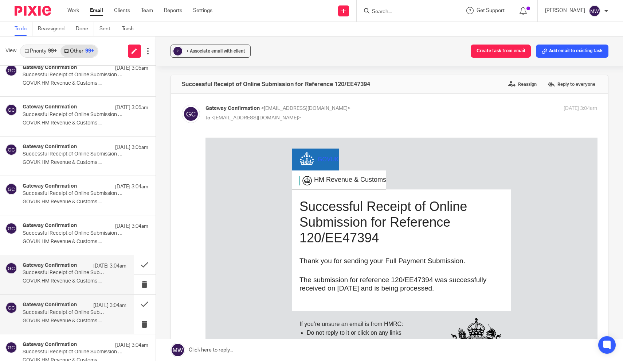
click at [65, 311] on p "Successful Receipt of Online Submission for Reference 120/XE35292" at bounding box center [64, 312] width 83 height 6
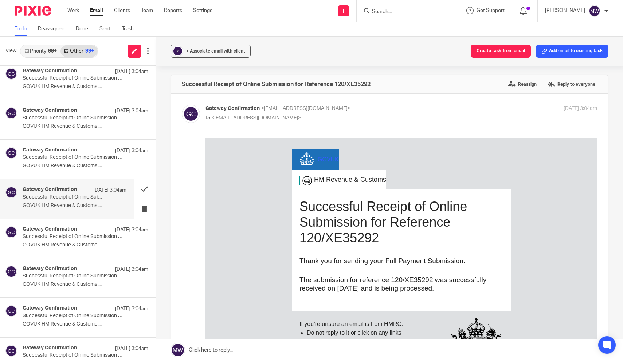
scroll to position [687, 0]
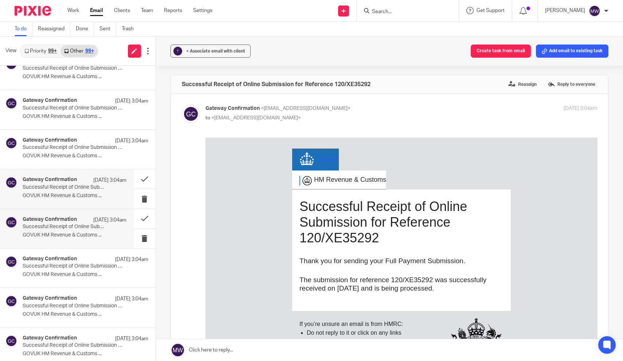
click at [74, 232] on p "GOVUK HM Revenue & Customs ..." at bounding box center [75, 235] width 104 height 6
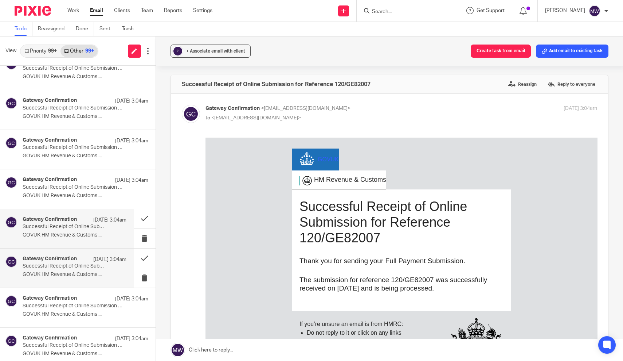
click at [69, 265] on p "Successful Receipt of Online Submission for Reference 120/NE61488" at bounding box center [64, 266] width 83 height 6
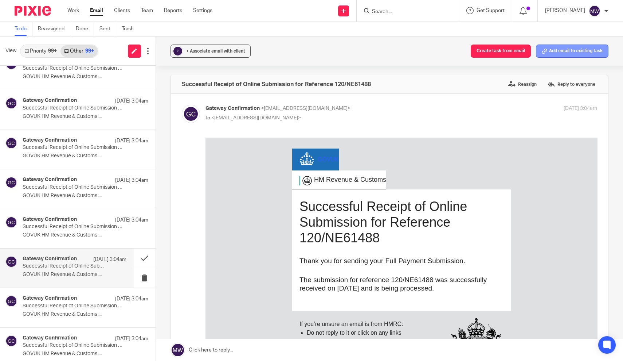
click at [570, 55] on button "Add email to existing task" at bounding box center [572, 50] width 73 height 13
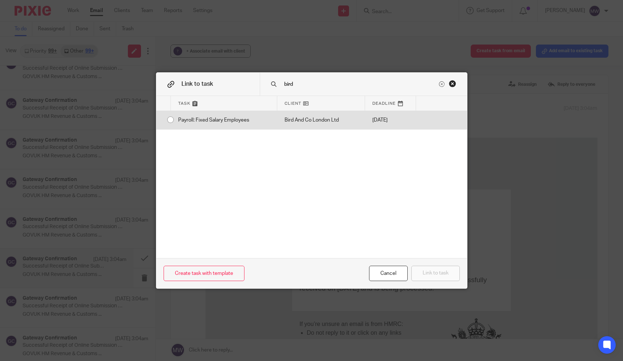
type input "bird"
click at [174, 120] on div "Payroll: Fixed Salary Employees" at bounding box center [224, 120] width 106 height 18
radio input "true"
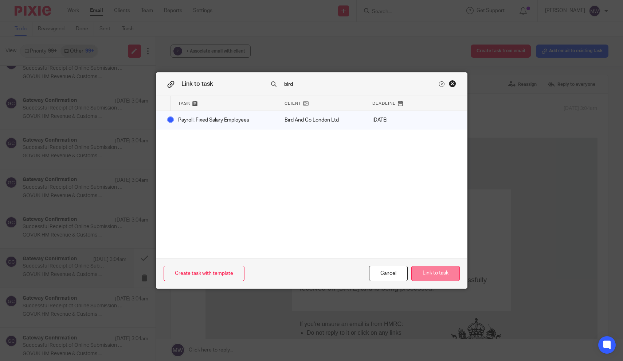
click at [437, 273] on button "Link to task" at bounding box center [436, 273] width 48 height 16
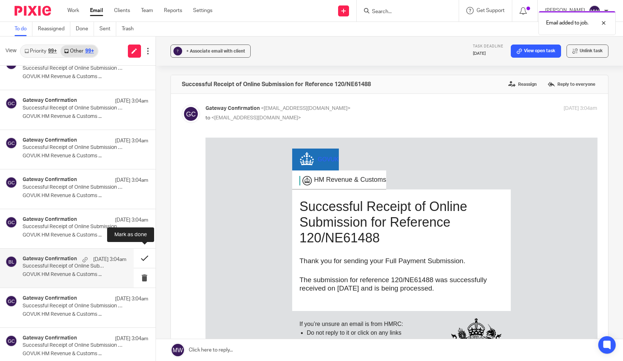
click at [143, 257] on button at bounding box center [145, 257] width 22 height 19
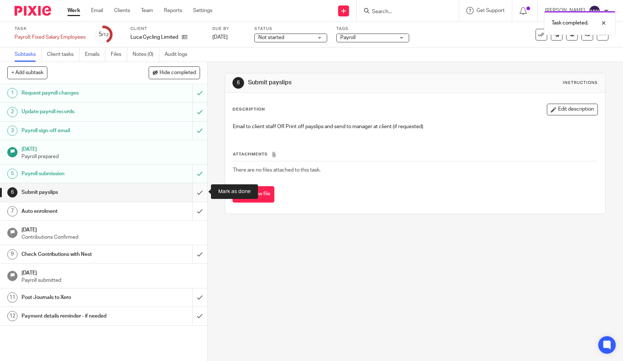
click at [195, 190] on input "submit" at bounding box center [103, 192] width 207 height 18
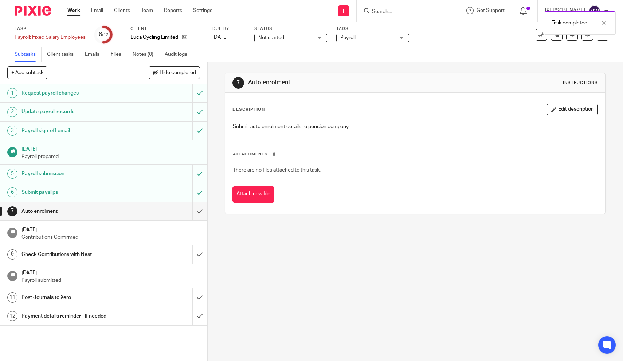
click at [198, 210] on input "submit" at bounding box center [103, 211] width 207 height 18
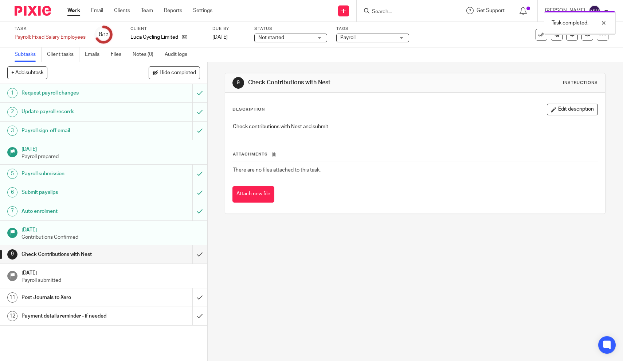
click at [199, 252] on input "submit" at bounding box center [103, 254] width 207 height 18
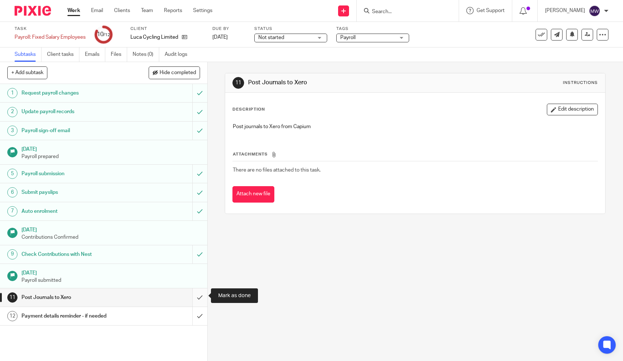
click at [202, 297] on input "submit" at bounding box center [103, 297] width 207 height 18
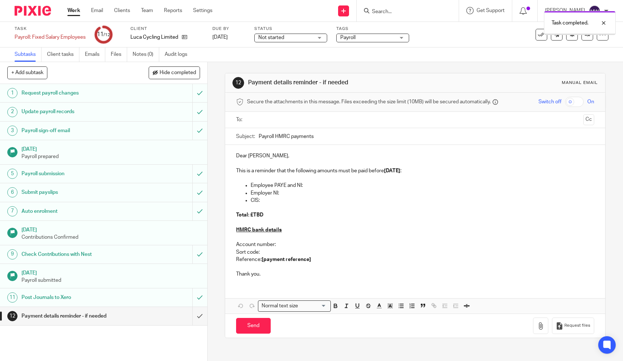
click at [151, 314] on div "Payment details reminder - if needed" at bounding box center [104, 315] width 164 height 11
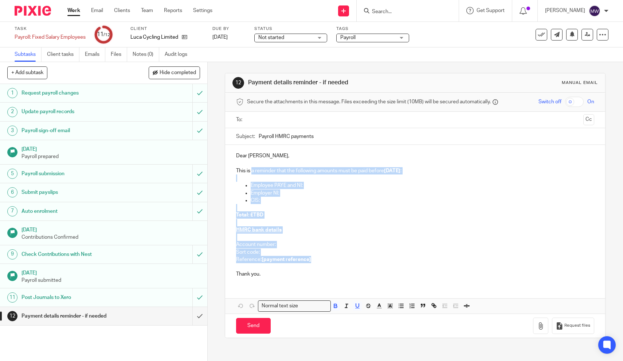
drag, startPoint x: 0, startPoint y: 0, endPoint x: 252, endPoint y: 172, distance: 305.4
click at [252, 172] on div "Dear [PERSON_NAME], This is a reminder that the following amounts must be paid …" at bounding box center [415, 214] width 380 height 139
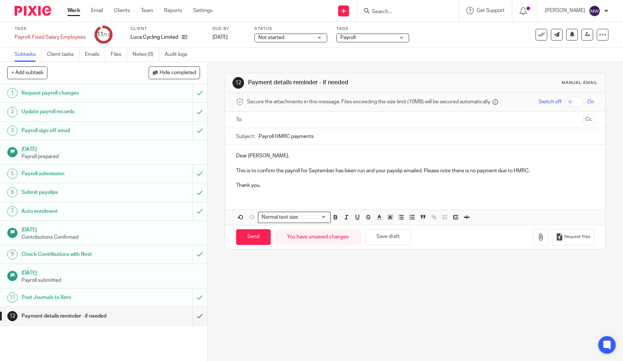
click at [278, 119] on input "text" at bounding box center [415, 120] width 331 height 8
click at [252, 230] on input "Send" at bounding box center [253, 238] width 35 height 16
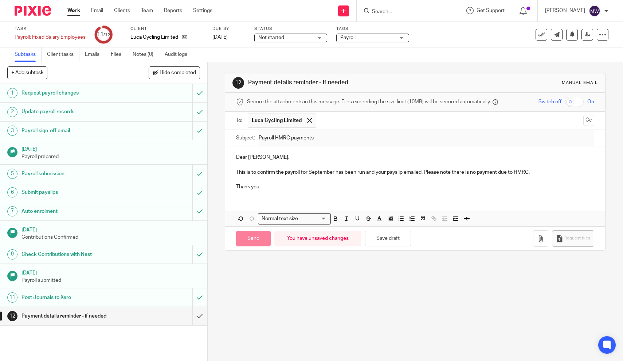
type input "Sent"
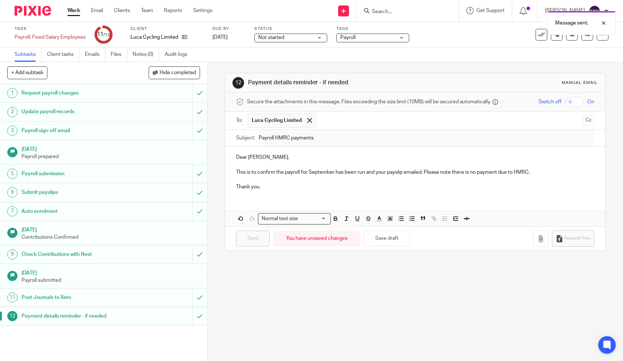
click at [73, 13] on link "Work" at bounding box center [73, 10] width 13 height 7
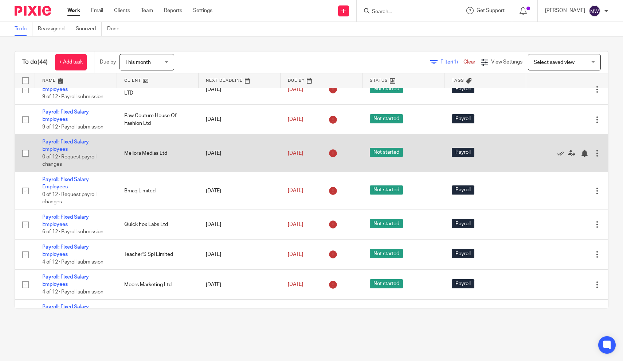
scroll to position [313, 0]
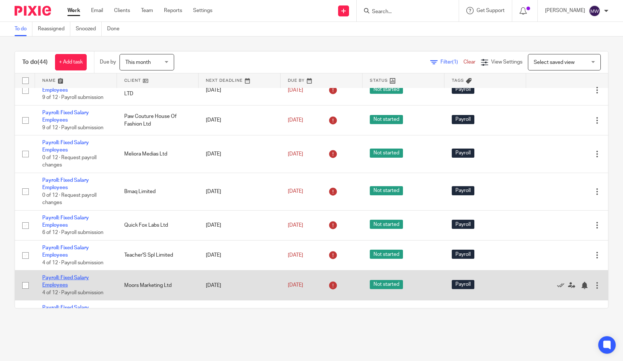
click at [57, 280] on link "Payroll: Fixed Salary Employees" at bounding box center [65, 281] width 47 height 12
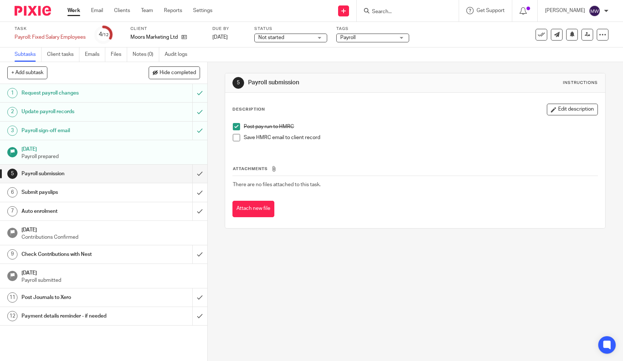
click at [237, 139] on span at bounding box center [236, 137] width 7 height 7
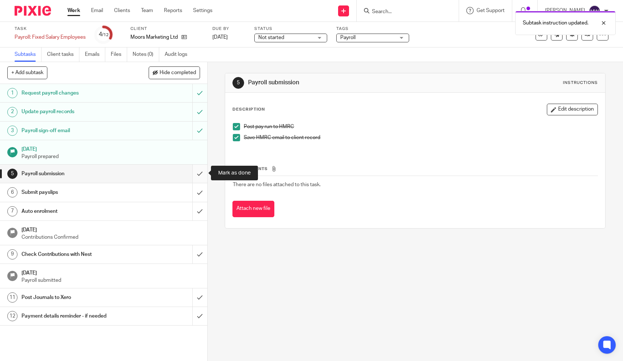
click at [196, 174] on input "submit" at bounding box center [103, 173] width 207 height 18
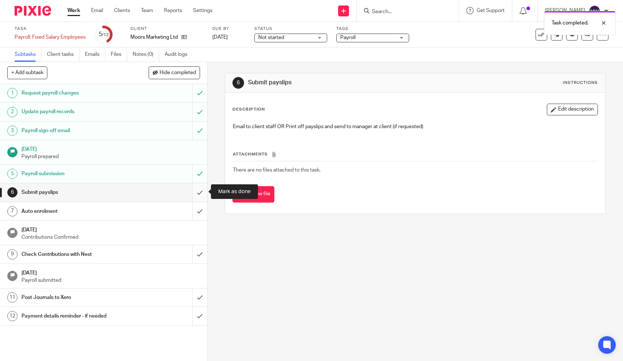
click at [198, 196] on input "submit" at bounding box center [103, 192] width 207 height 18
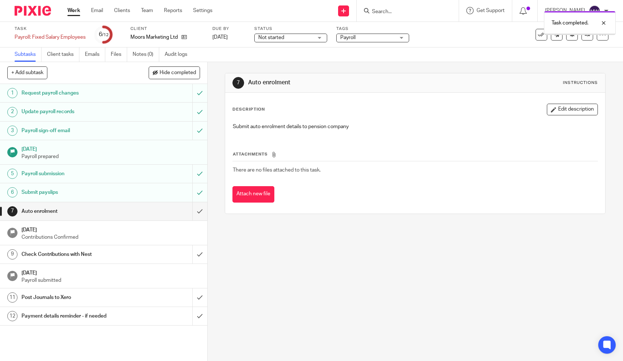
click at [199, 210] on input "submit" at bounding box center [103, 211] width 207 height 18
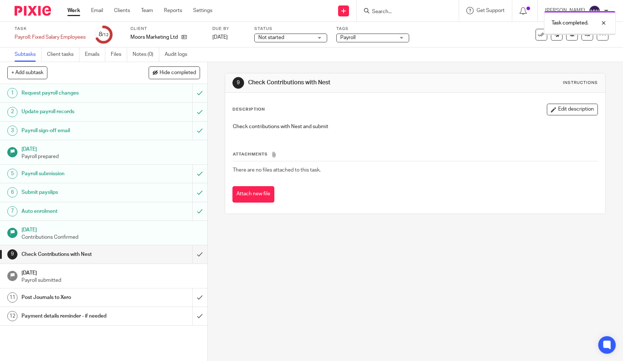
click at [202, 249] on input "submit" at bounding box center [103, 254] width 207 height 18
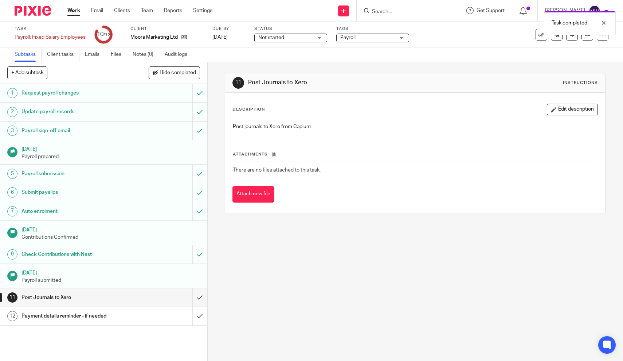
click at [70, 11] on link "Work" at bounding box center [73, 10] width 13 height 7
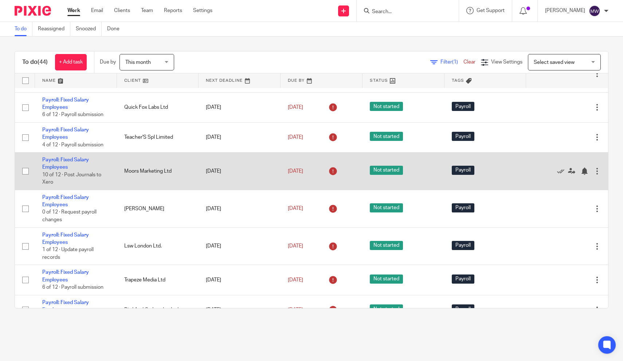
scroll to position [426, 0]
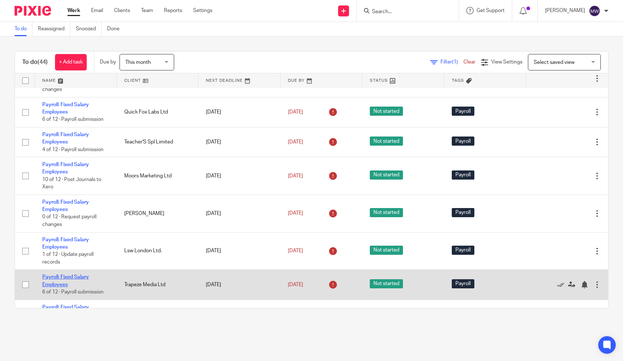
click at [81, 283] on link "Payroll: Fixed Salary Employees" at bounding box center [65, 280] width 47 height 12
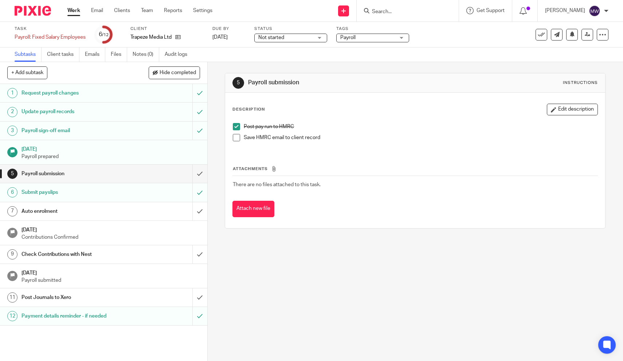
click at [237, 137] on span at bounding box center [236, 137] width 7 height 7
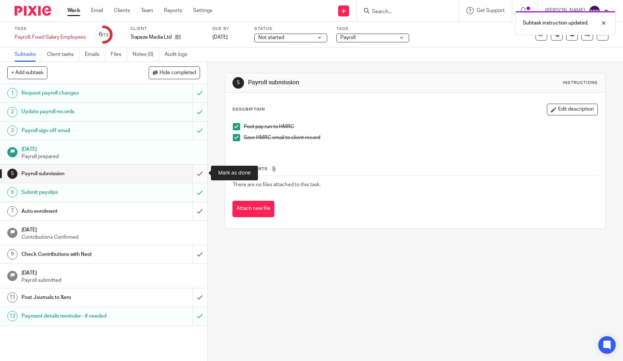
click at [202, 172] on input "submit" at bounding box center [103, 173] width 207 height 18
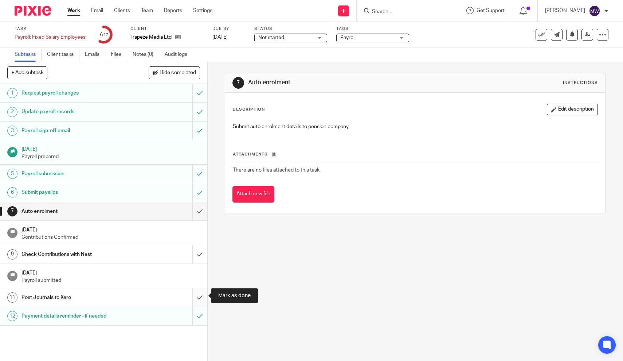
click at [203, 292] on input "submit" at bounding box center [103, 297] width 207 height 18
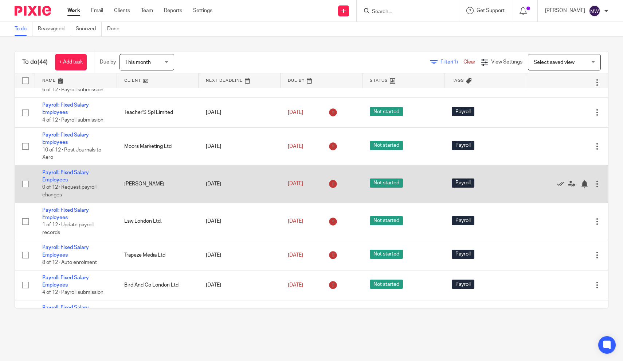
scroll to position [455, 0]
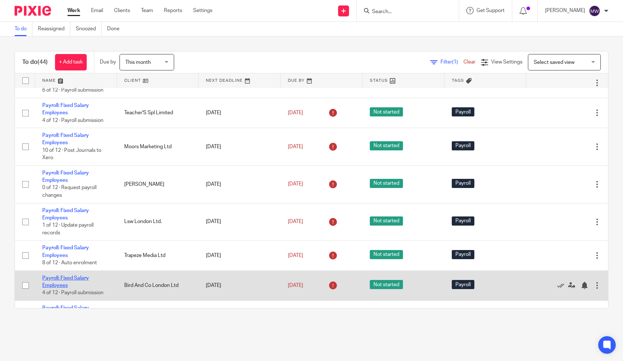
click at [51, 288] on link "Payroll: Fixed Salary Employees" at bounding box center [65, 281] width 47 height 12
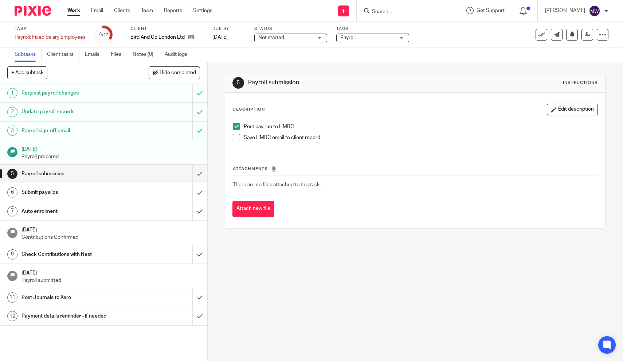
click at [237, 139] on span at bounding box center [236, 137] width 7 height 7
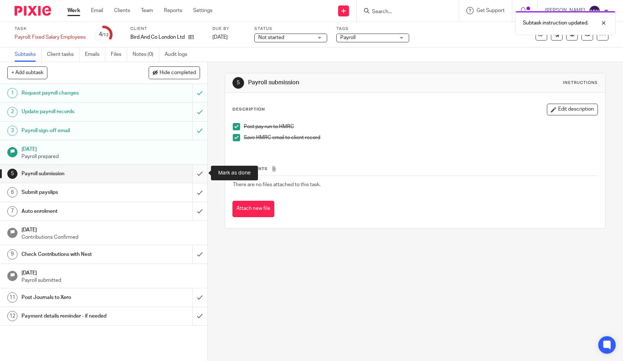
click at [197, 178] on input "submit" at bounding box center [103, 173] width 207 height 18
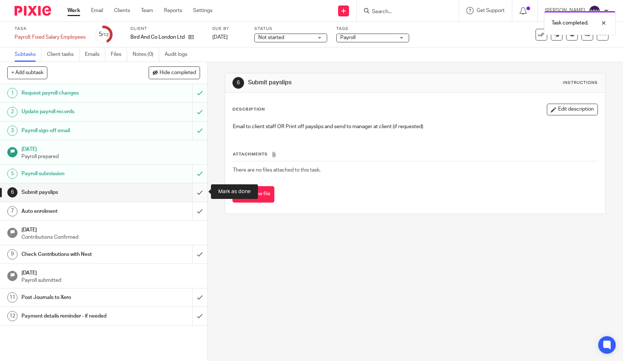
click at [199, 195] on input "submit" at bounding box center [103, 192] width 207 height 18
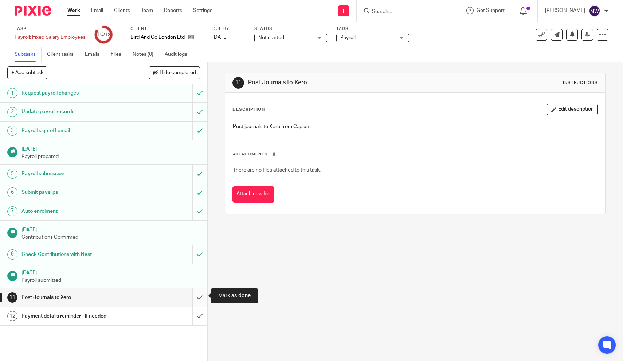
click at [197, 296] on input "submit" at bounding box center [103, 297] width 207 height 18
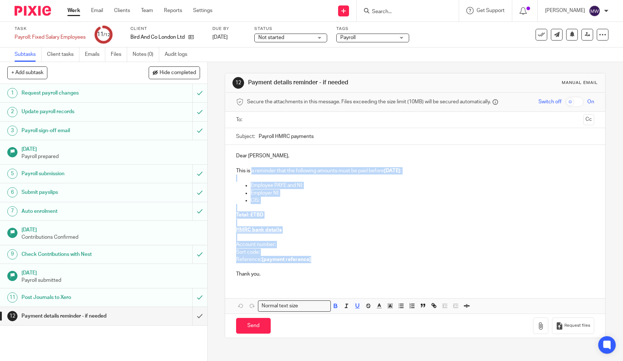
drag, startPoint x: 0, startPoint y: 0, endPoint x: 252, endPoint y: 171, distance: 304.3
click at [252, 171] on div "Dear [PERSON_NAME], This is a reminder that the following amounts must be paid …" at bounding box center [415, 214] width 380 height 139
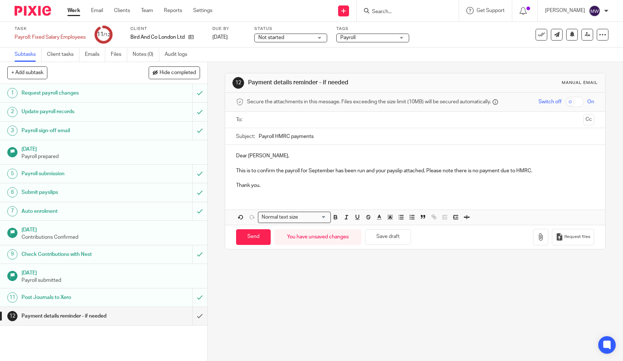
click at [271, 124] on input "text" at bounding box center [415, 120] width 331 height 8
click at [261, 230] on input "Send" at bounding box center [253, 238] width 35 height 16
type input "Sent"
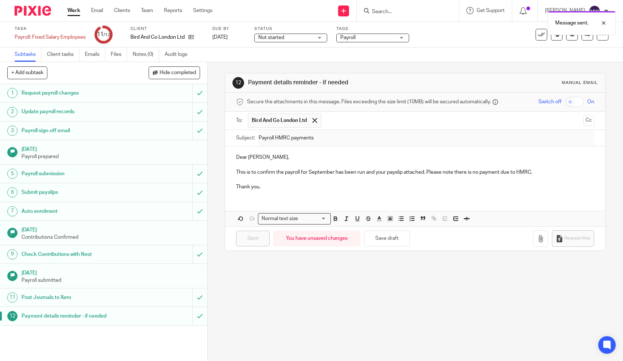
click at [74, 10] on link "Work" at bounding box center [73, 10] width 13 height 7
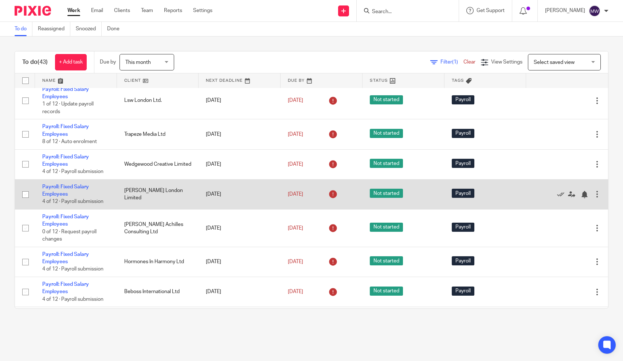
scroll to position [579, 0]
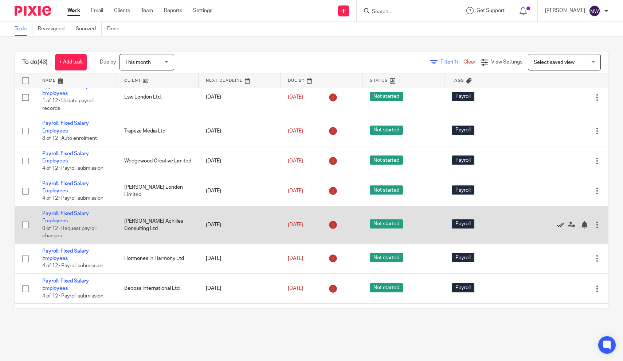
click at [560, 228] on icon at bounding box center [560, 224] width 7 height 7
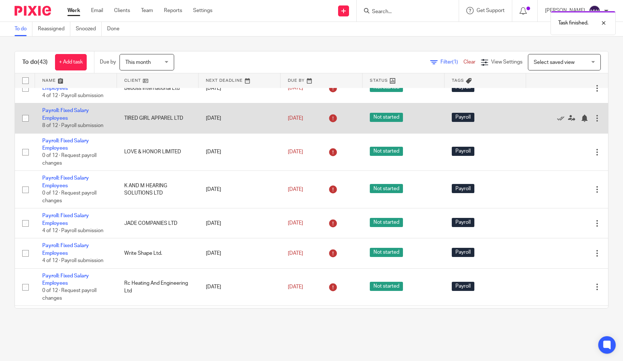
scroll to position [752, 0]
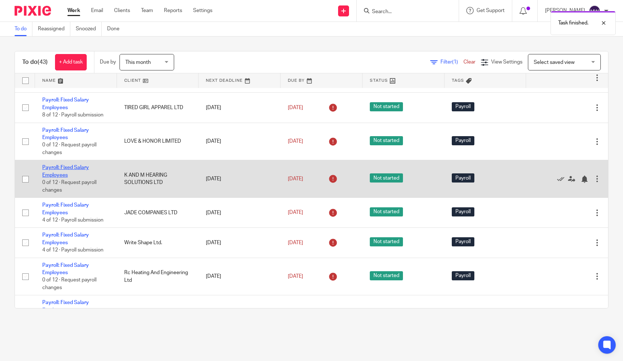
click at [57, 172] on link "Payroll: Fixed Salary Employees" at bounding box center [65, 171] width 47 height 12
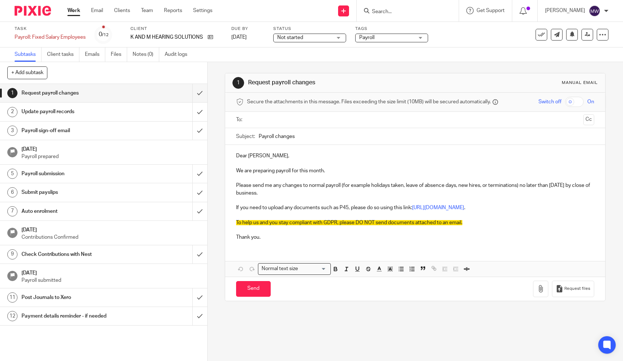
click at [261, 114] on ul at bounding box center [416, 120] width 336 height 12
click at [261, 117] on input "text" at bounding box center [415, 120] width 331 height 8
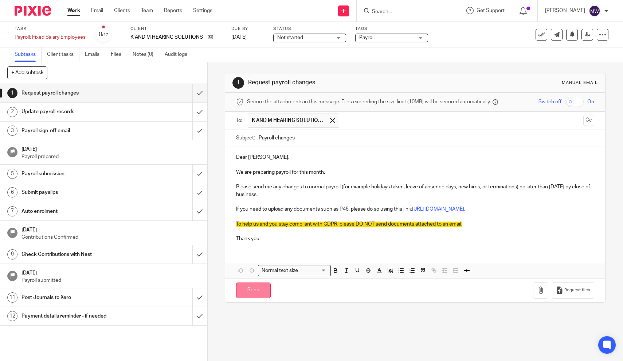
click at [251, 283] on input "Send" at bounding box center [253, 290] width 35 height 16
type input "Sent"
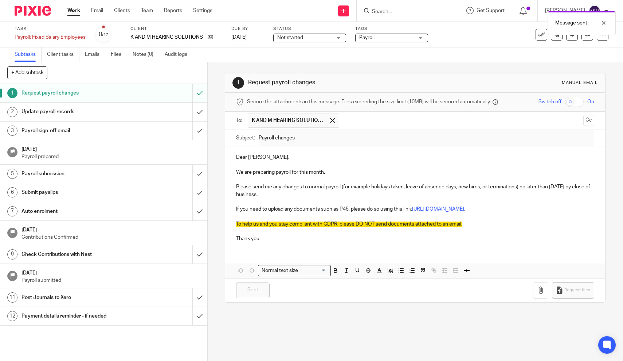
click at [71, 11] on link "Work" at bounding box center [73, 10] width 13 height 7
